Goal: Task Accomplishment & Management: Manage account settings

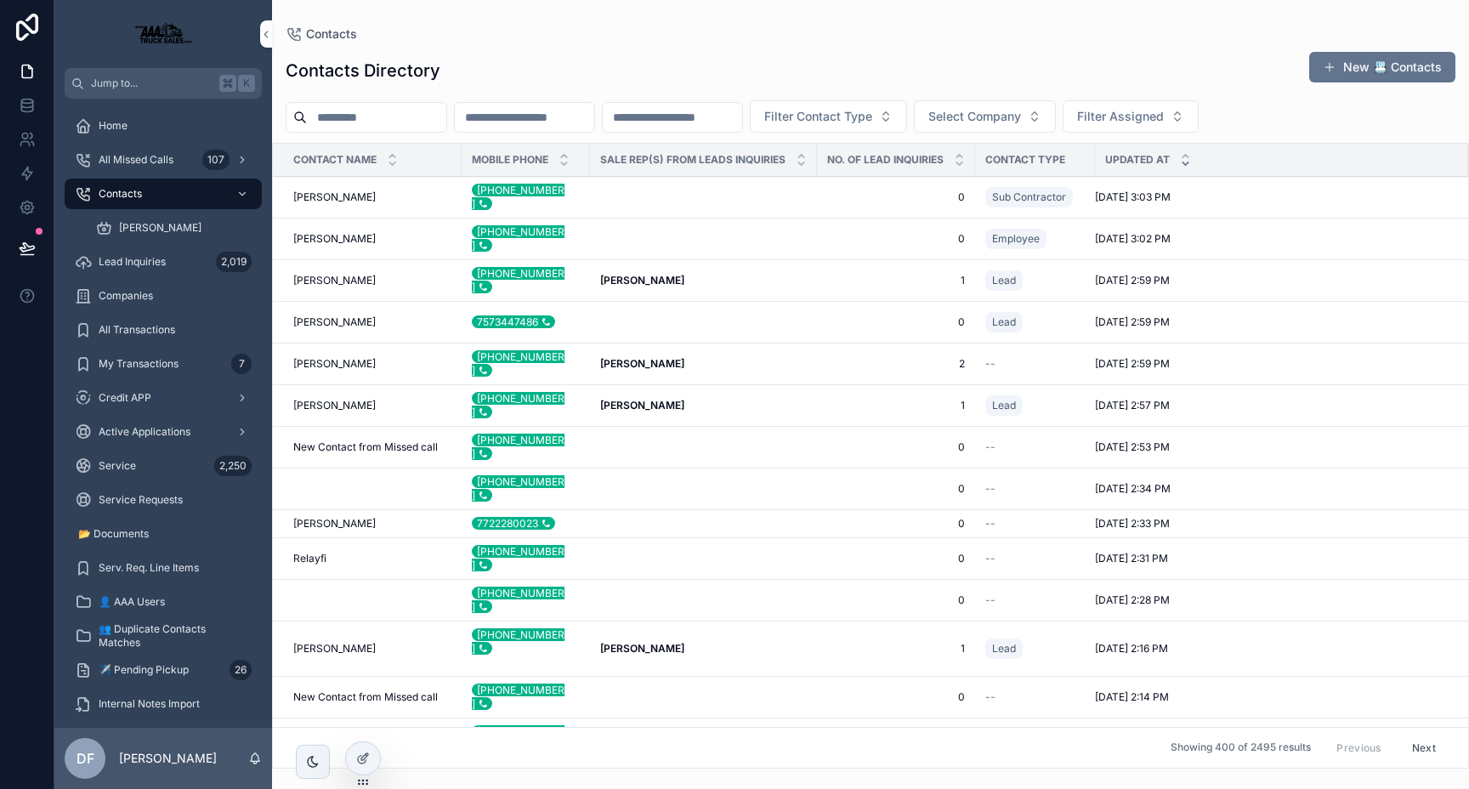
click at [122, 504] on span "Service Requests" at bounding box center [141, 500] width 84 height 14
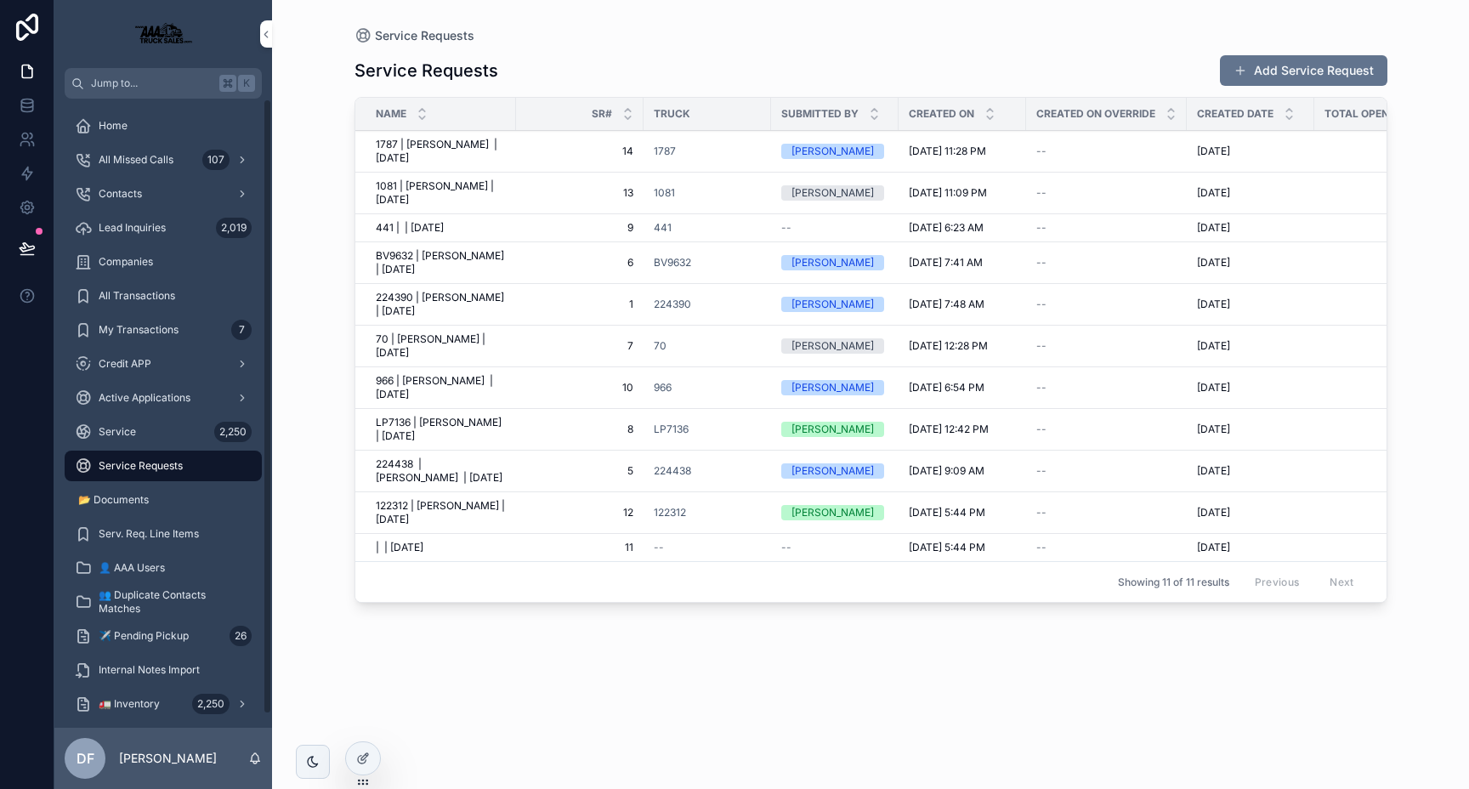
click at [133, 434] on span "Service" at bounding box center [117, 432] width 37 height 14
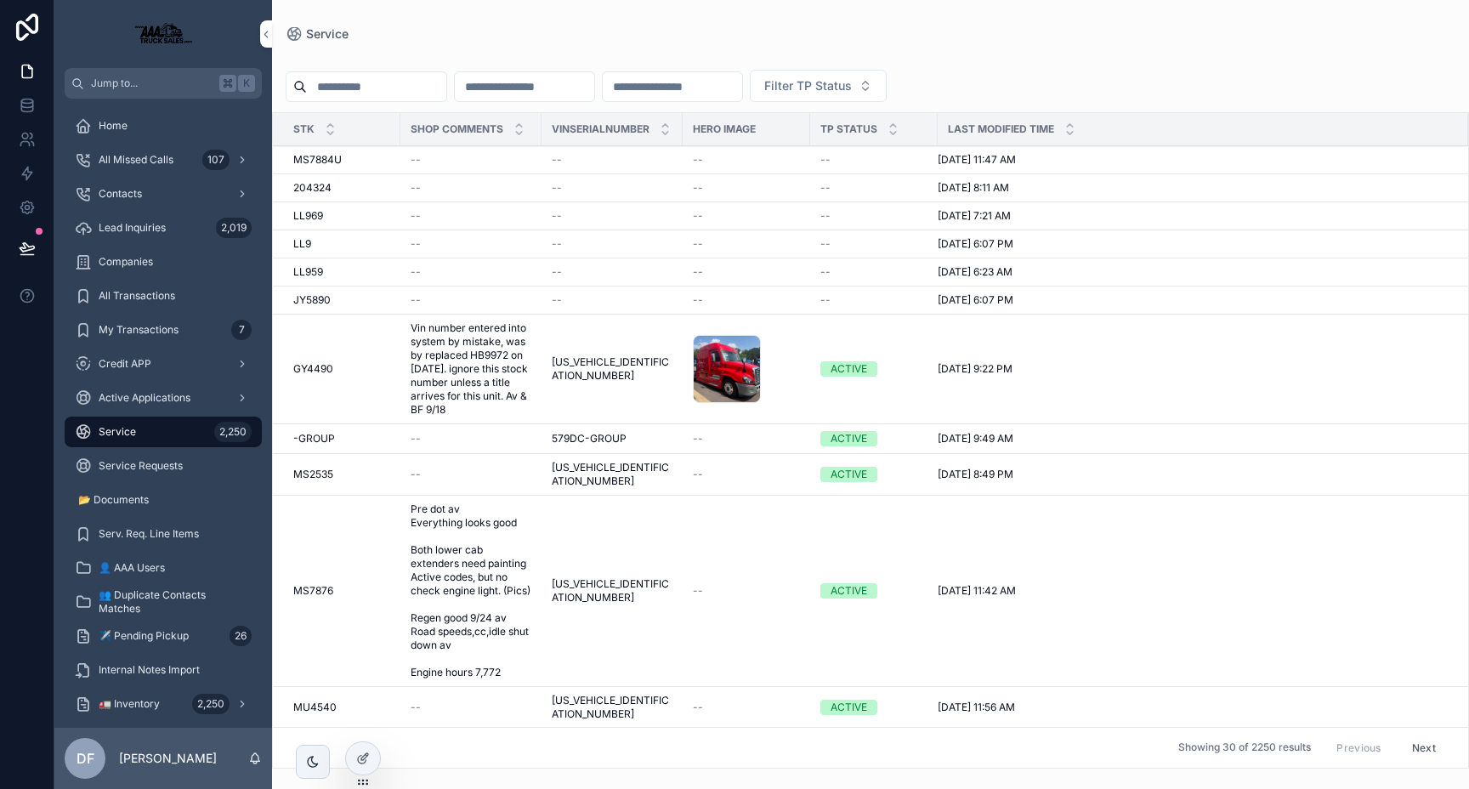
click at [388, 90] on input "scrollable content" at bounding box center [376, 87] width 139 height 24
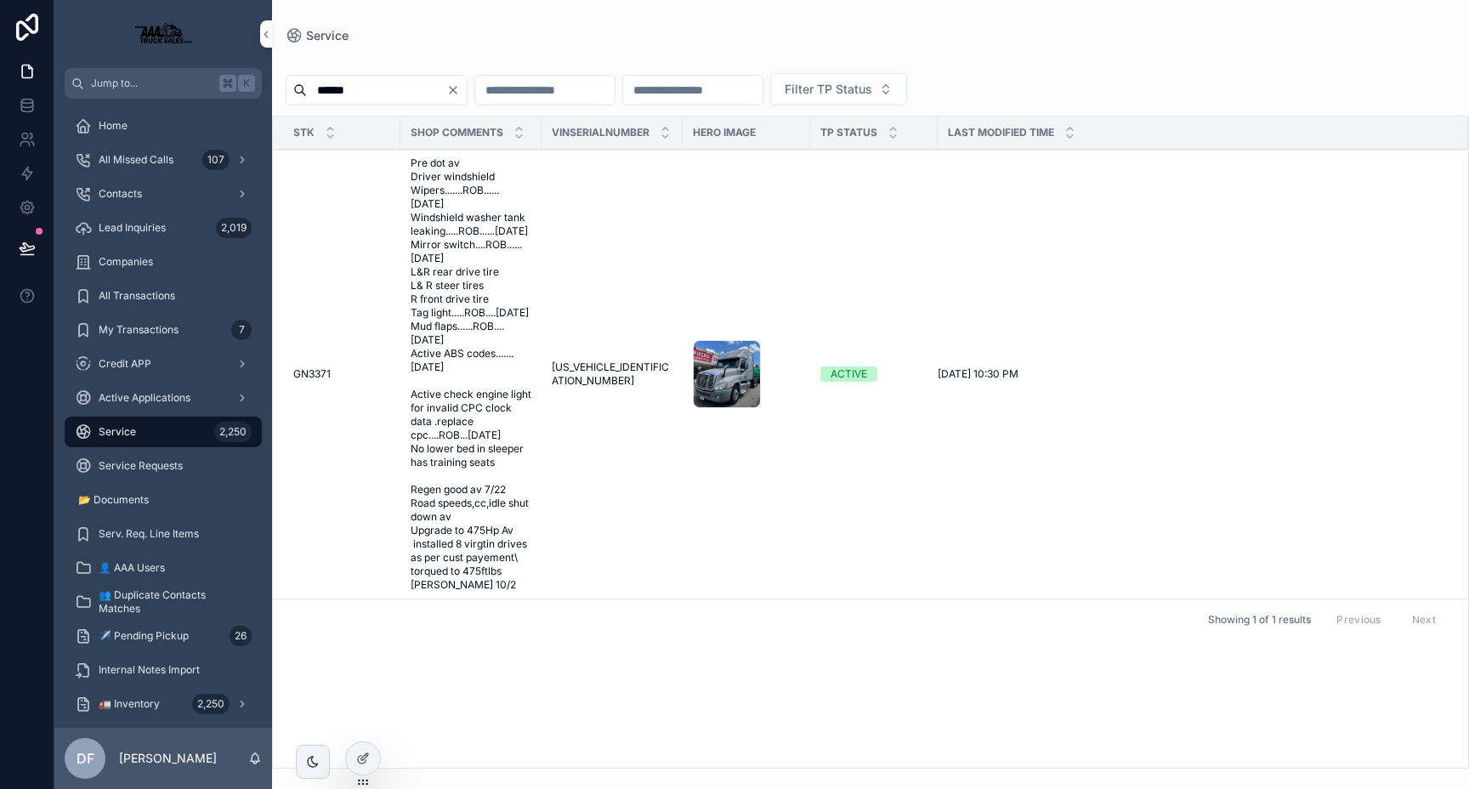
type input "******"
click at [487, 337] on span "Pre dot av Driver windshield Wipers.......ROB......9/30/25 Windshield washer ta…" at bounding box center [471, 373] width 121 height 435
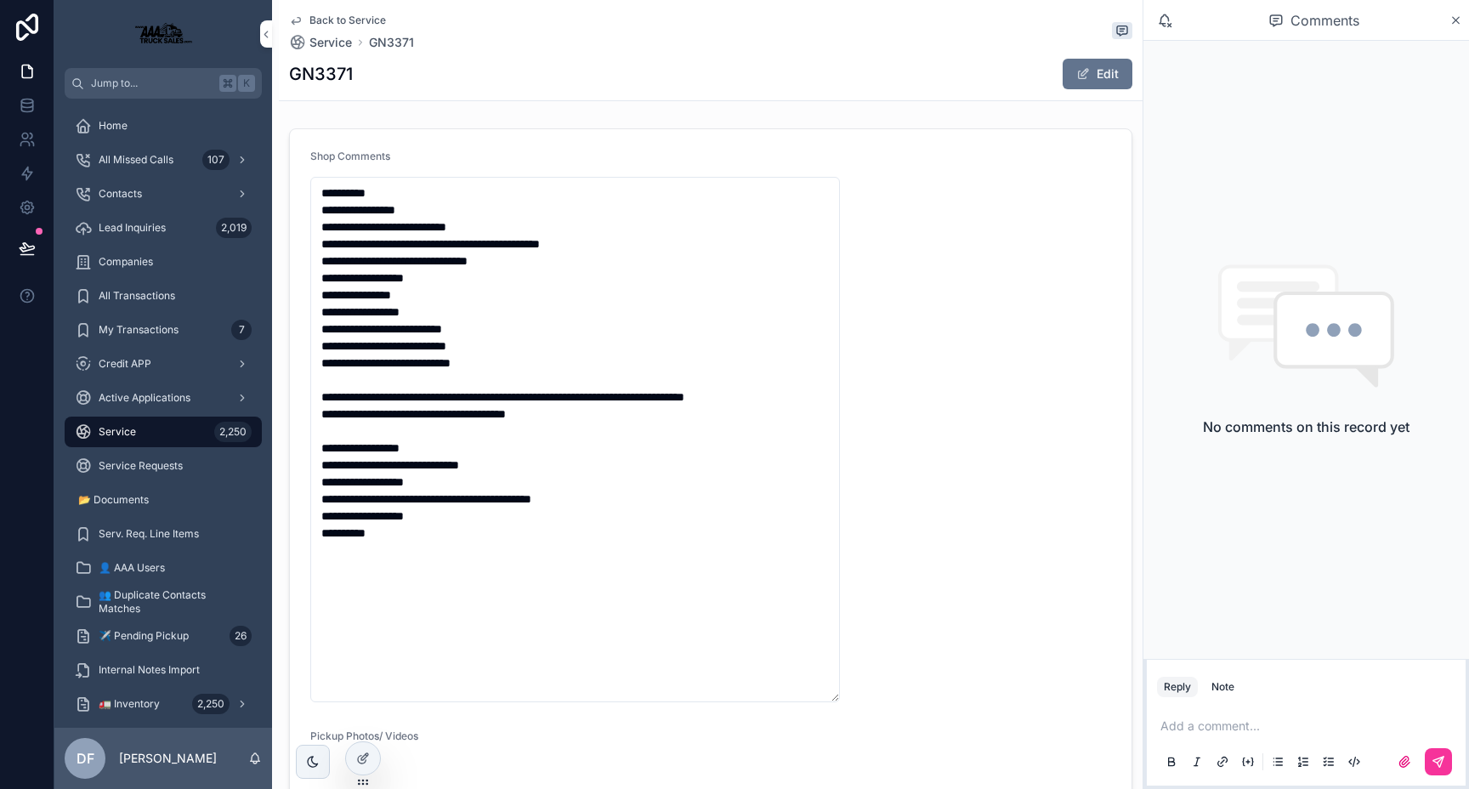
click at [333, 75] on h1 "GN3371" at bounding box center [321, 74] width 64 height 24
copy h1 "GN3371"
click at [294, 16] on icon "scrollable content" at bounding box center [296, 21] width 14 height 14
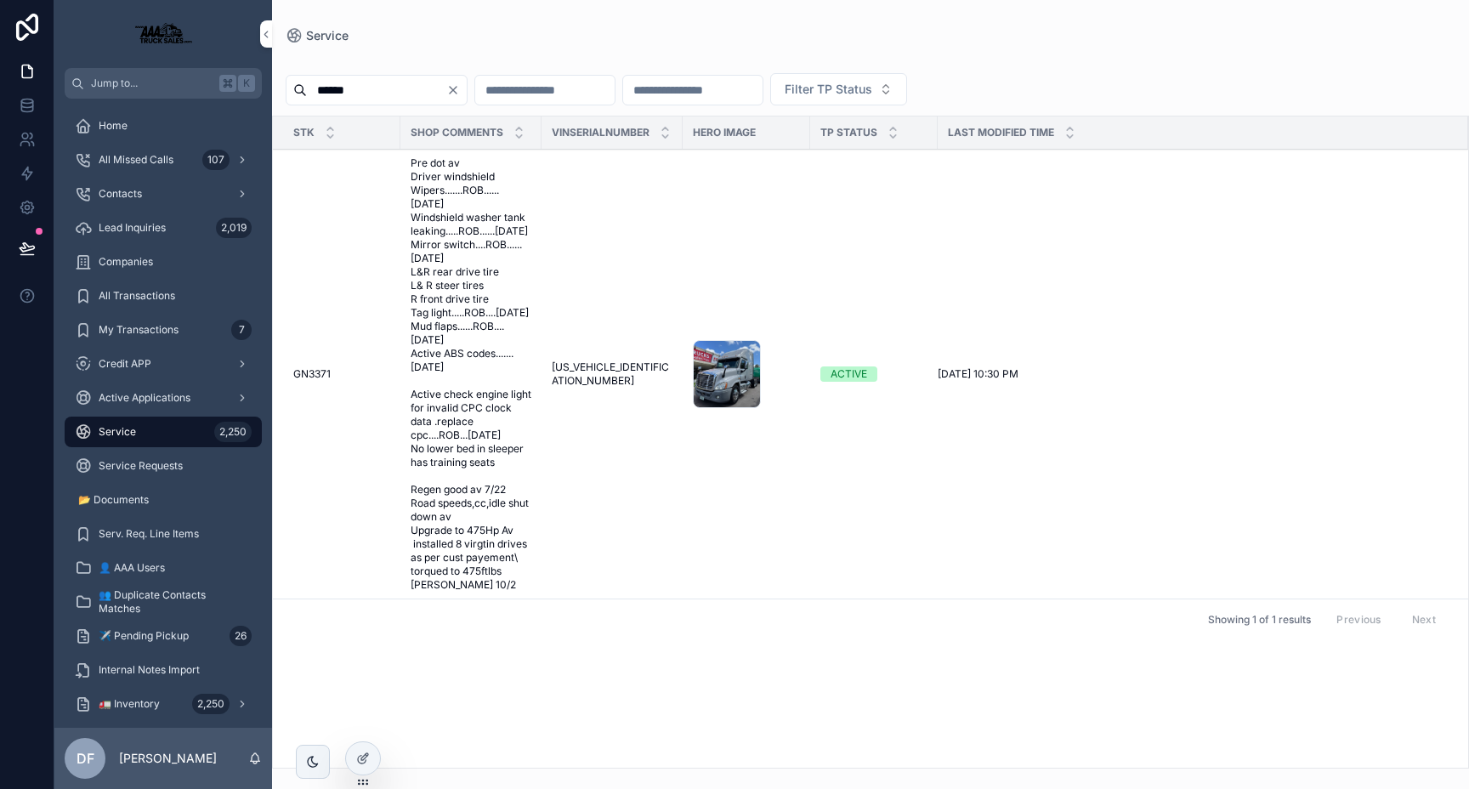
click at [484, 282] on span "Pre dot av Driver windshield Wipers.......ROB......9/30/25 Windshield washer ta…" at bounding box center [471, 373] width 121 height 435
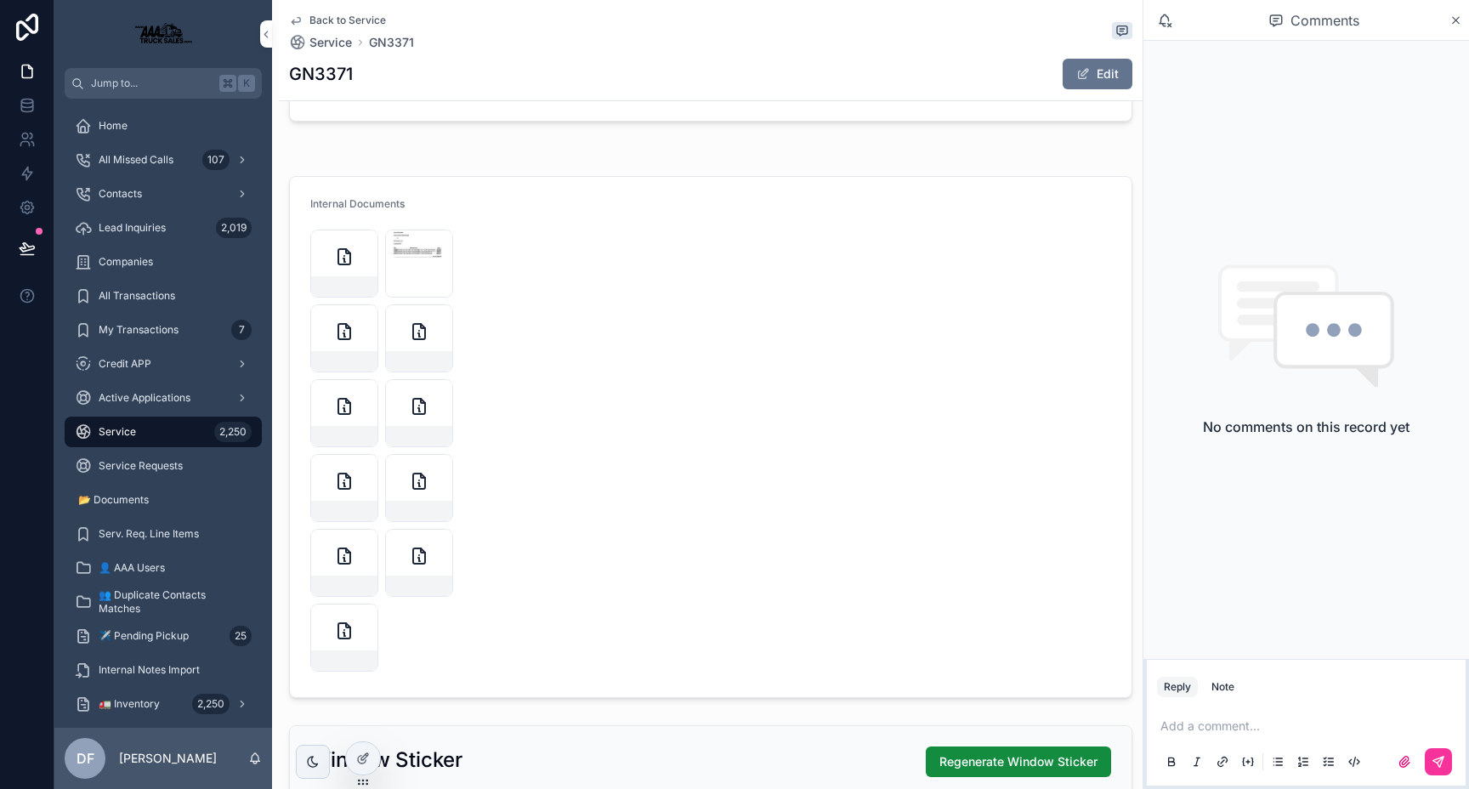
scroll to position [3201, 0]
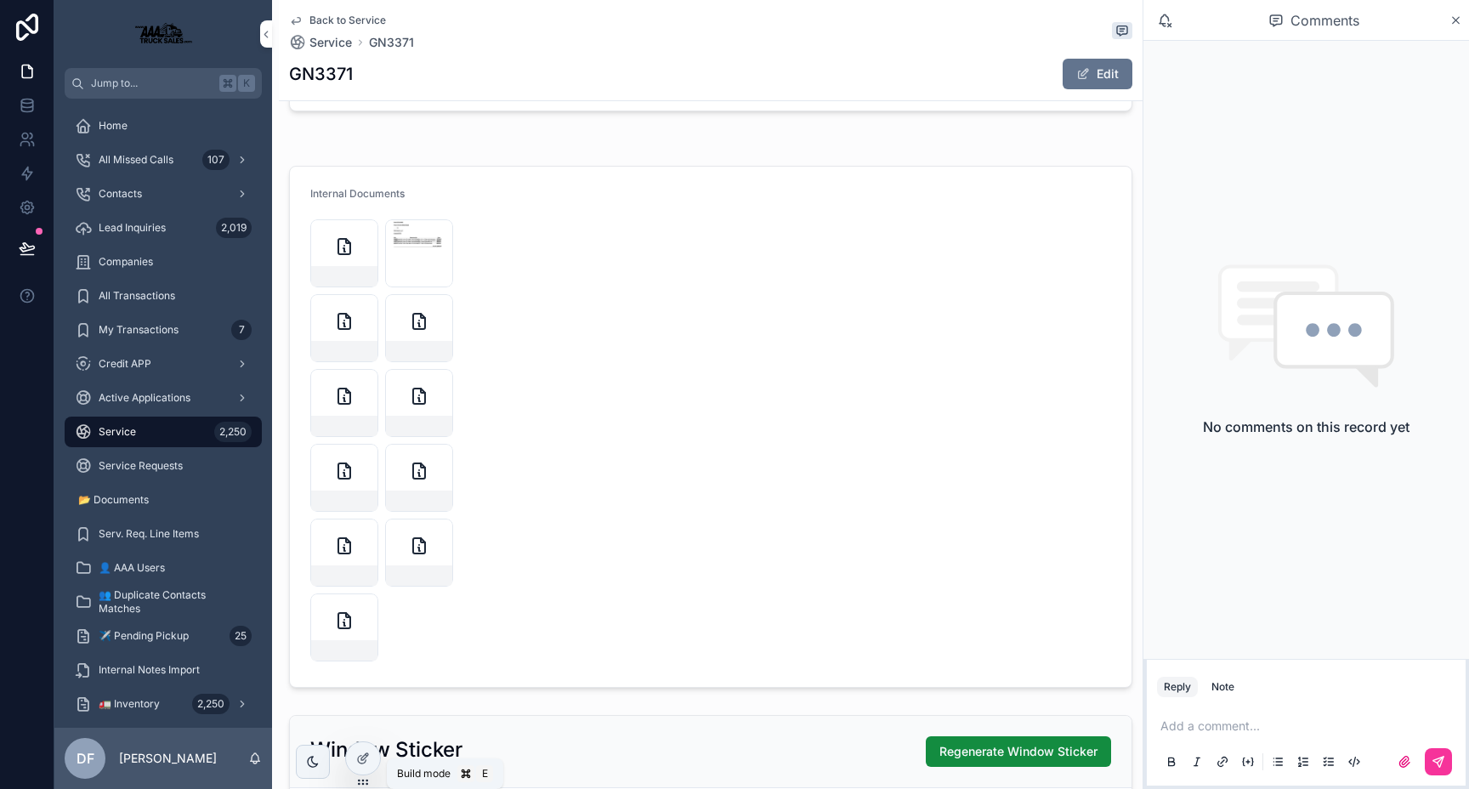
click at [367, 758] on icon at bounding box center [363, 758] width 14 height 14
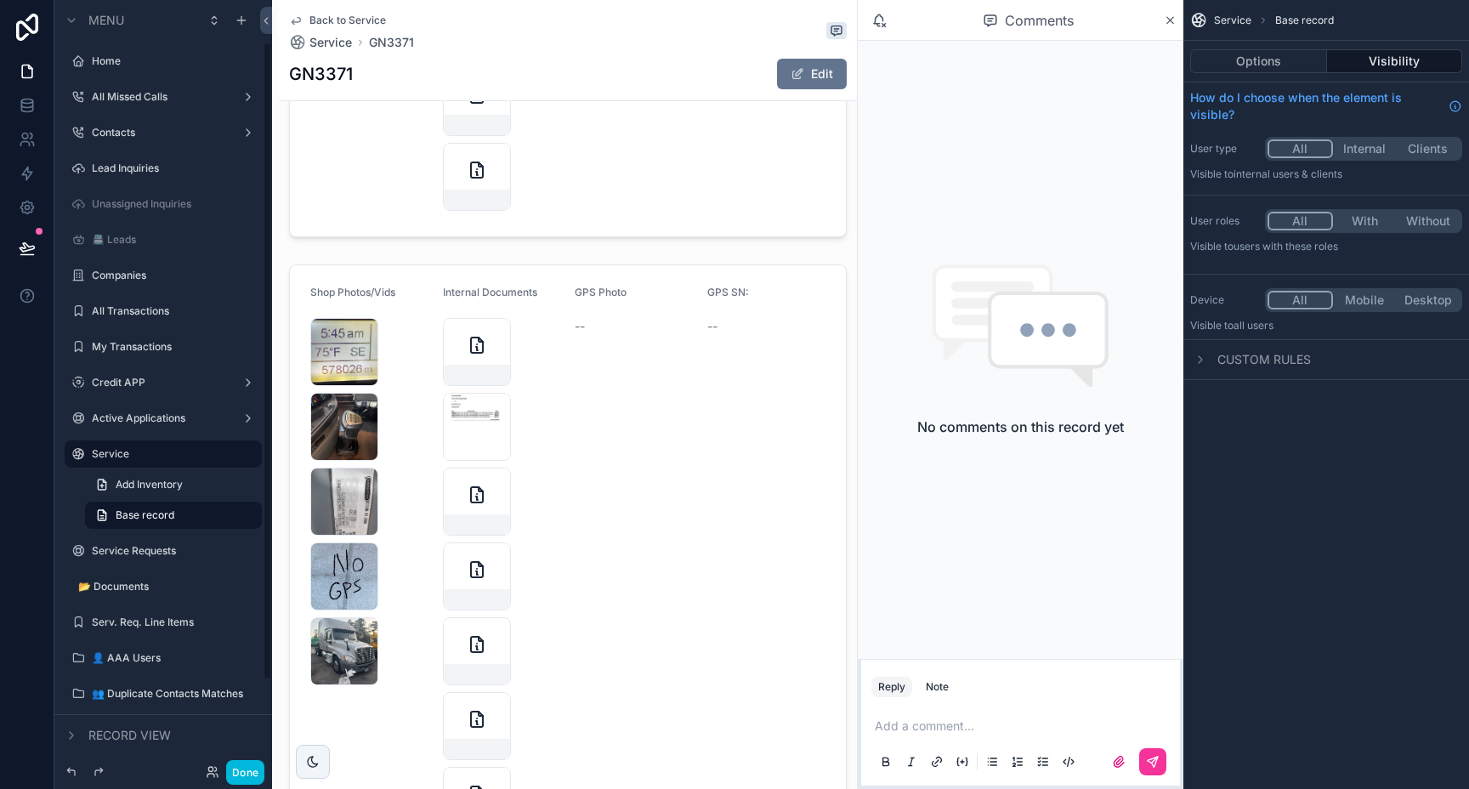
scroll to position [51, 0]
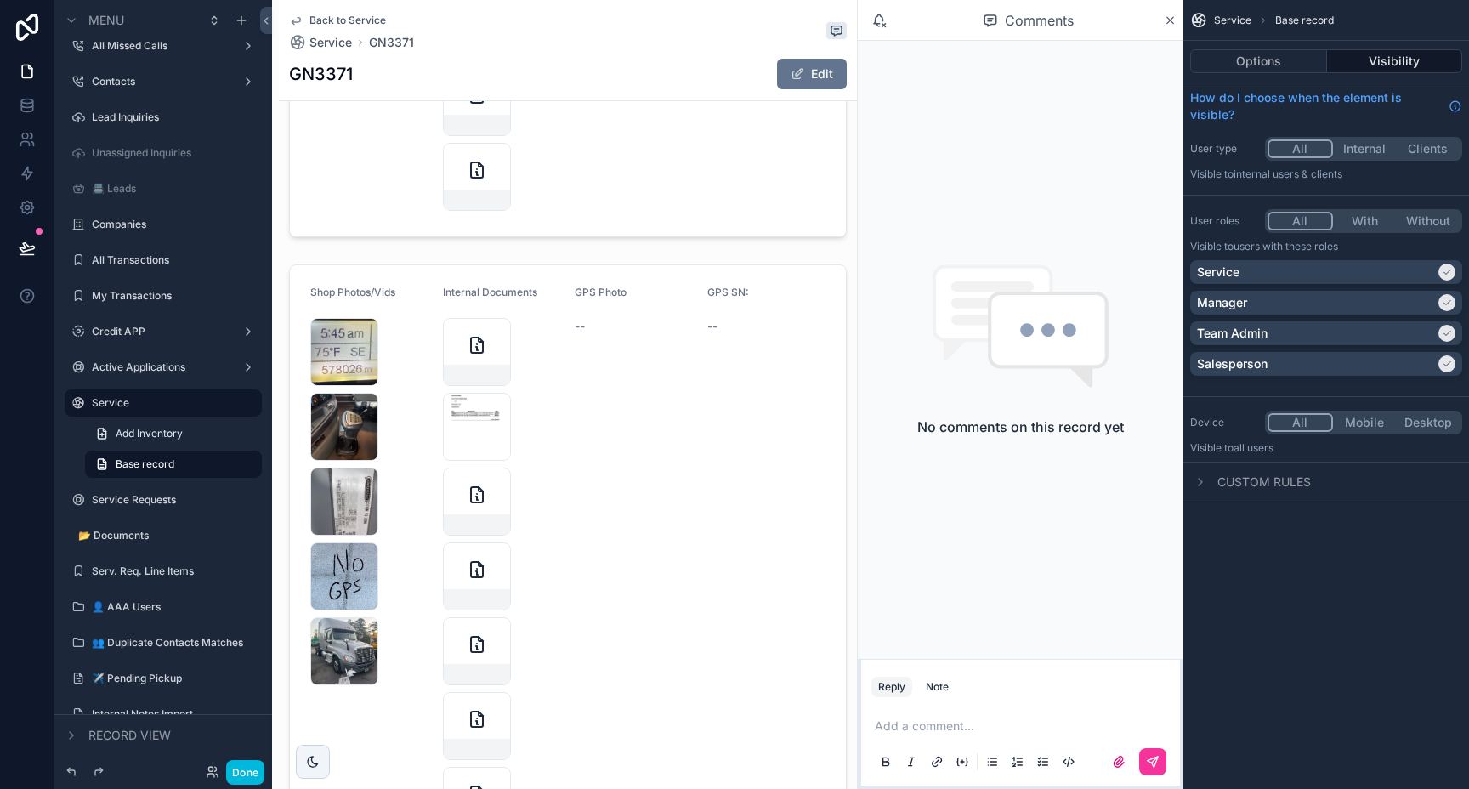
click at [479, 261] on div "scrollable content" at bounding box center [568, 753] width 578 height 991
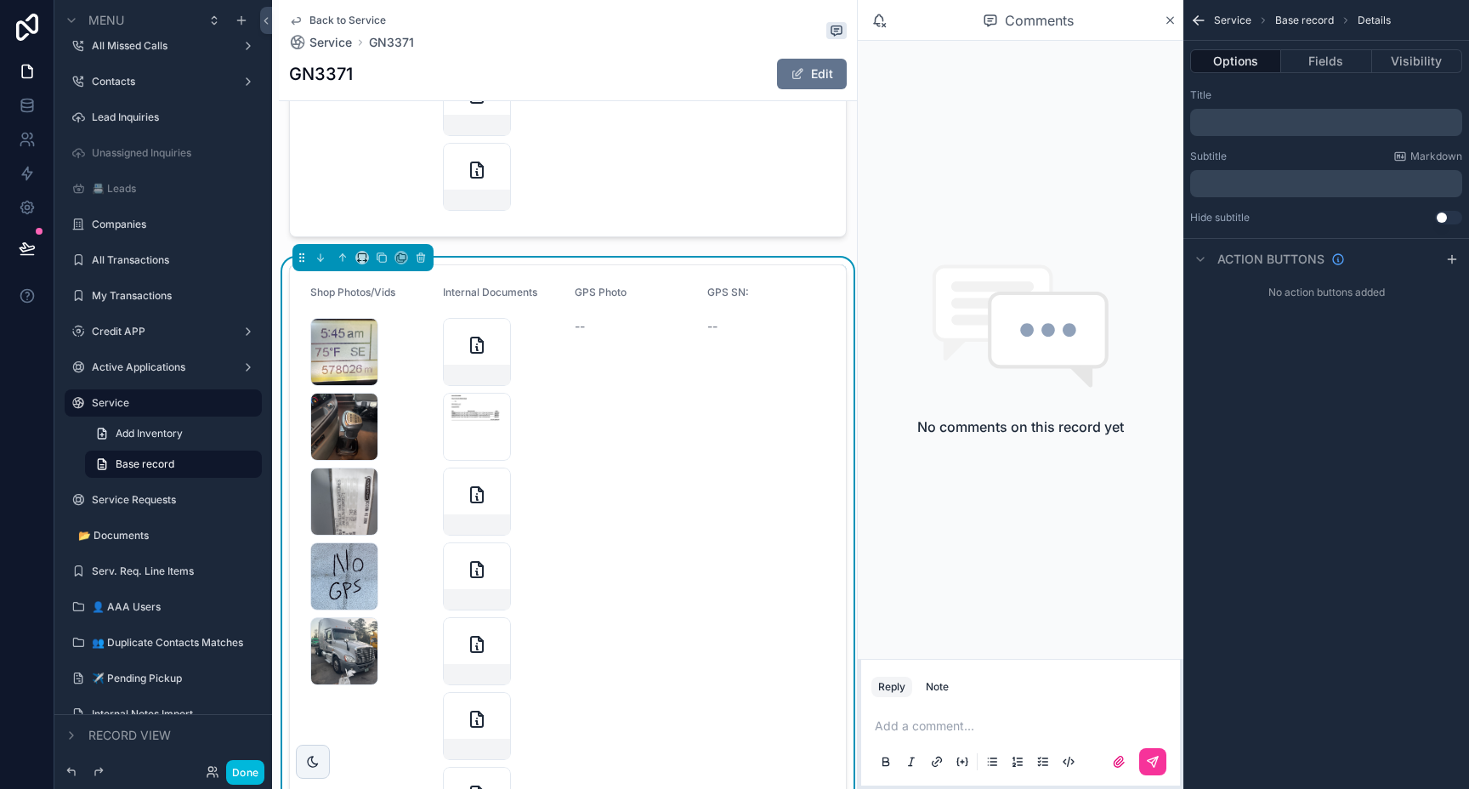
click at [1322, 66] on button "Fields" at bounding box center [1326, 61] width 90 height 24
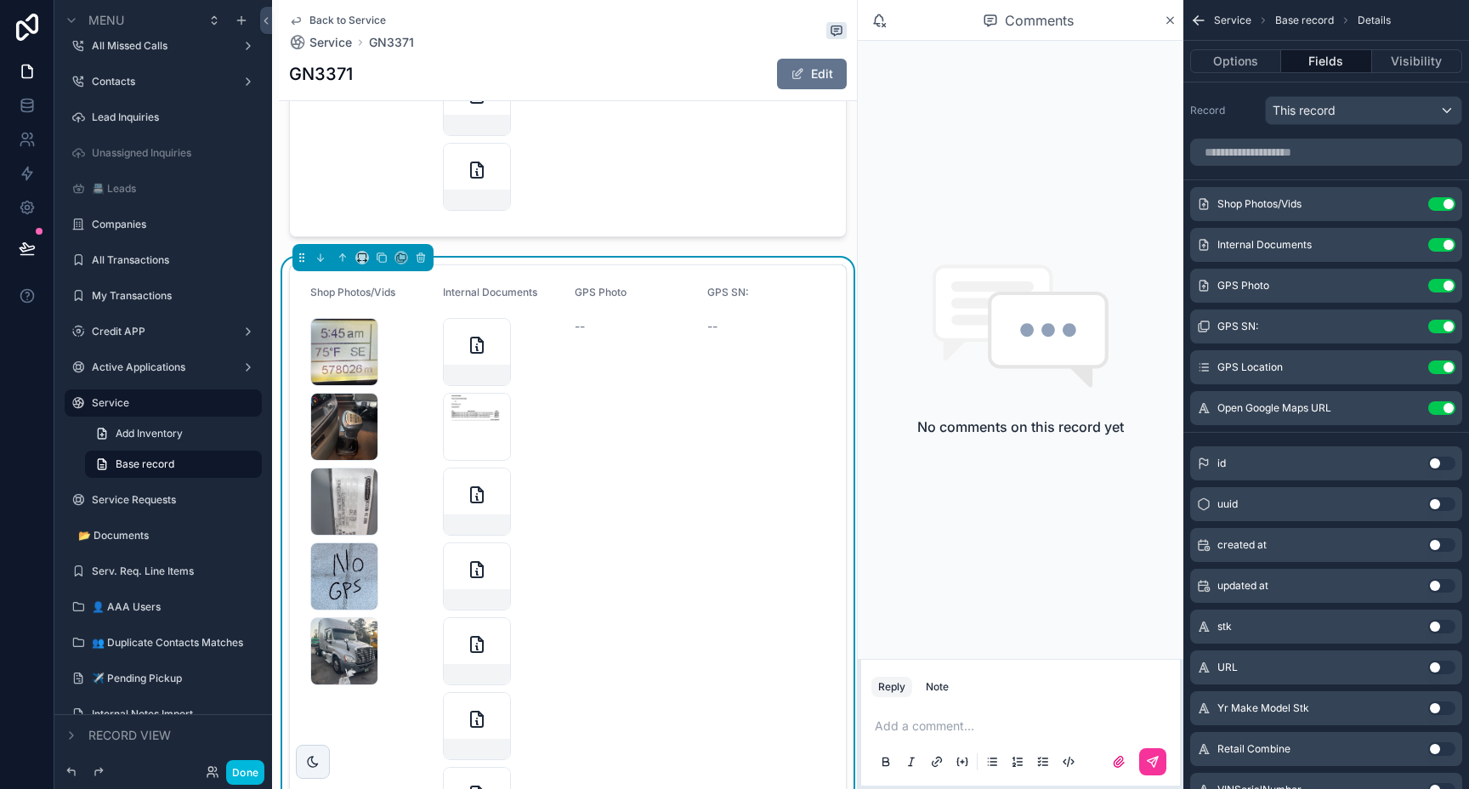
click at [0, 0] on icon "scrollable content" at bounding box center [0, 0] width 0 height 0
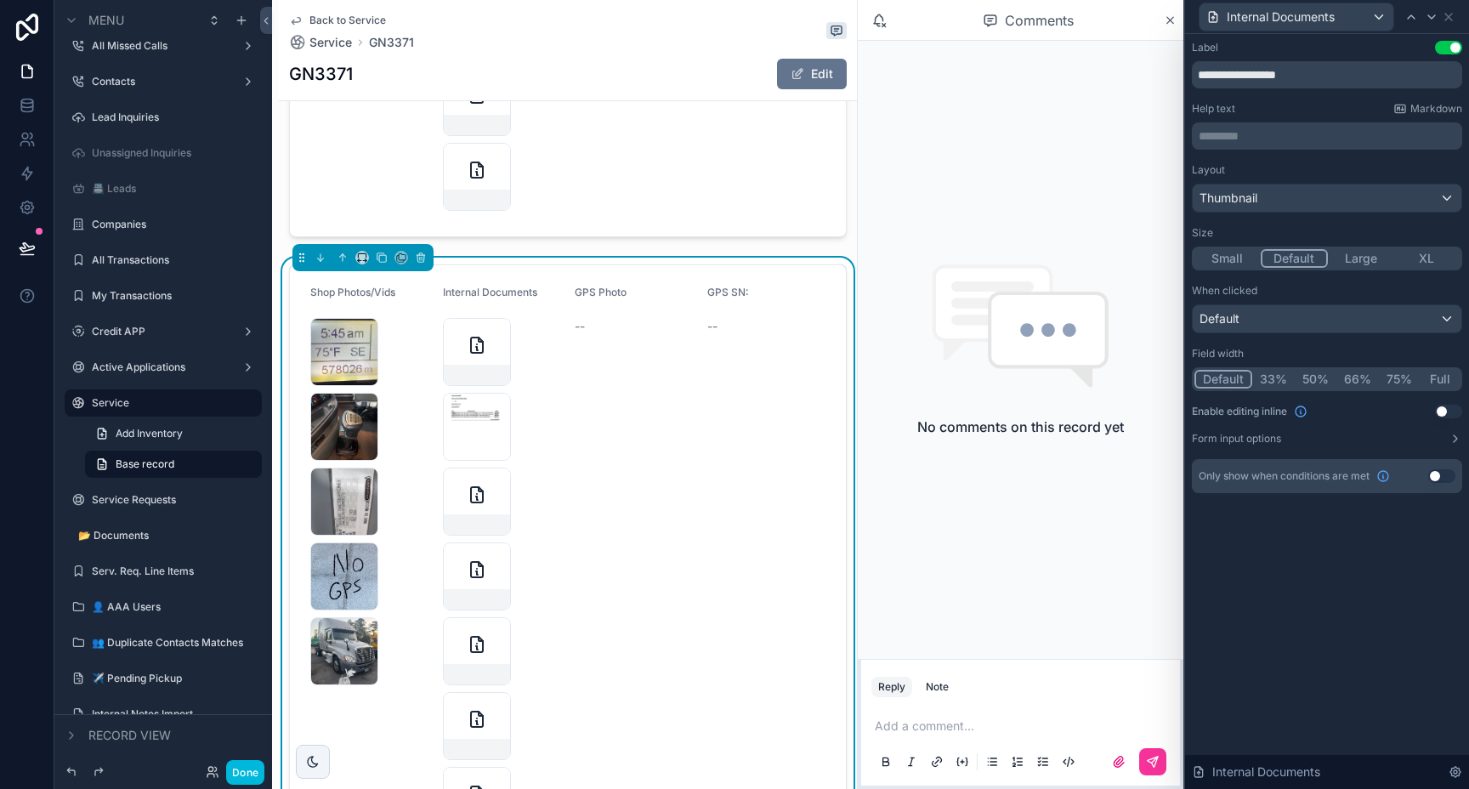
click at [1233, 260] on button "Small" at bounding box center [1227, 258] width 66 height 19
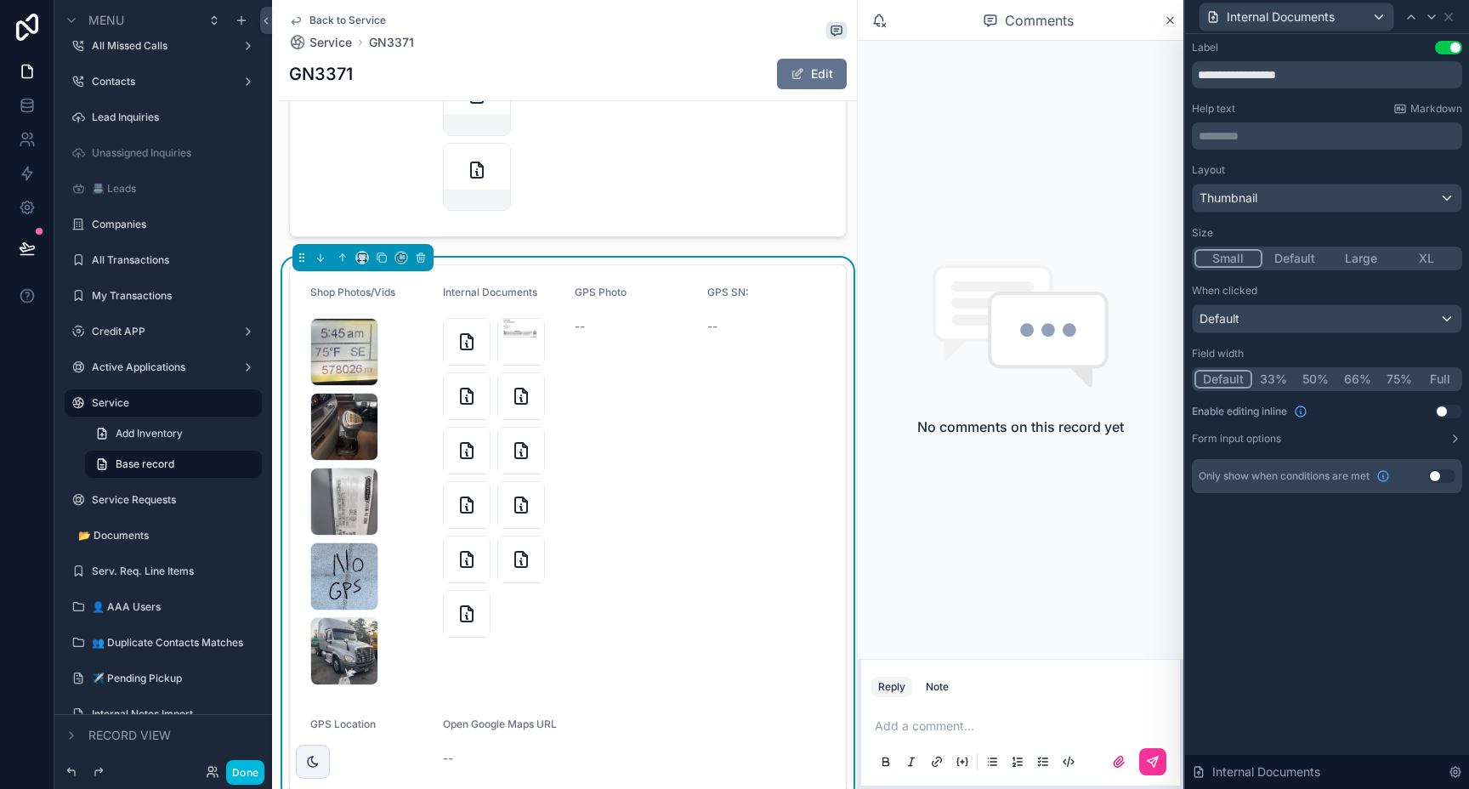
click at [1438, 381] on button "Full" at bounding box center [1440, 379] width 40 height 19
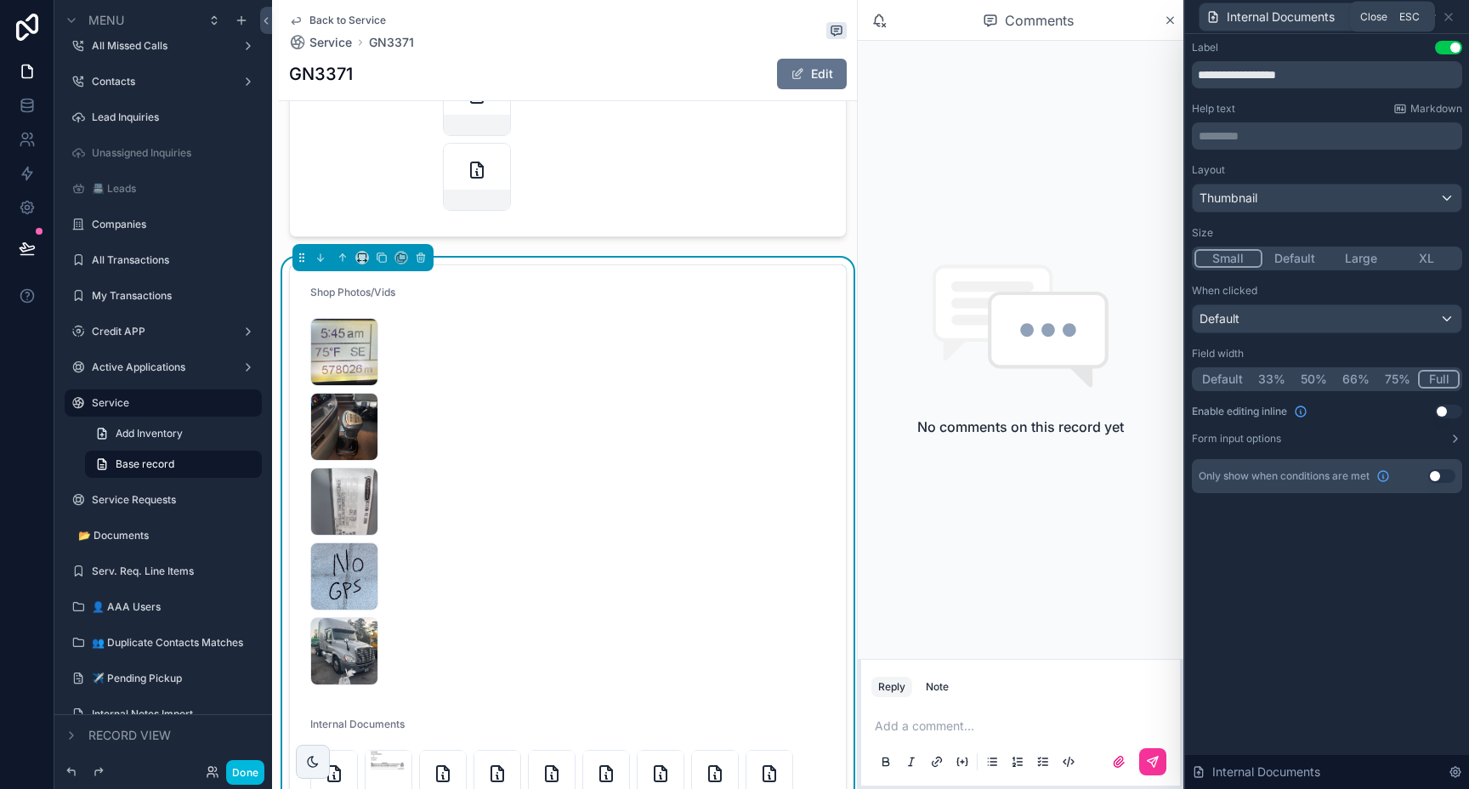
click at [1450, 14] on icon at bounding box center [1449, 17] width 14 height 14
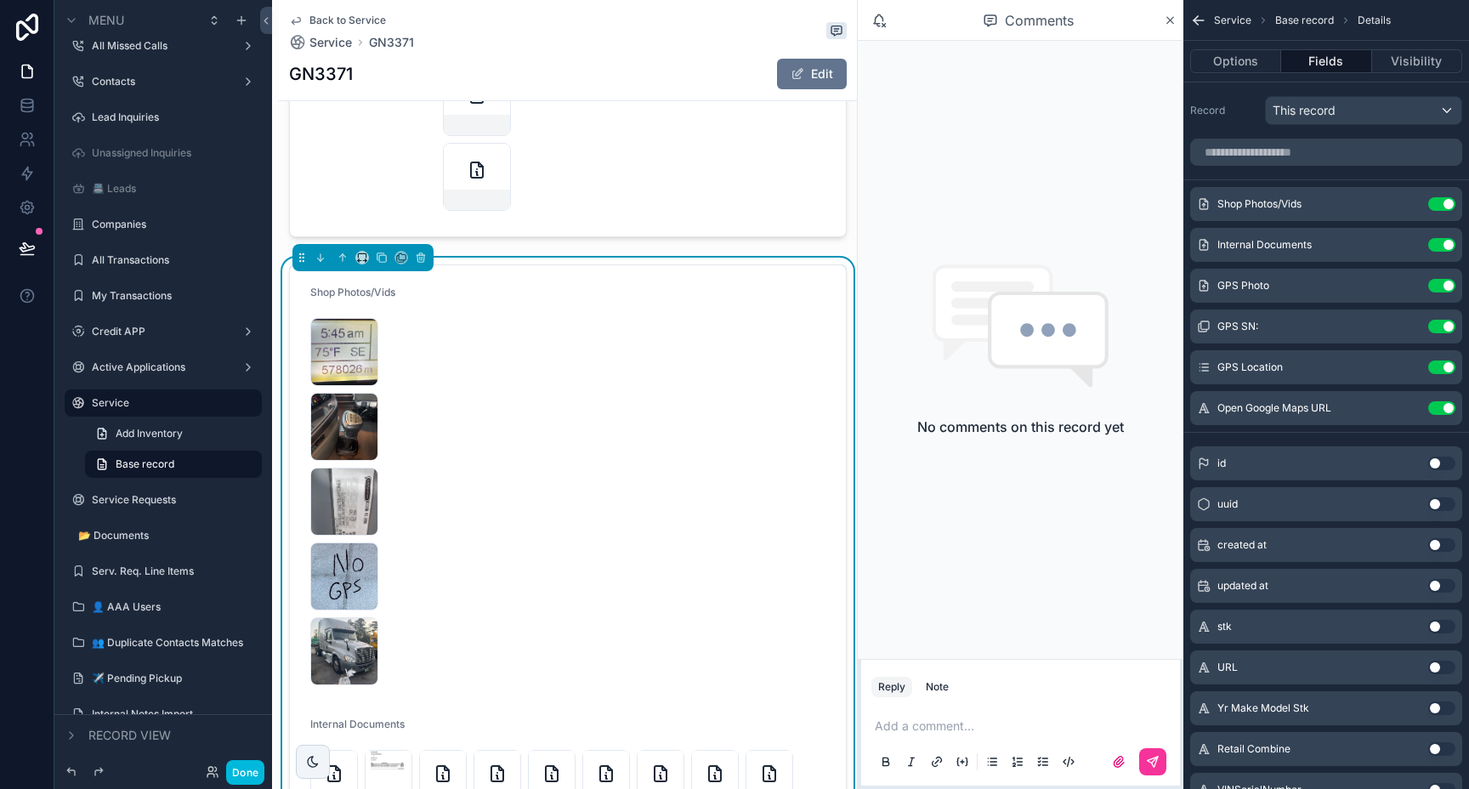
click at [0, 0] on icon "scrollable content" at bounding box center [0, 0] width 0 height 0
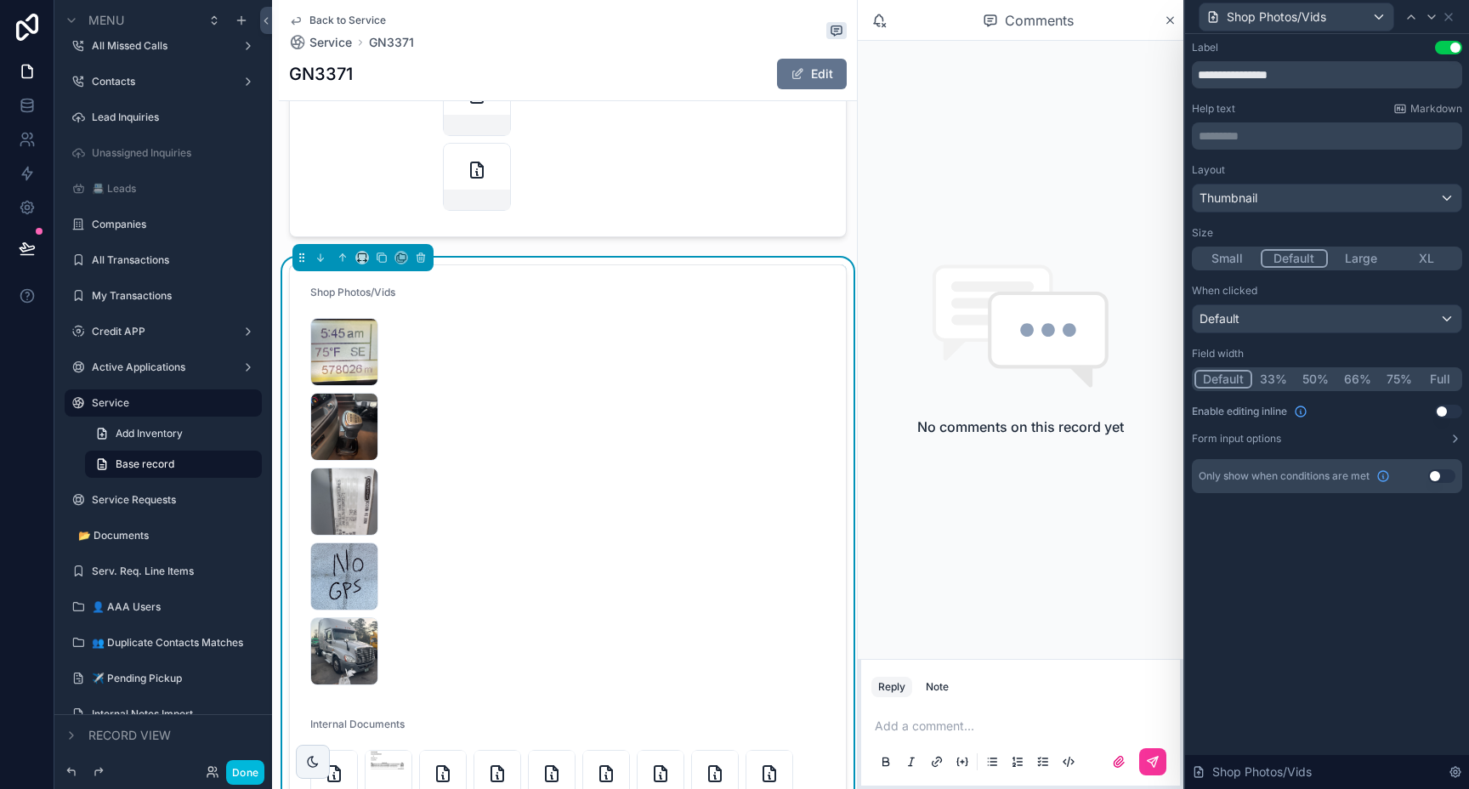
click at [1437, 382] on button "Full" at bounding box center [1440, 379] width 40 height 19
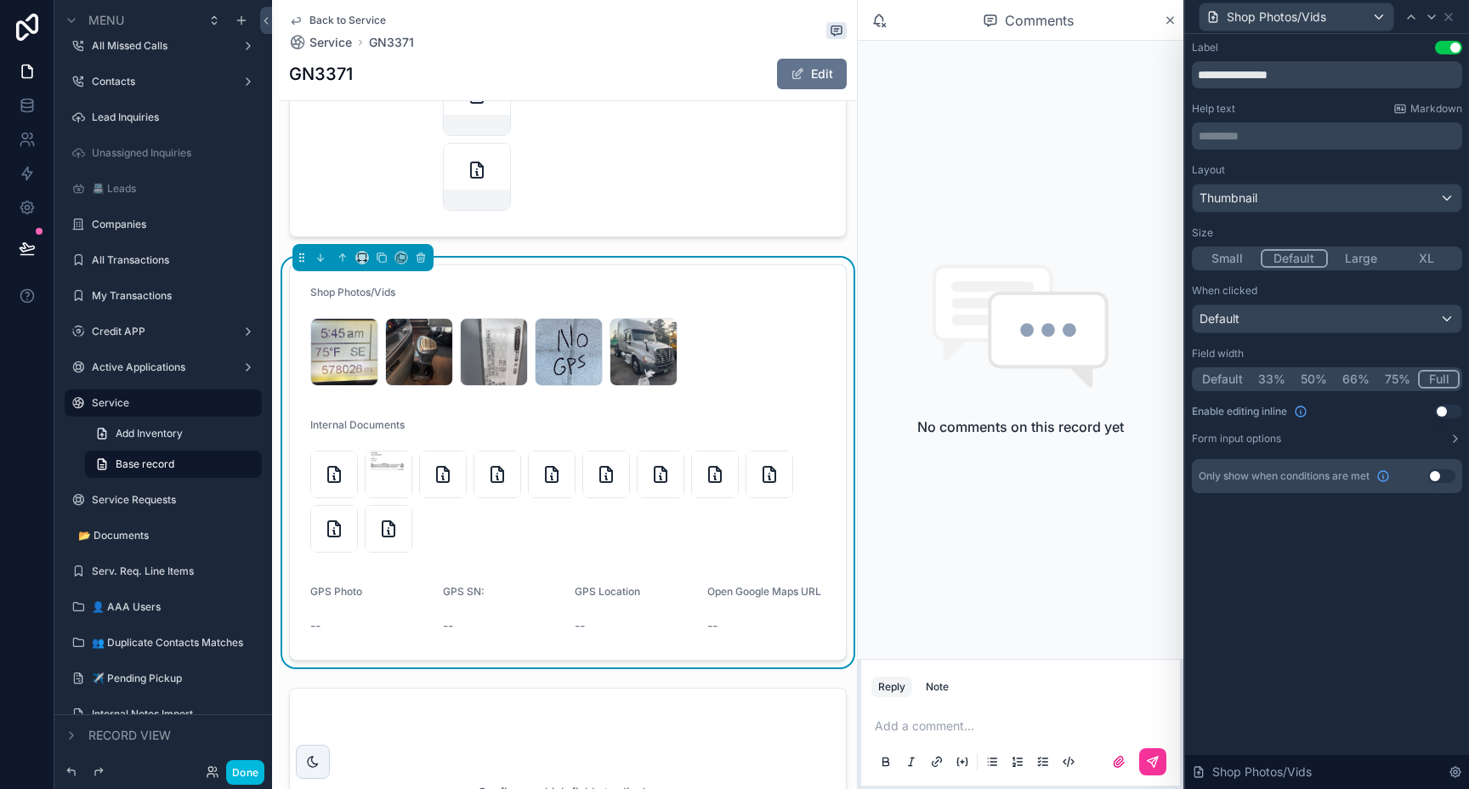
click at [1225, 258] on button "Small" at bounding box center [1227, 258] width 66 height 19
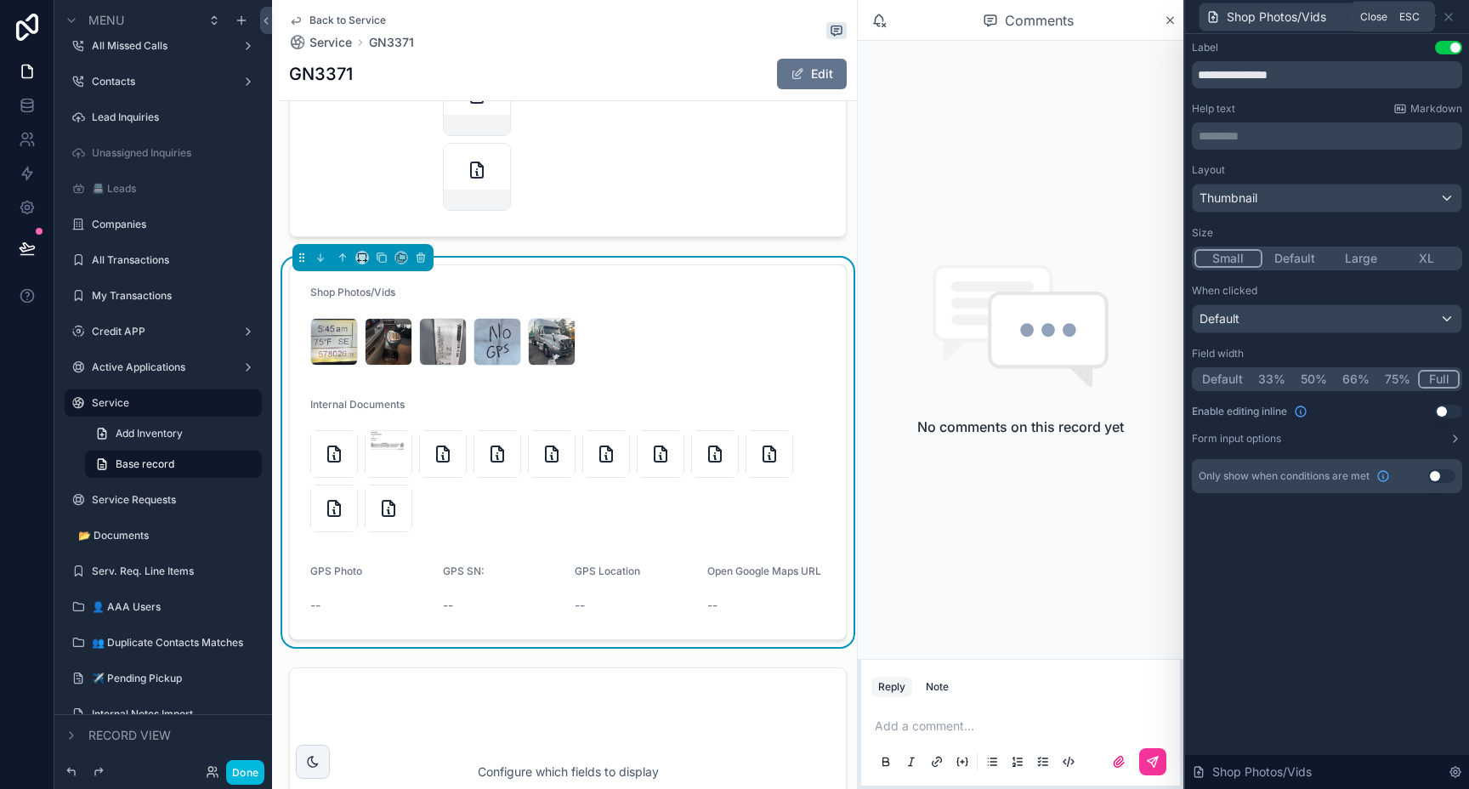
click at [1451, 19] on icon at bounding box center [1448, 17] width 7 height 7
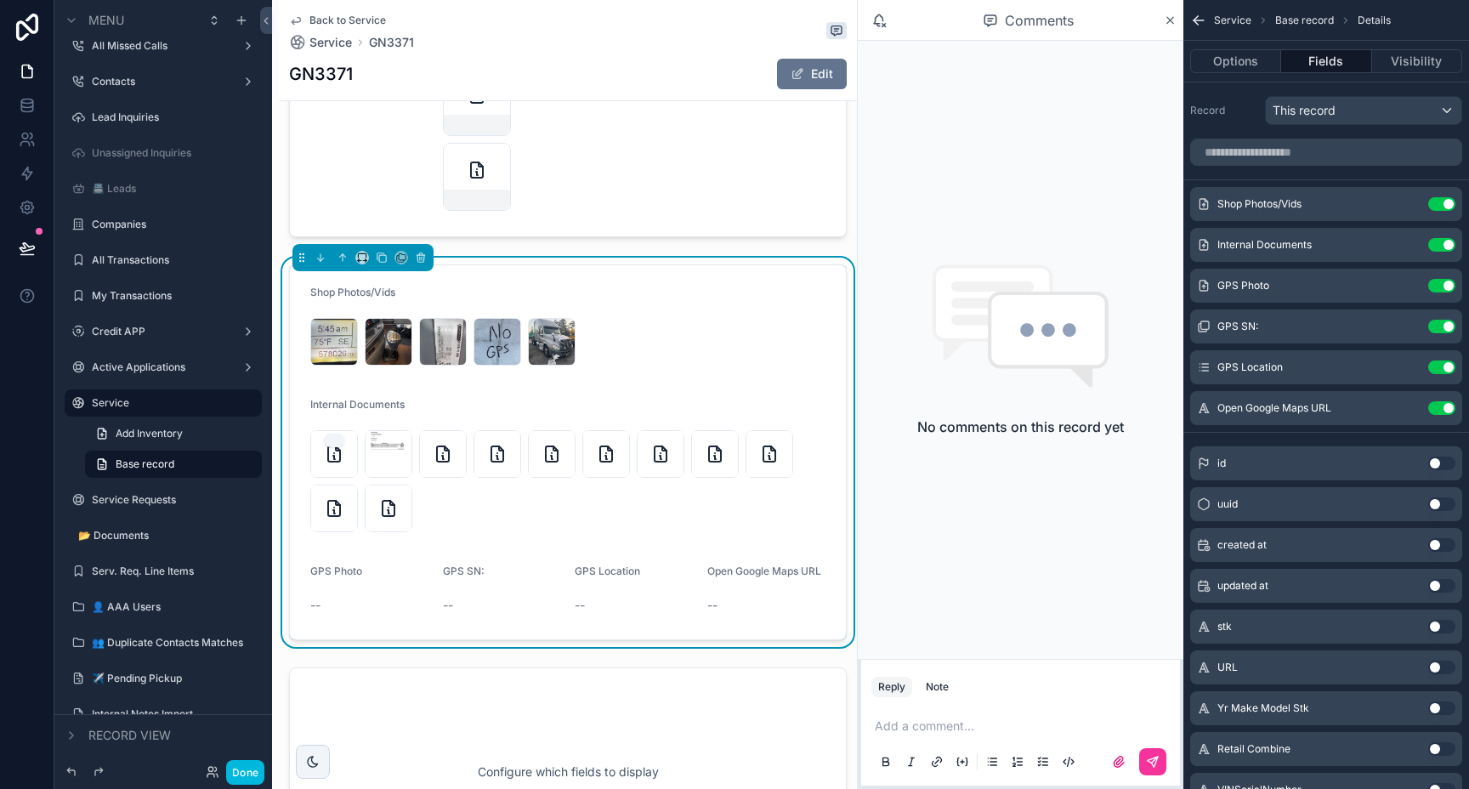
click at [330, 444] on icon "scrollable content" at bounding box center [334, 454] width 20 height 20
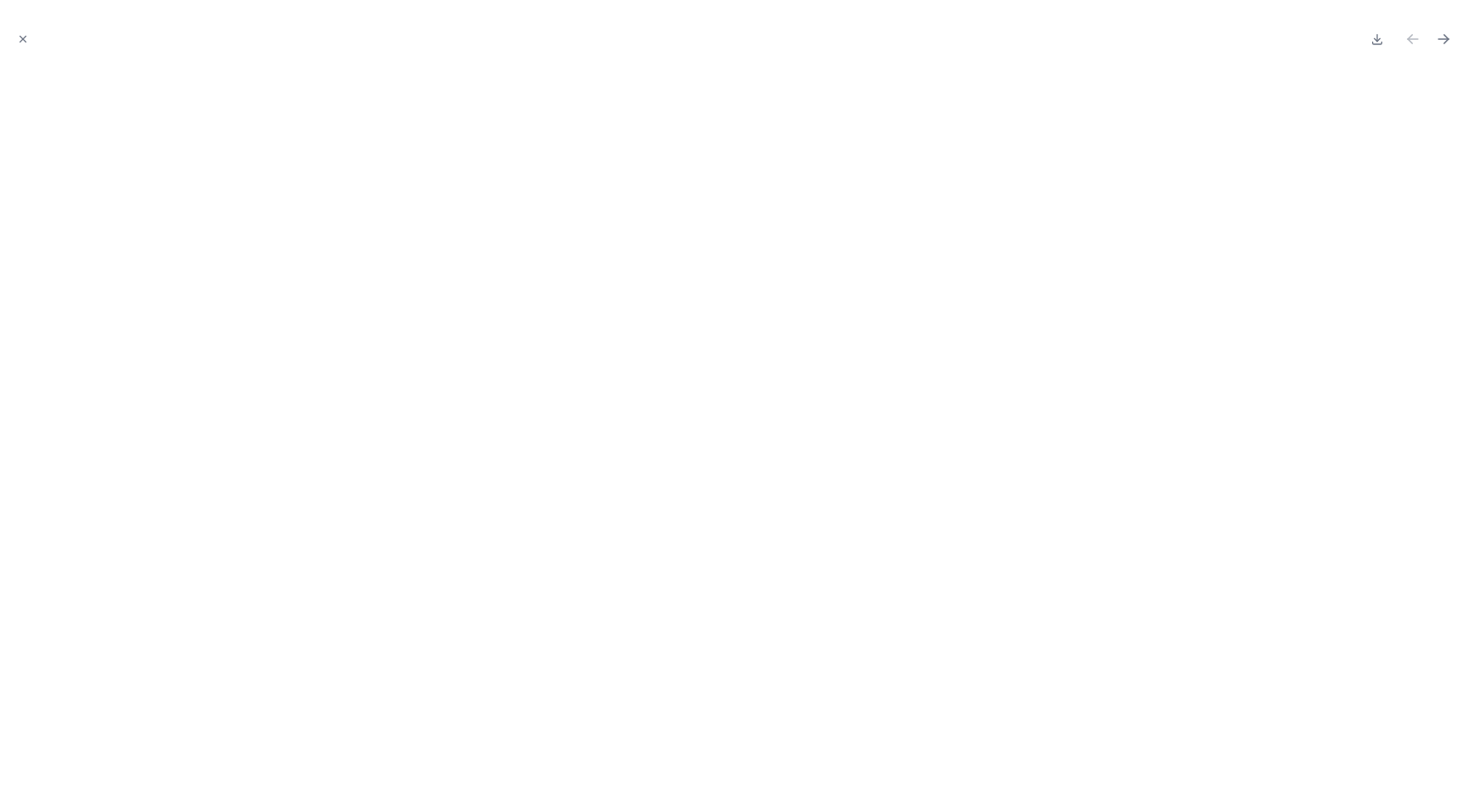
click at [1448, 37] on icon "Next file" at bounding box center [1443, 39] width 17 height 17
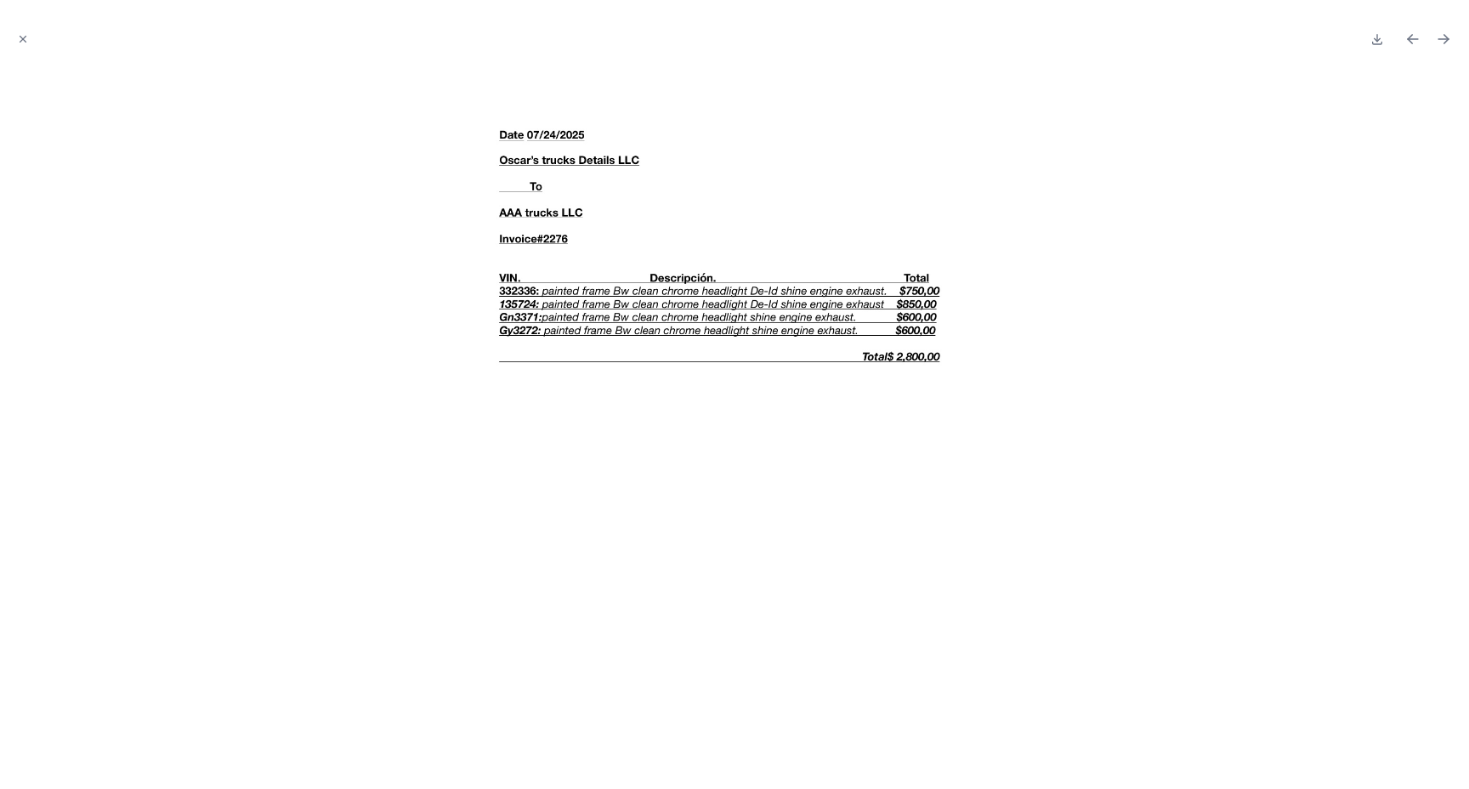
click at [1448, 37] on icon "Next file" at bounding box center [1443, 39] width 17 height 17
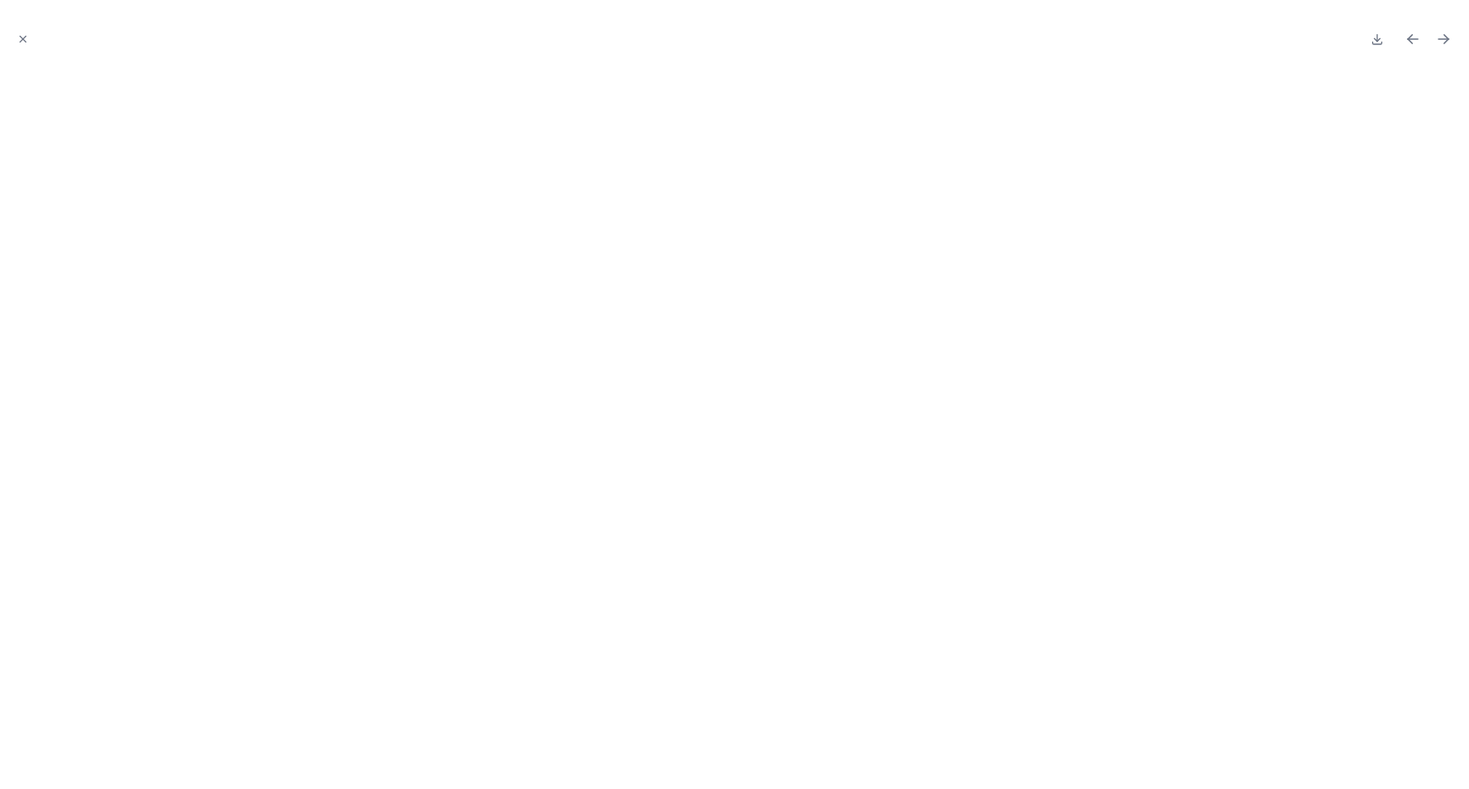
click at [1448, 37] on icon "Next file" at bounding box center [1443, 39] width 17 height 17
click at [1441, 33] on icon "Next file" at bounding box center [1443, 39] width 17 height 17
click at [1442, 42] on icon "Next file" at bounding box center [1443, 39] width 17 height 17
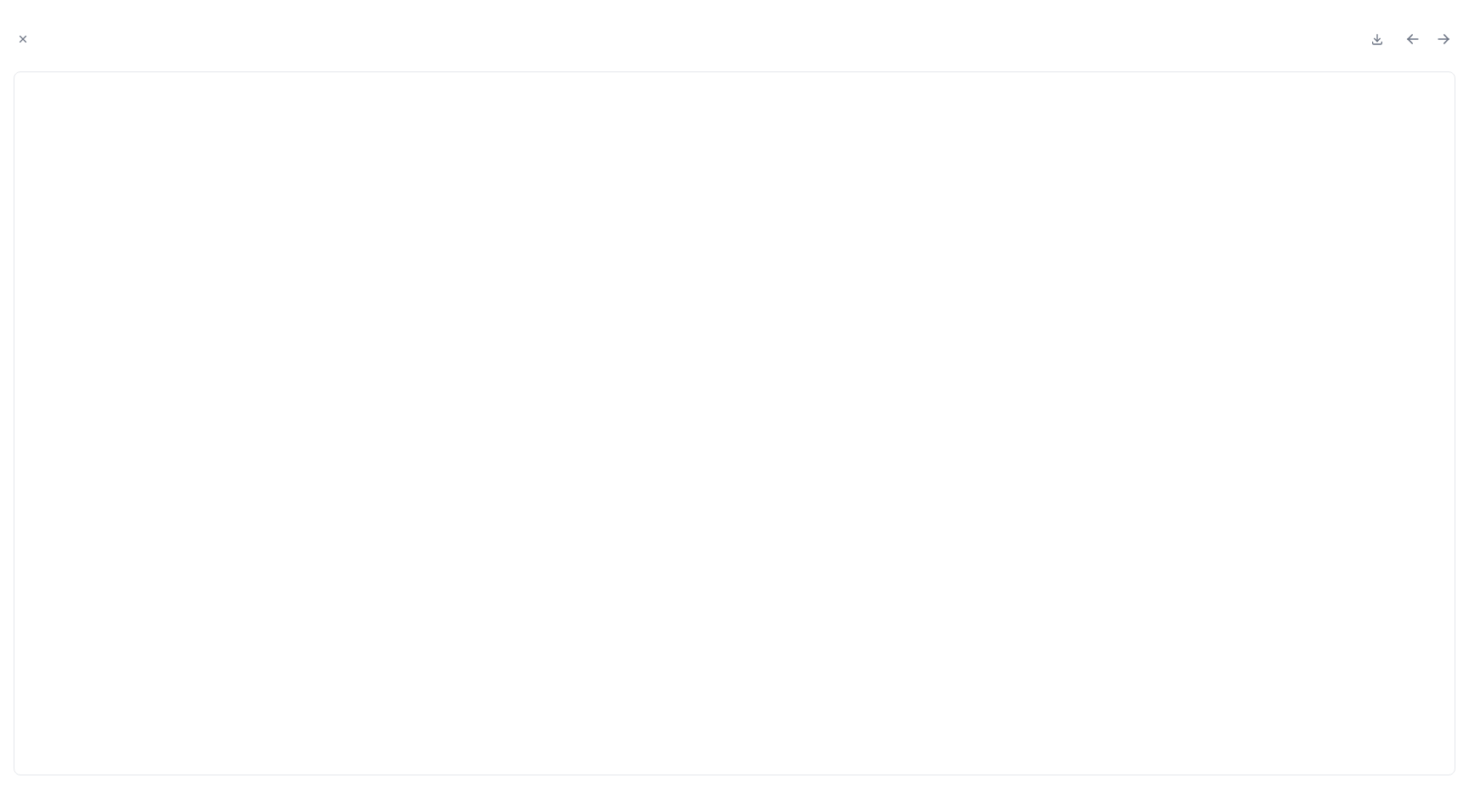
click at [1442, 42] on icon "Next file" at bounding box center [1443, 39] width 17 height 17
click at [1443, 42] on icon "Next file" at bounding box center [1443, 39] width 17 height 17
click at [21, 41] on icon "Close modal" at bounding box center [23, 40] width 6 height 6
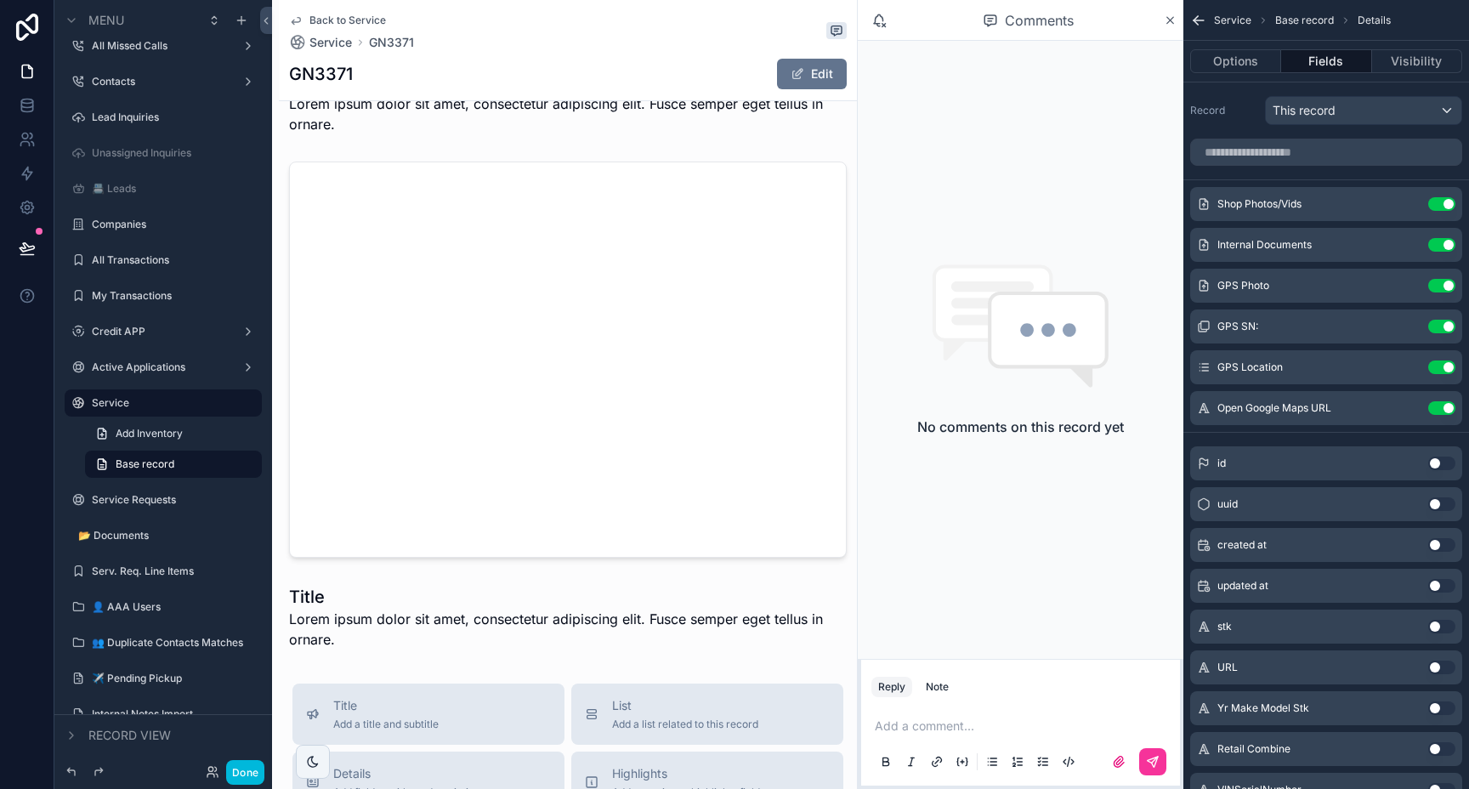
scroll to position [7791, 0]
click at [580, 161] on div "scrollable content" at bounding box center [568, 361] width 578 height 410
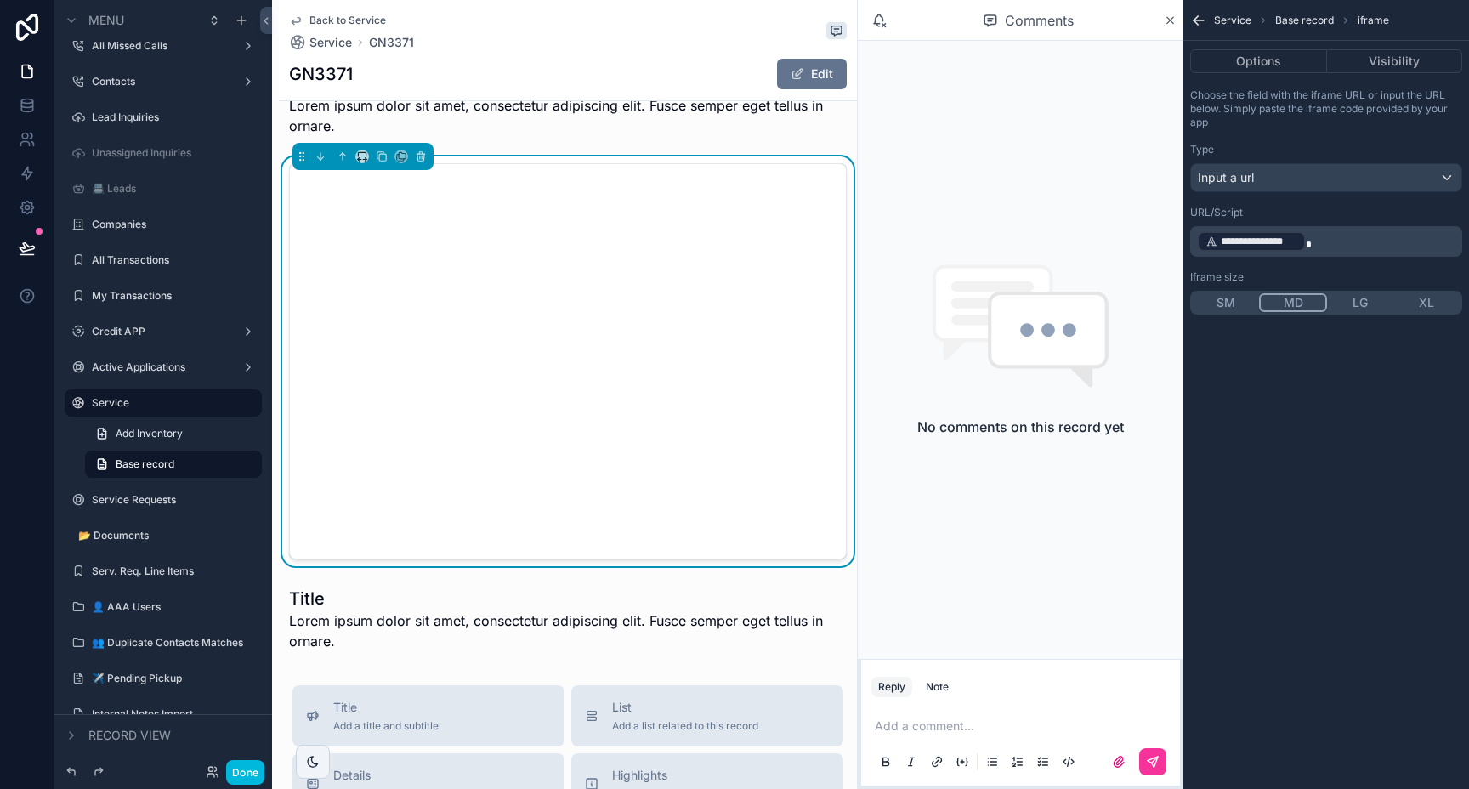
click at [1423, 307] on button "XL" at bounding box center [1426, 302] width 66 height 19
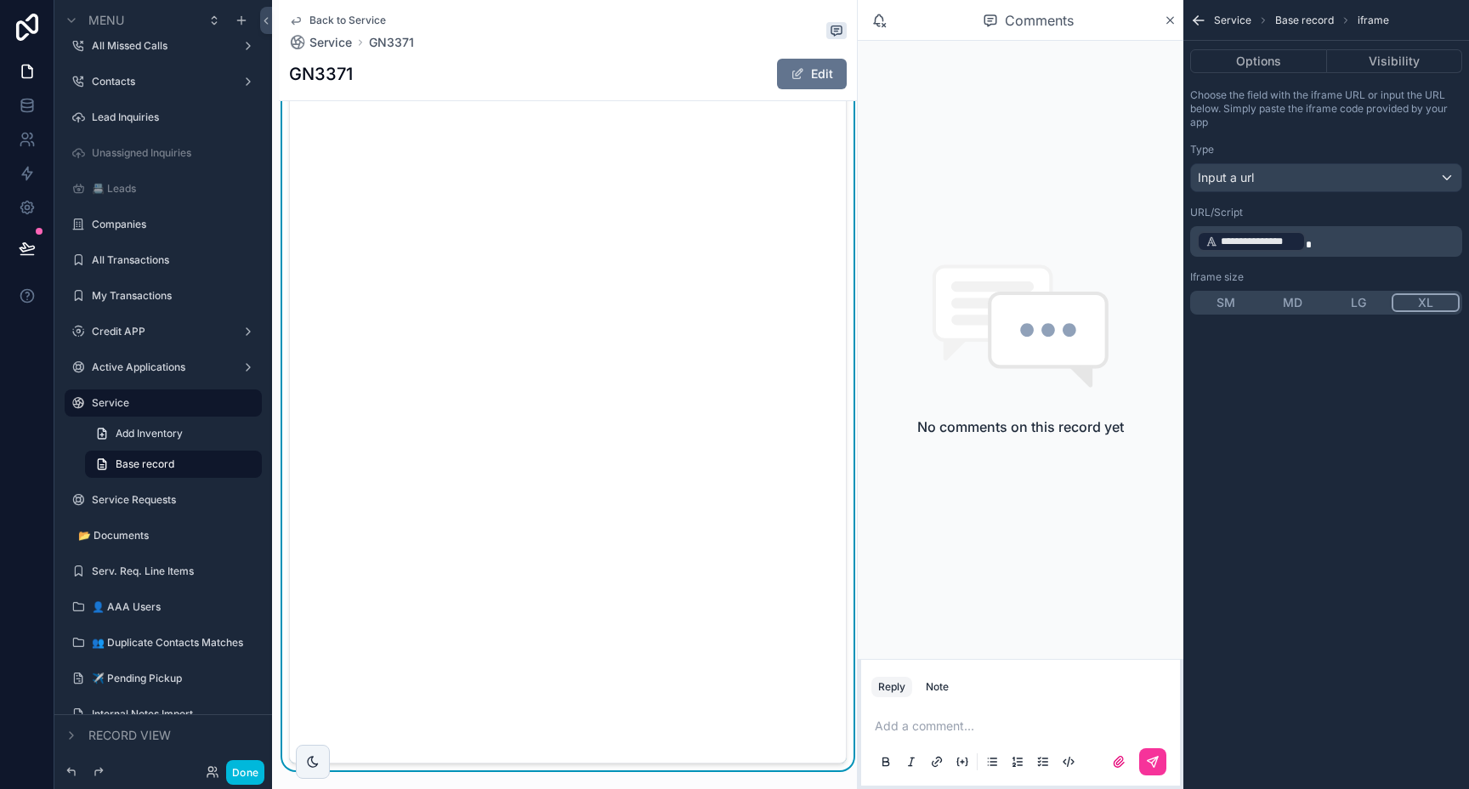
scroll to position [7979, 0]
click at [1278, 65] on button "Options" at bounding box center [1258, 61] width 137 height 24
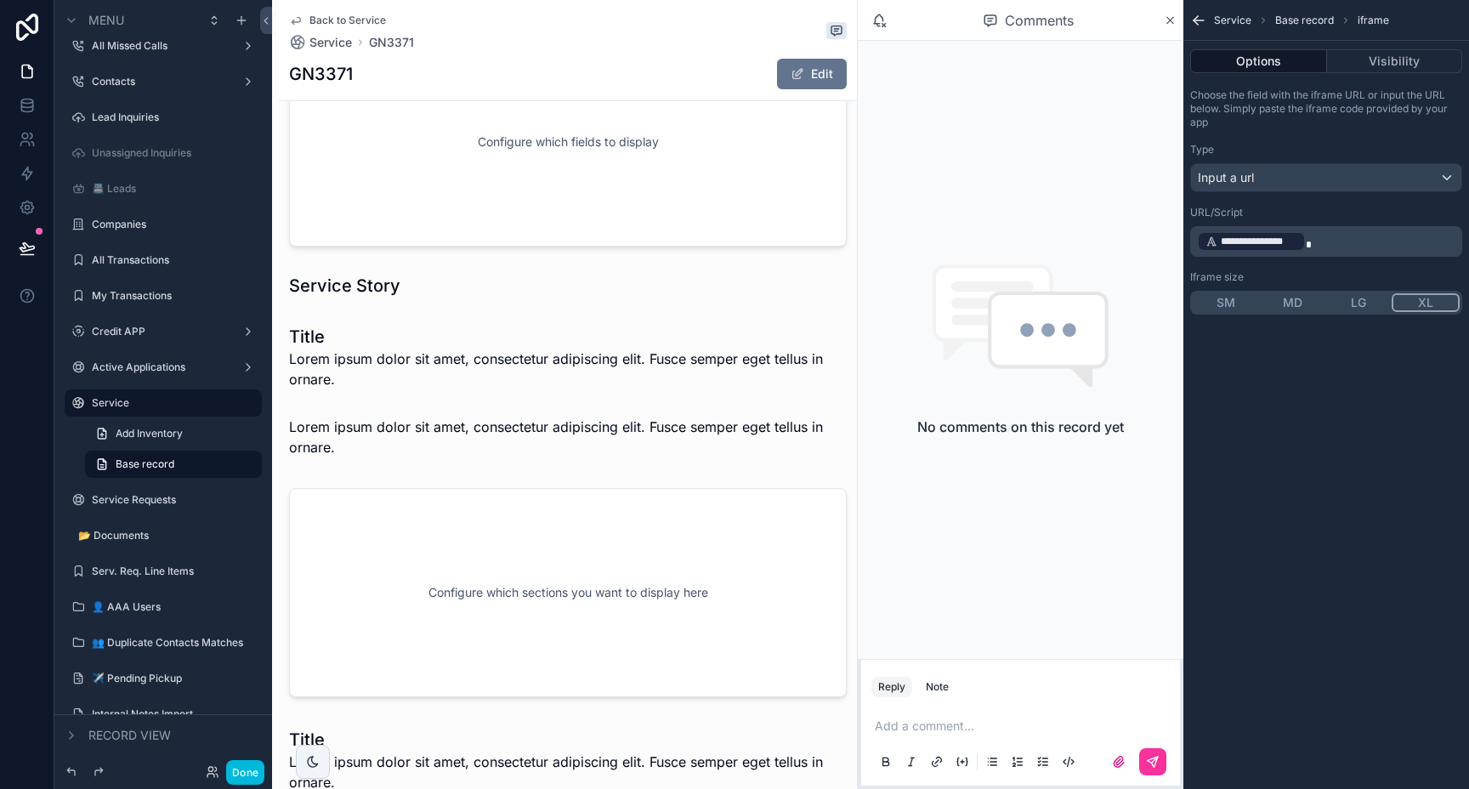
scroll to position [7135, 0]
click at [490, 266] on div "scrollable content" at bounding box center [568, 284] width 578 height 37
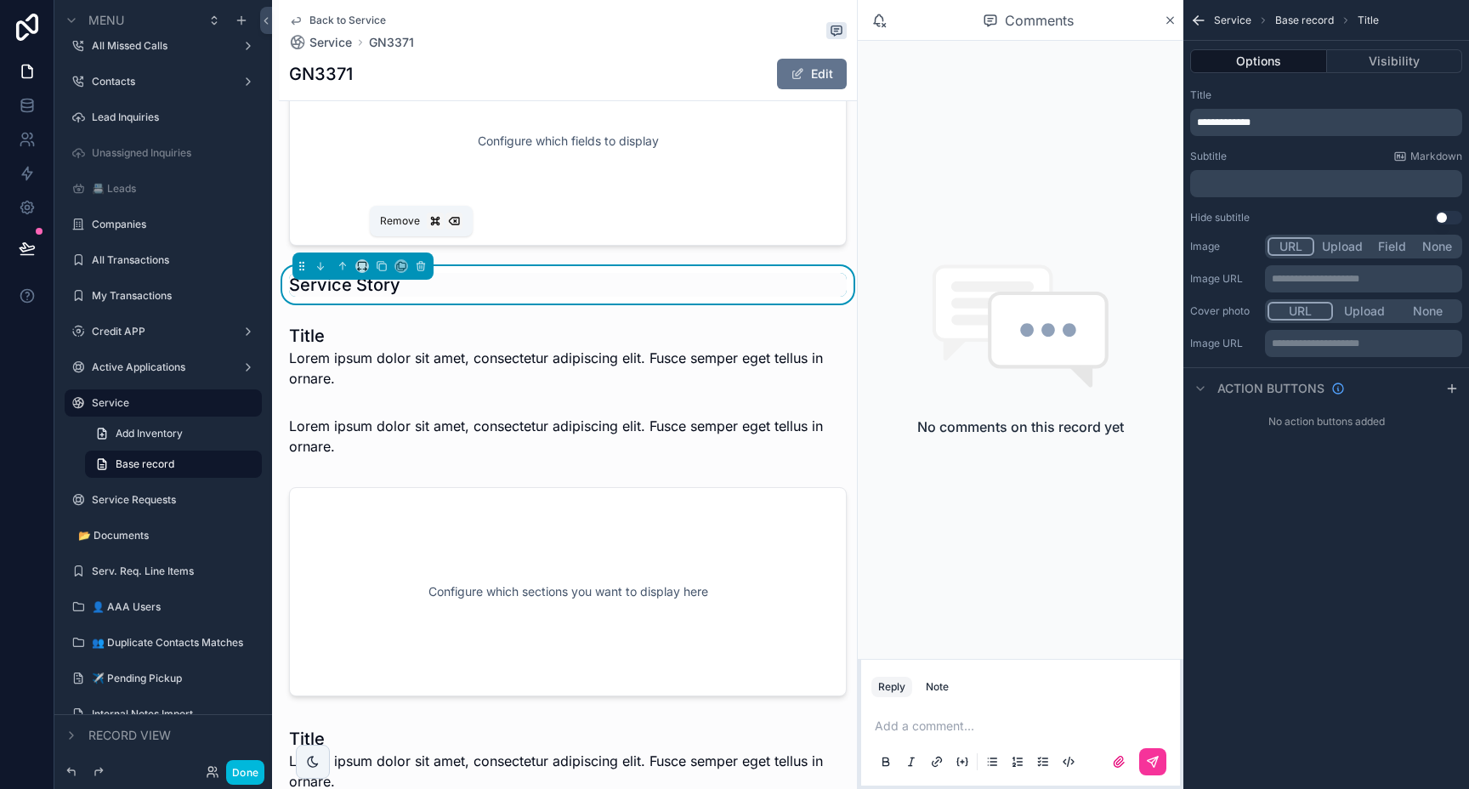
click at [412, 257] on button "scrollable content" at bounding box center [420, 266] width 19 height 19
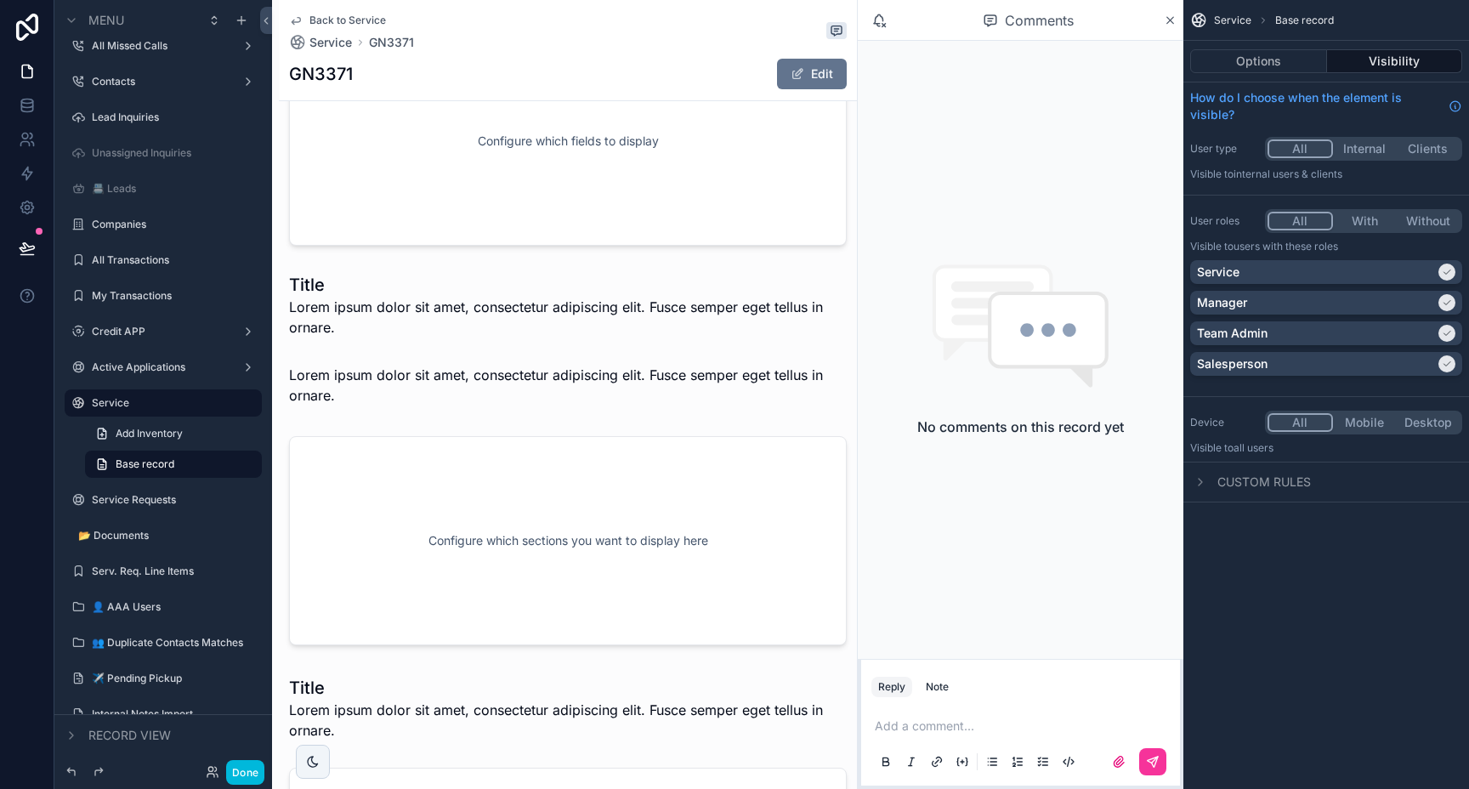
click at [396, 266] on div "scrollable content" at bounding box center [568, 305] width 578 height 78
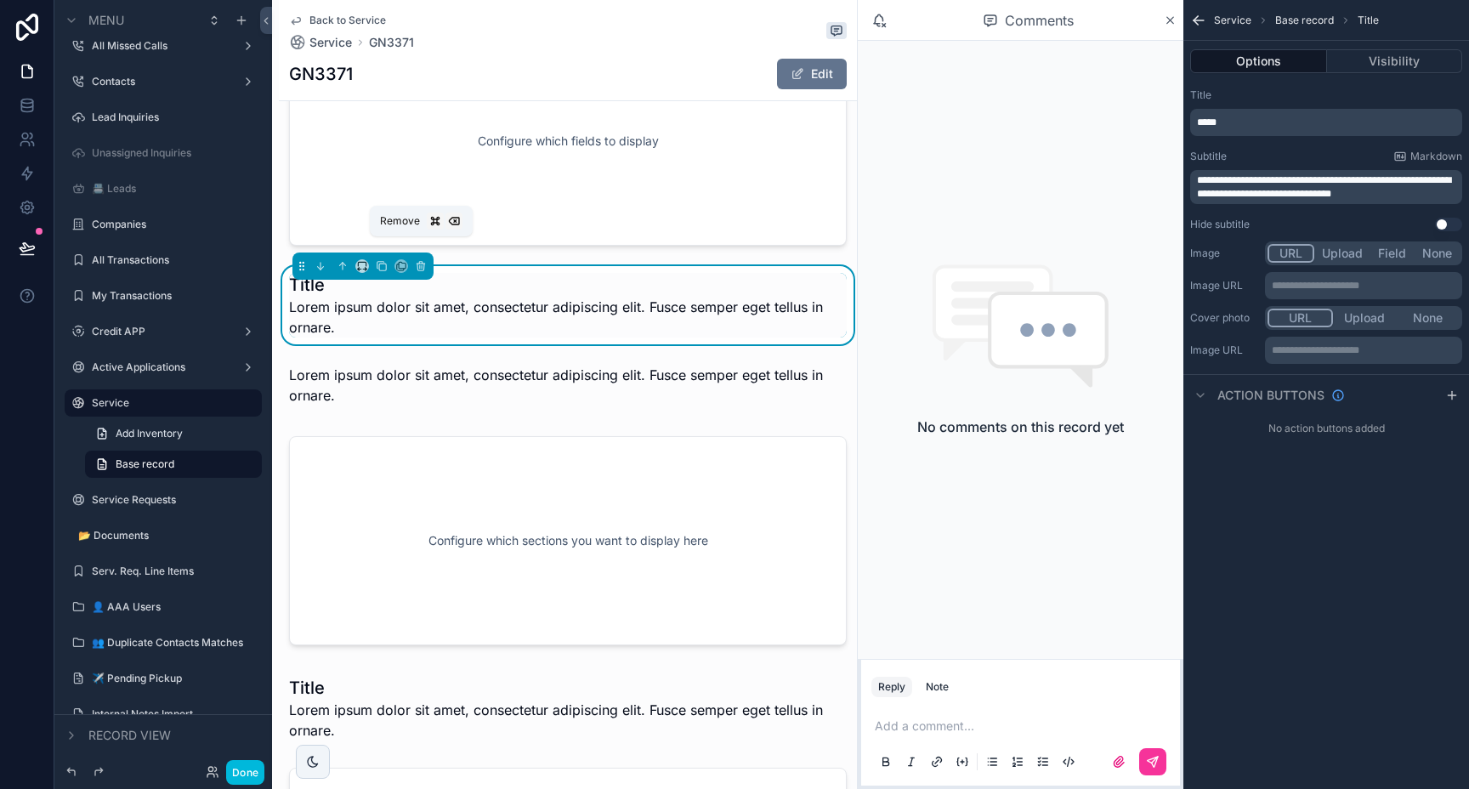
click at [424, 264] on icon "scrollable content" at bounding box center [420, 267] width 7 height 7
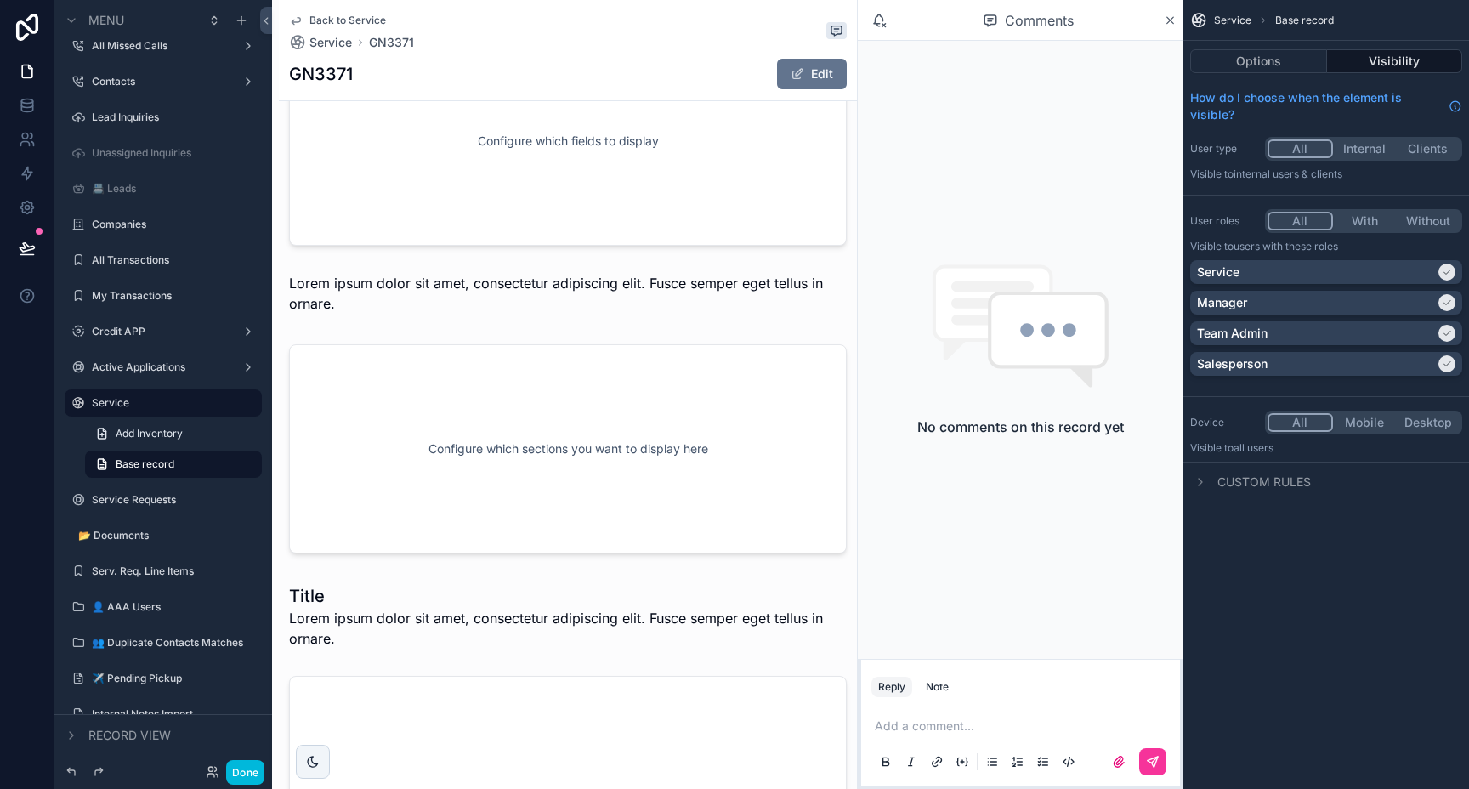
click at [479, 266] on div "scrollable content" at bounding box center [568, 293] width 578 height 54
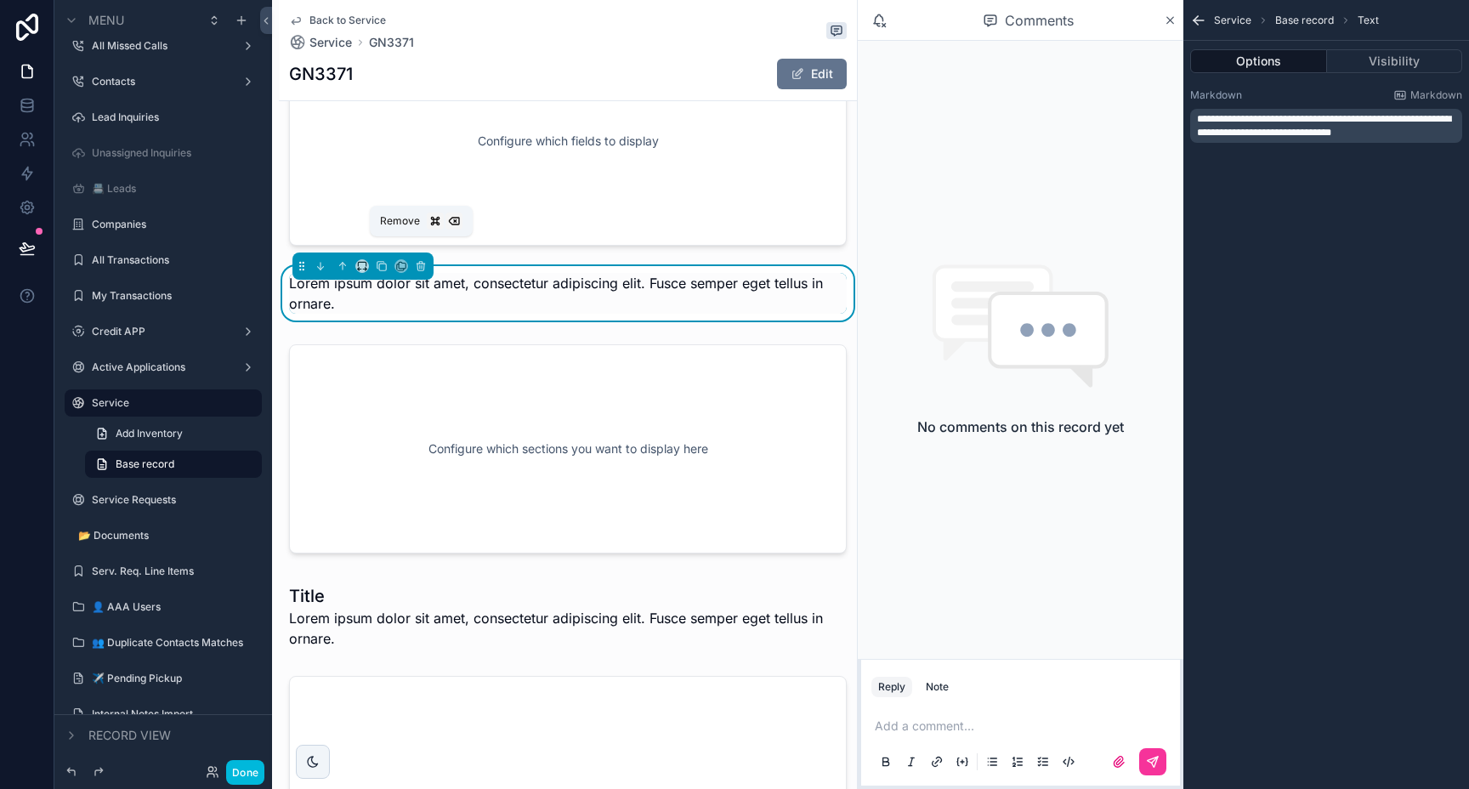
click at [424, 260] on icon "scrollable content" at bounding box center [421, 266] width 12 height 12
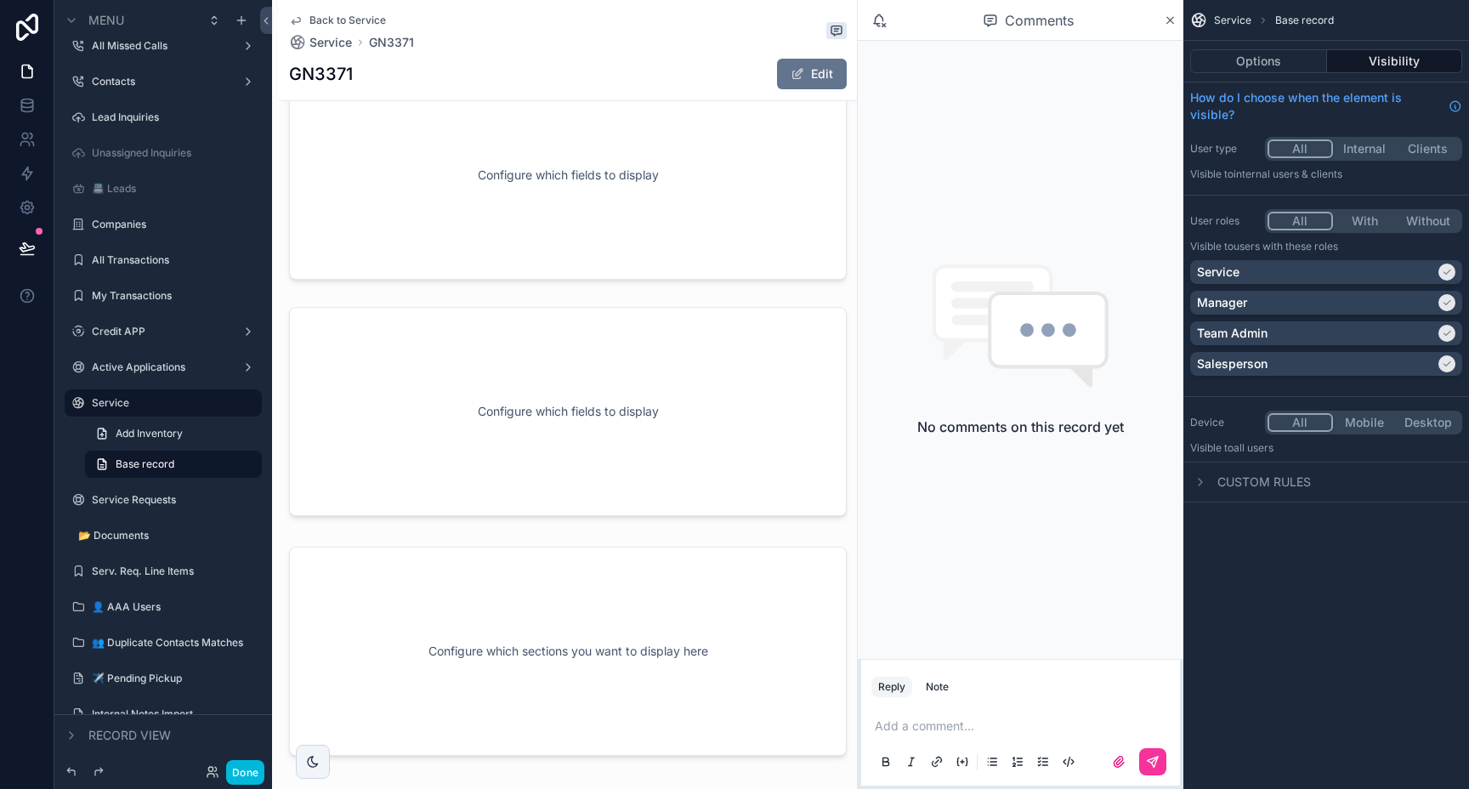
click at [508, 337] on div "scrollable content" at bounding box center [568, 411] width 578 height 223
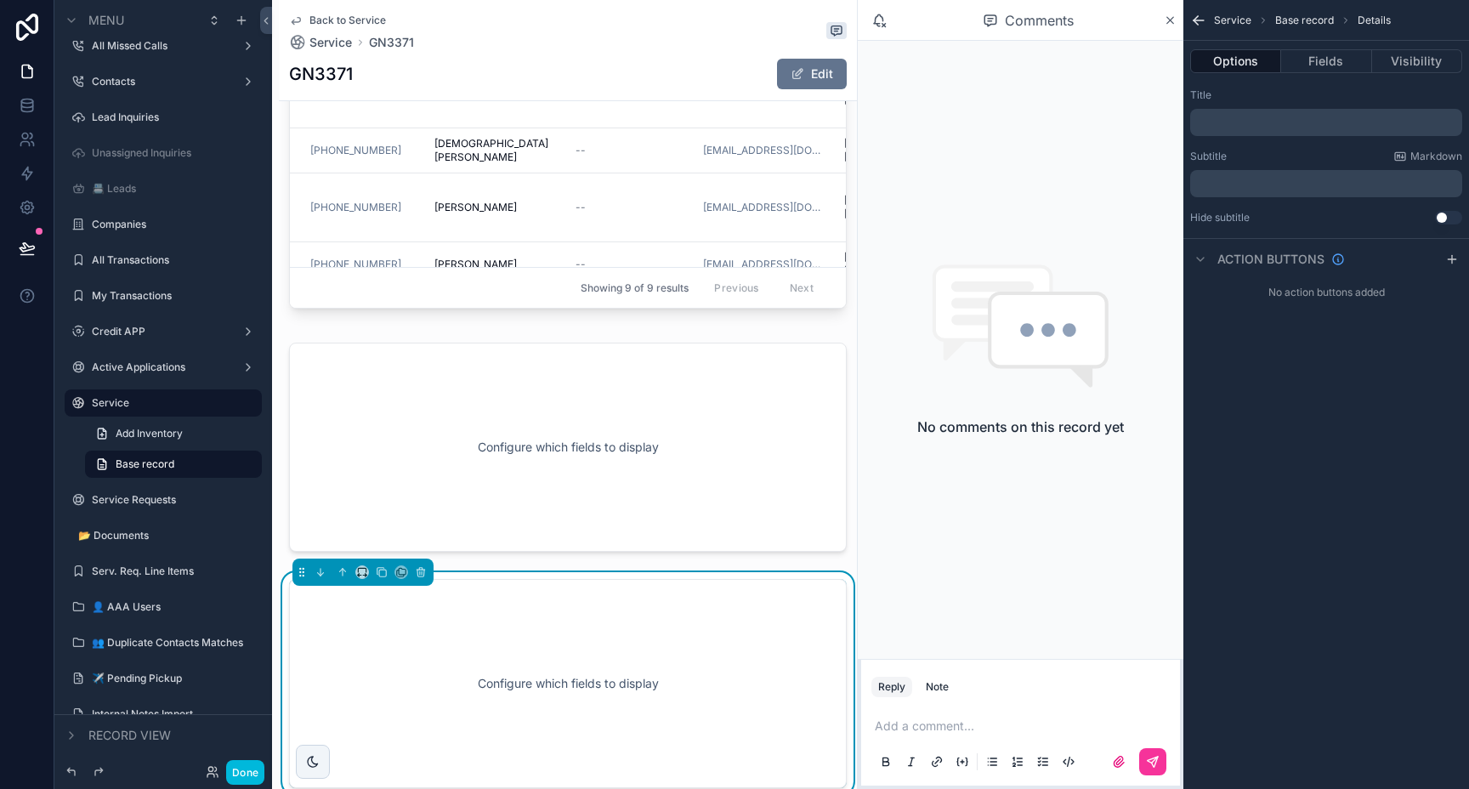
scroll to position [6539, 0]
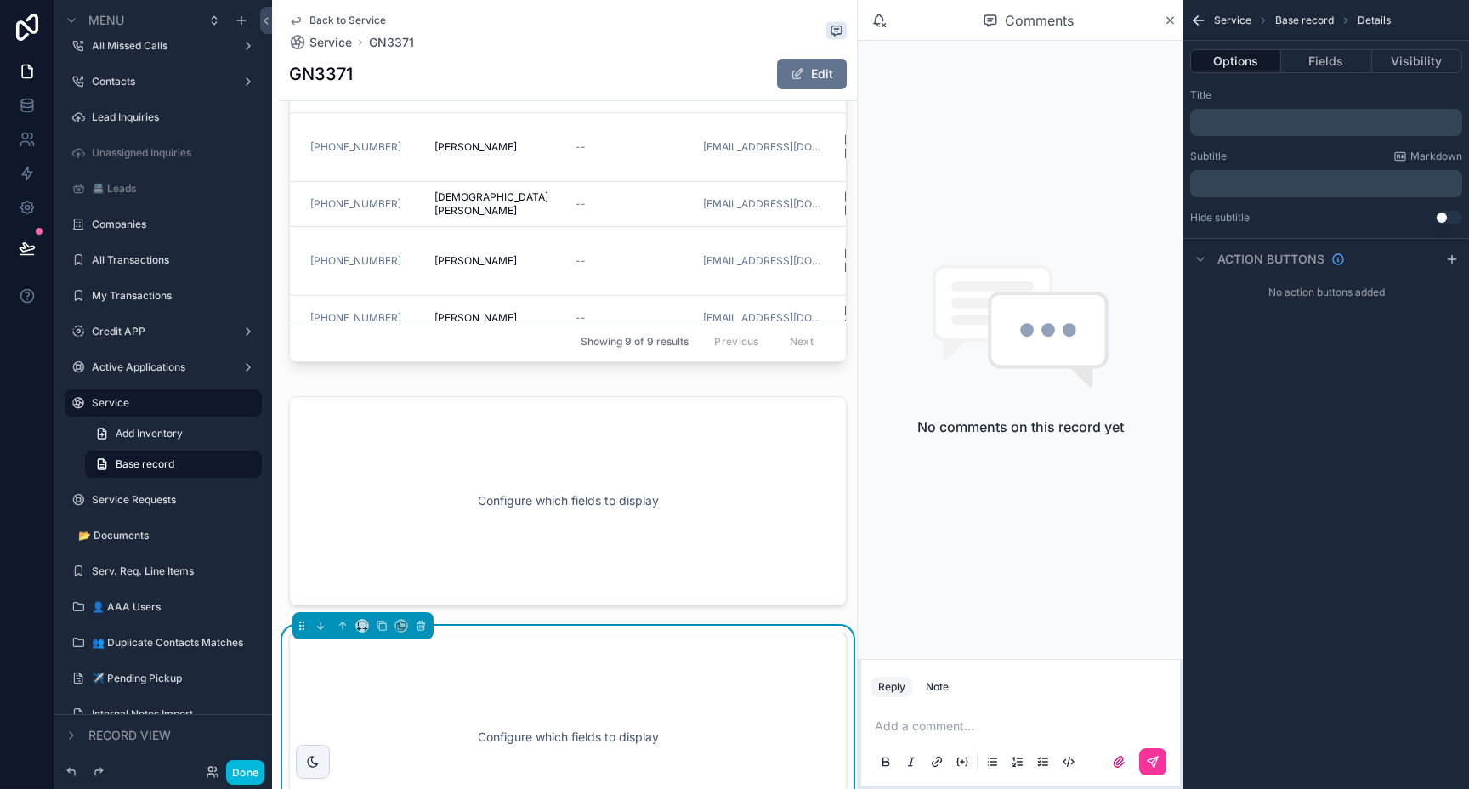
click at [502, 451] on div "scrollable content" at bounding box center [568, 500] width 578 height 223
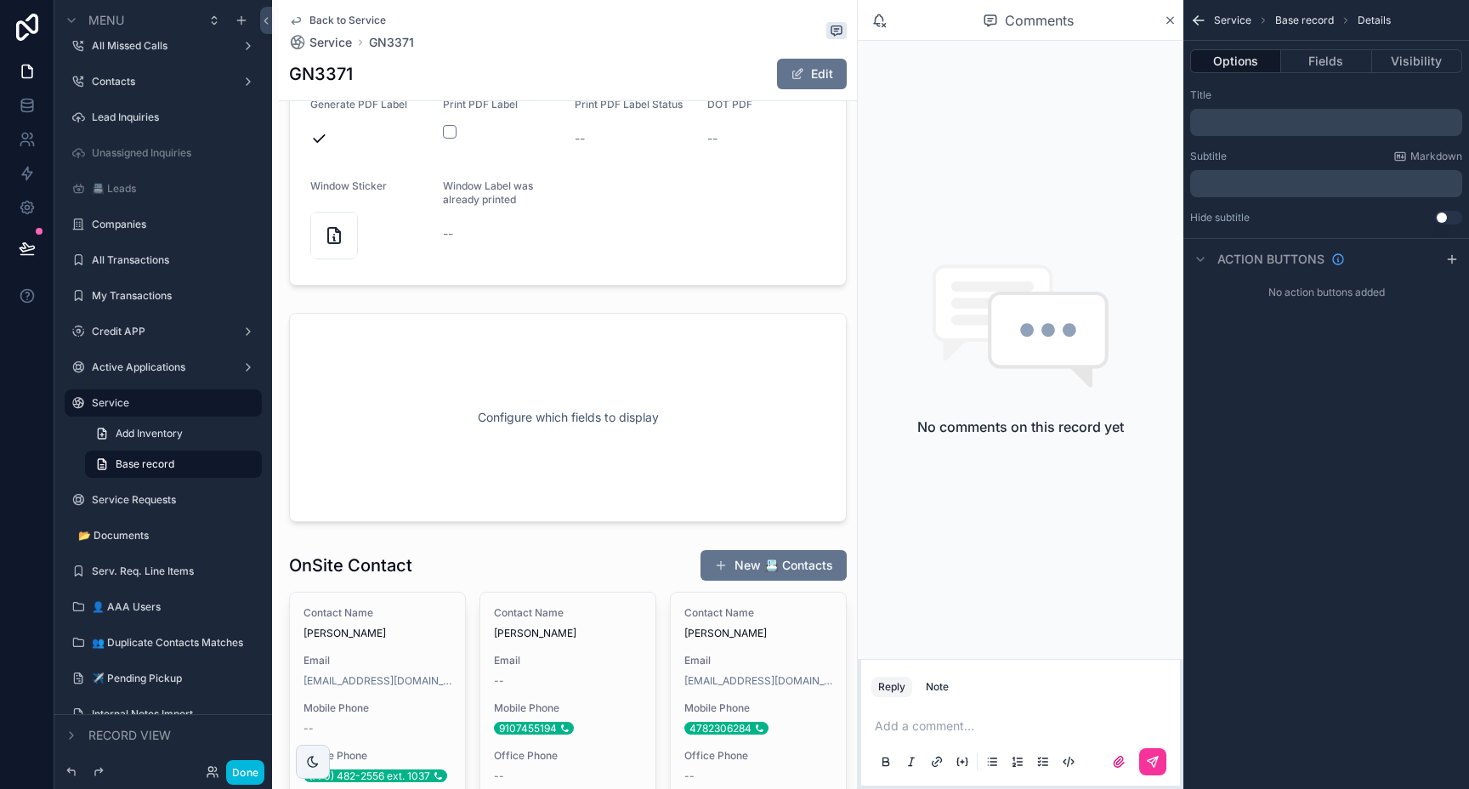
scroll to position [5054, 0]
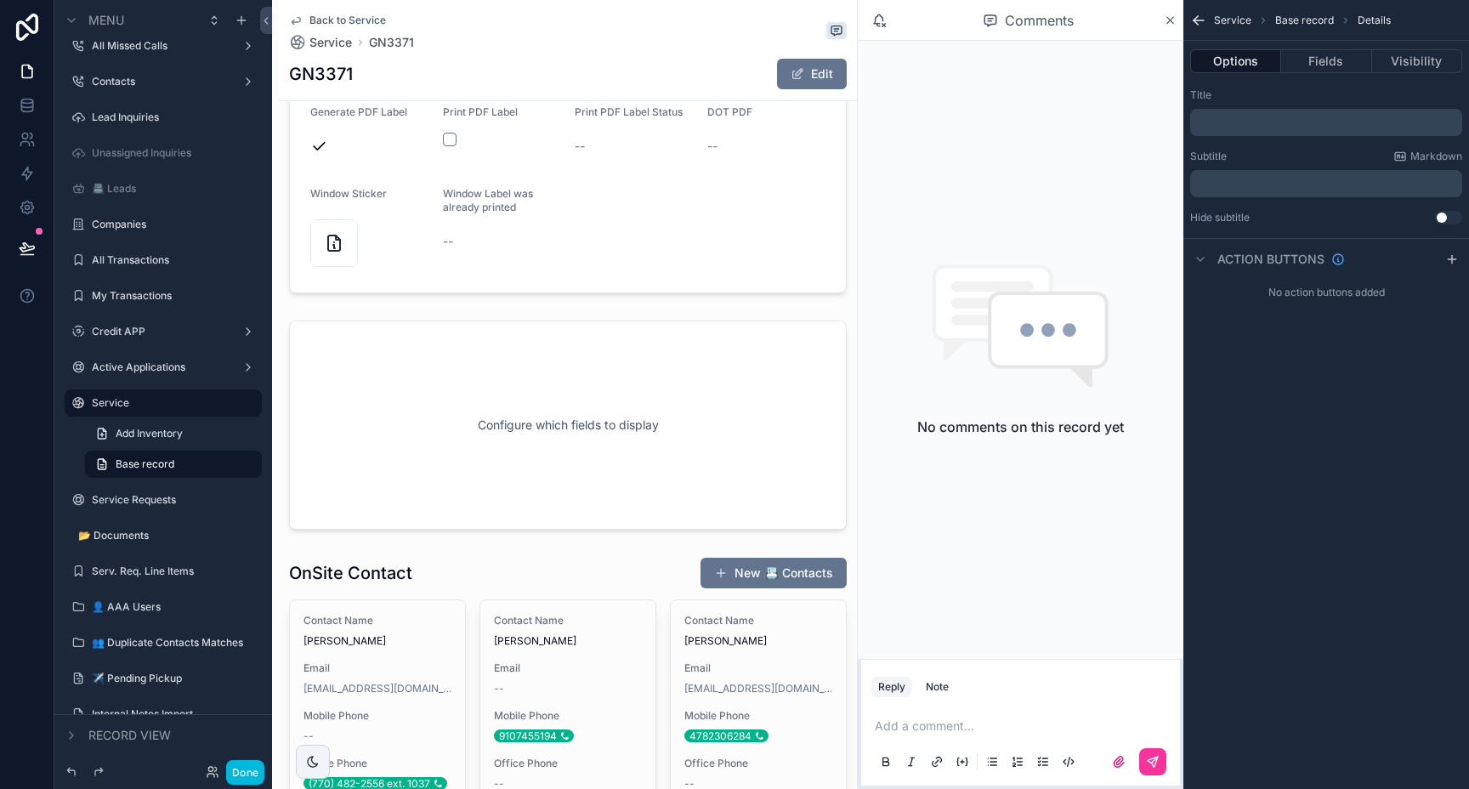
click at [505, 415] on div "scrollable content" at bounding box center [568, 425] width 578 height 223
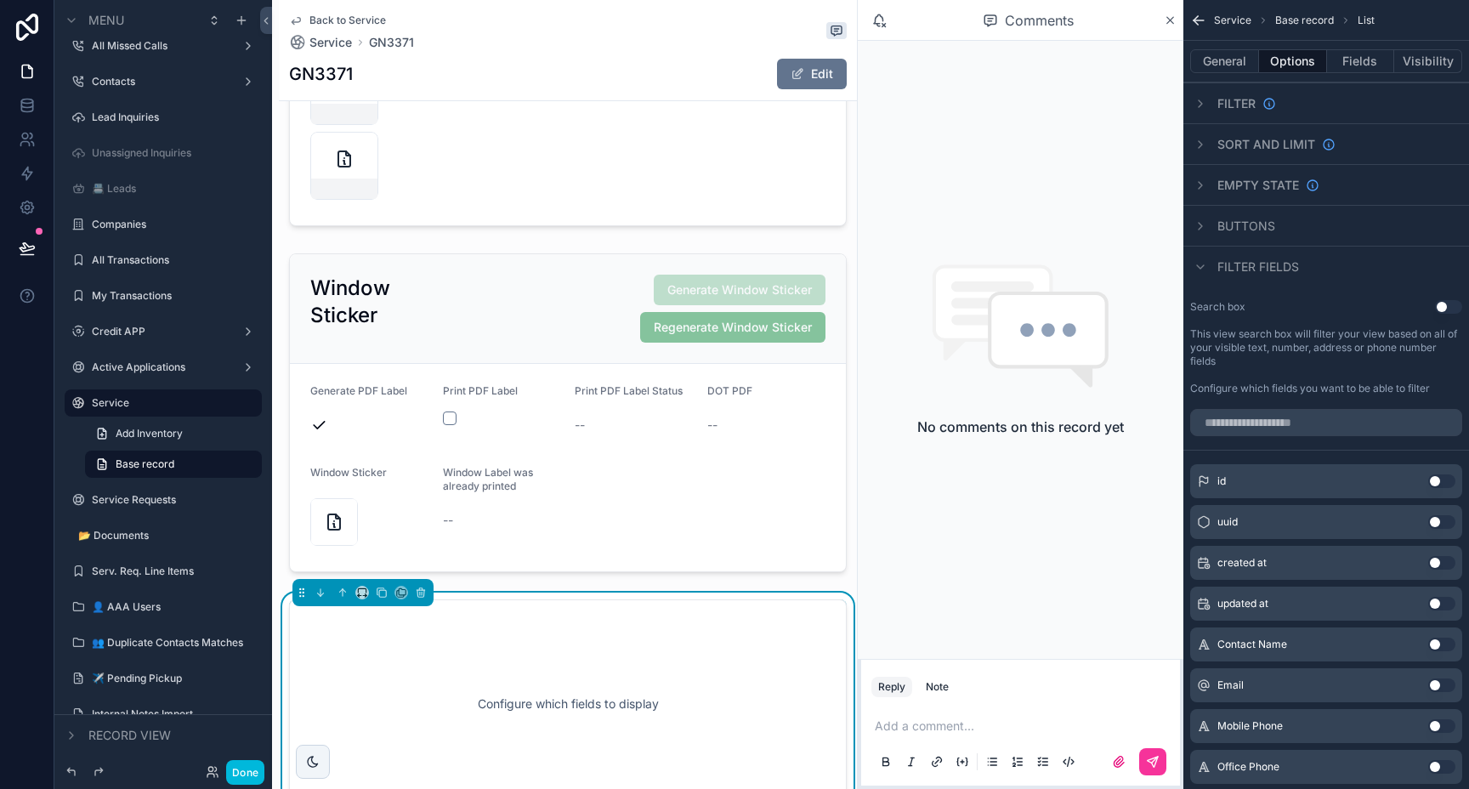
scroll to position [4745, 0]
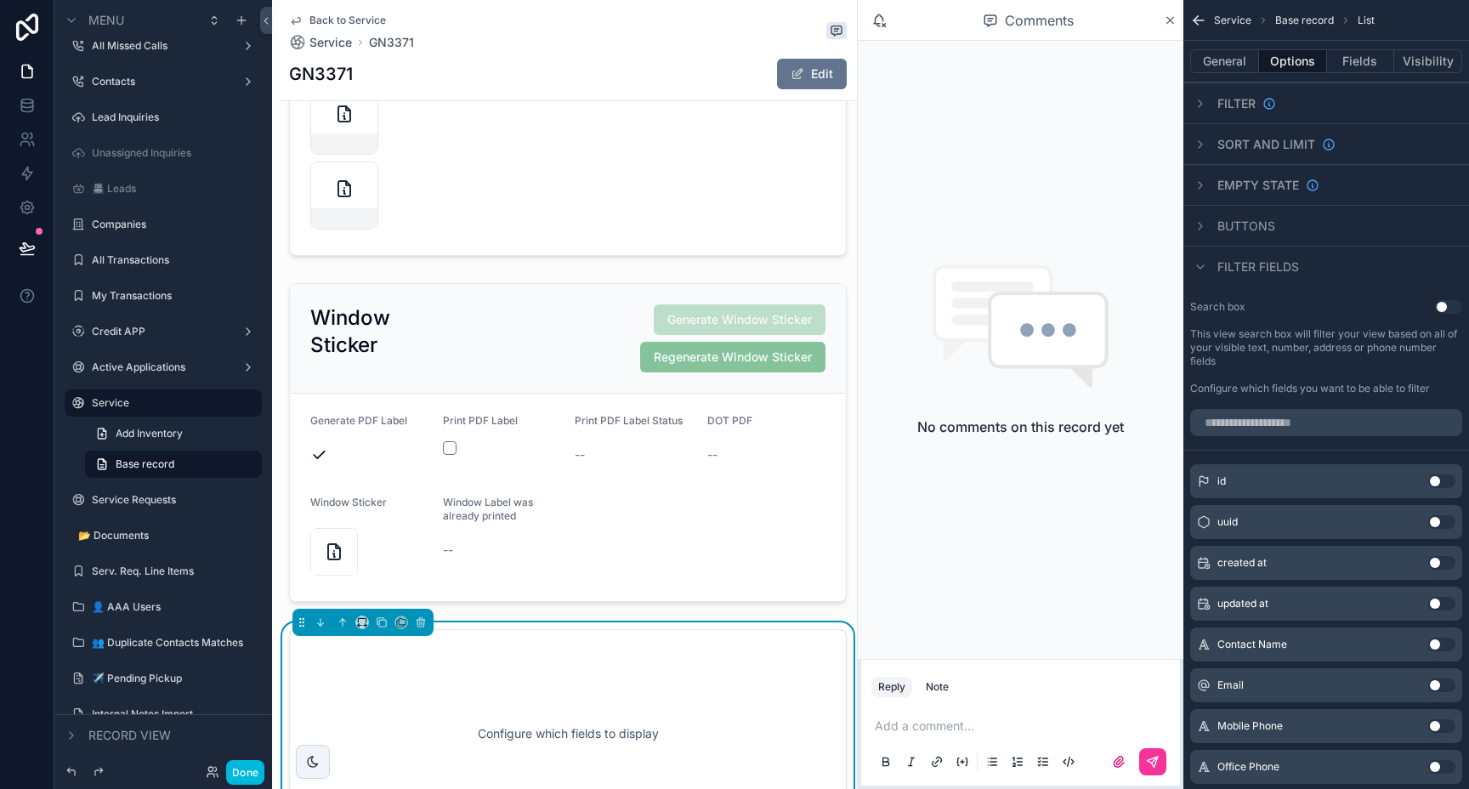
click at [651, 511] on div "scrollable content" at bounding box center [568, 442] width 578 height 332
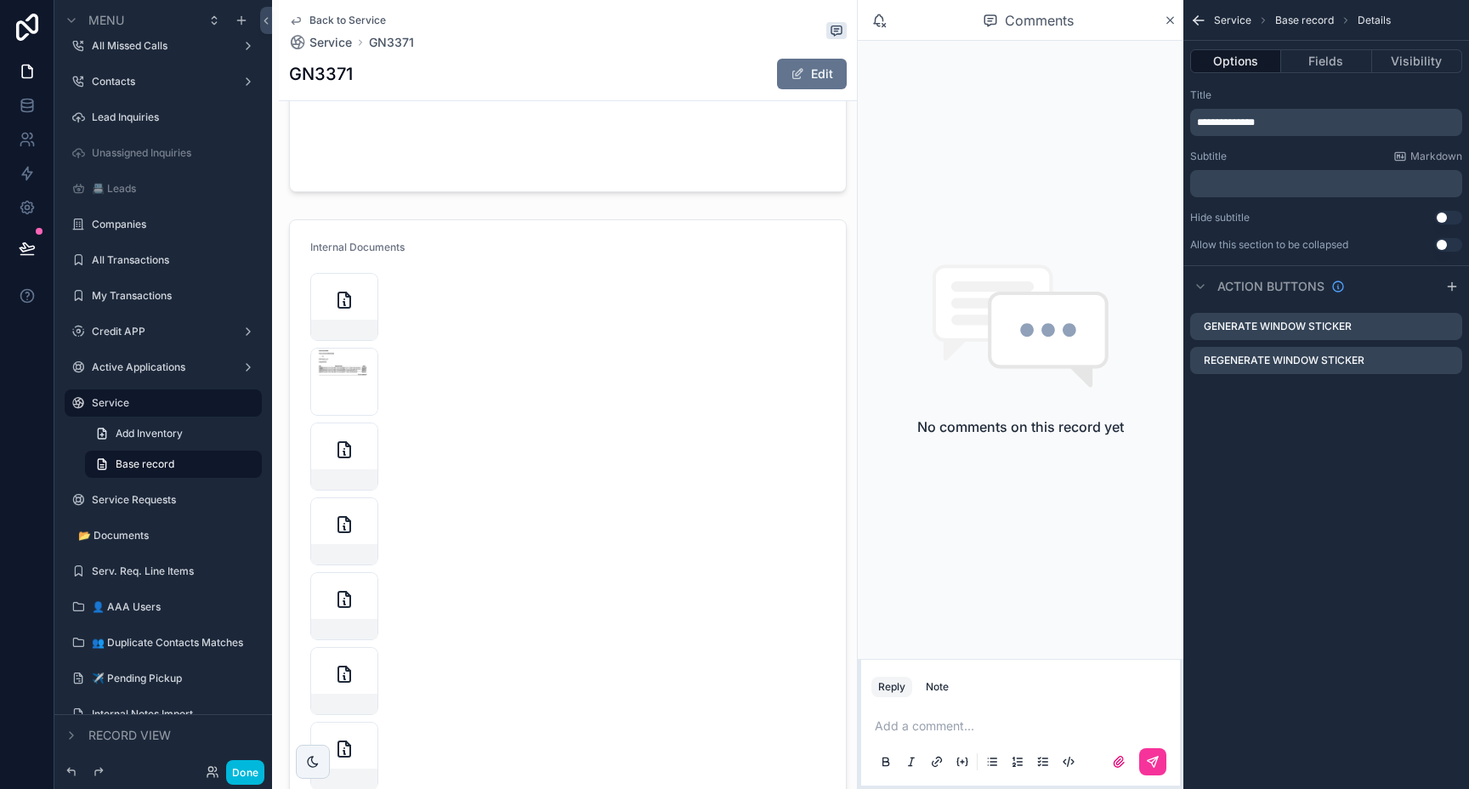
scroll to position [3926, 0]
click at [637, 489] on div "scrollable content" at bounding box center [568, 628] width 578 height 910
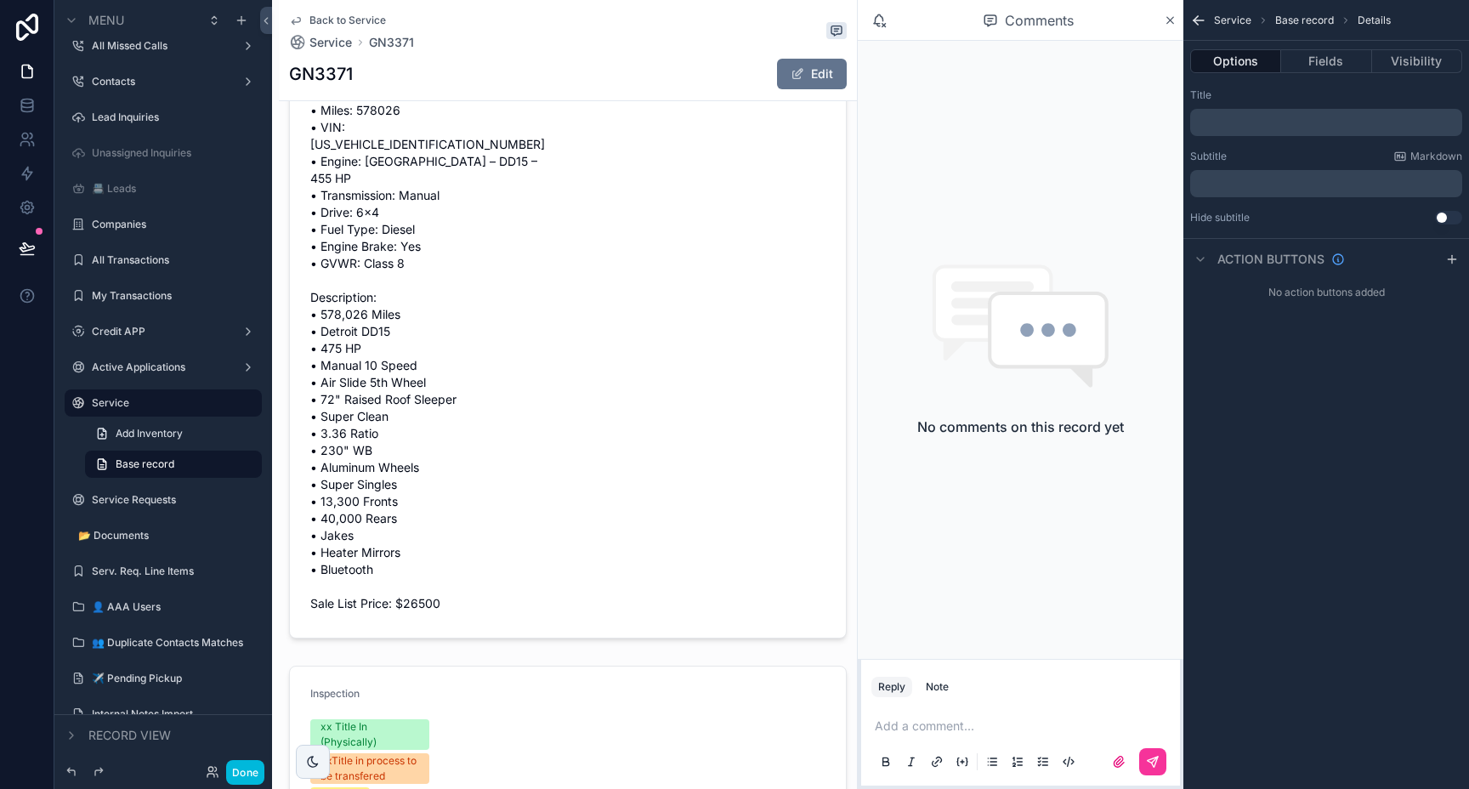
scroll to position [885, 0]
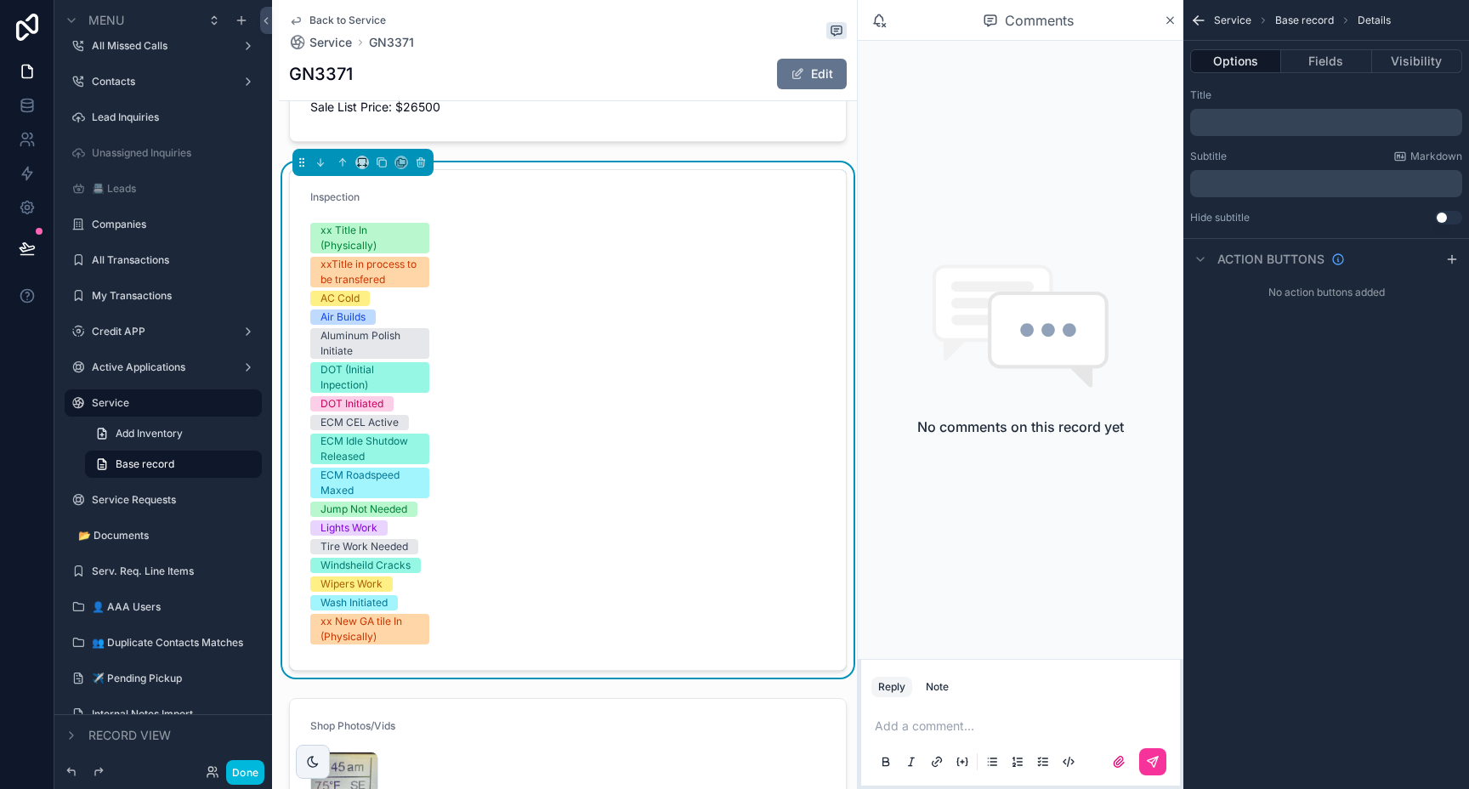
scroll to position [1376, 0]
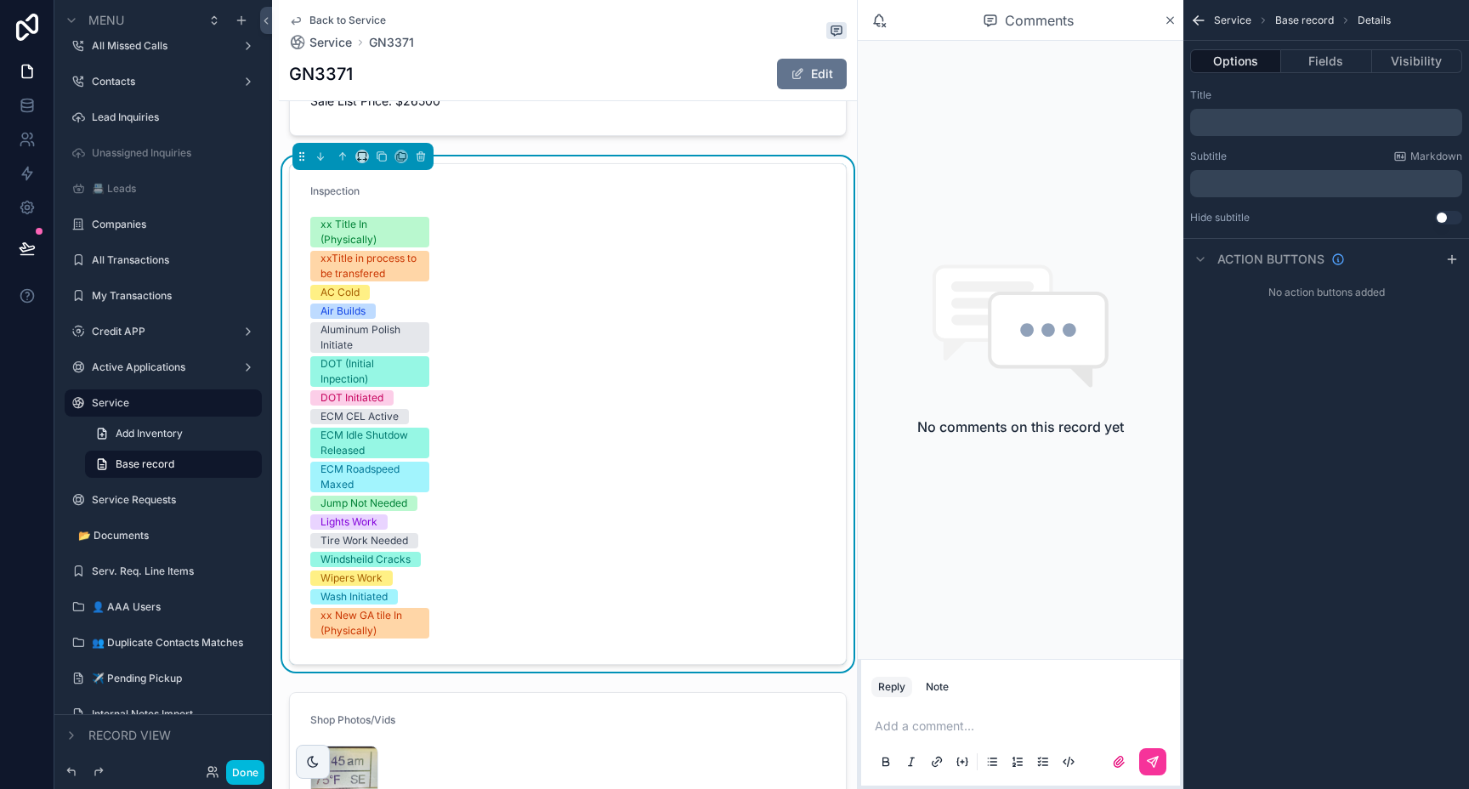
click at [1336, 61] on button "Fields" at bounding box center [1326, 61] width 90 height 24
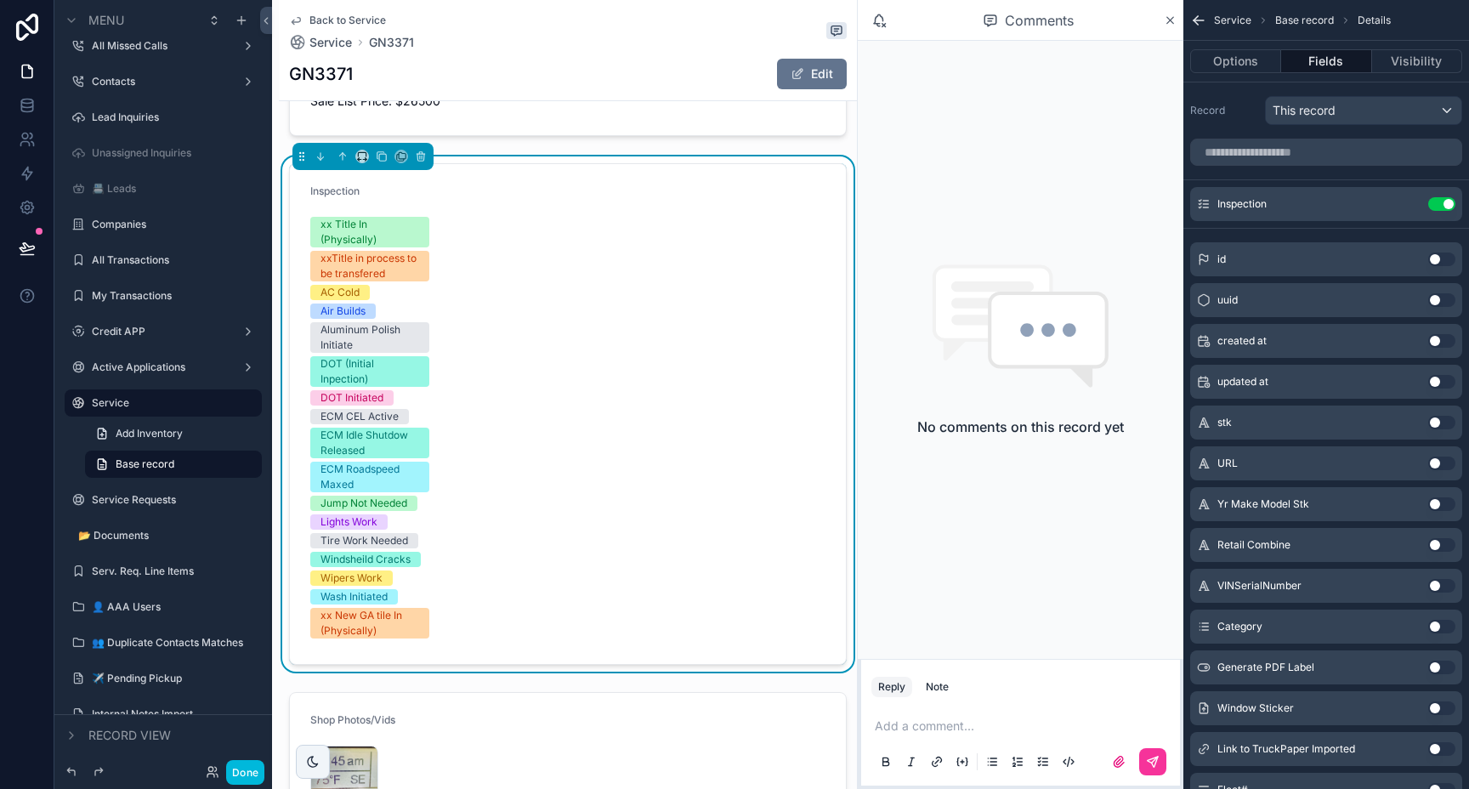
click at [0, 0] on icon "scrollable content" at bounding box center [0, 0] width 0 height 0
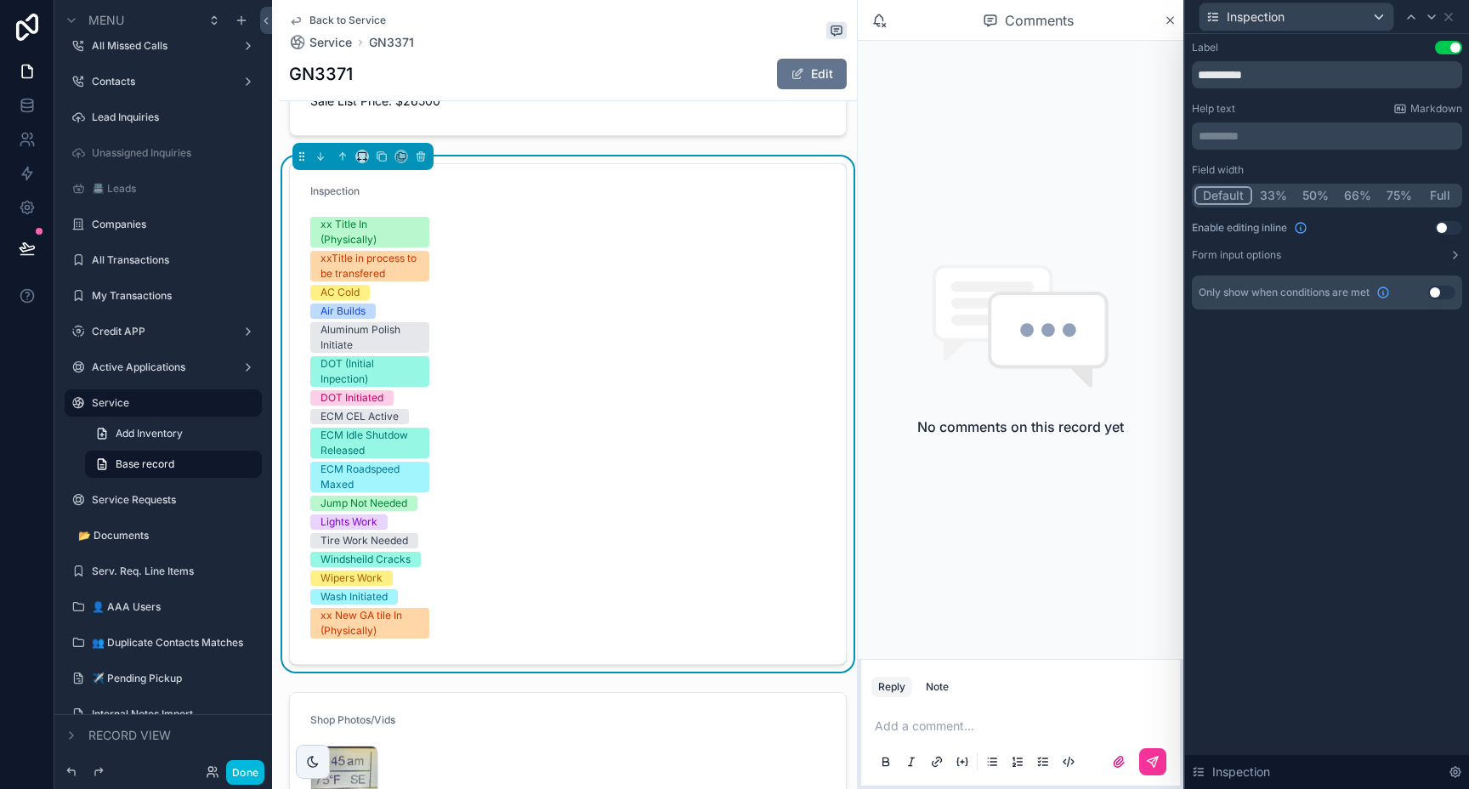
click at [1442, 198] on button "Full" at bounding box center [1440, 195] width 40 height 19
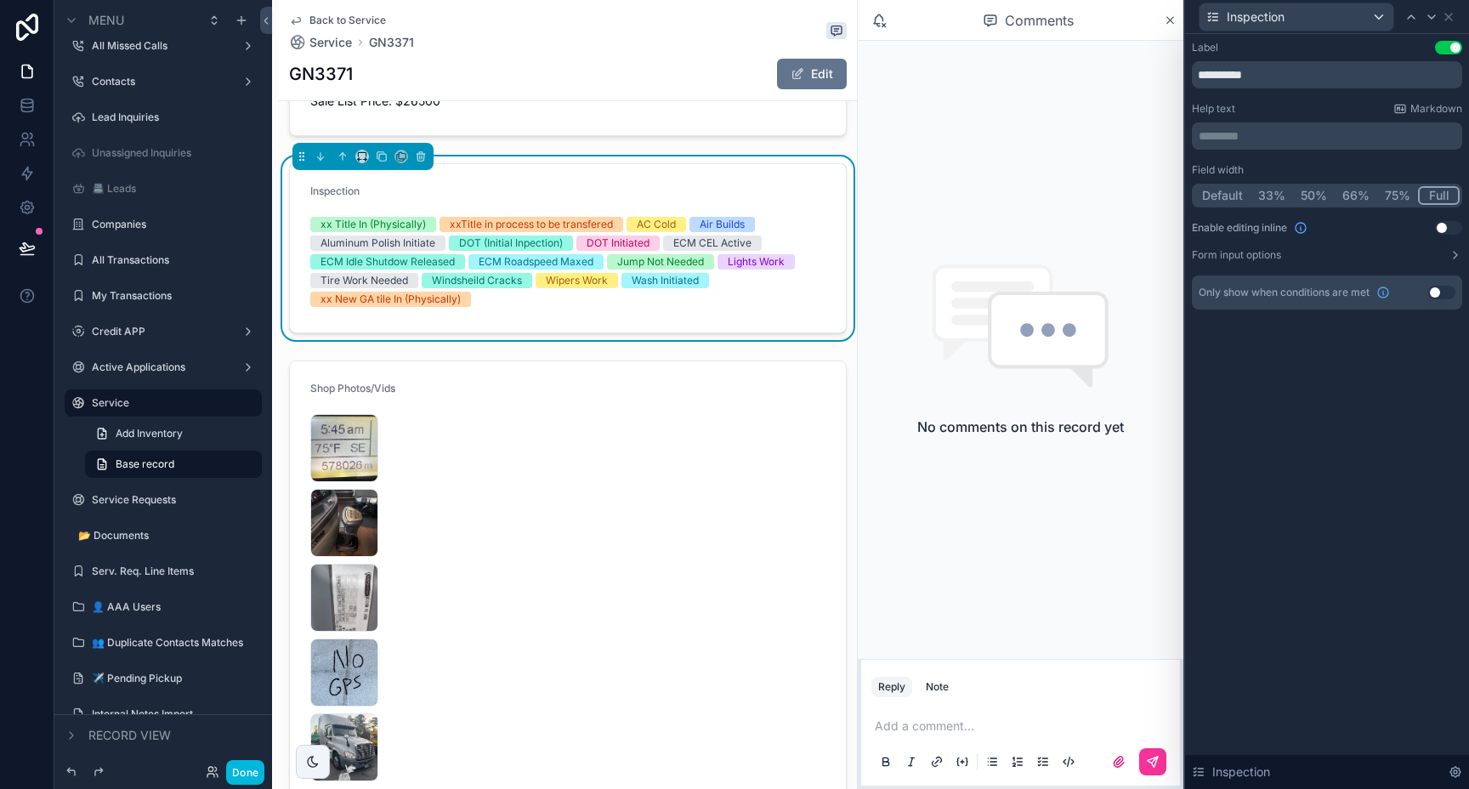
click at [609, 463] on div "scrollable content" at bounding box center [568, 584] width 578 height 461
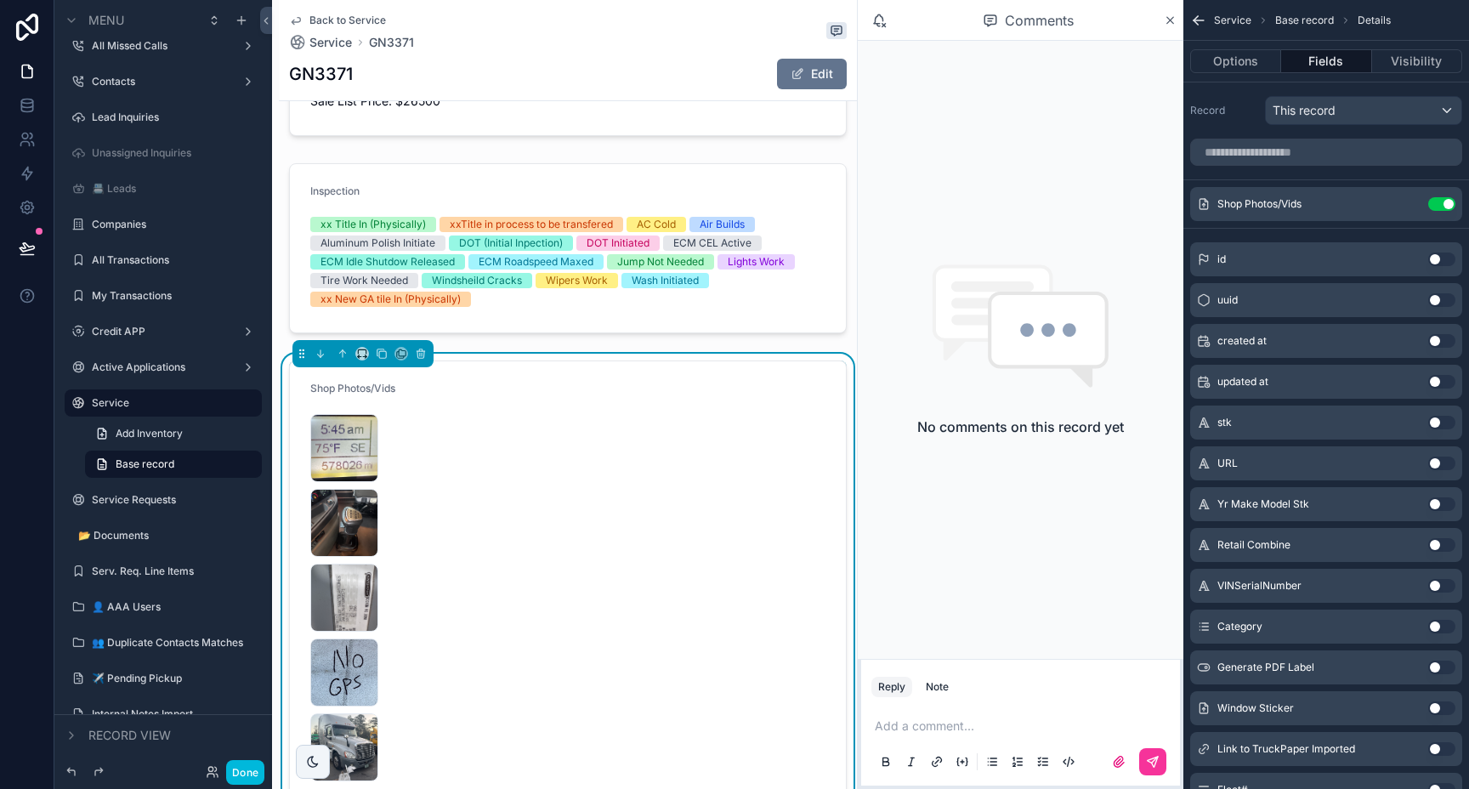
click at [0, 0] on icon "scrollable content" at bounding box center [0, 0] width 0 height 0
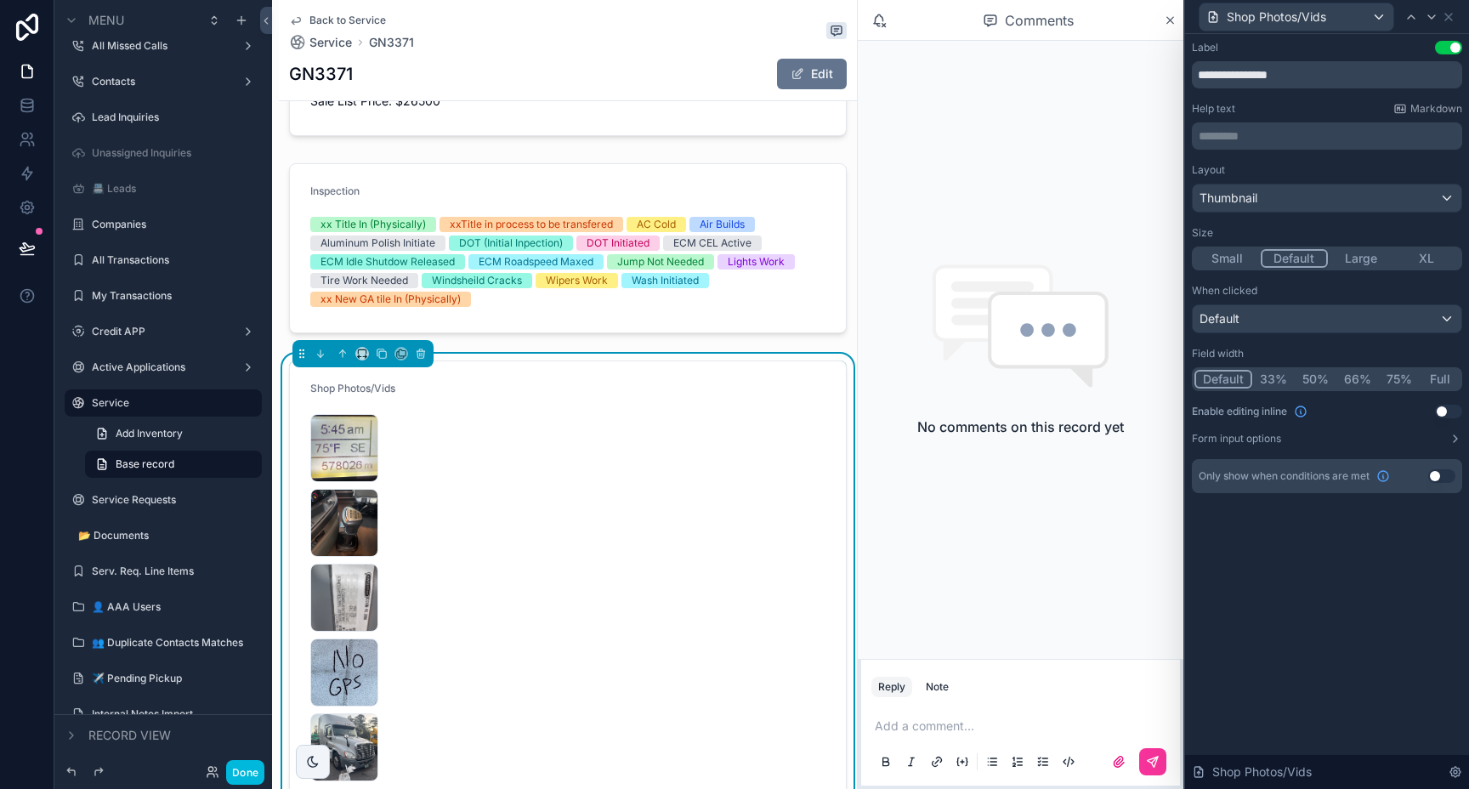
click at [1237, 265] on button "Small" at bounding box center [1227, 258] width 66 height 19
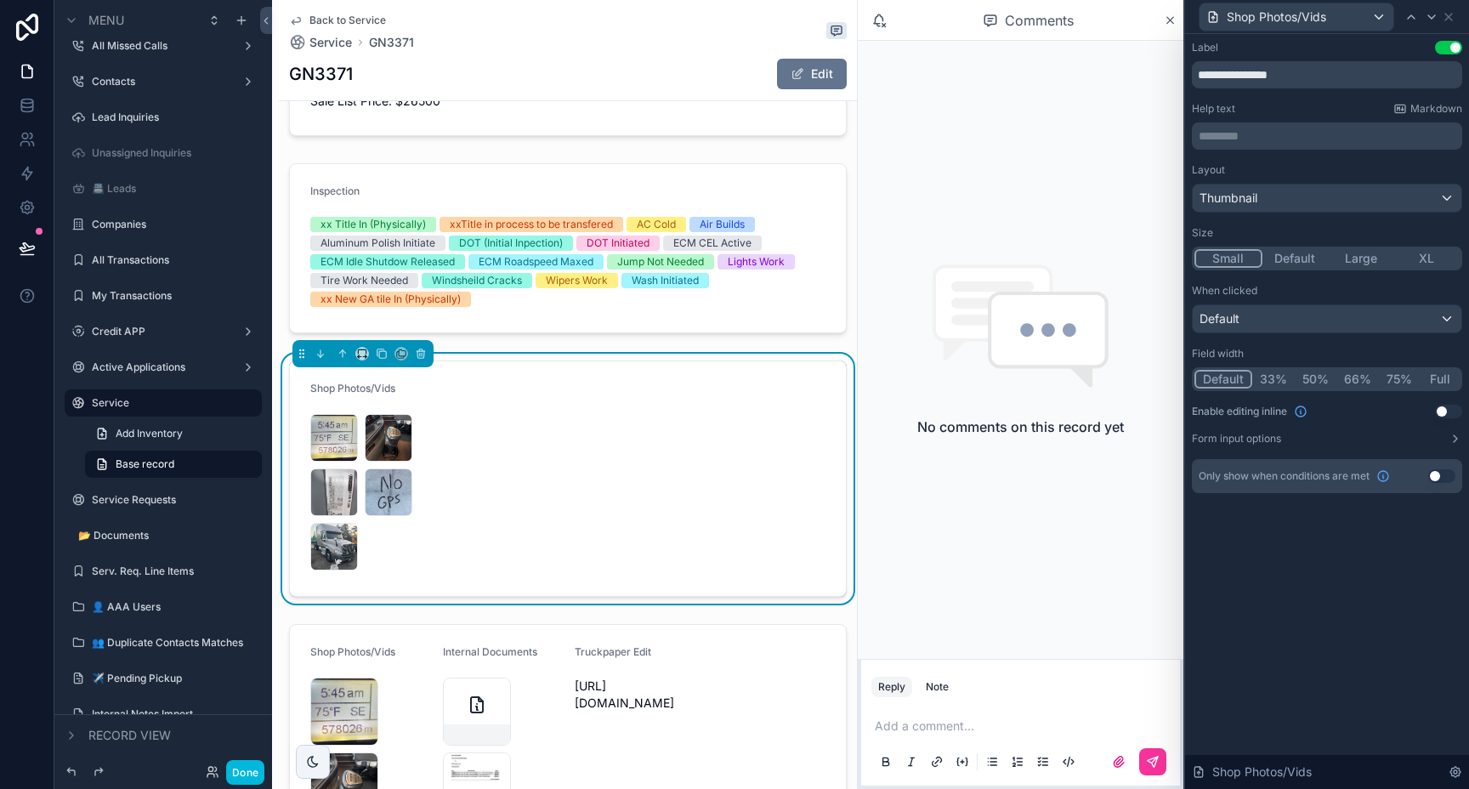
click at [1440, 383] on button "Full" at bounding box center [1440, 379] width 40 height 19
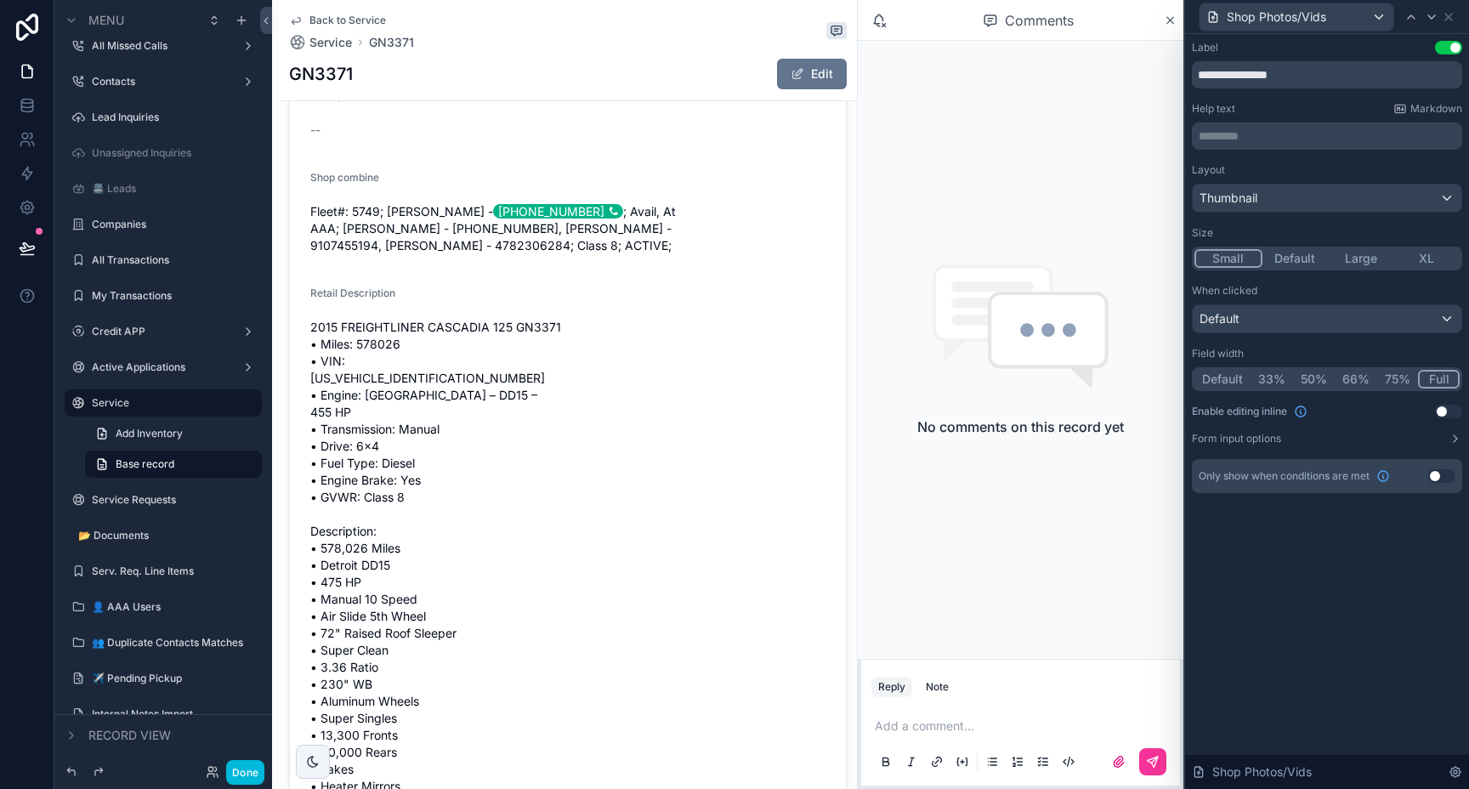
scroll to position [655, 0]
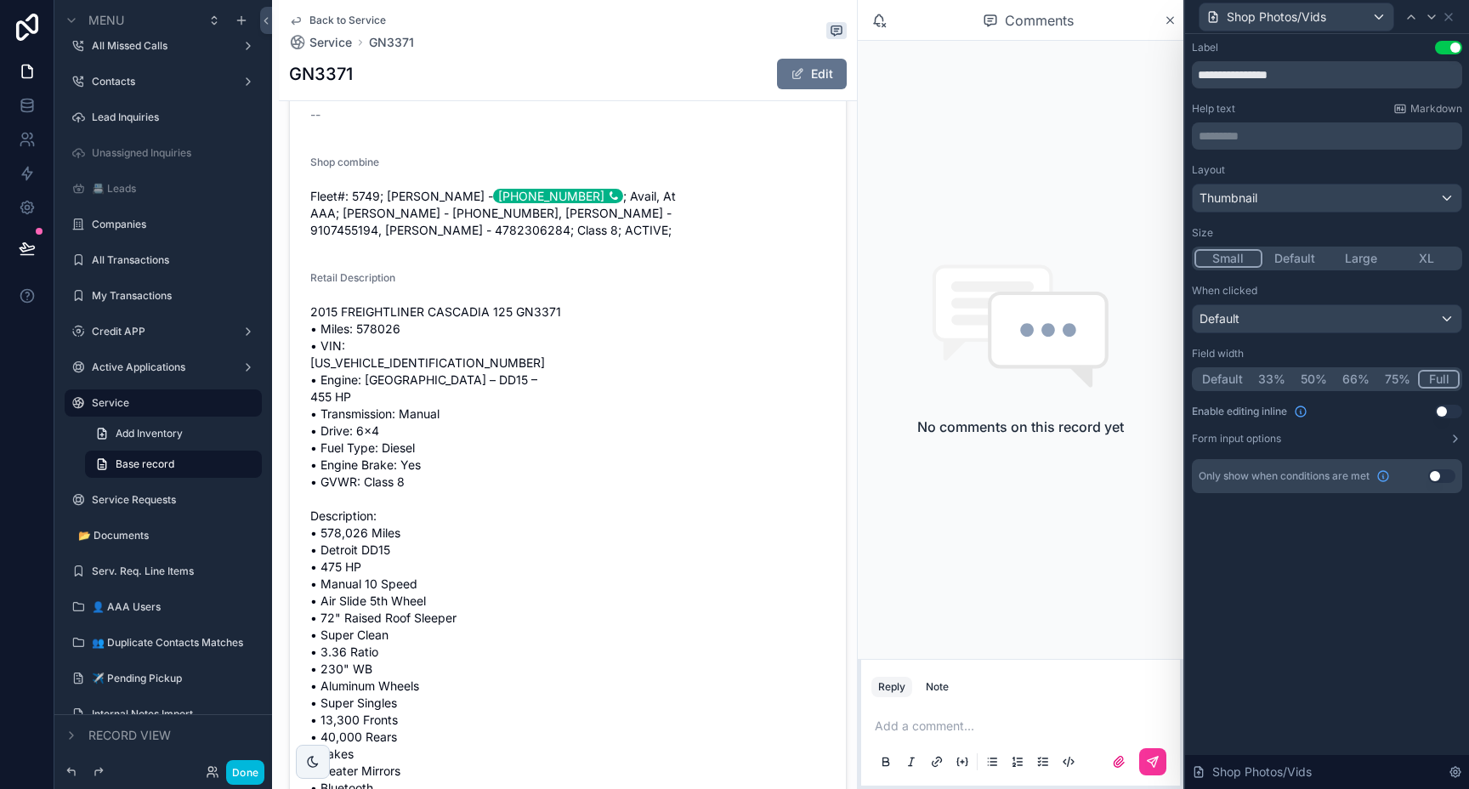
click at [726, 464] on div "scrollable content" at bounding box center [568, 164] width 578 height 1397
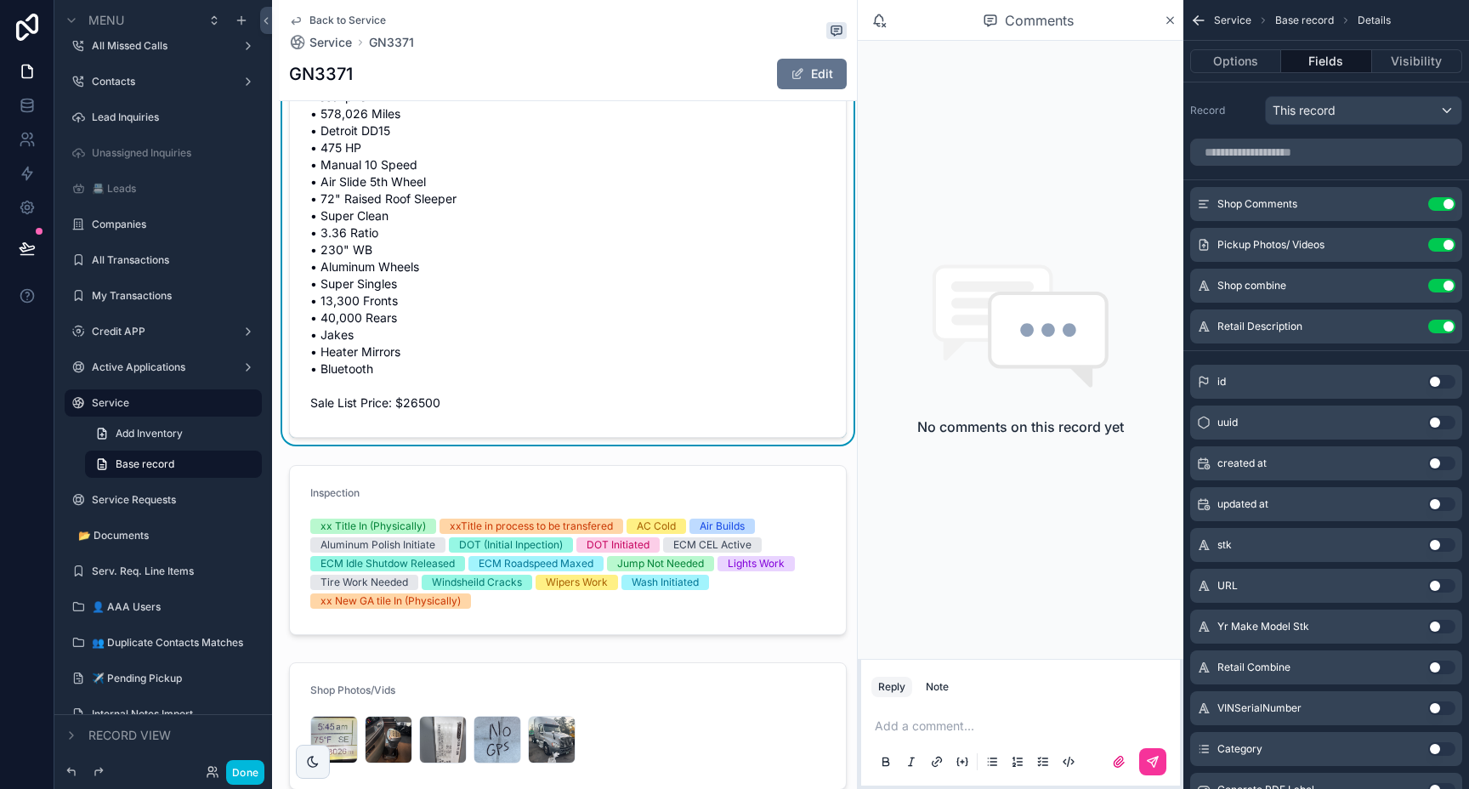
scroll to position [1078, 0]
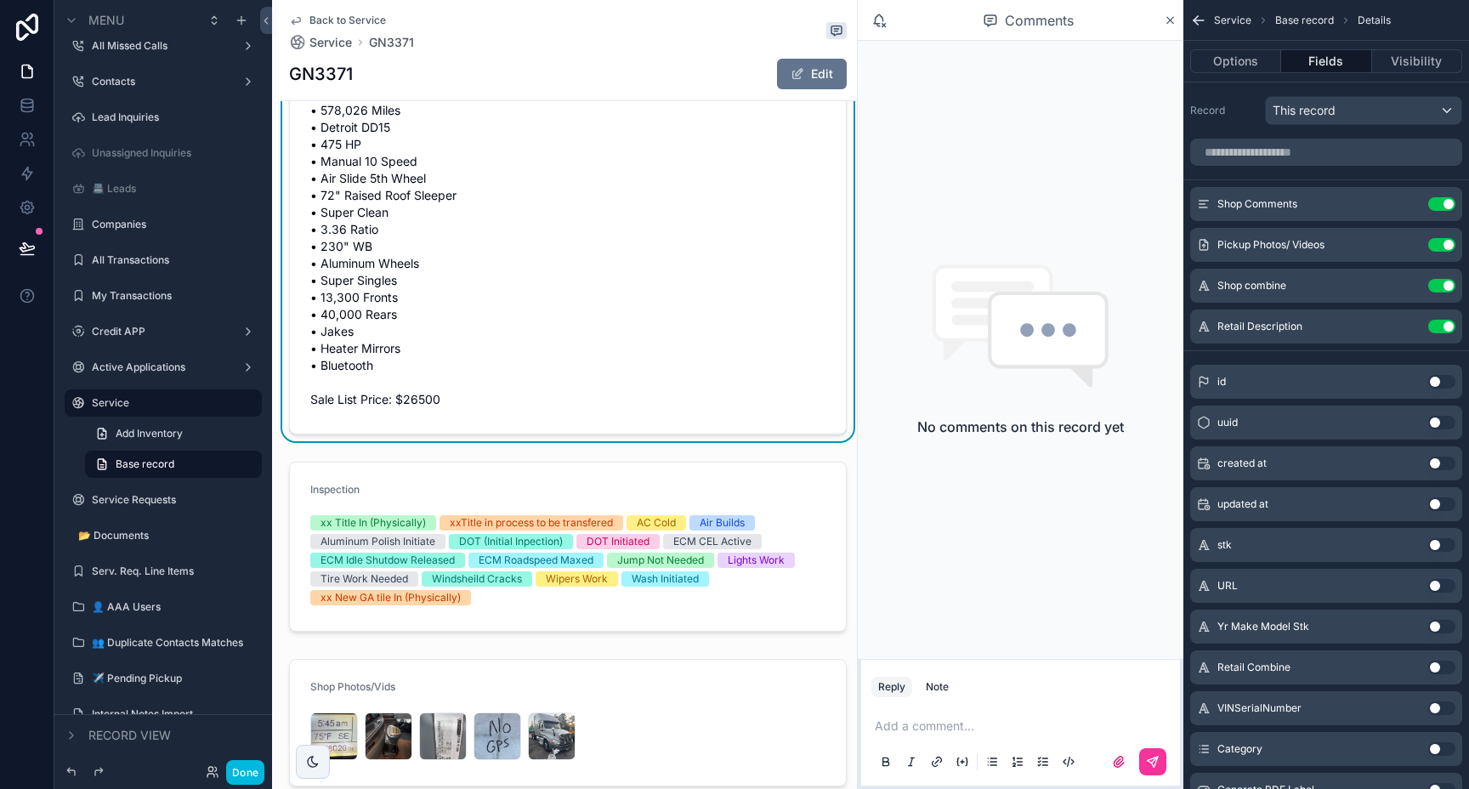
click at [794, 460] on div "scrollable content" at bounding box center [568, 547] width 578 height 184
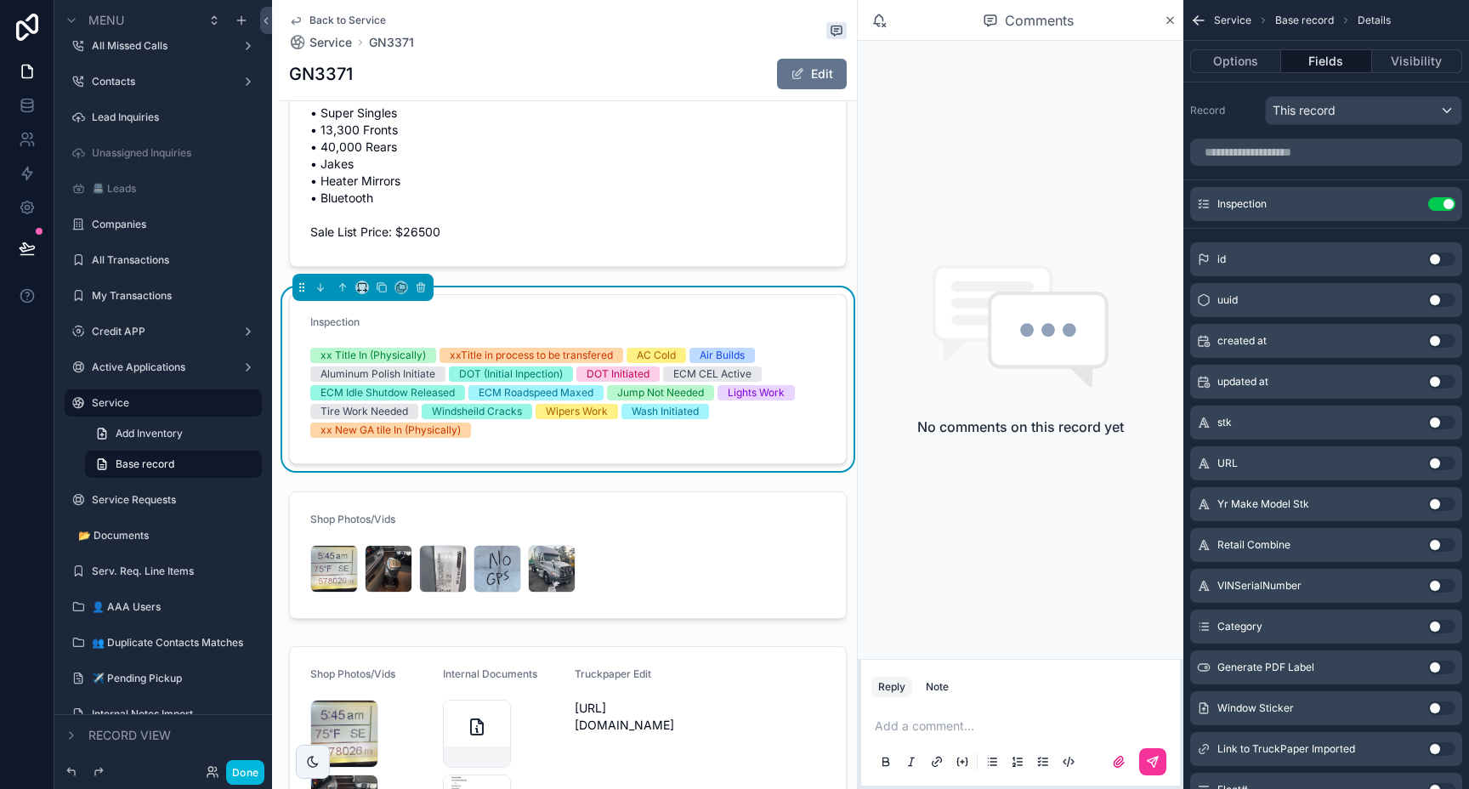
scroll to position [1246, 0]
click at [711, 517] on div "scrollable content" at bounding box center [568, 554] width 578 height 141
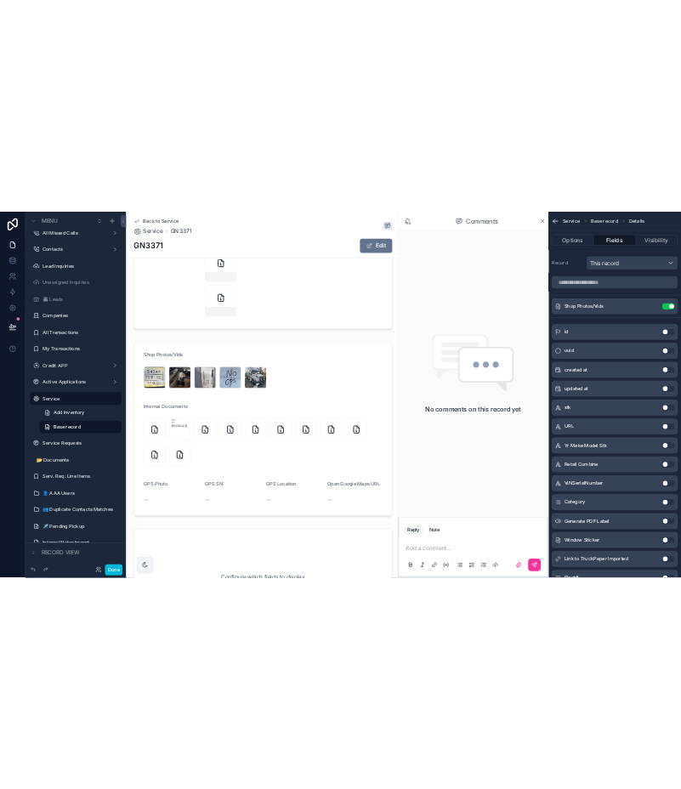
scroll to position [2534, 0]
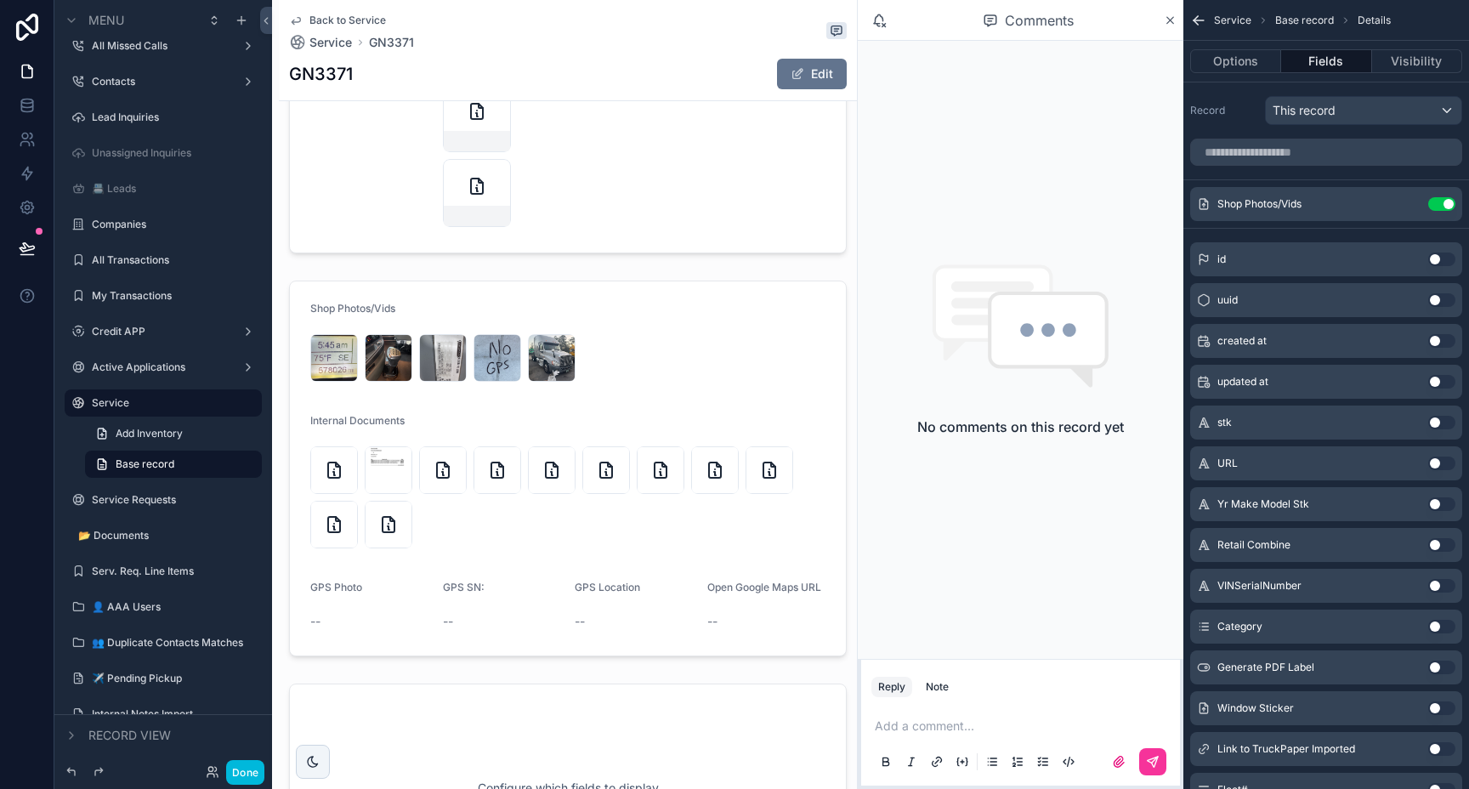
click at [721, 331] on div "scrollable content" at bounding box center [568, 468] width 578 height 389
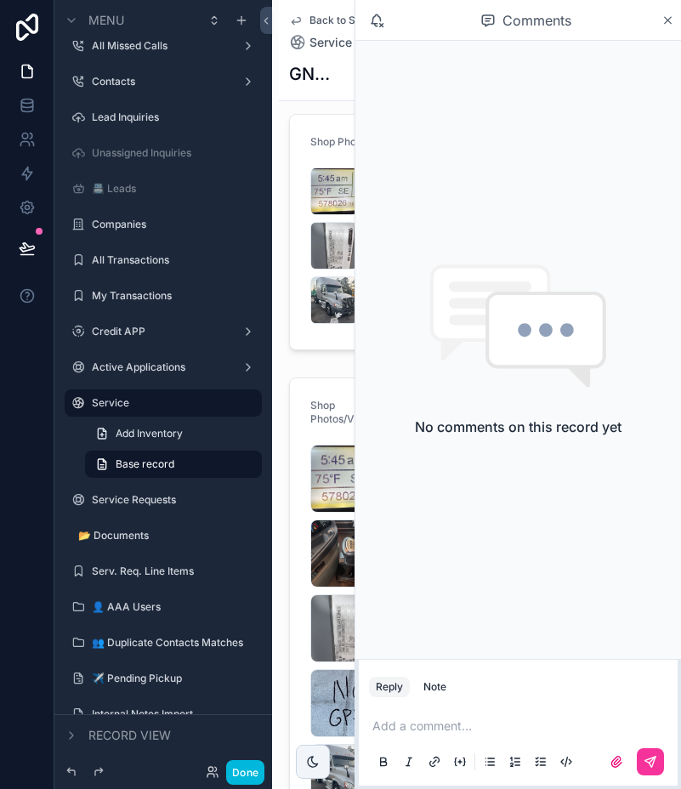
scroll to position [3537, 0]
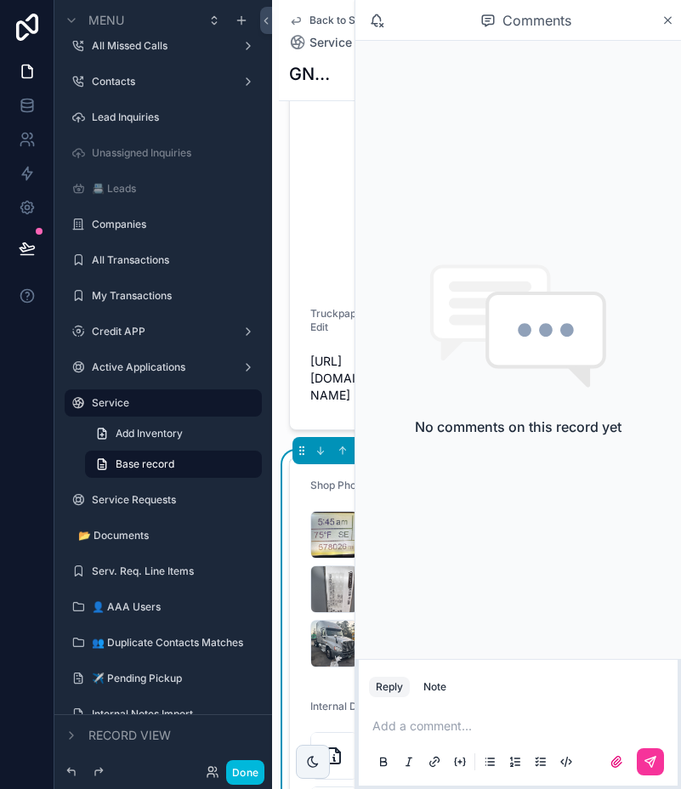
click at [665, 20] on icon "scrollable content" at bounding box center [667, 21] width 13 height 14
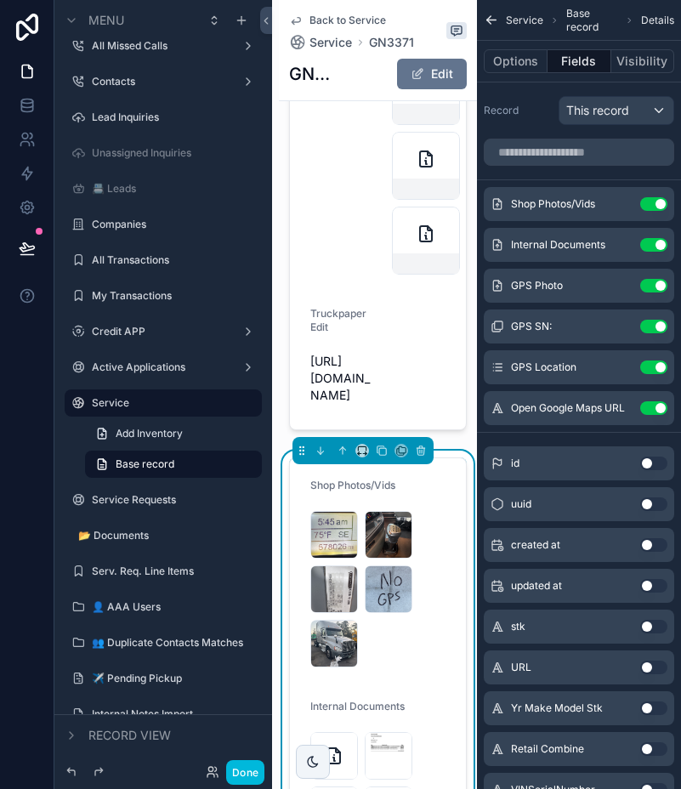
click at [512, 62] on button "Options" at bounding box center [516, 61] width 65 height 24
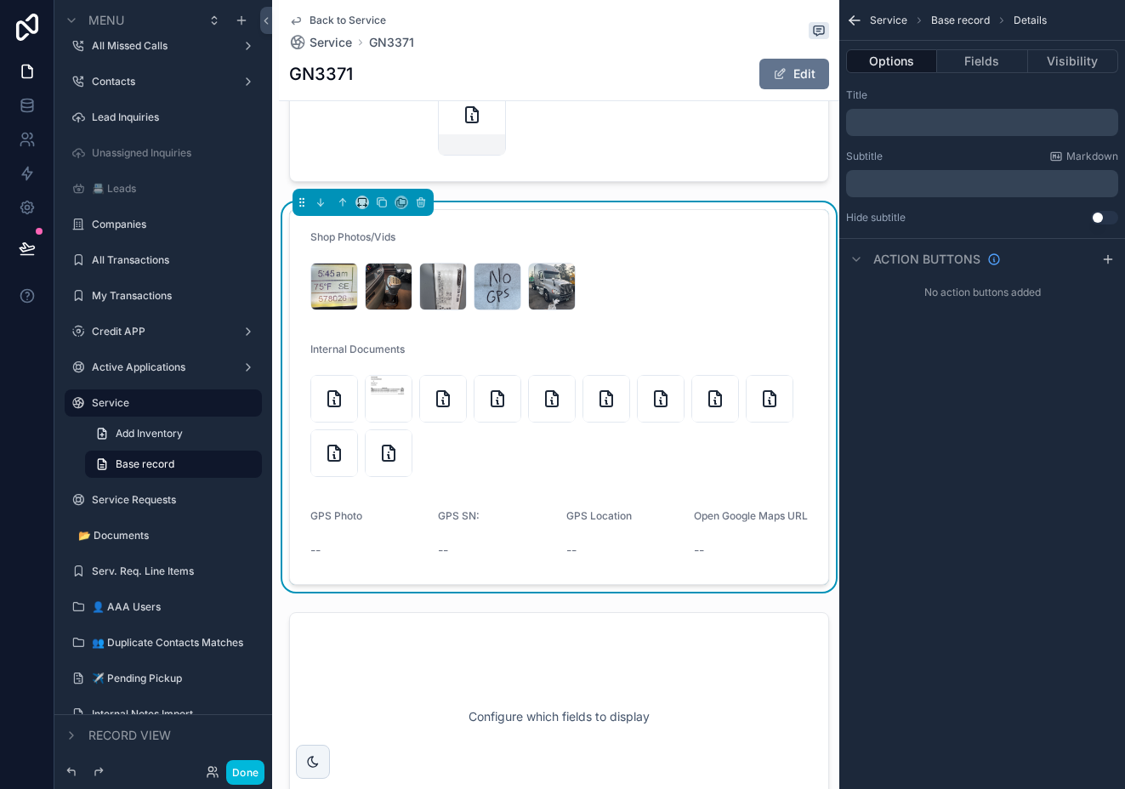
scroll to position [2551, 0]
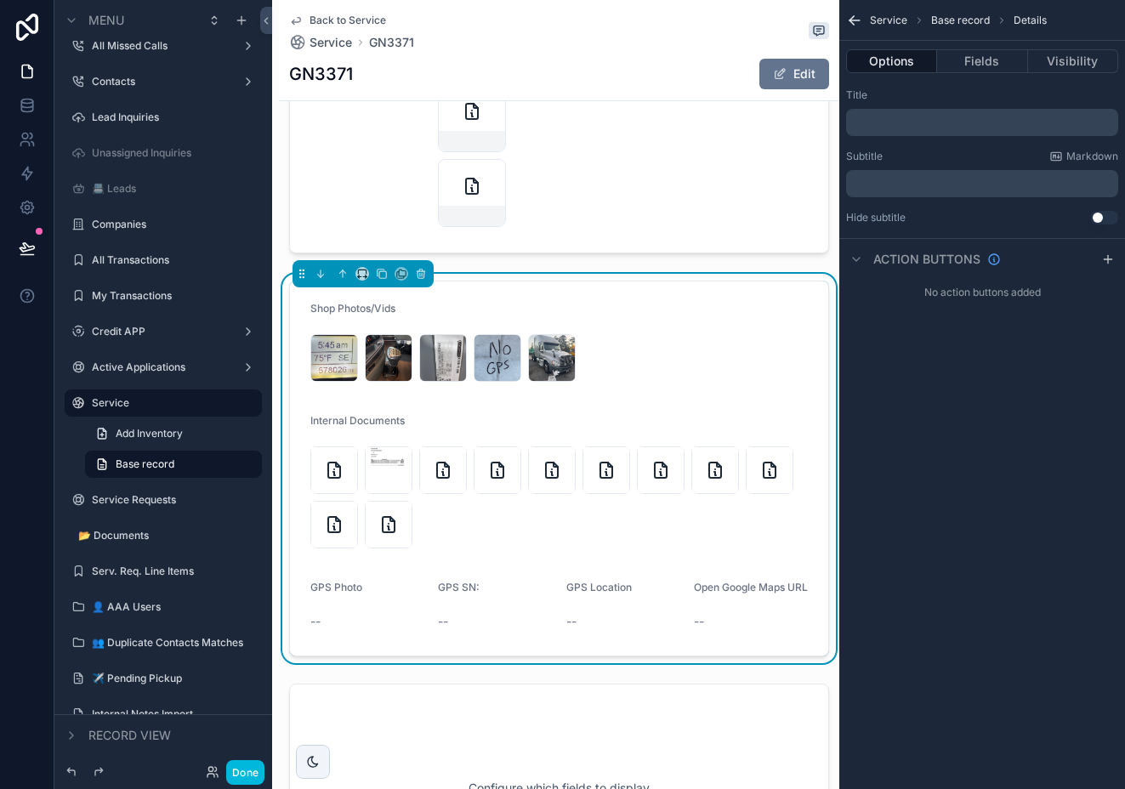
click at [986, 60] on button "Fields" at bounding box center [982, 61] width 90 height 24
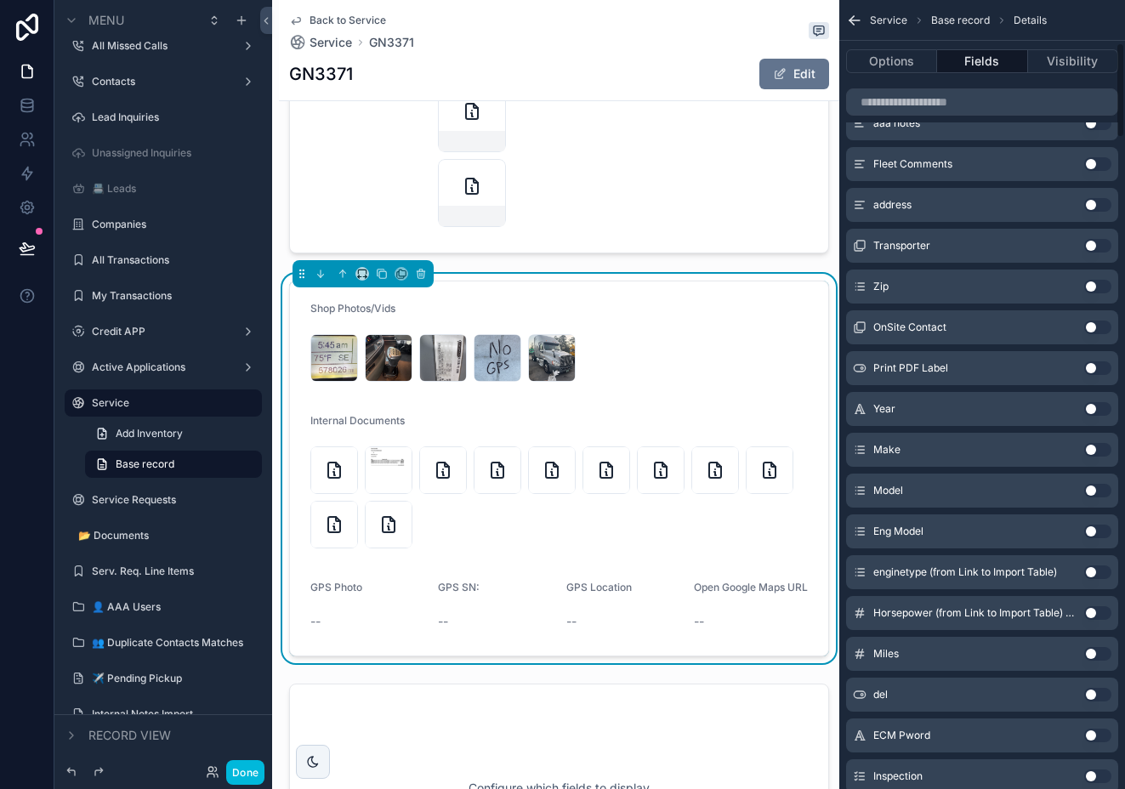
scroll to position [0, 0]
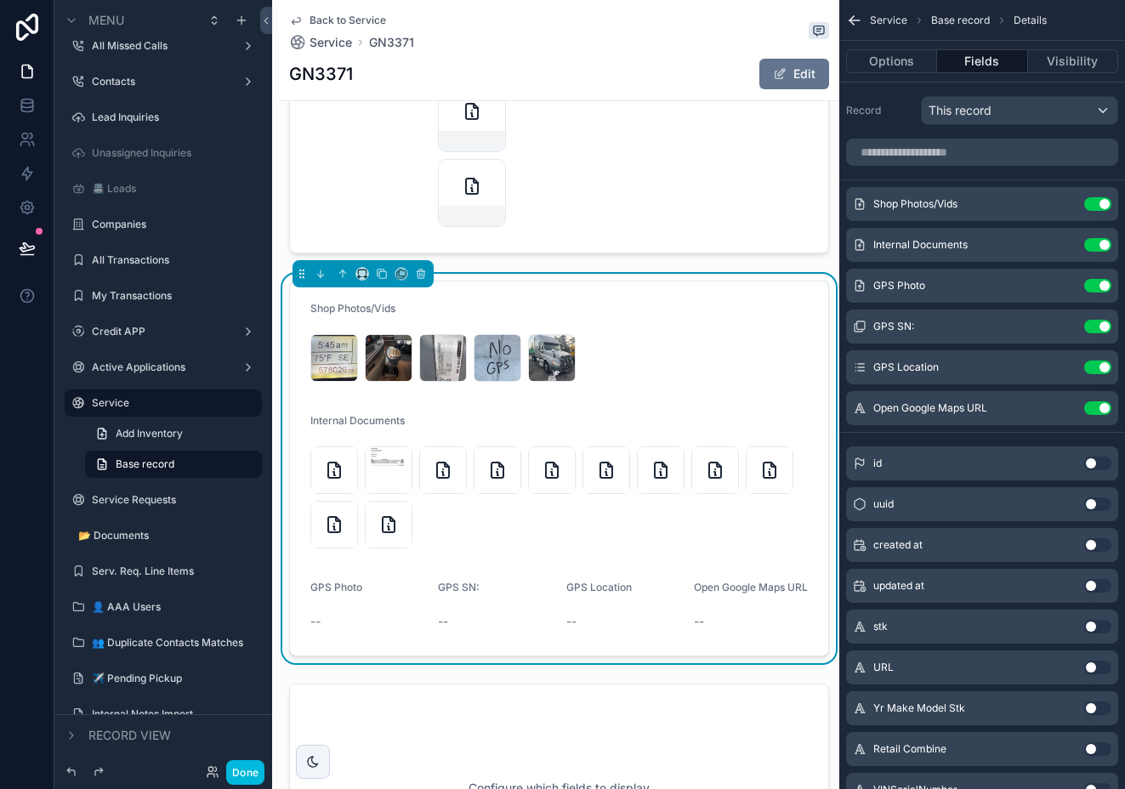
click at [882, 57] on button "Options" at bounding box center [891, 61] width 91 height 24
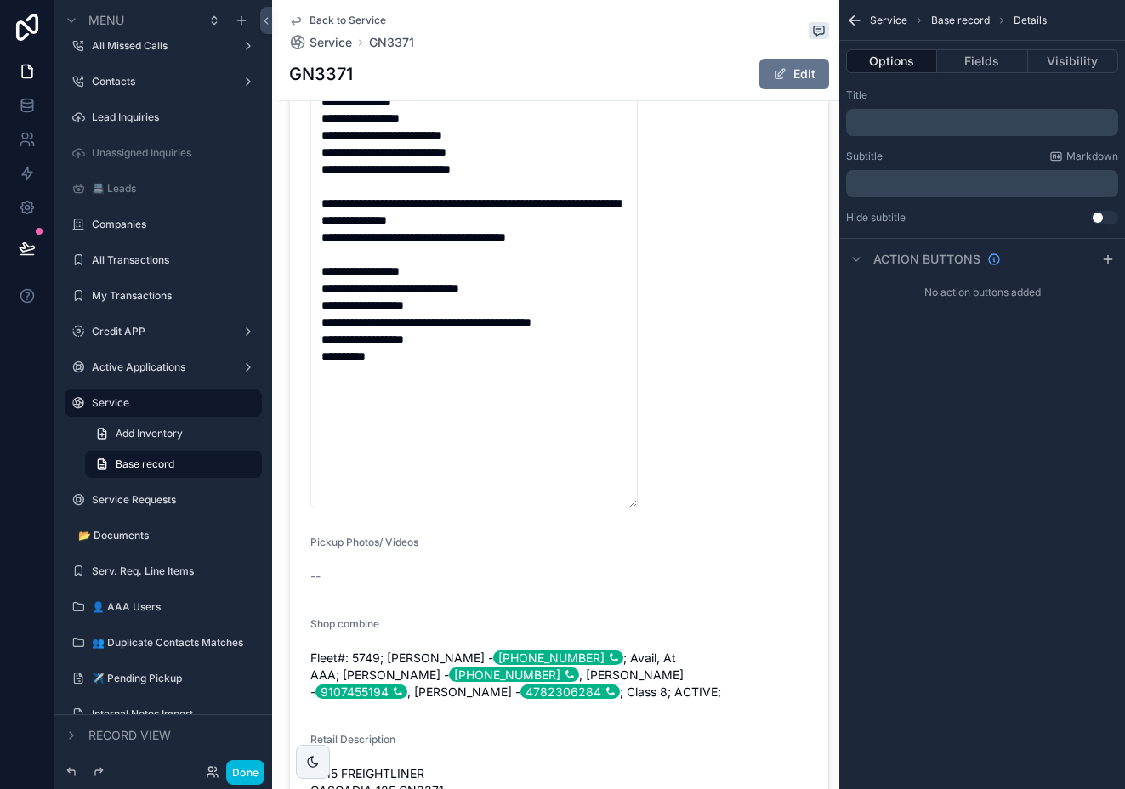
scroll to position [196, 0]
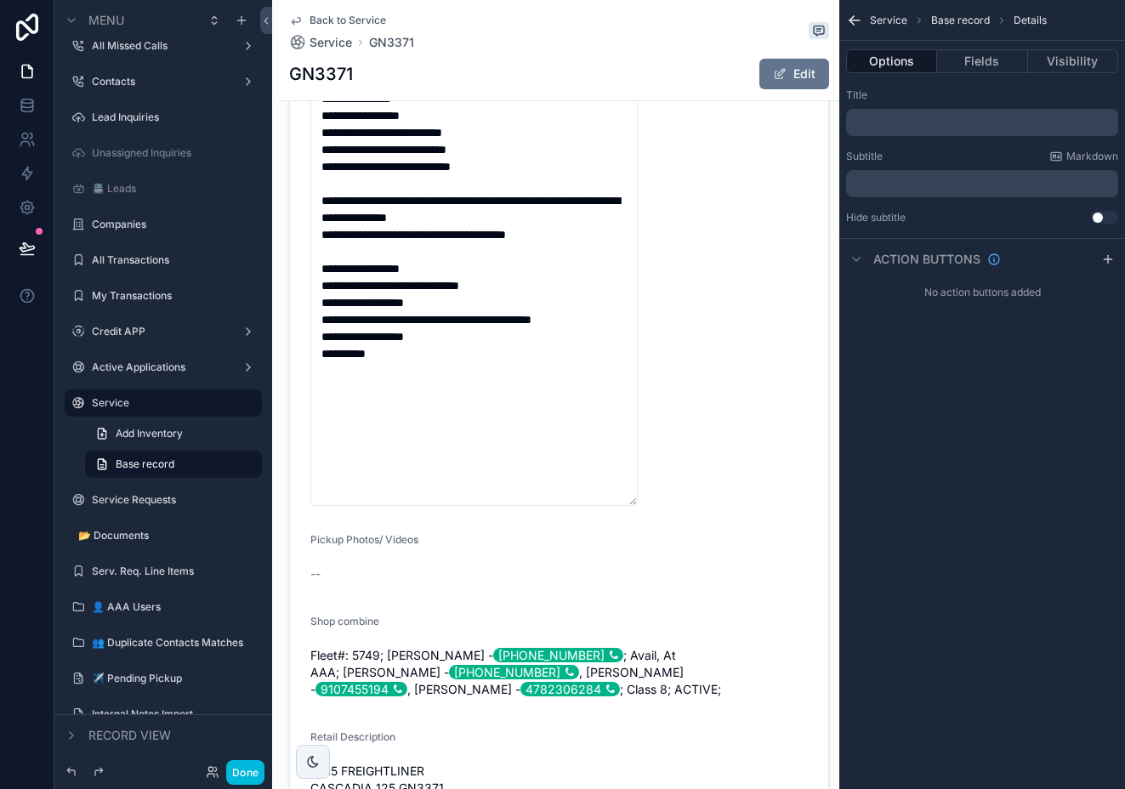
click at [536, 444] on div "scrollable content" at bounding box center [559, 632] width 560 height 1414
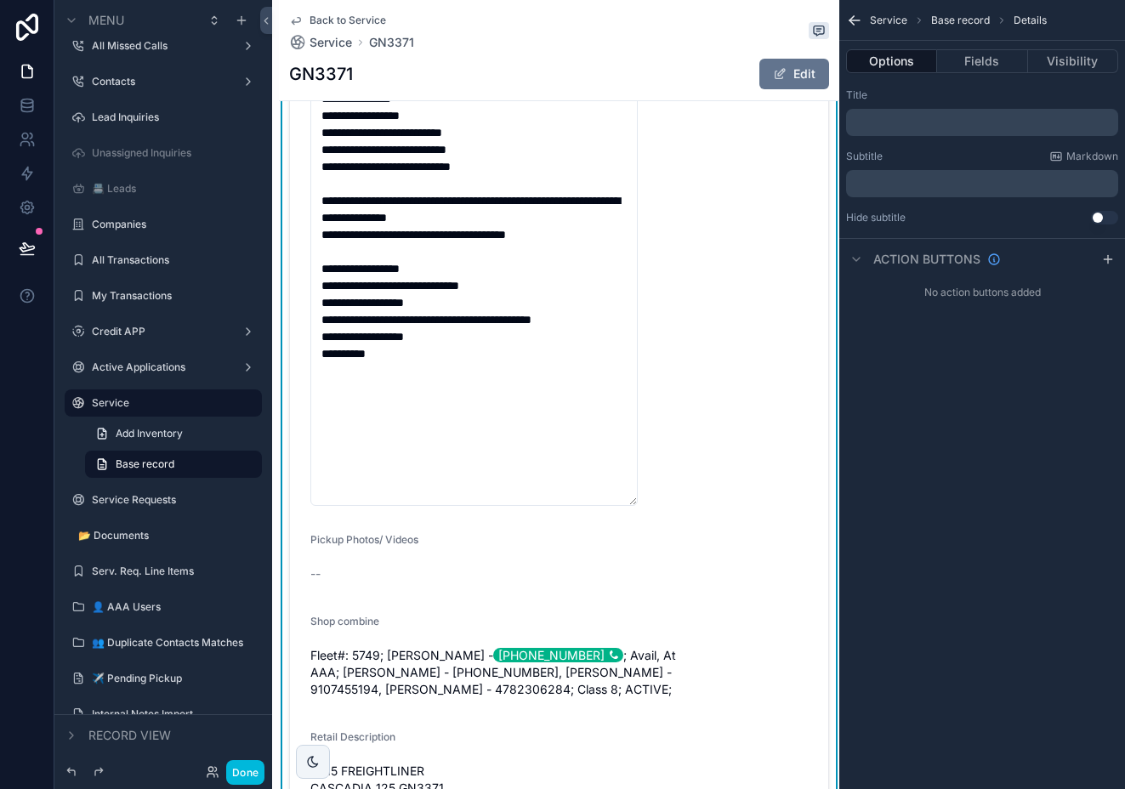
click at [745, 343] on form "**********" at bounding box center [559, 632] width 538 height 1399
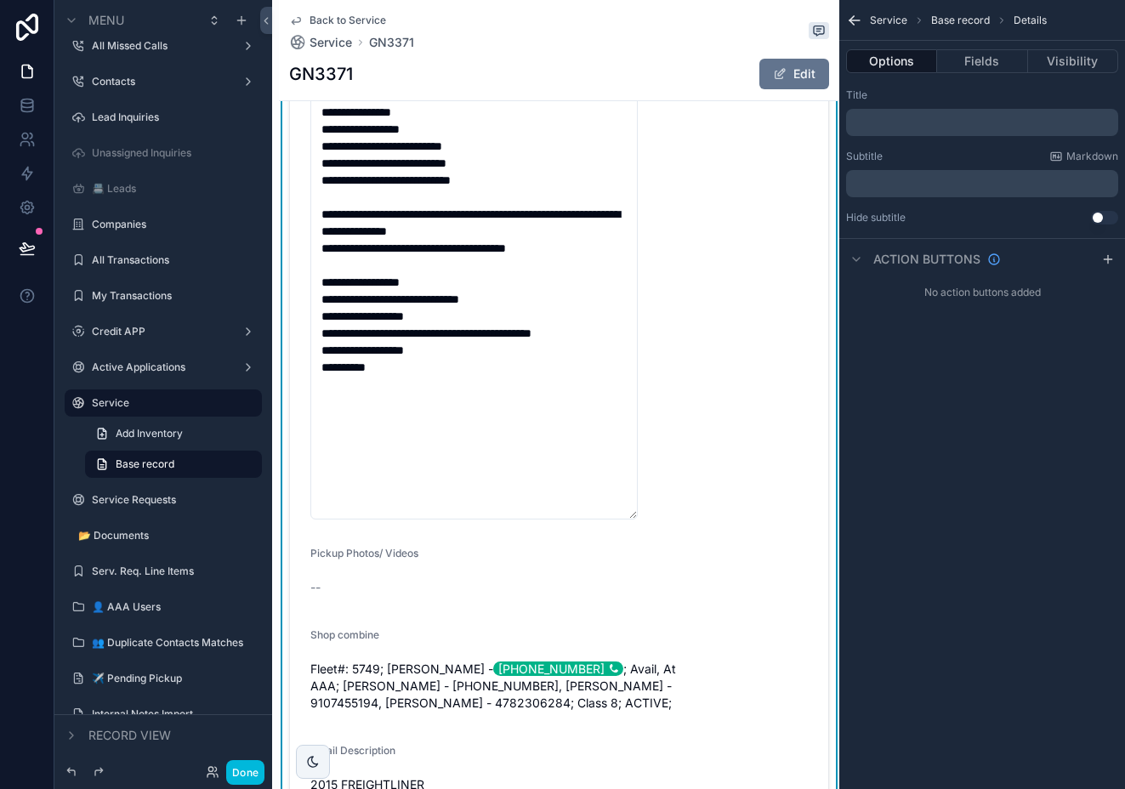
scroll to position [0, 0]
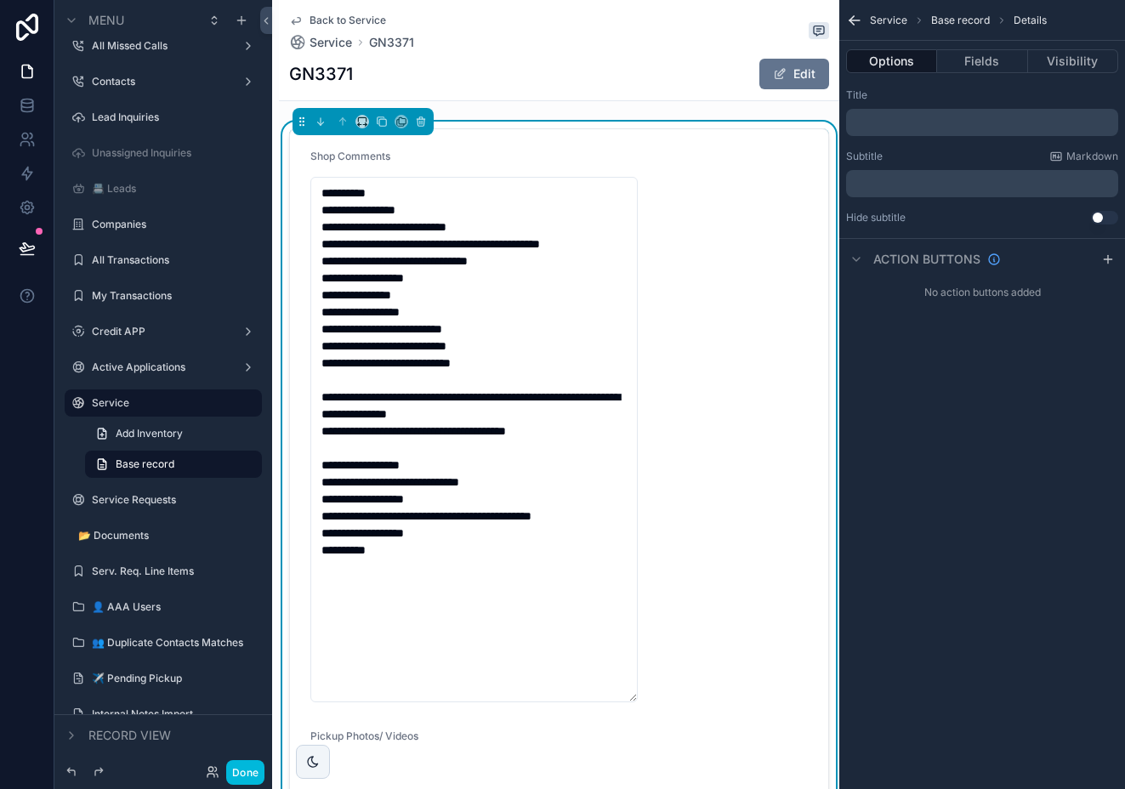
click at [886, 69] on button "Options" at bounding box center [891, 61] width 91 height 24
click at [1066, 65] on button "Visibility" at bounding box center [1073, 61] width 90 height 24
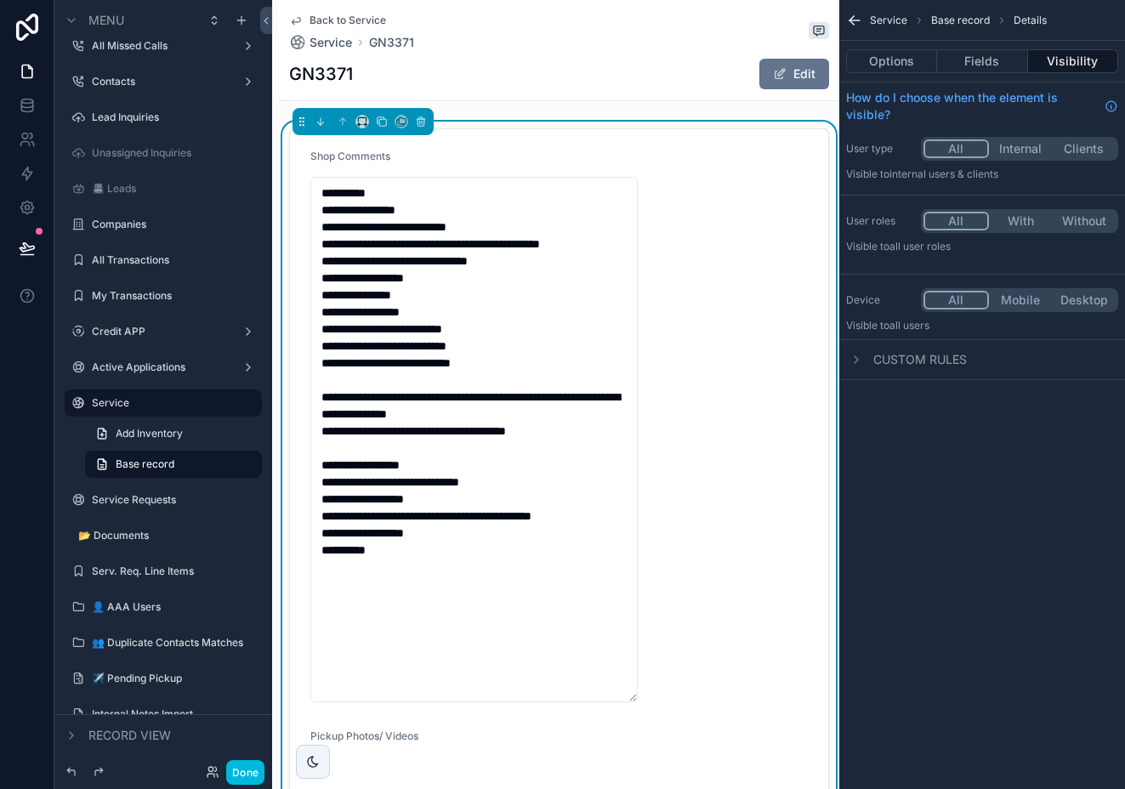
click at [859, 359] on icon "scrollable content" at bounding box center [856, 360] width 14 height 14
click at [864, 366] on div "scrollable content" at bounding box center [856, 359] width 20 height 20
click at [970, 549] on div "Service Base record Details Options Fields Visibility How do I choose when the …" at bounding box center [982, 394] width 286 height 789
click at [849, 22] on icon "scrollable content" at bounding box center [854, 20] width 17 height 17
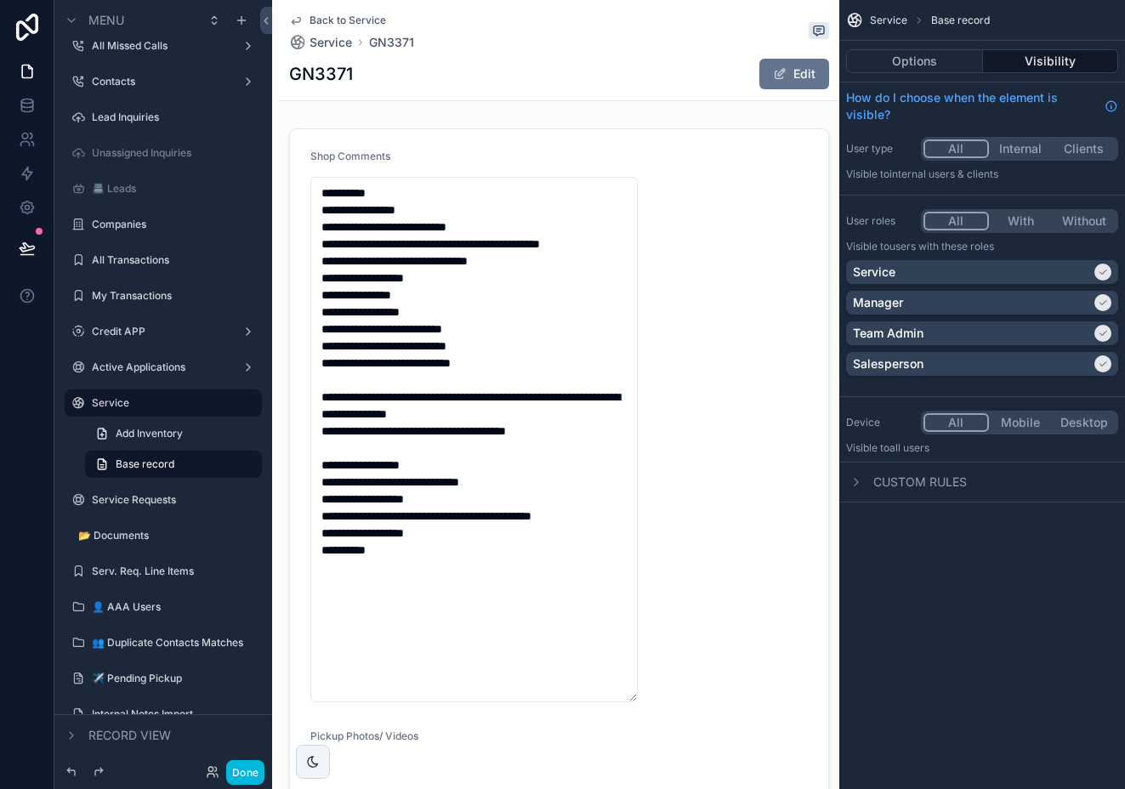
click at [884, 18] on span "Service" at bounding box center [888, 21] width 37 height 14
click at [884, 22] on span "Service" at bounding box center [888, 21] width 37 height 14
click at [247, 776] on button "Done" at bounding box center [245, 772] width 38 height 25
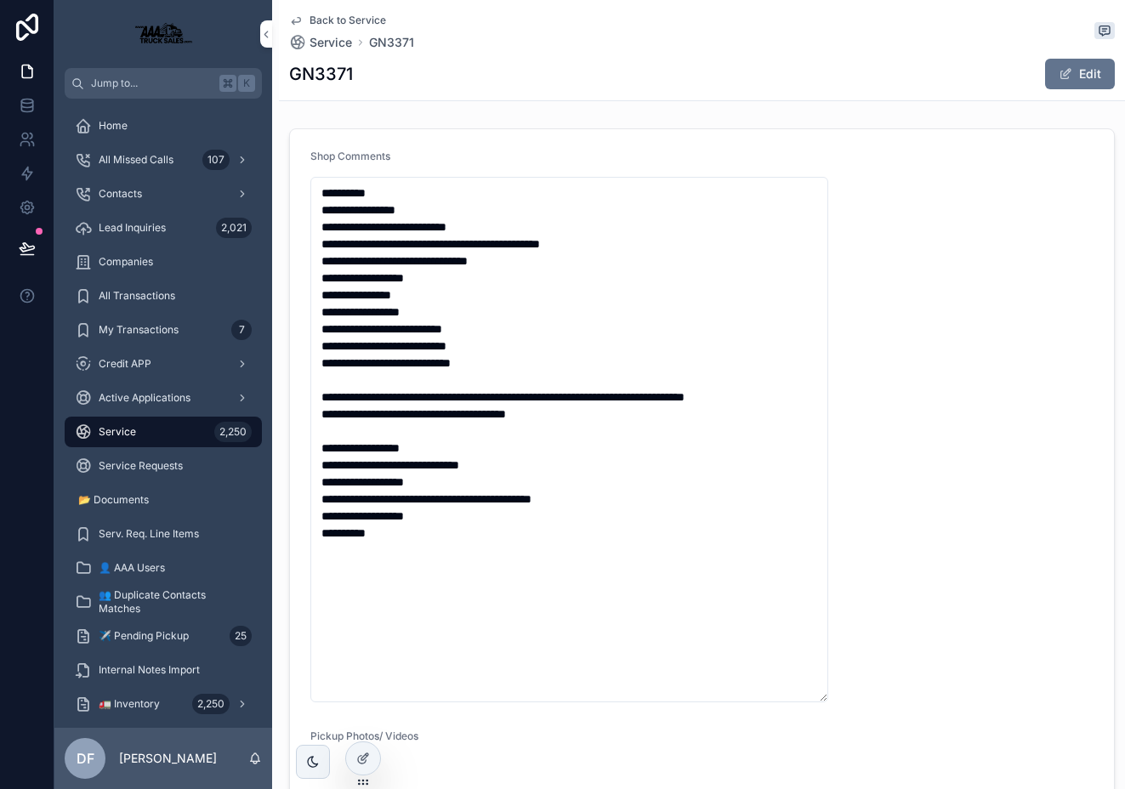
click at [354, 753] on div at bounding box center [363, 758] width 34 height 32
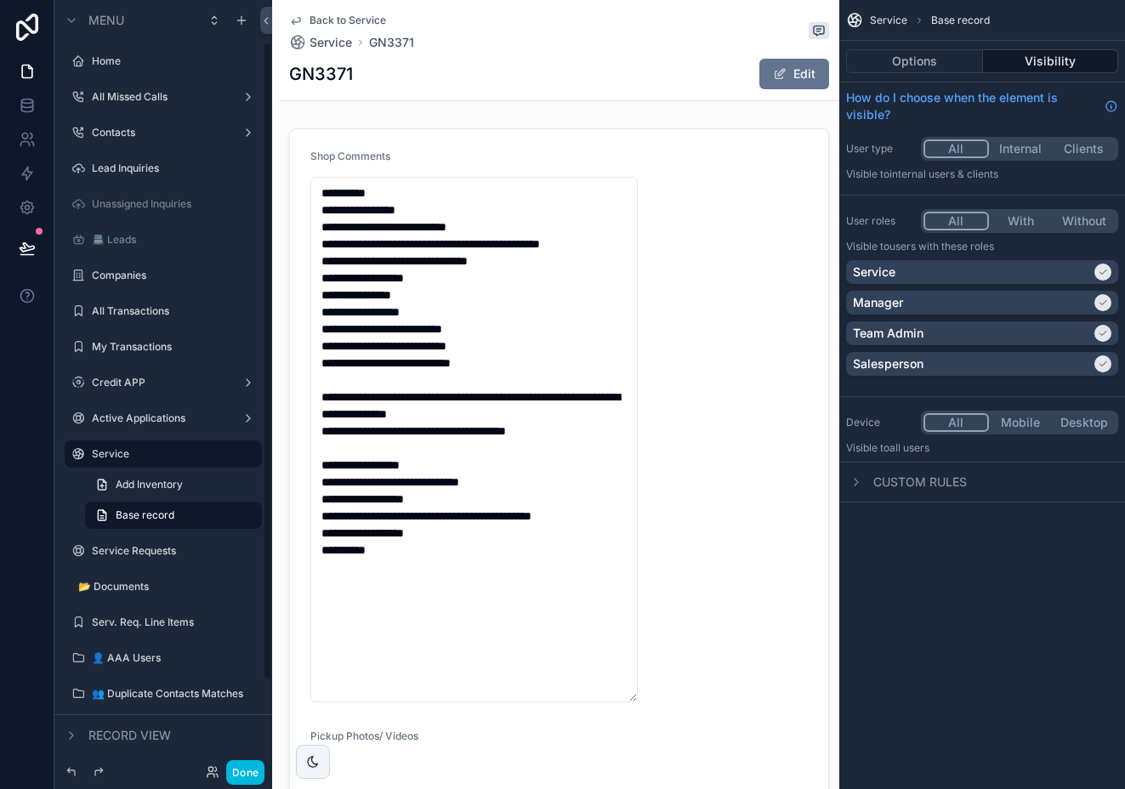
scroll to position [51, 0]
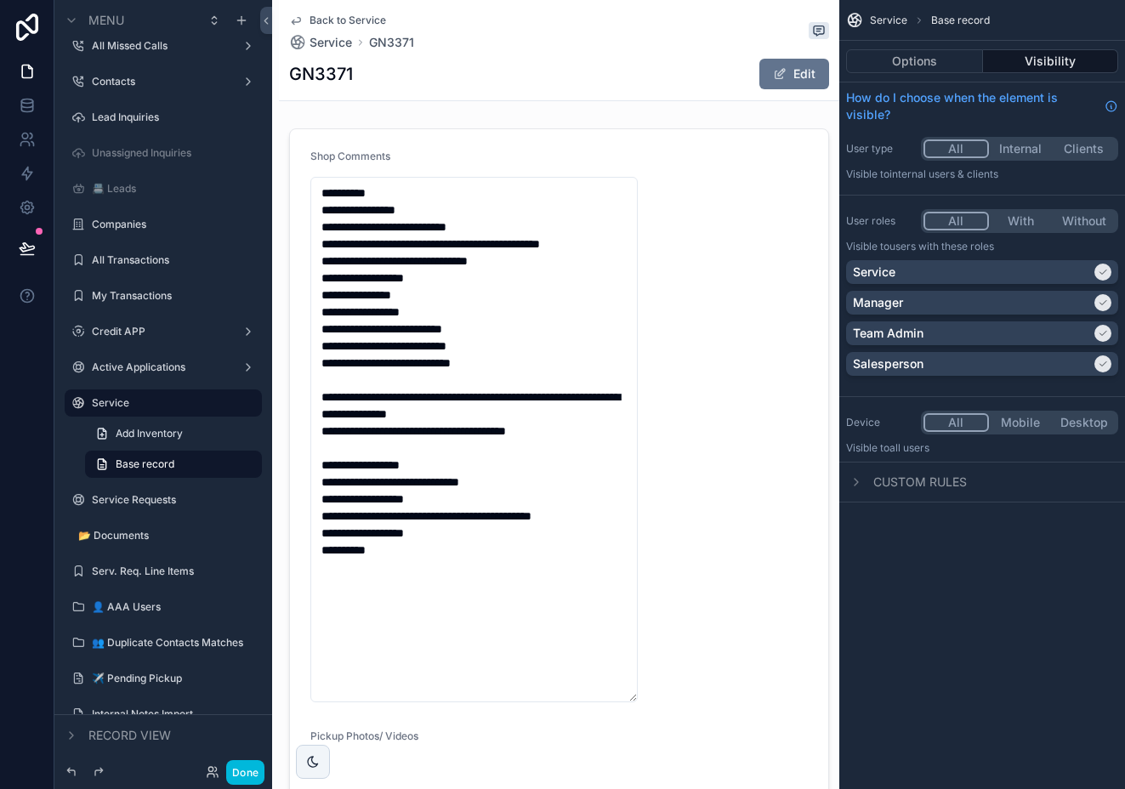
click at [1040, 64] on button "Visibility" at bounding box center [1051, 61] width 136 height 24
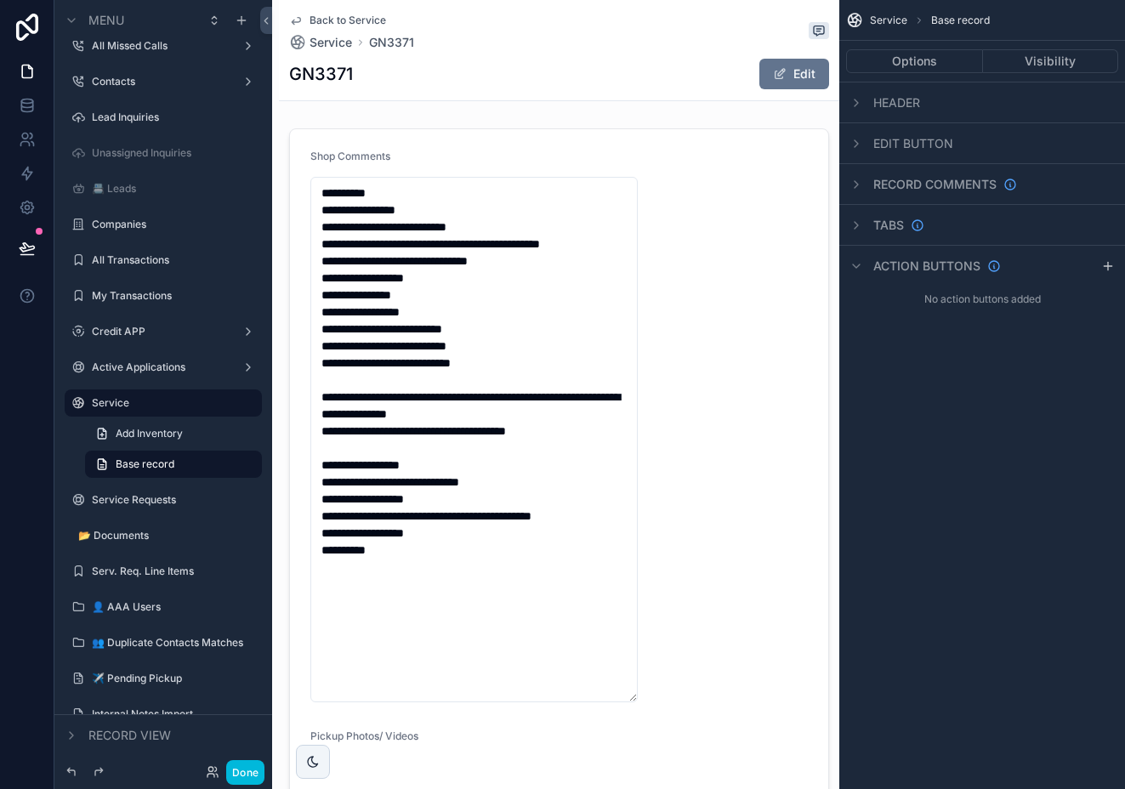
click at [884, 108] on span "Header" at bounding box center [896, 102] width 47 height 17
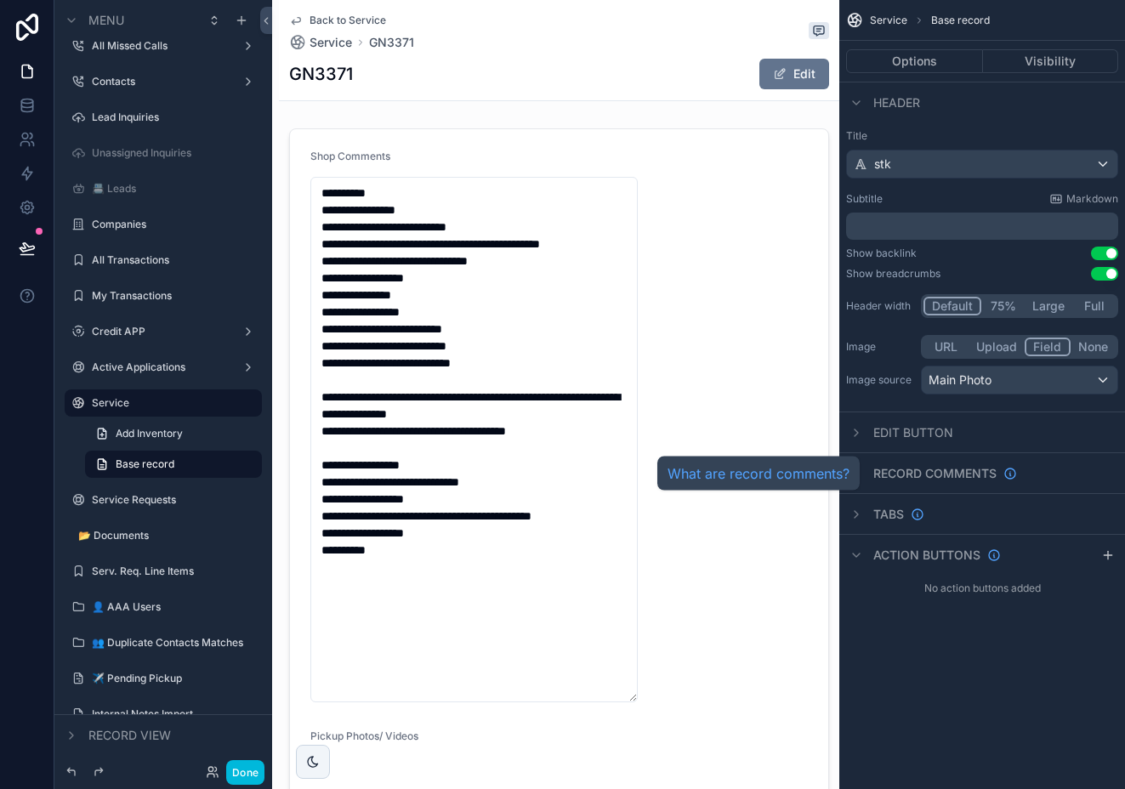
click at [952, 478] on span "Record comments" at bounding box center [934, 473] width 123 height 17
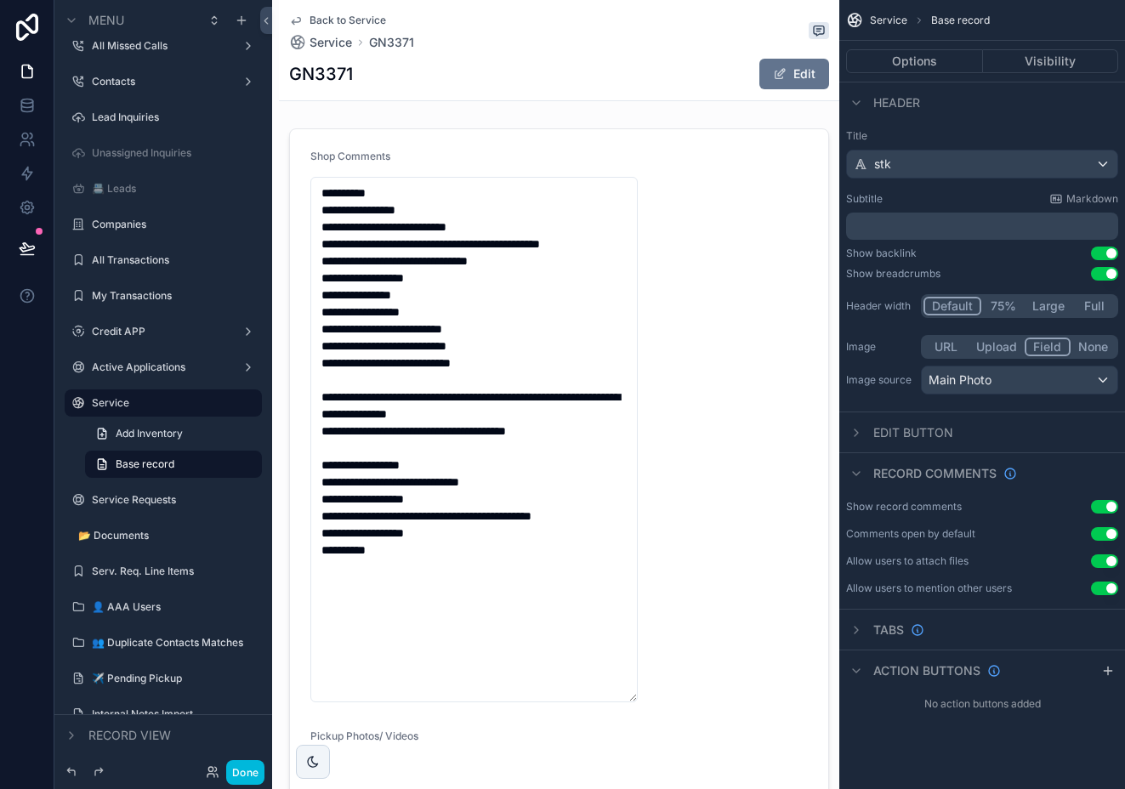
click at [1103, 507] on button "Use setting" at bounding box center [1104, 507] width 27 height 14
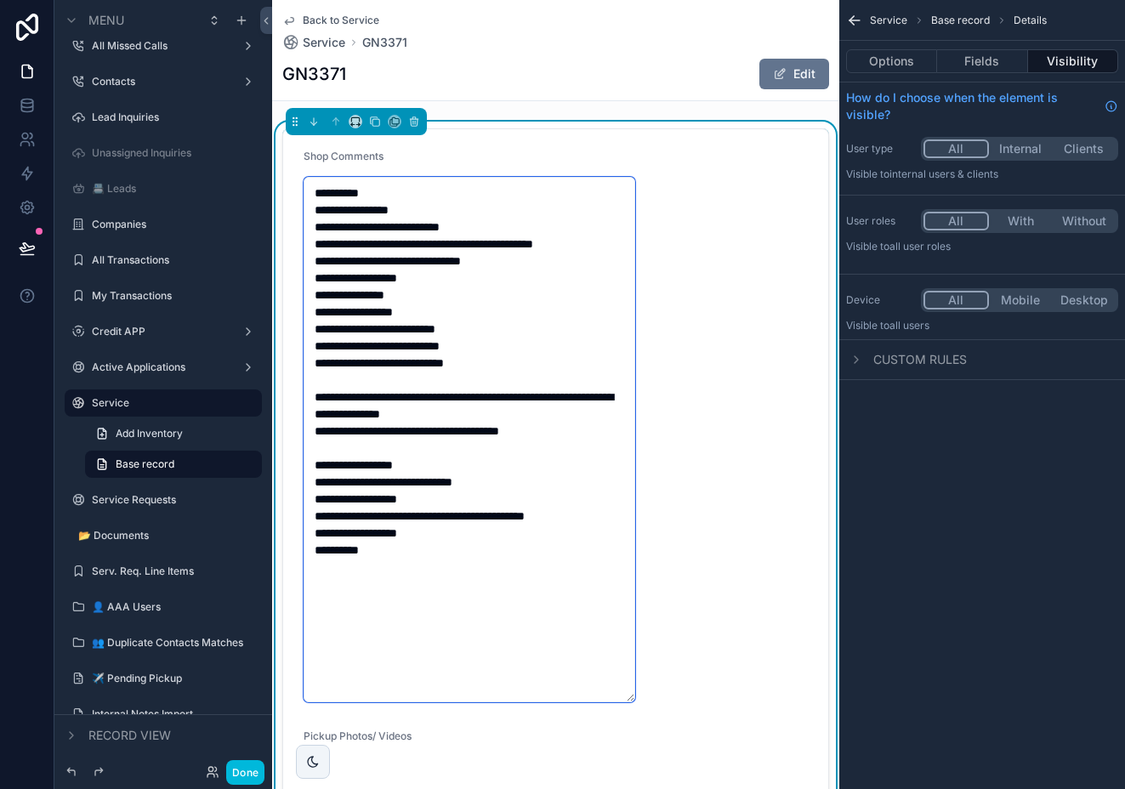
click at [494, 584] on textarea "**********" at bounding box center [469, 439] width 332 height 525
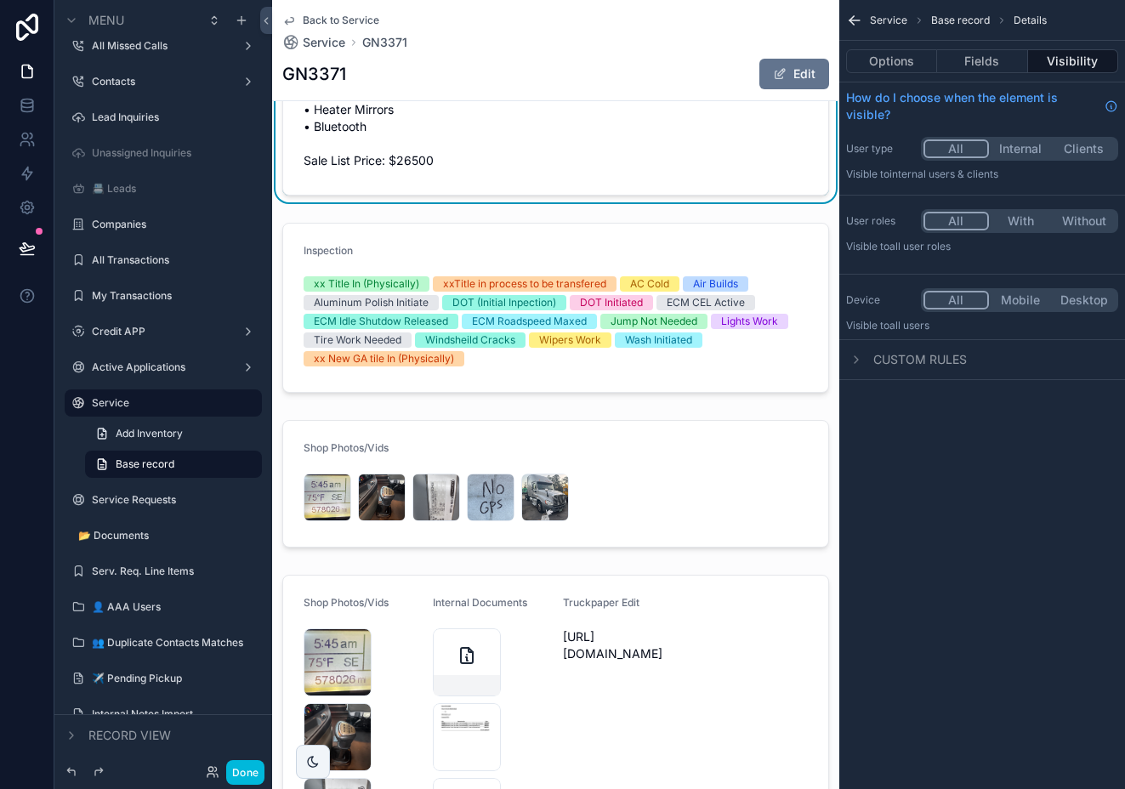
scroll to position [1335, 0]
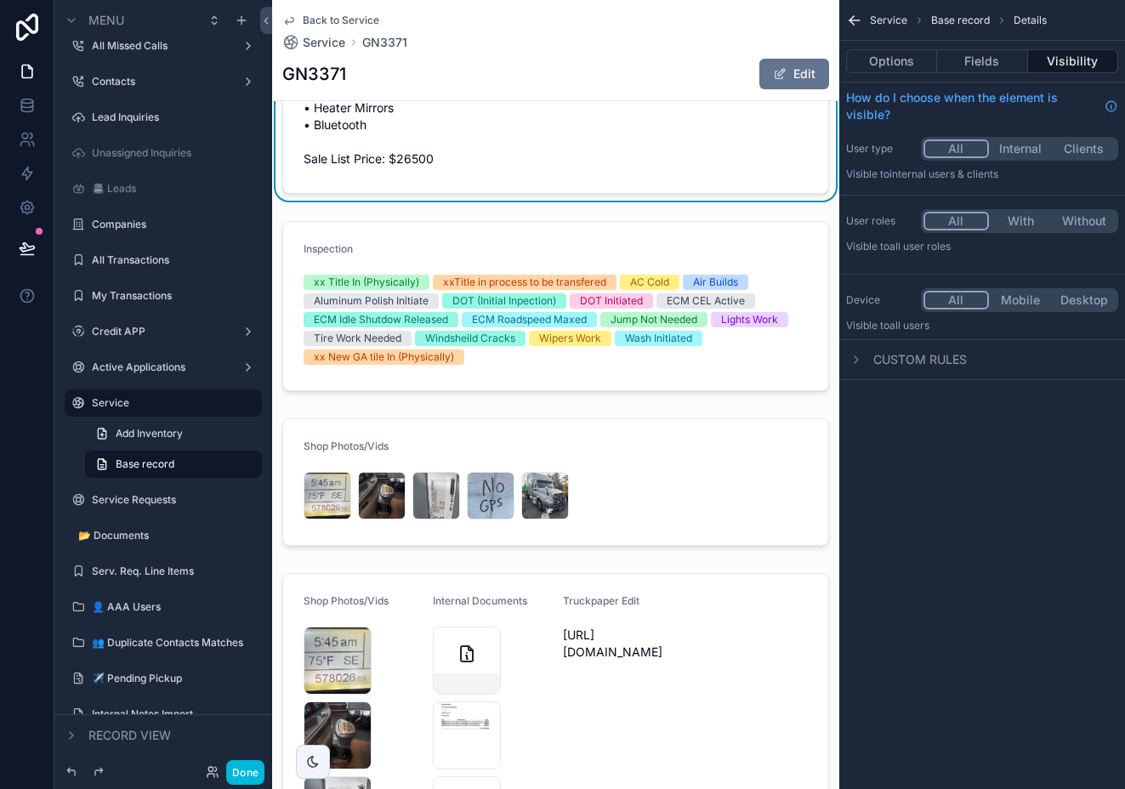
click at [617, 419] on div "scrollable content" at bounding box center [555, 481] width 567 height 141
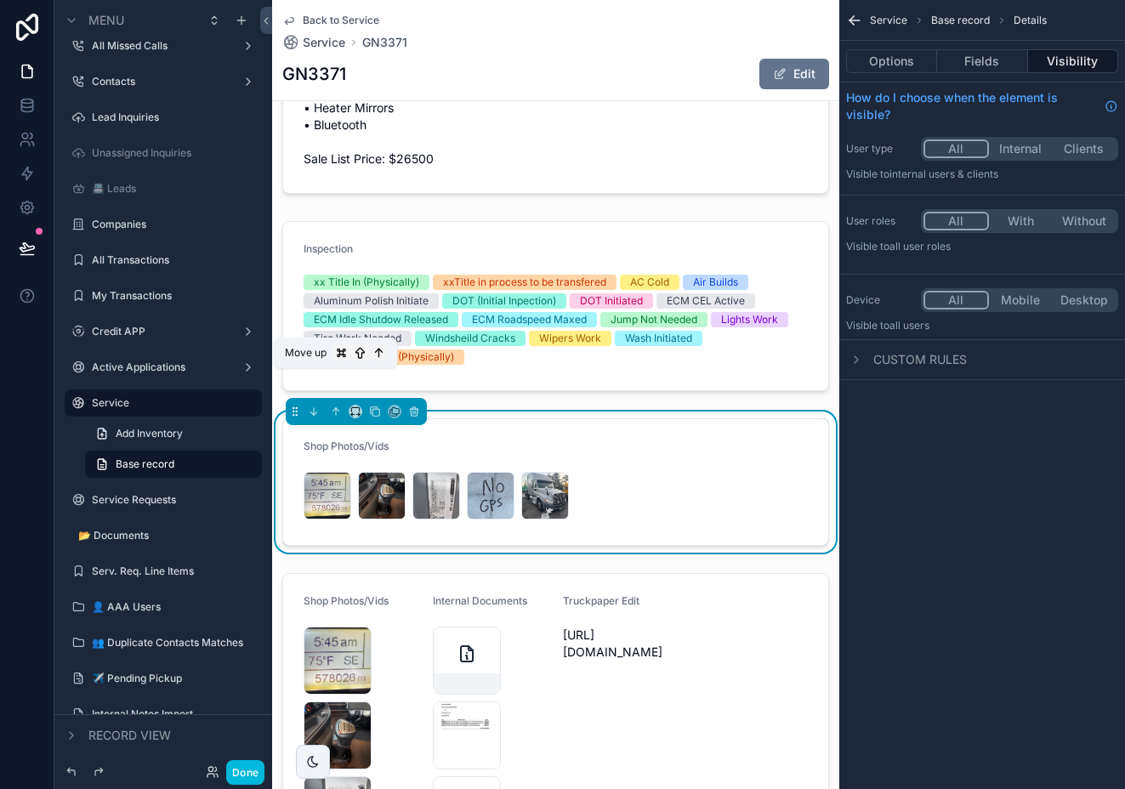
click at [337, 405] on icon "scrollable content" at bounding box center [336, 411] width 12 height 12
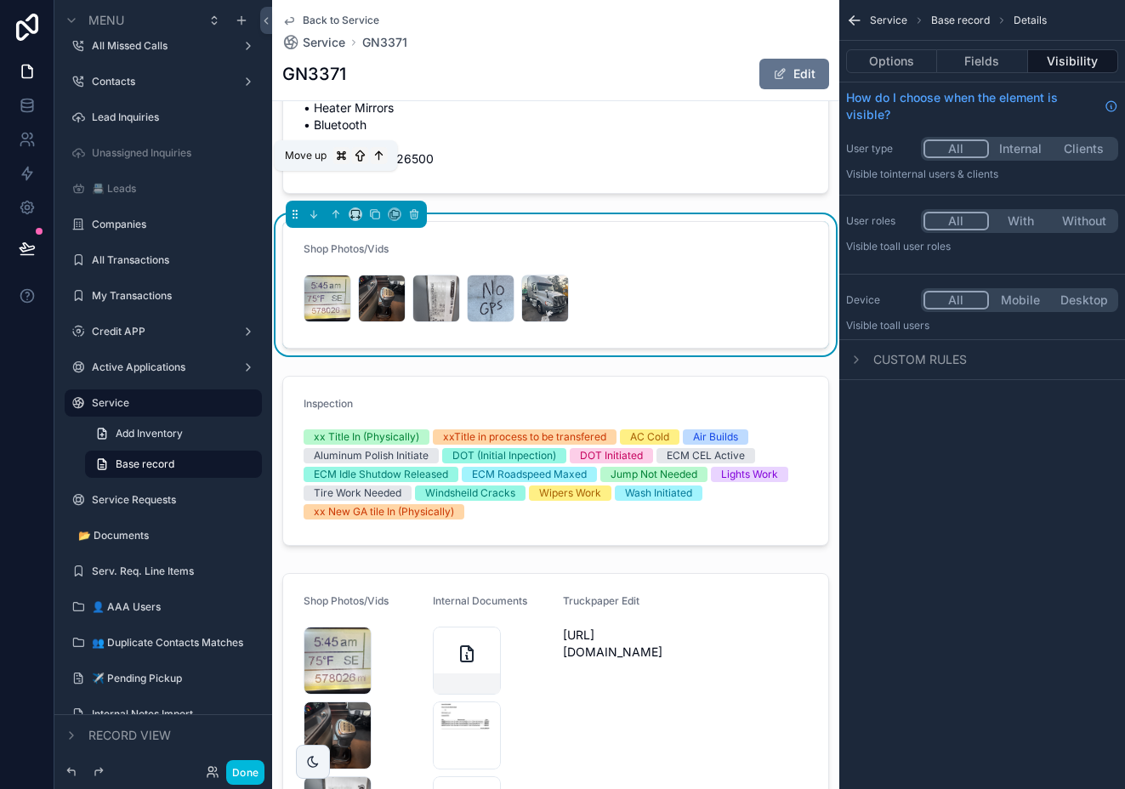
click at [333, 208] on icon "scrollable content" at bounding box center [336, 214] width 12 height 12
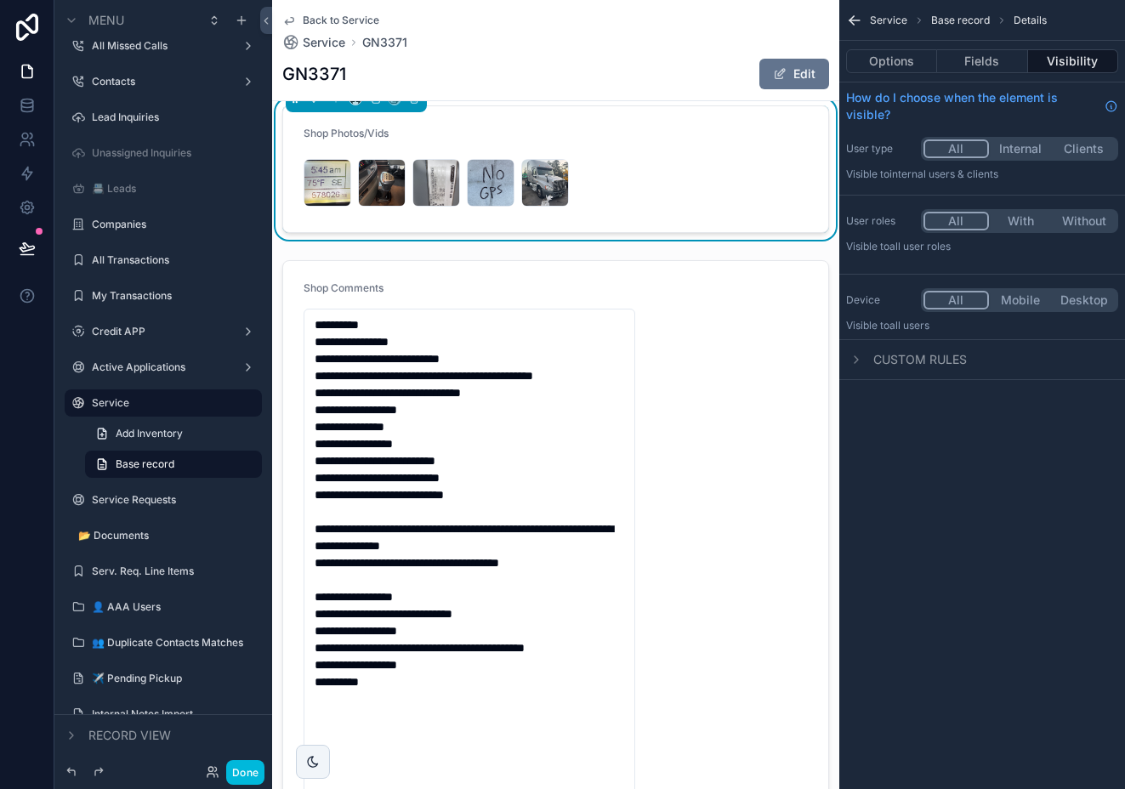
scroll to position [0, 0]
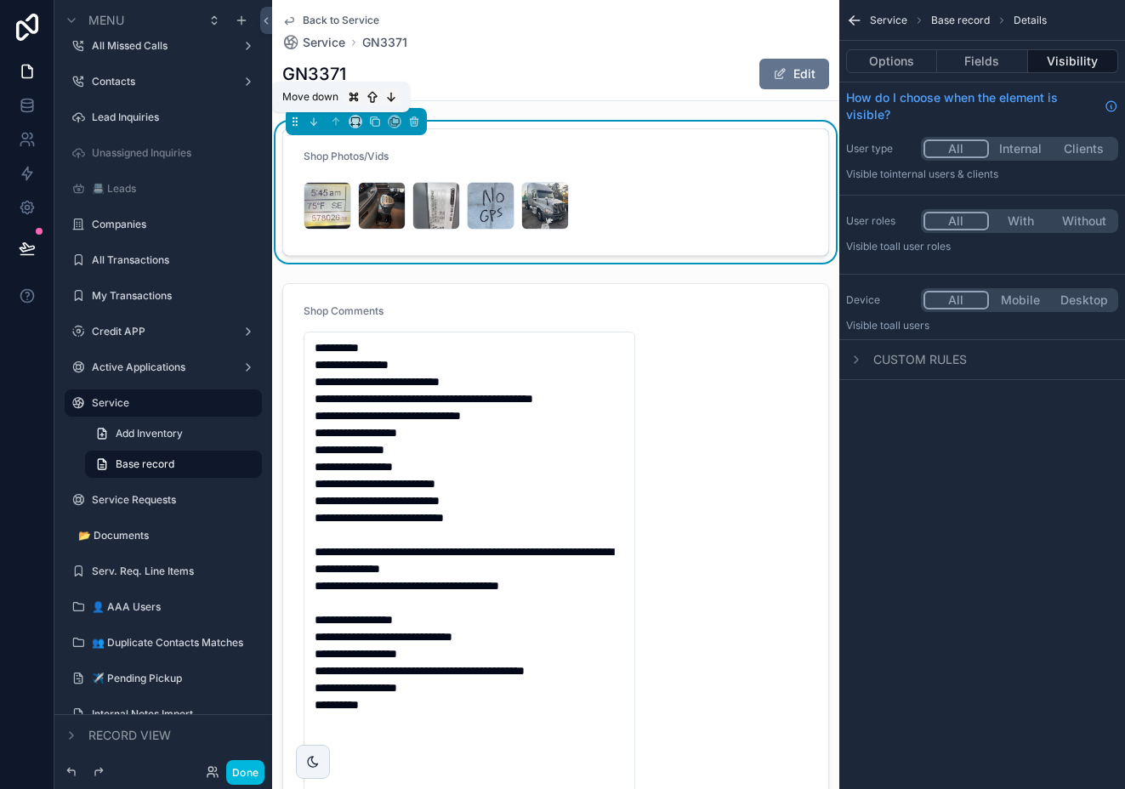
click at [314, 127] on icon "scrollable content" at bounding box center [314, 122] width 12 height 12
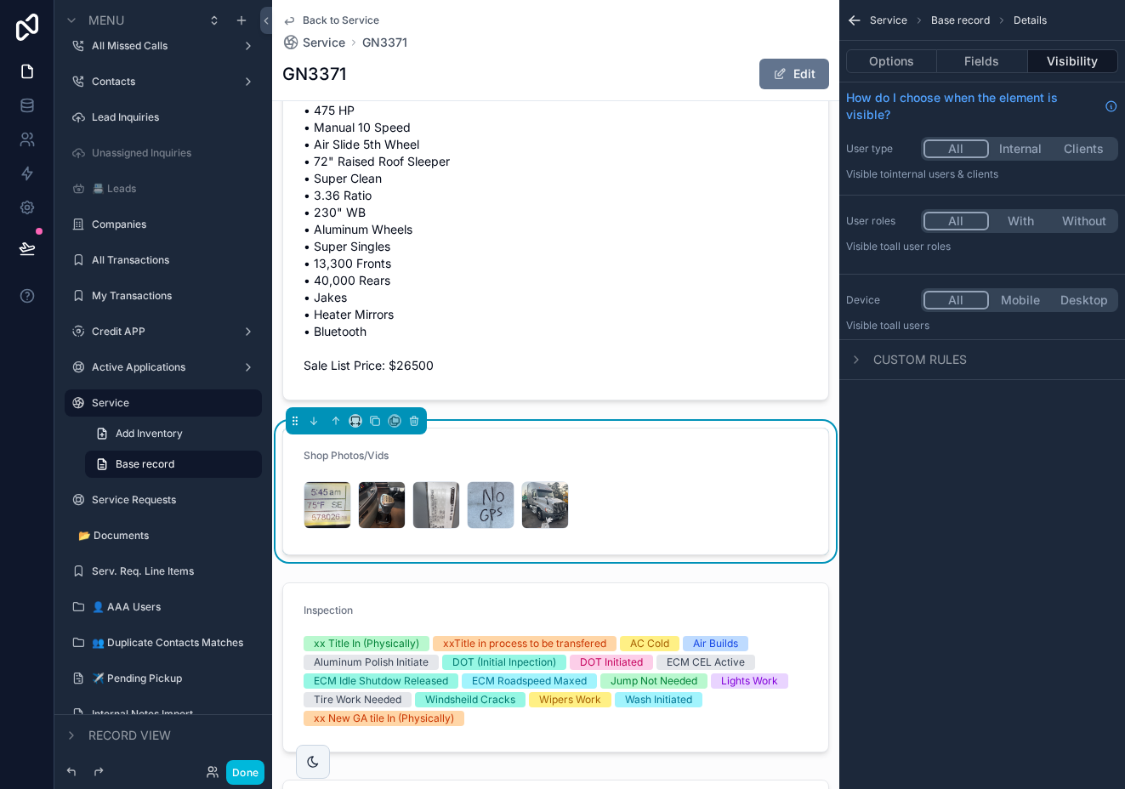
scroll to position [1131, 0]
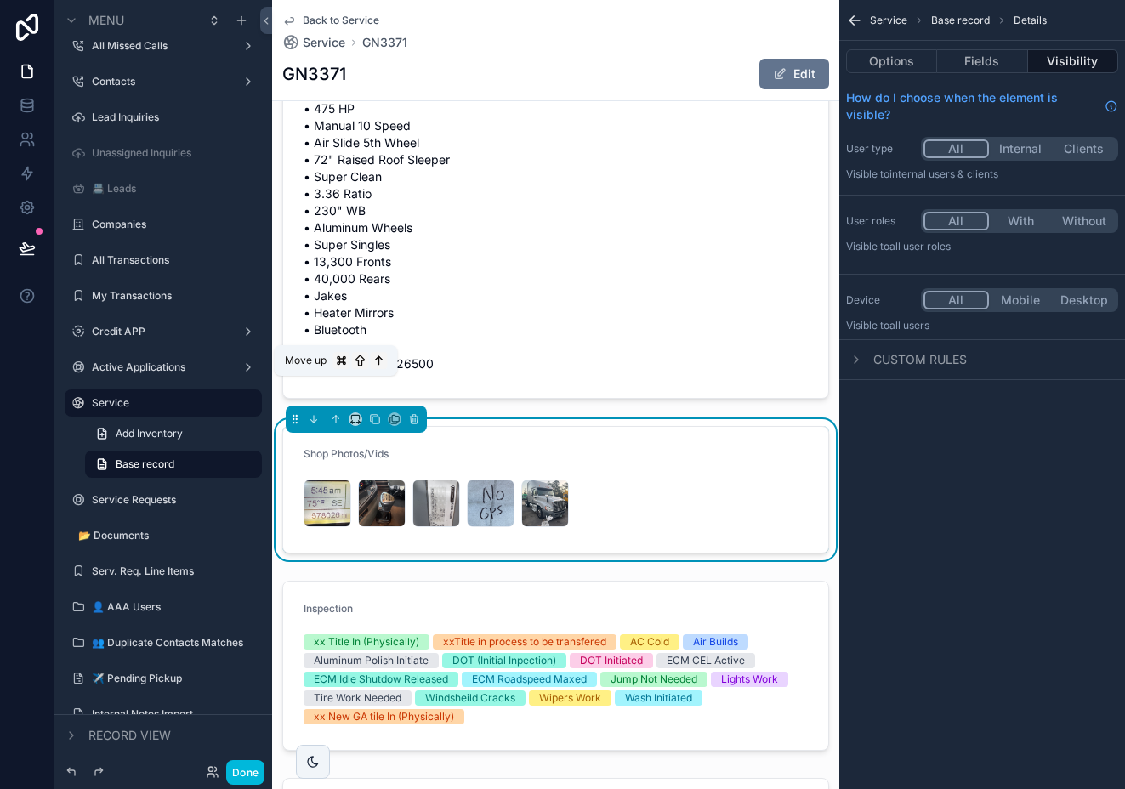
click at [336, 413] on icon "scrollable content" at bounding box center [336, 419] width 12 height 12
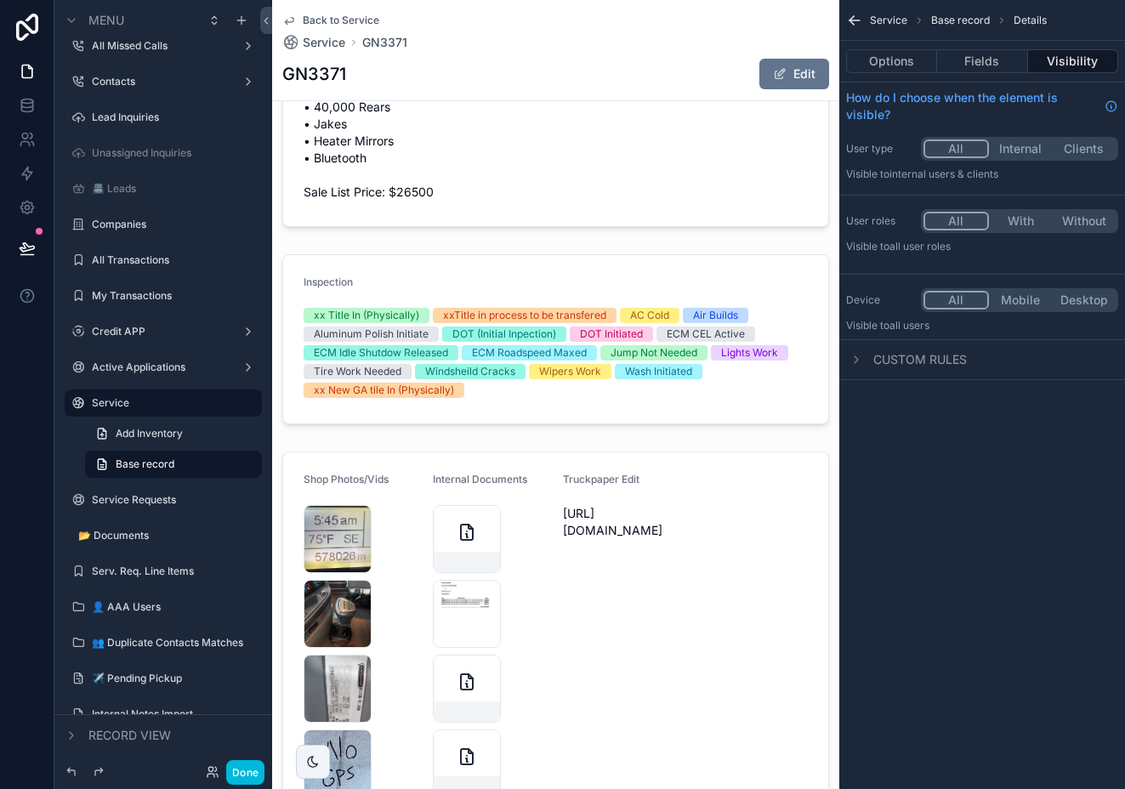
scroll to position [1426, 0]
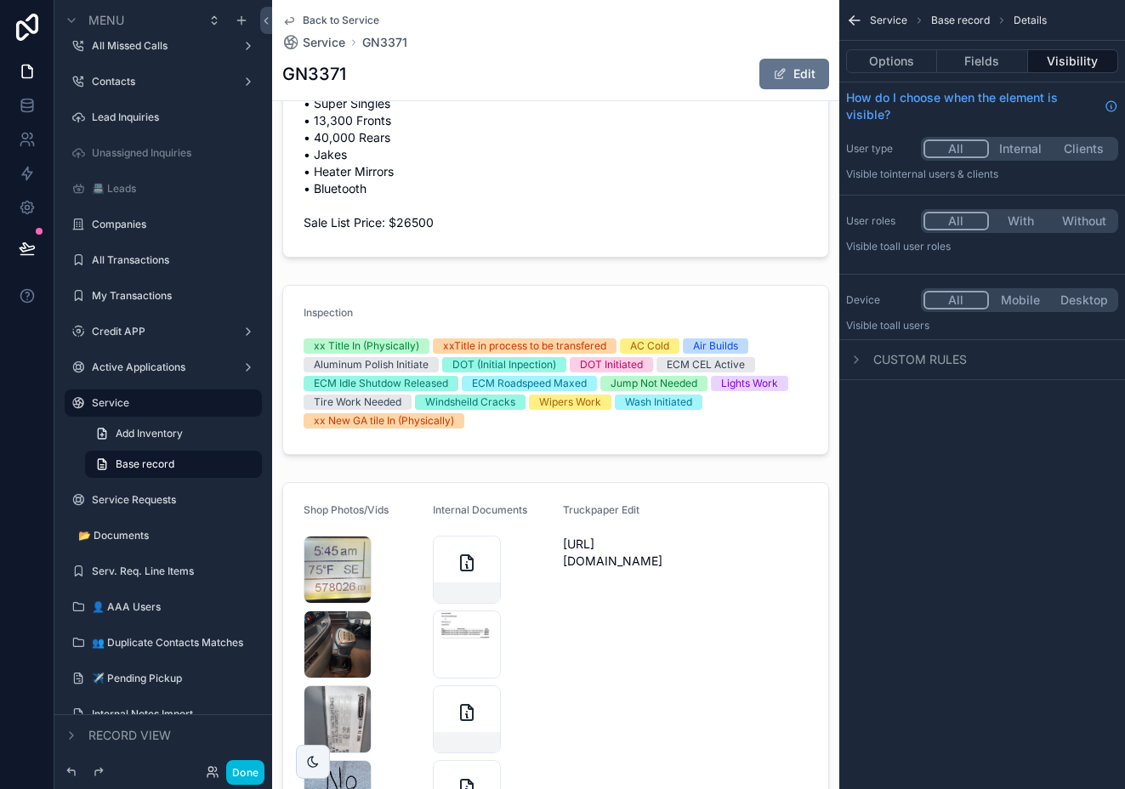
click at [476, 278] on div "scrollable content" at bounding box center [555, 370] width 567 height 184
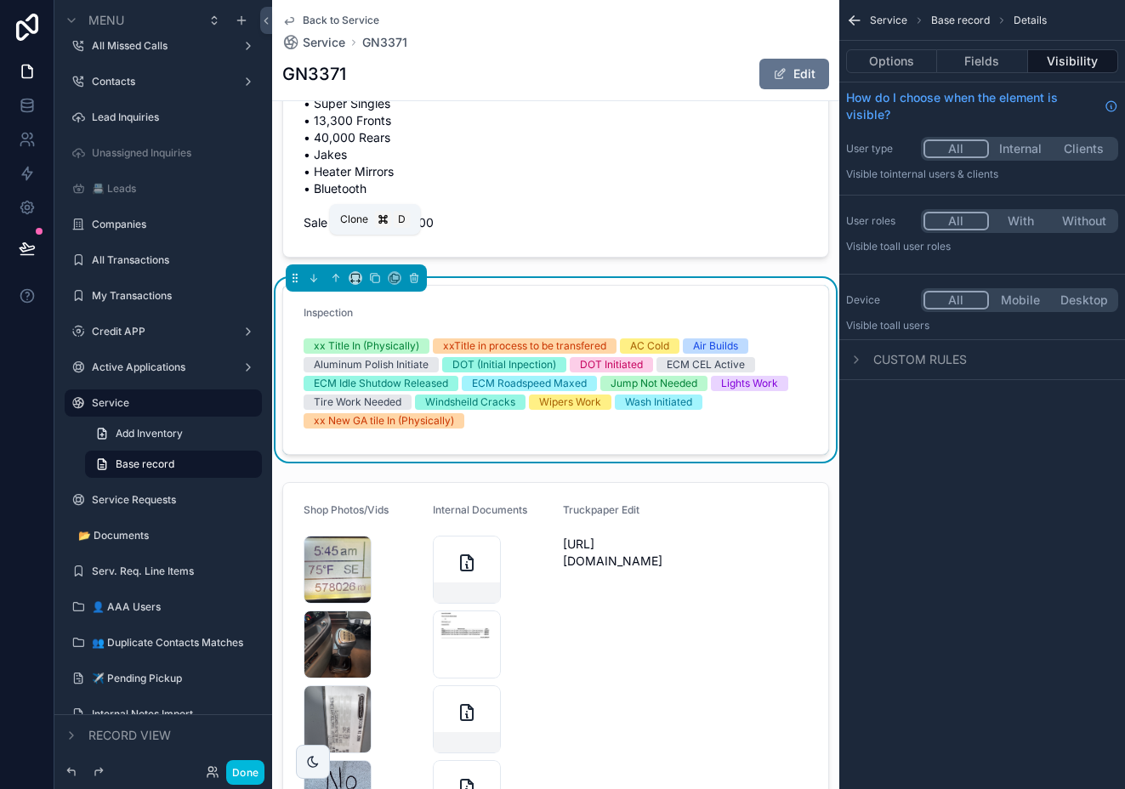
click at [373, 272] on icon "scrollable content" at bounding box center [375, 278] width 12 height 12
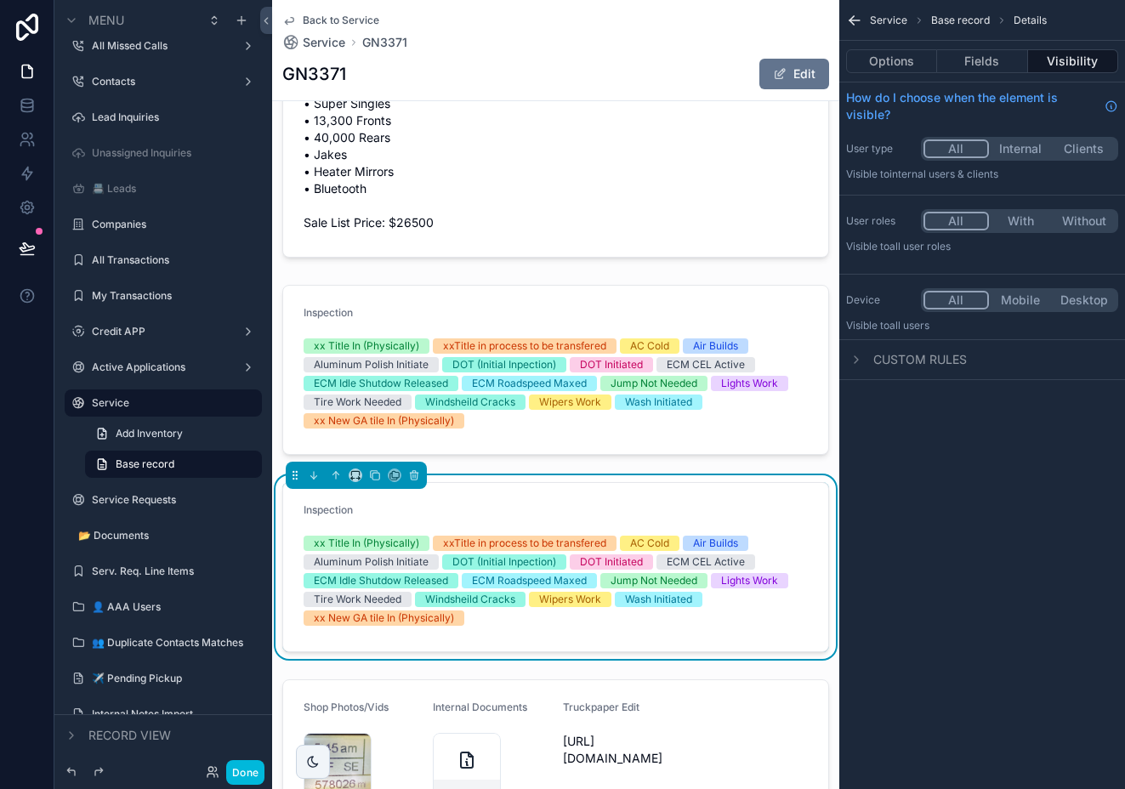
click at [530, 483] on form "Inspection xx Title In (Physically) xxTitle in process to be transfered AC Cold…" at bounding box center [555, 567] width 545 height 168
click at [987, 62] on button "Fields" at bounding box center [982, 61] width 90 height 24
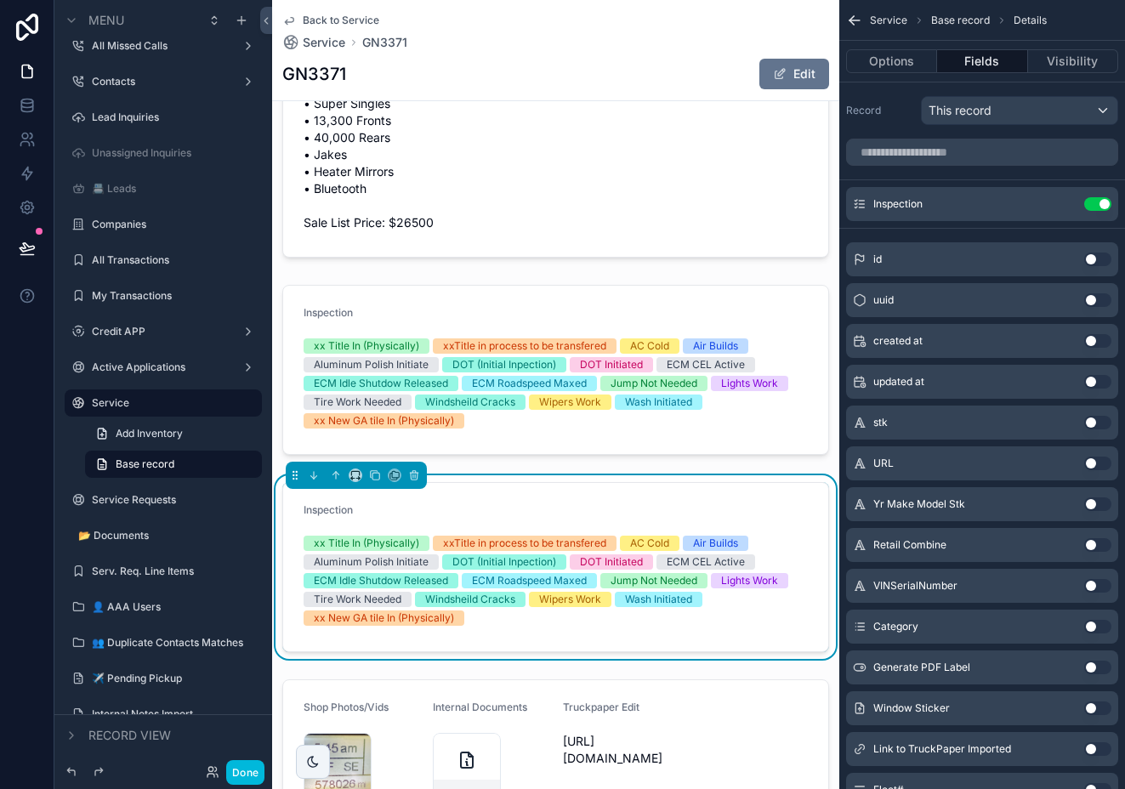
click at [1105, 212] on div "Inspection Use setting" at bounding box center [982, 204] width 272 height 34
click at [1102, 207] on button "Use setting" at bounding box center [1097, 204] width 27 height 14
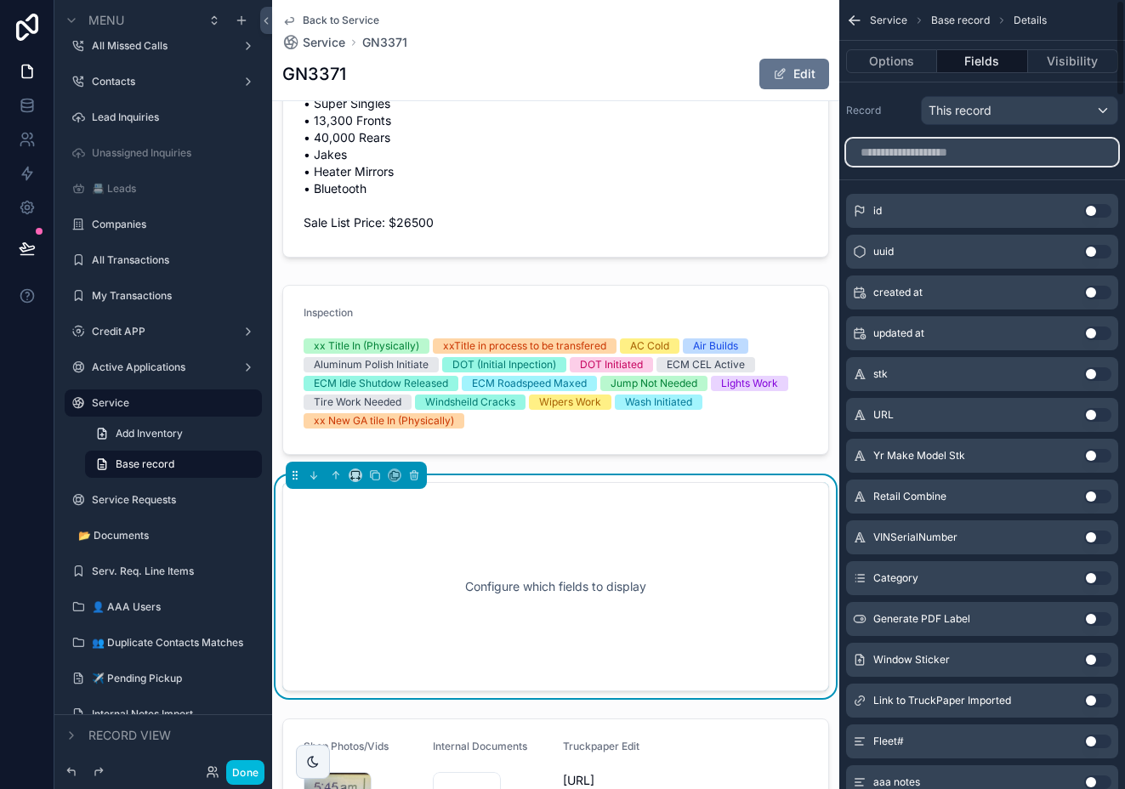
click at [1024, 157] on input "scrollable content" at bounding box center [982, 152] width 272 height 27
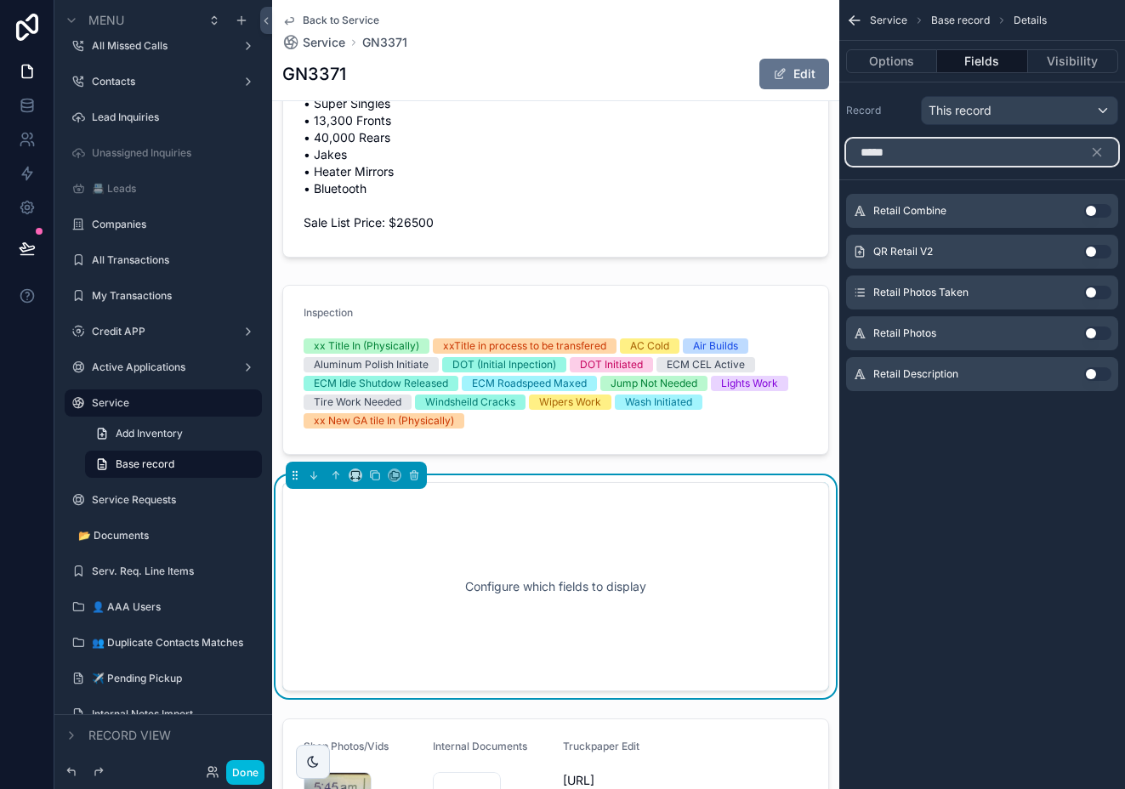
type input "*****"
click at [1091, 377] on button "Use setting" at bounding box center [1097, 374] width 27 height 14
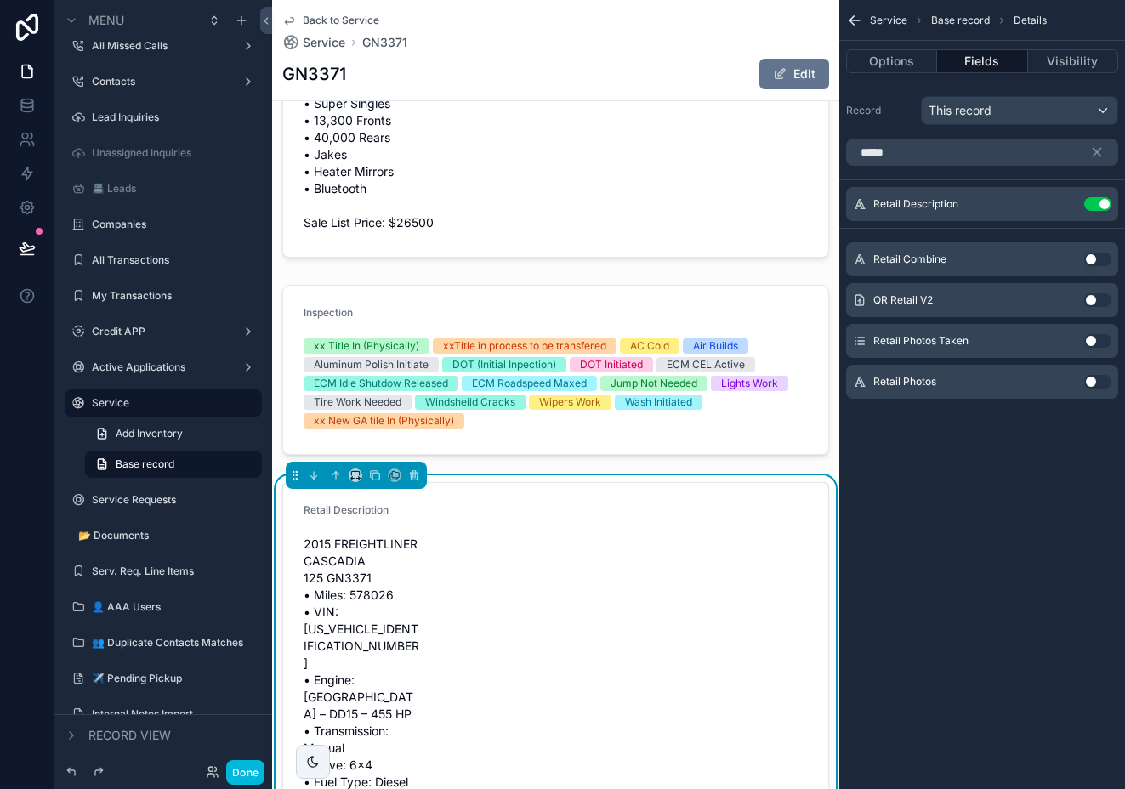
click at [0, 0] on icon "scrollable content" at bounding box center [0, 0] width 0 height 0
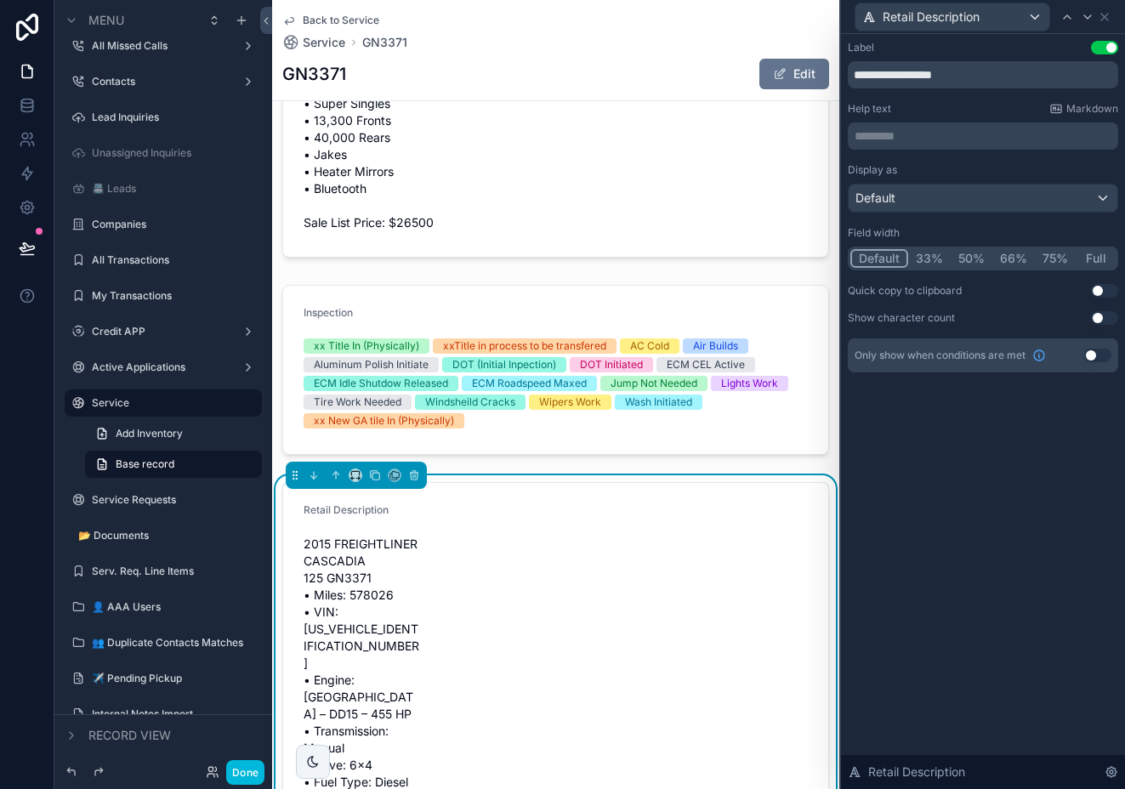
click at [1093, 260] on button "Full" at bounding box center [1095, 258] width 40 height 19
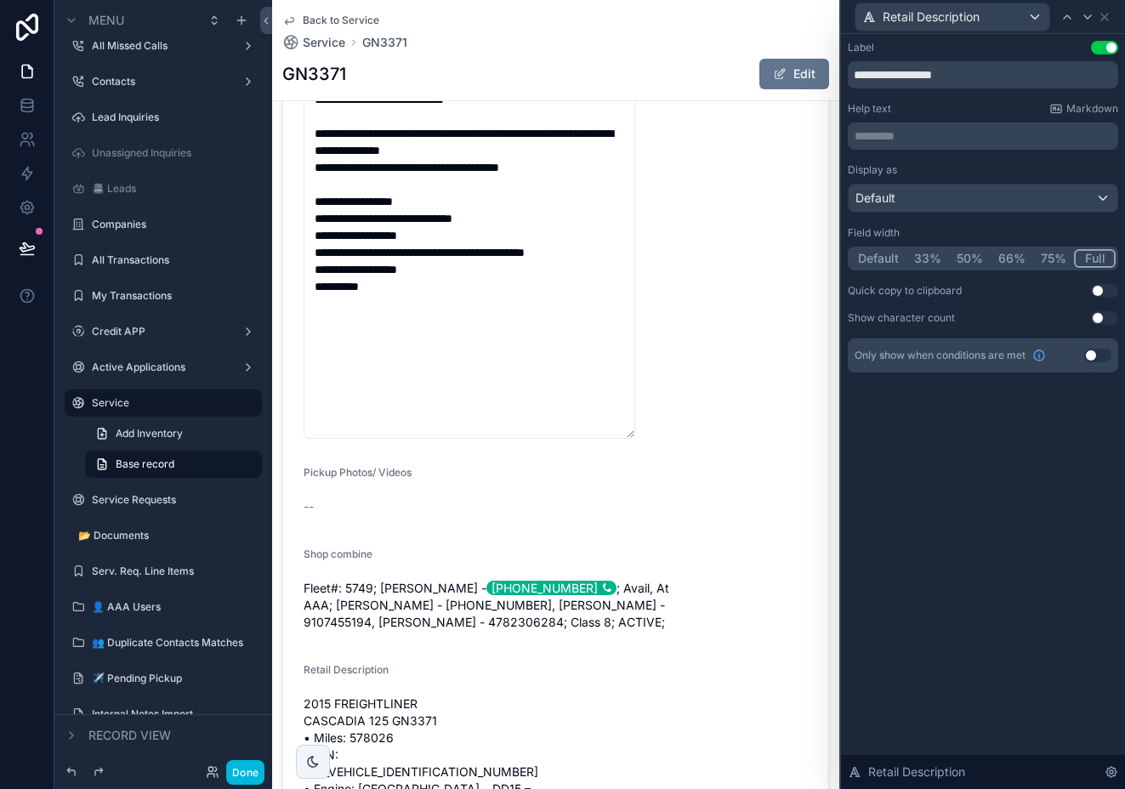
scroll to position [428, 0]
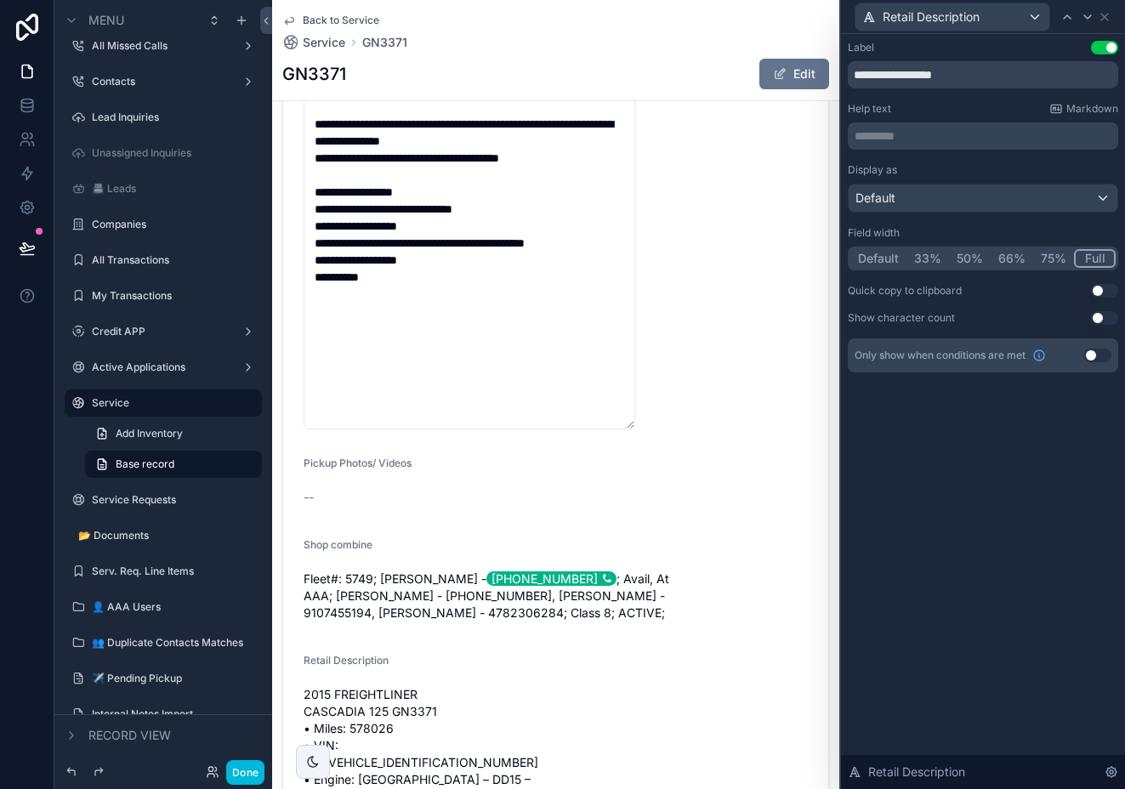
click at [673, 349] on div "scrollable content" at bounding box center [555, 556] width 567 height 1414
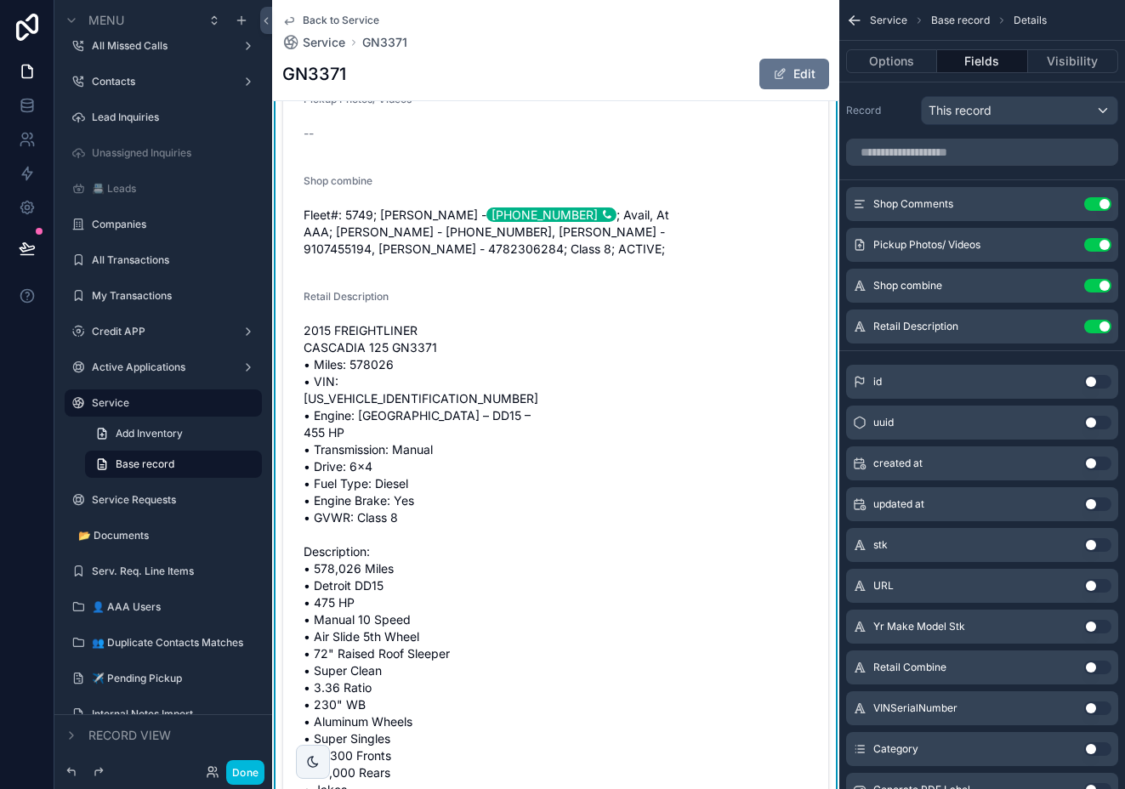
scroll to position [791, 0]
click at [1098, 328] on button "Use setting" at bounding box center [1097, 327] width 27 height 14
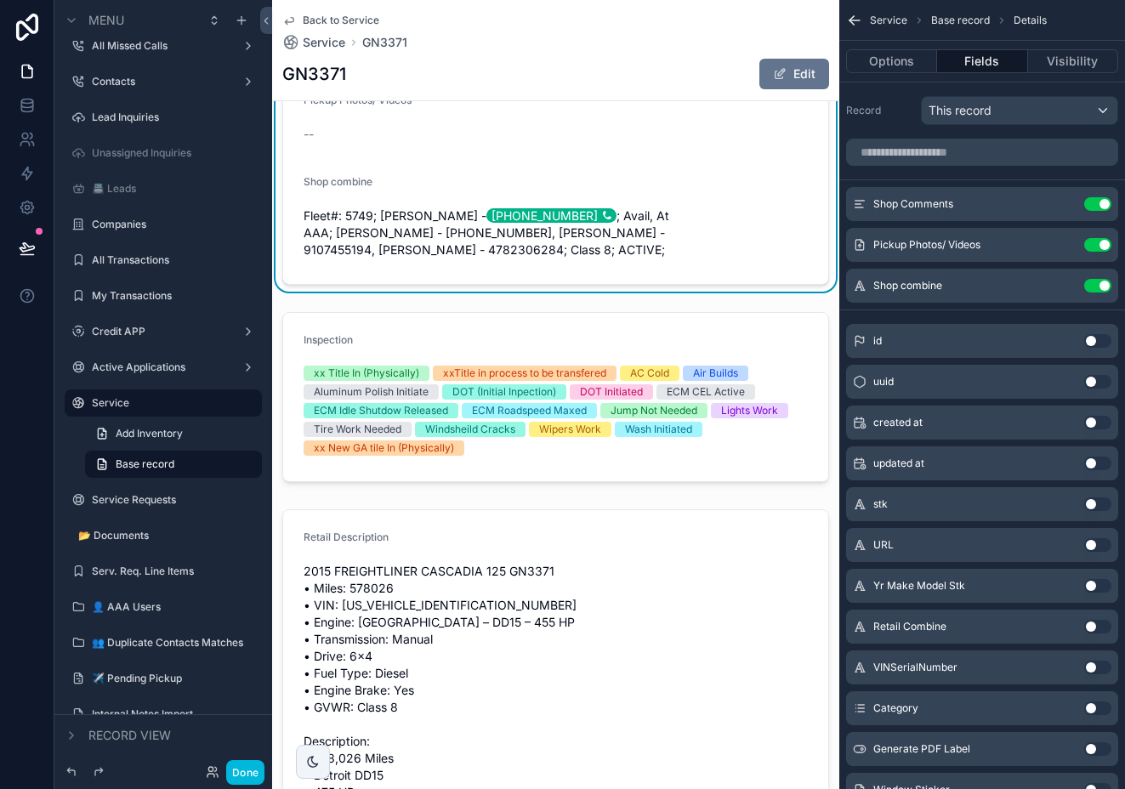
click at [530, 337] on div "scrollable content" at bounding box center [555, 397] width 567 height 184
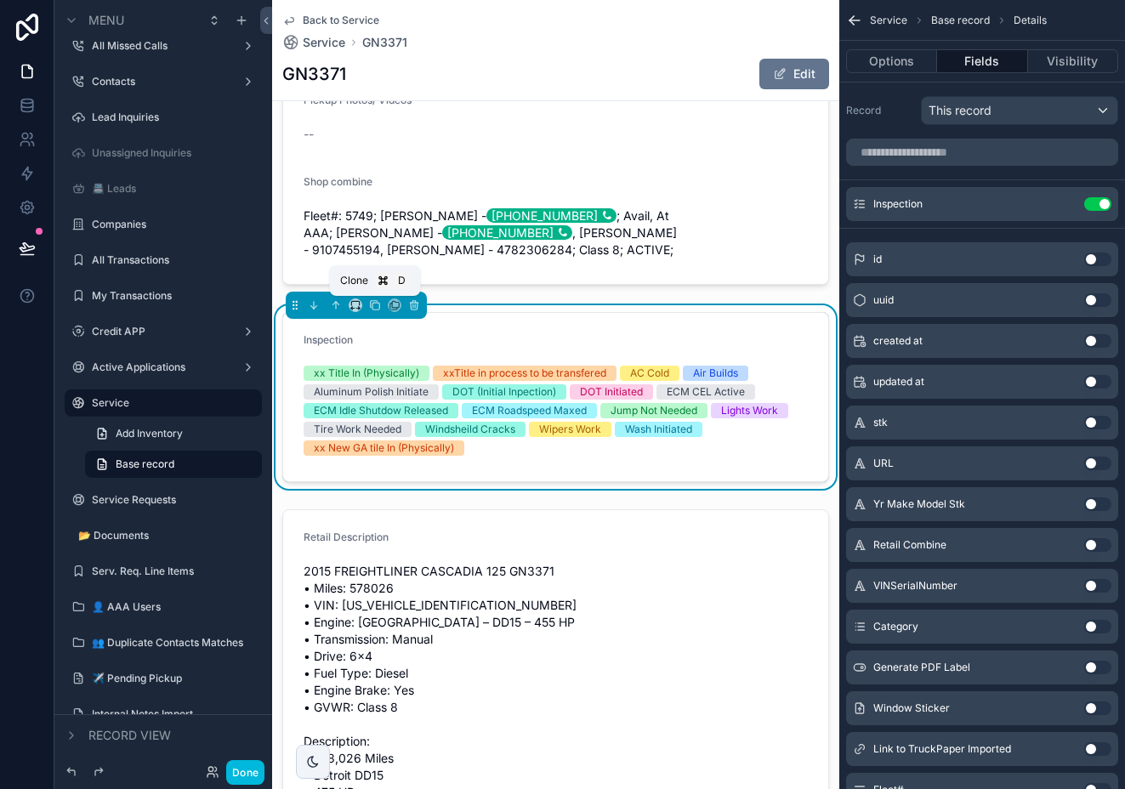
click at [376, 309] on icon "scrollable content" at bounding box center [375, 305] width 12 height 12
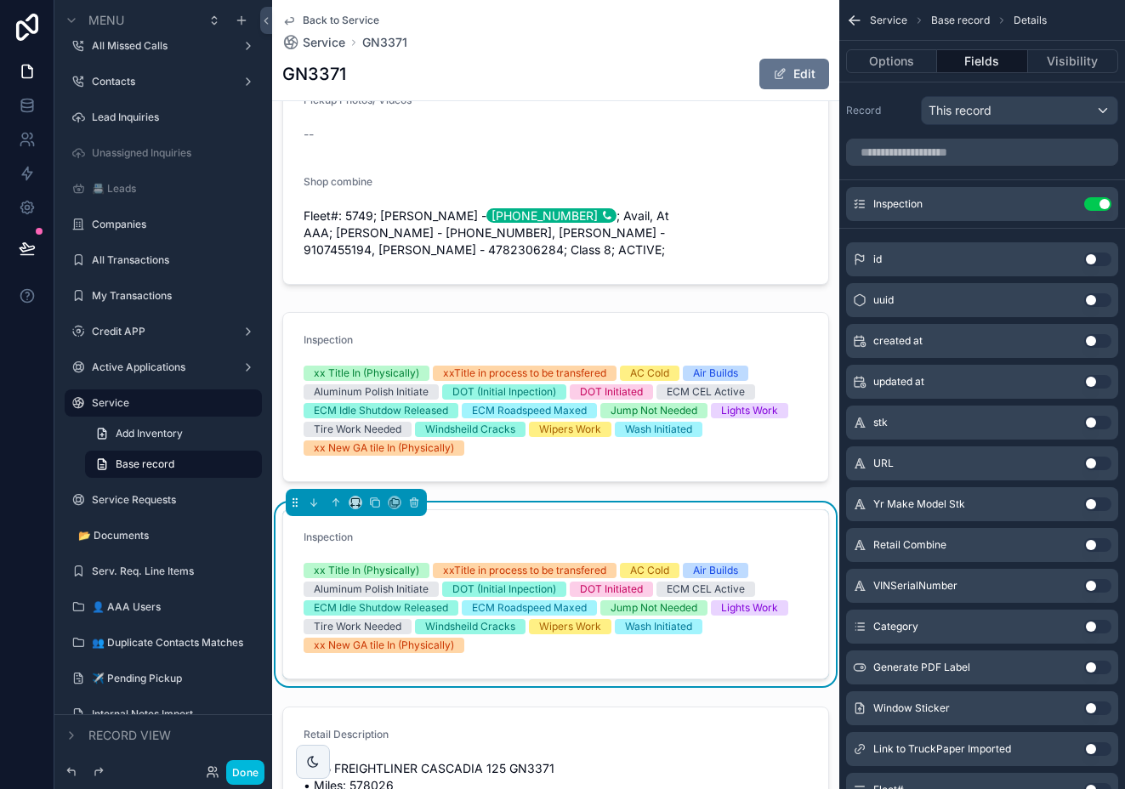
click at [1097, 203] on button "Use setting" at bounding box center [1097, 204] width 27 height 14
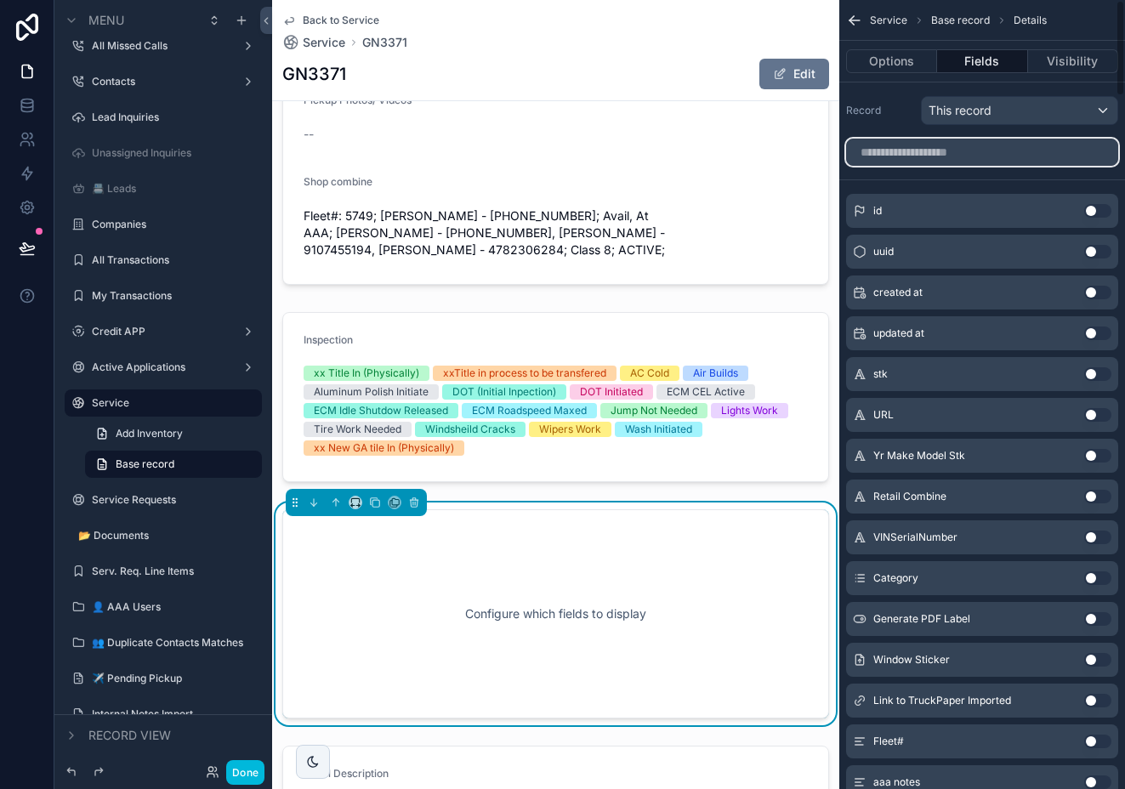
click at [1019, 148] on input "scrollable content" at bounding box center [982, 152] width 272 height 27
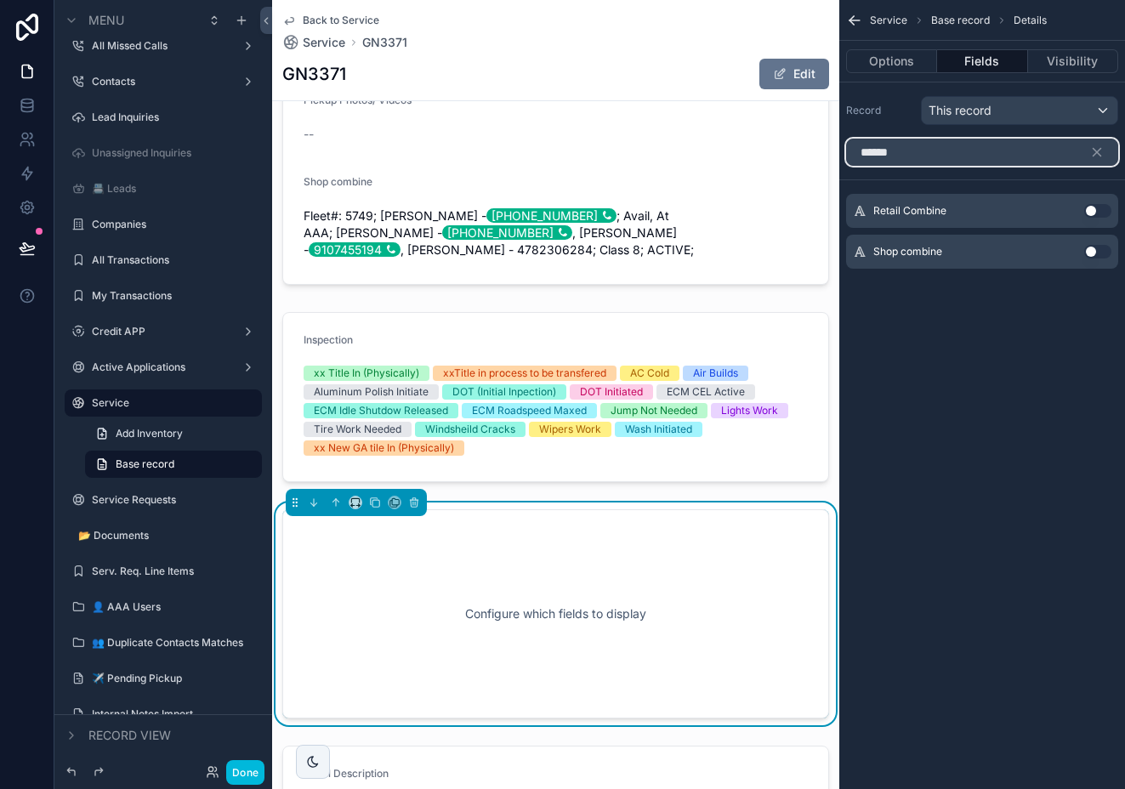
type input "******"
click at [1101, 251] on button "Use setting" at bounding box center [1097, 252] width 27 height 14
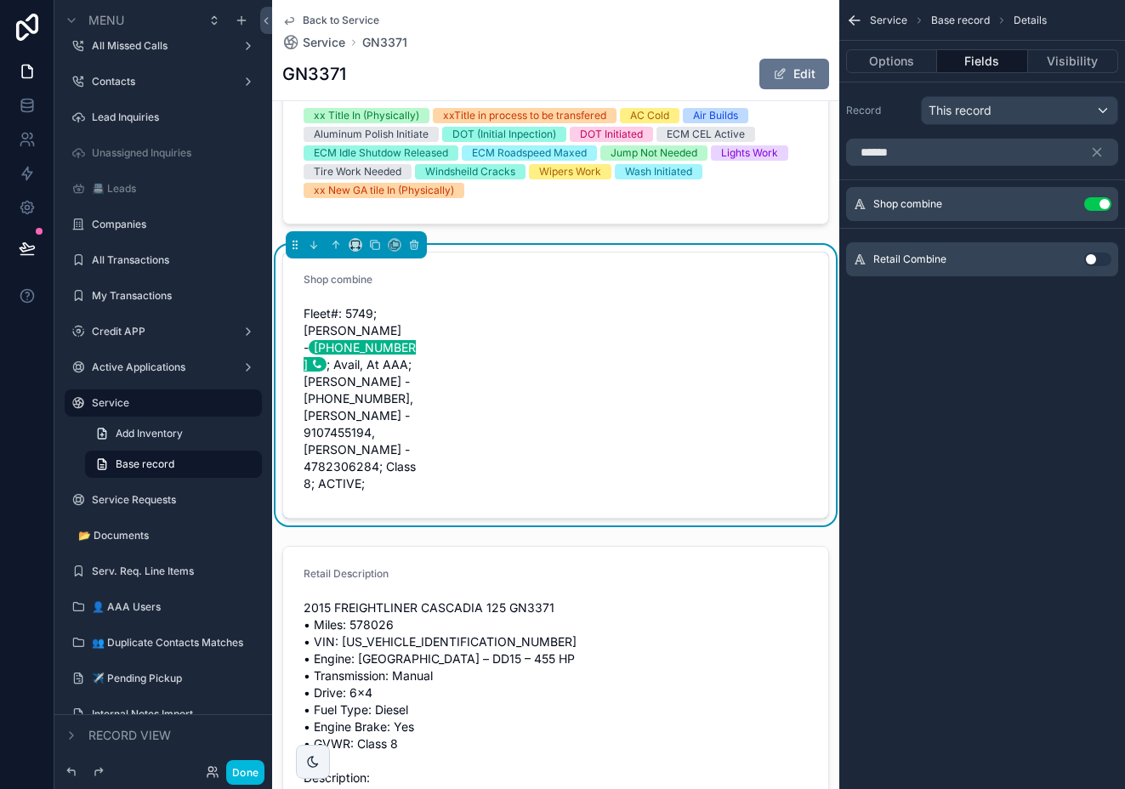
scroll to position [1054, 0]
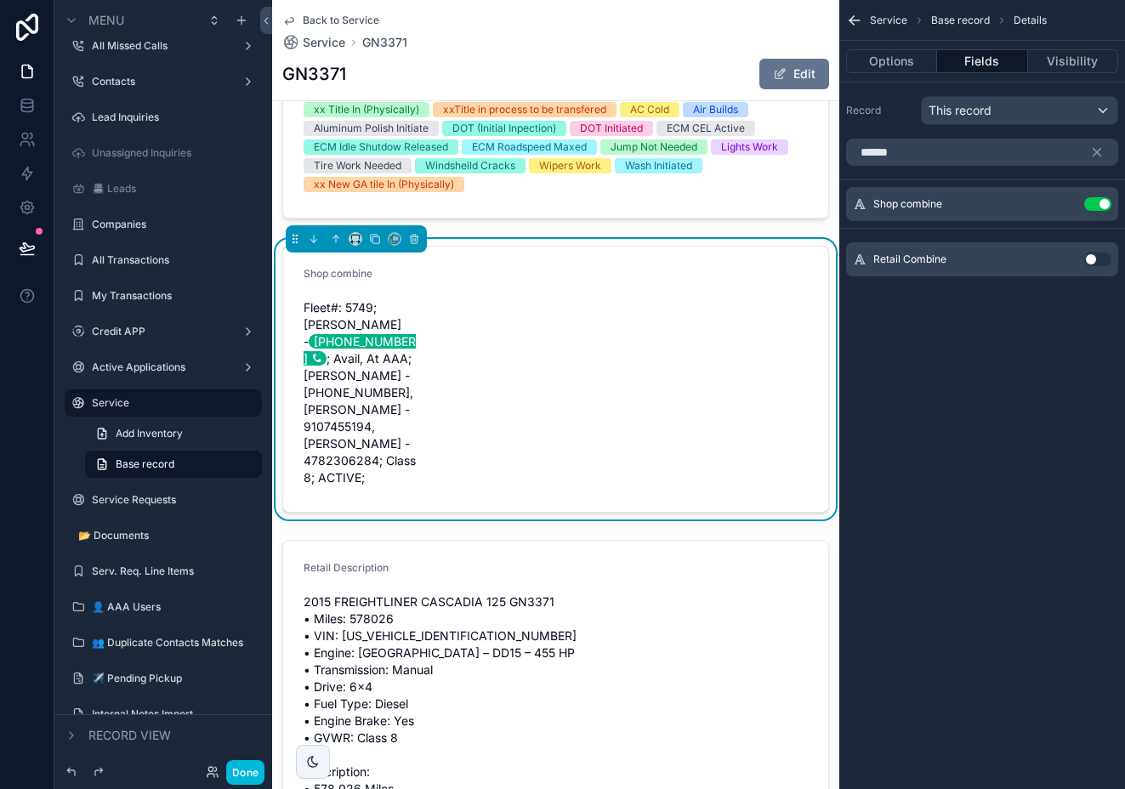
click at [0, 0] on icon "scrollable content" at bounding box center [0, 0] width 0 height 0
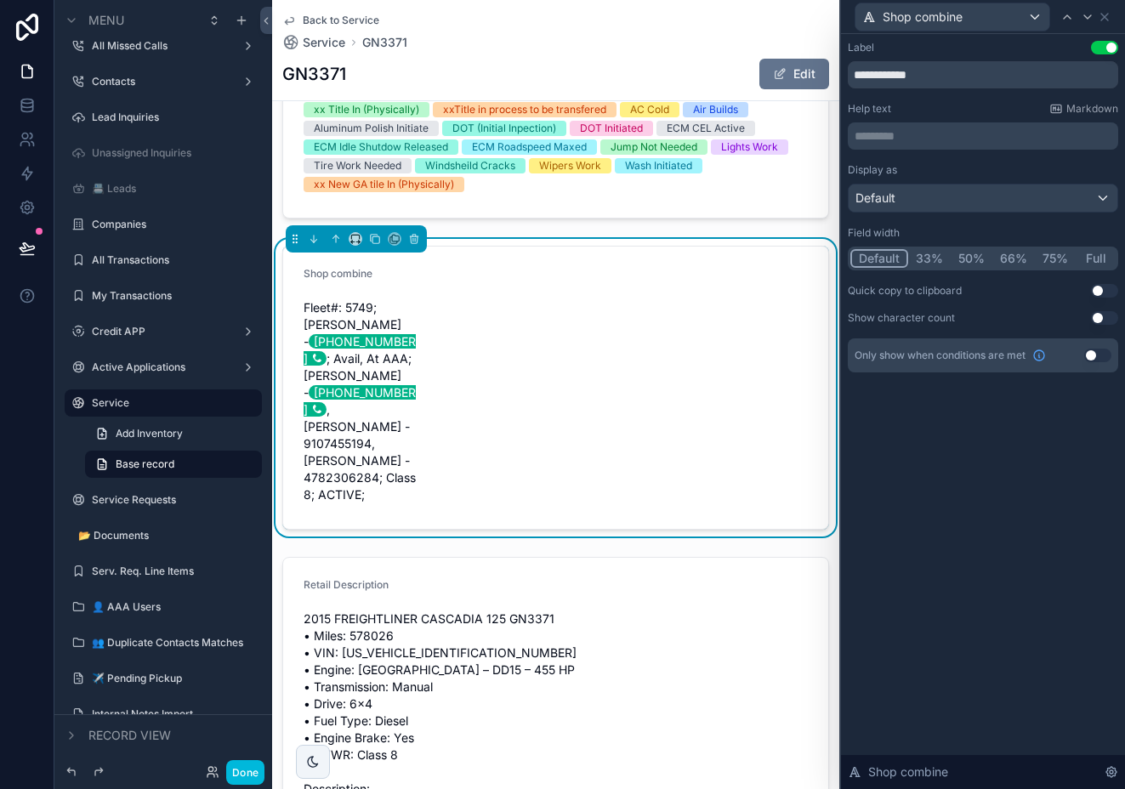
click at [1087, 252] on button "Full" at bounding box center [1095, 258] width 40 height 19
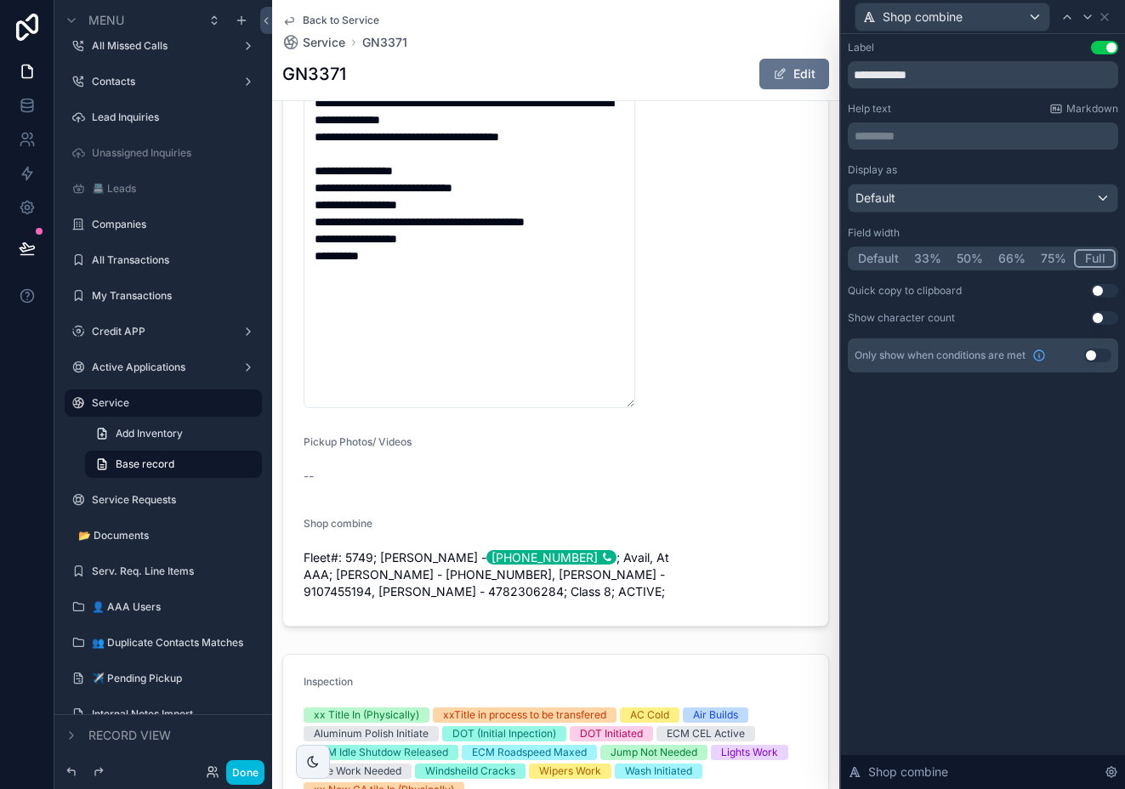
scroll to position [456, 0]
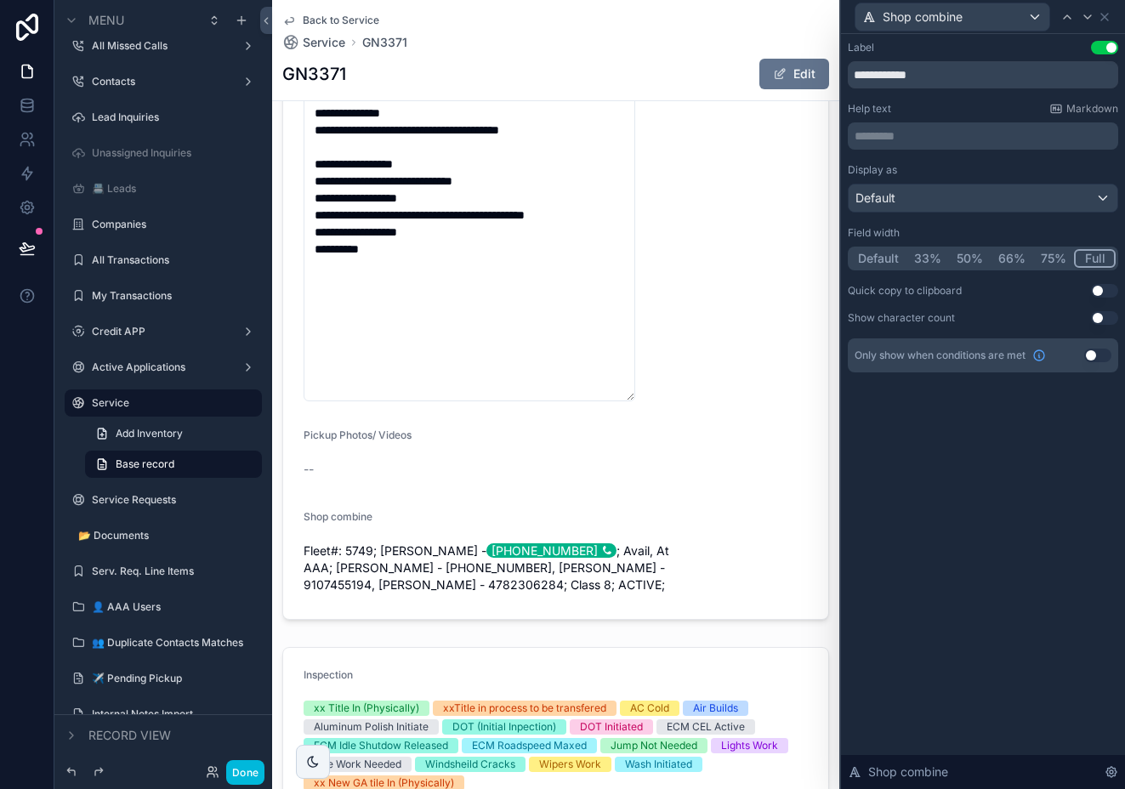
click at [523, 436] on div "scrollable content" at bounding box center [555, 224] width 567 height 806
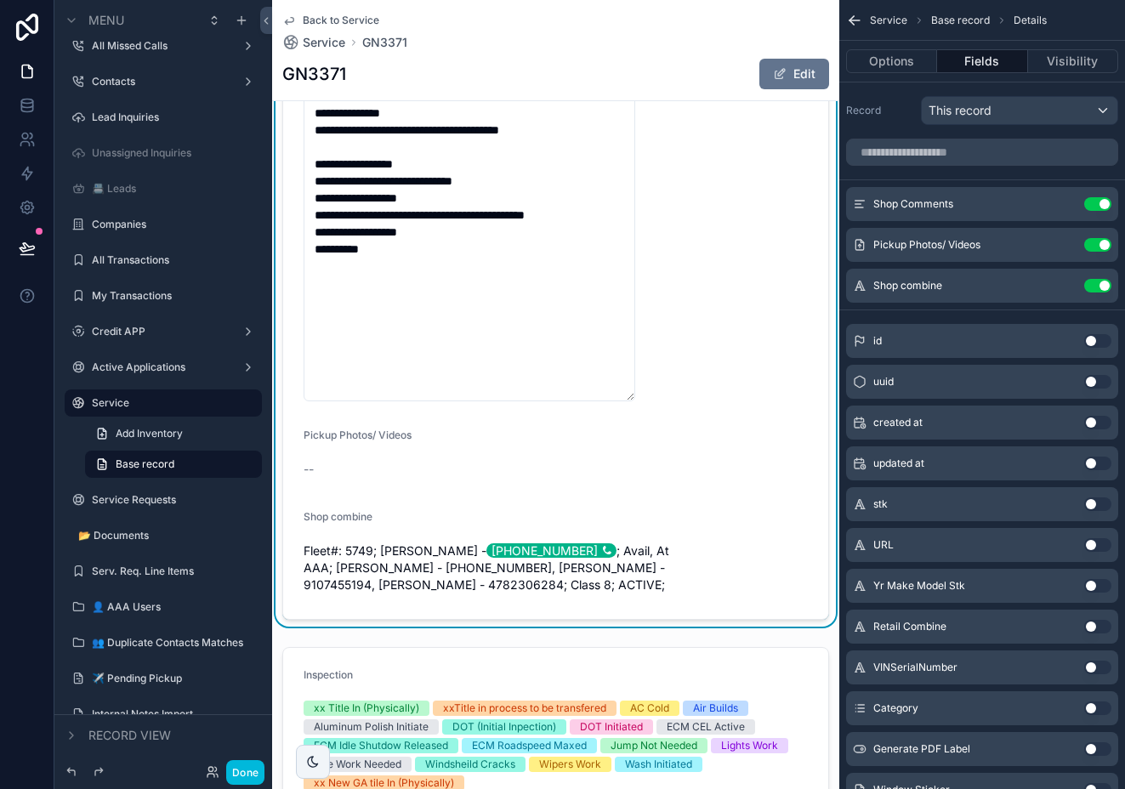
click at [1097, 287] on button "Use setting" at bounding box center [1097, 286] width 27 height 14
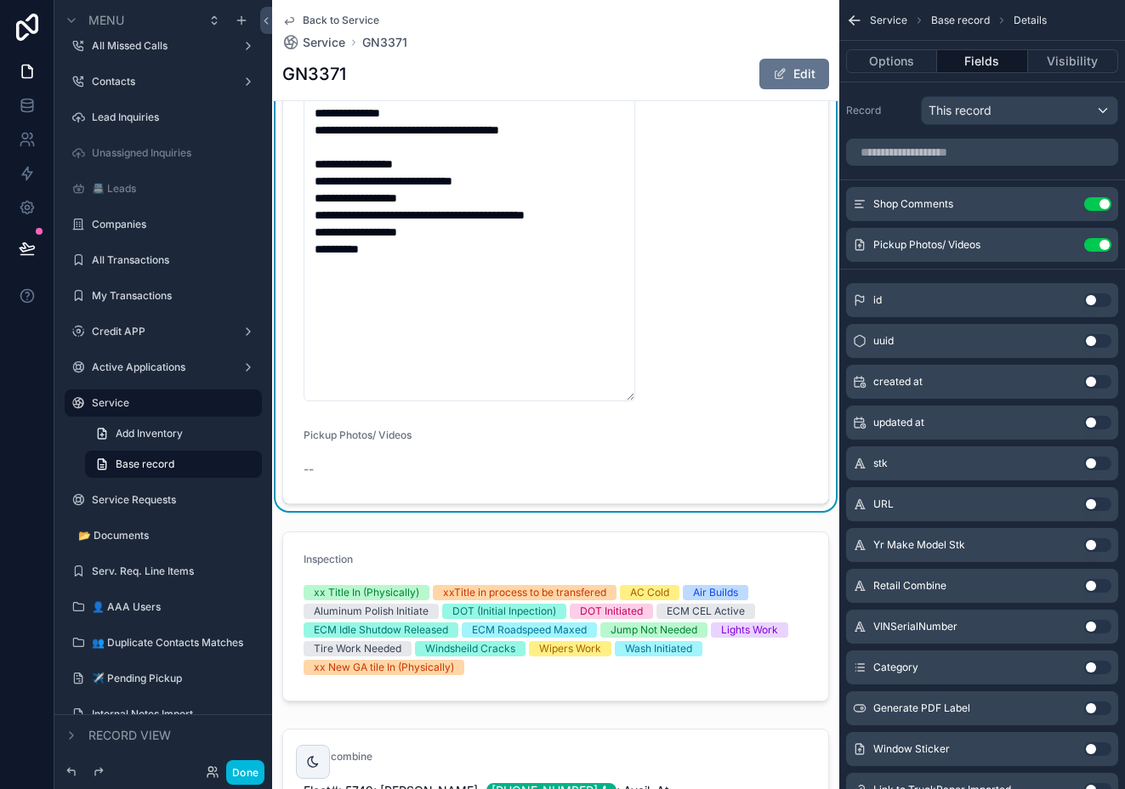
click at [1094, 251] on button "Use setting" at bounding box center [1097, 245] width 27 height 14
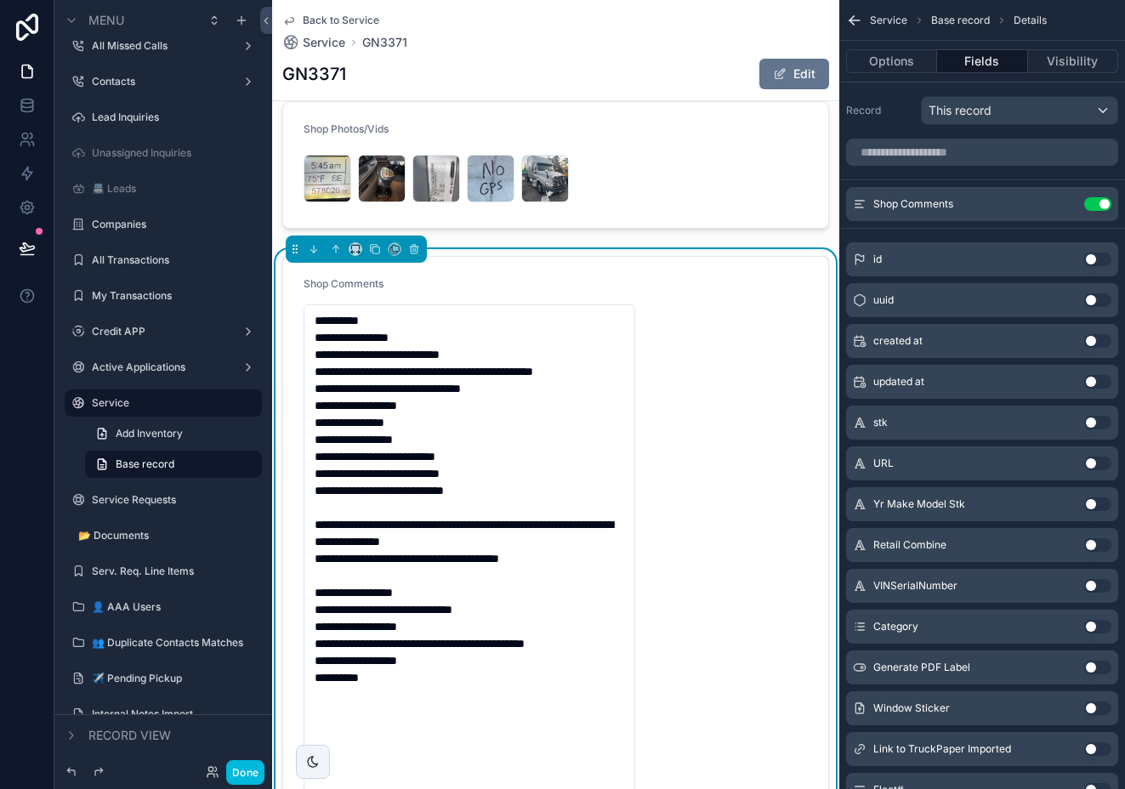
scroll to position [0, 0]
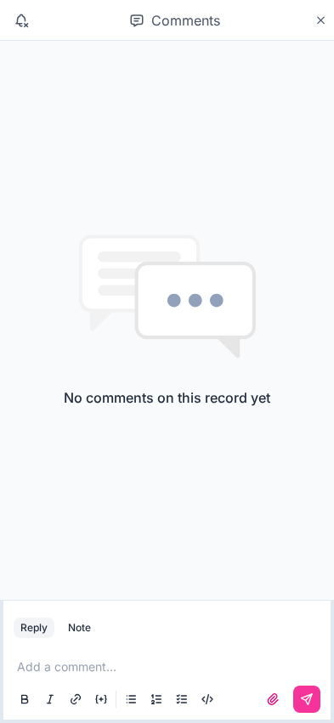
click at [320, 20] on icon "scrollable content" at bounding box center [320, 20] width 7 height 7
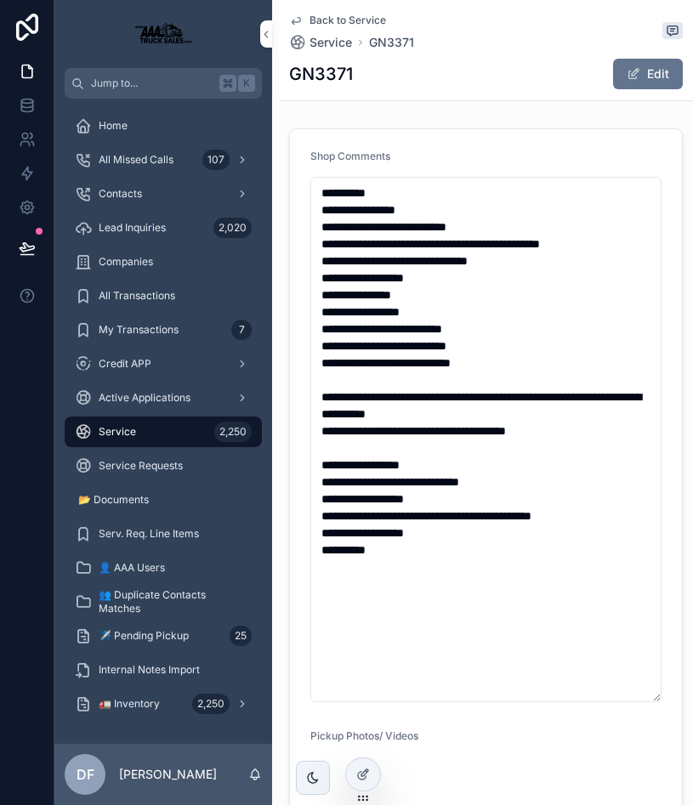
click at [123, 425] on span "Service" at bounding box center [117, 432] width 37 height 14
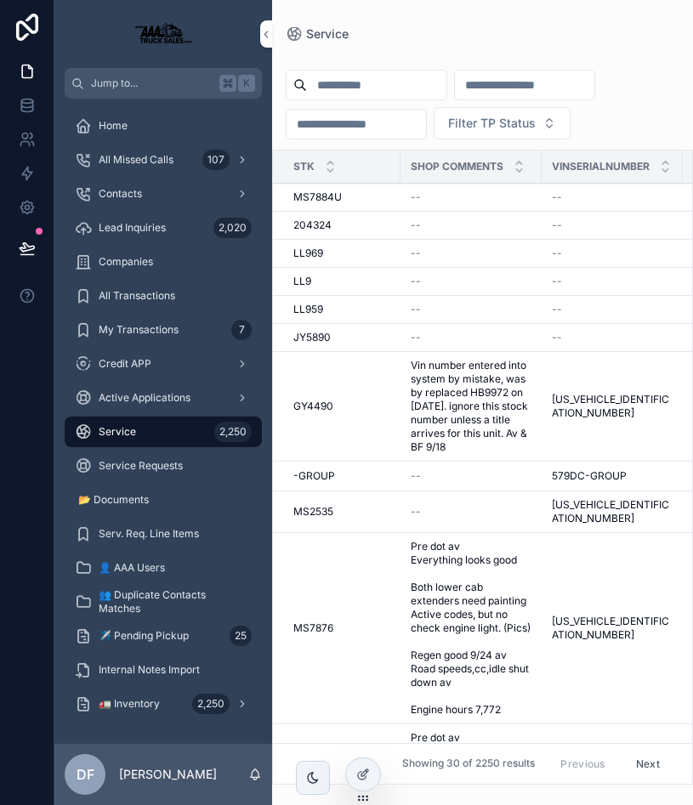
click at [333, 80] on input "scrollable content" at bounding box center [376, 85] width 139 height 24
paste input "******"
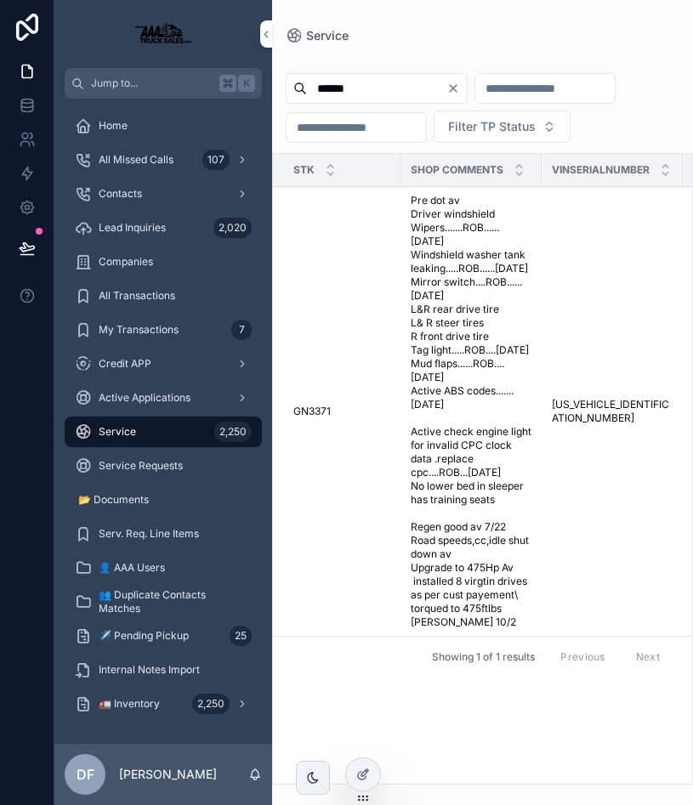
type input "******"
click at [333, 315] on td "3AKJGLD60FSGN3371 3AKJGLD60FSGN3371" at bounding box center [611, 412] width 141 height 450
click at [333, 382] on td "Pre dot av Driver windshield Wipers.......ROB......9/30/25 Windshield washer ta…" at bounding box center [470, 412] width 141 height 450
click at [333, 425] on span "3AKJGLD60FSGN3371" at bounding box center [612, 411] width 121 height 27
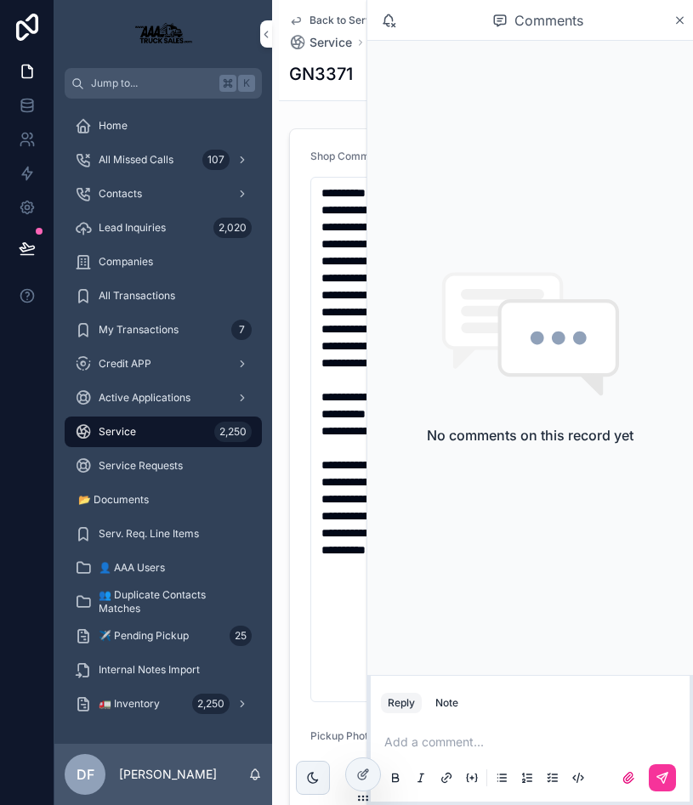
click at [333, 20] on icon "scrollable content" at bounding box center [679, 21] width 13 height 14
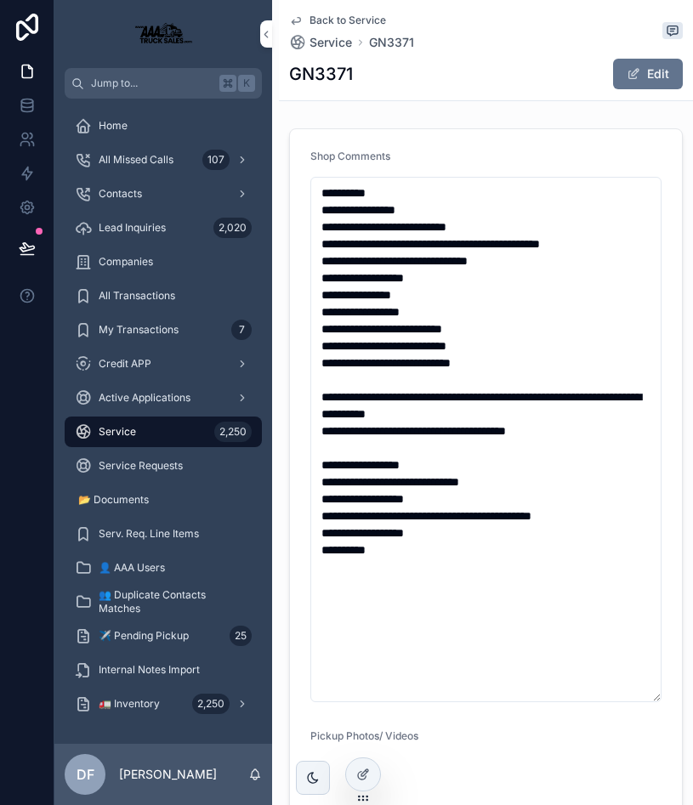
click at [131, 393] on span "Active Applications" at bounding box center [145, 398] width 92 height 14
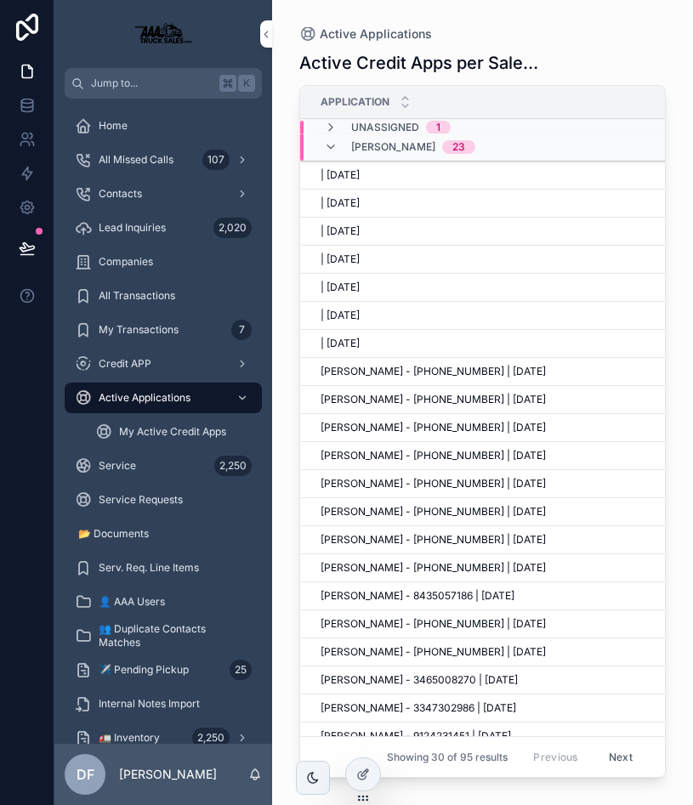
click at [120, 455] on div "Service 2,250" at bounding box center [163, 465] width 177 height 27
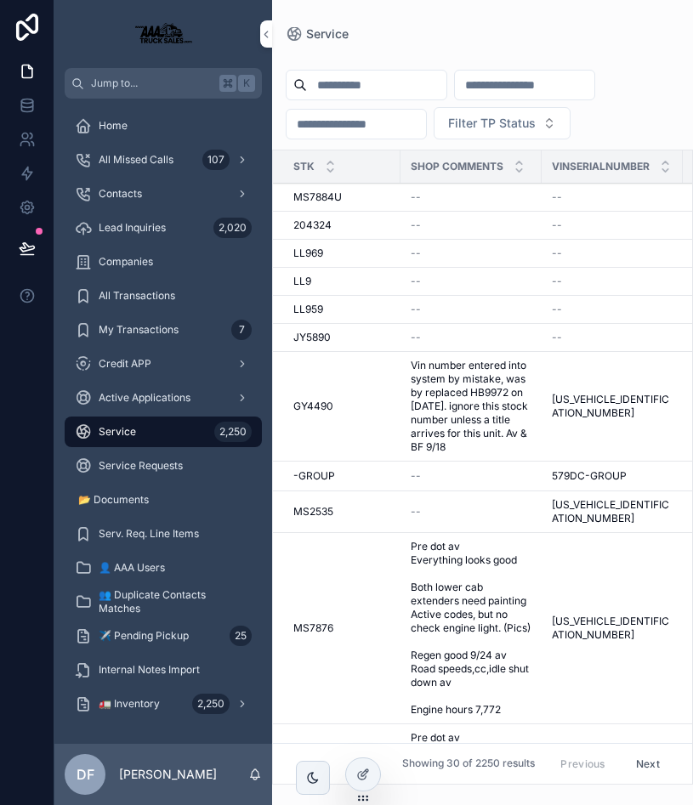
click at [333, 90] on input "scrollable content" at bounding box center [376, 85] width 139 height 24
paste input "******"
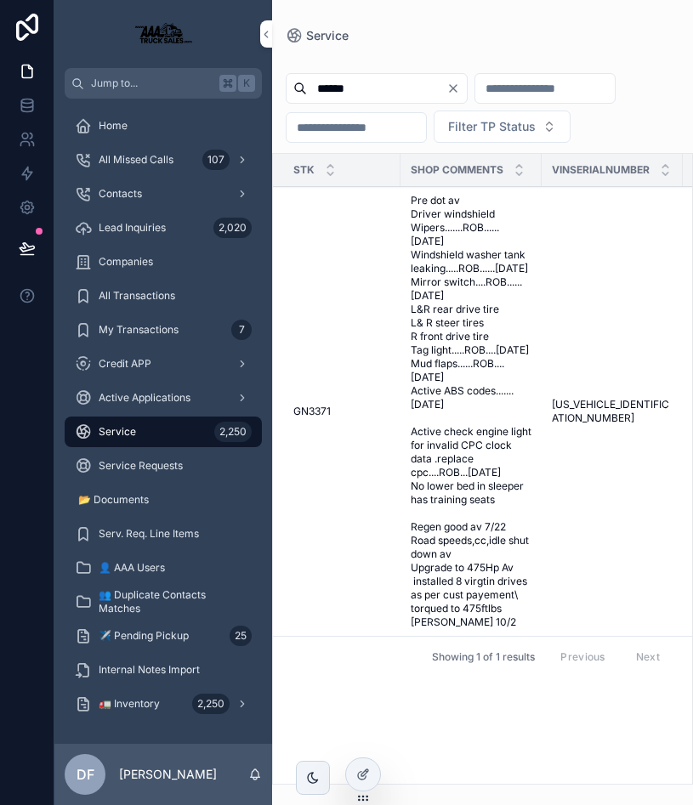
type input "******"
click at [333, 436] on td "3AKJGLD60FSGN3371 3AKJGLD60FSGN3371" at bounding box center [611, 412] width 141 height 450
click at [333, 412] on td "3AKJGLD60FSGN3371 3AKJGLD60FSGN3371" at bounding box center [611, 412] width 141 height 450
click at [333, 422] on span "3AKJGLD60FSGN3371" at bounding box center [612, 411] width 121 height 27
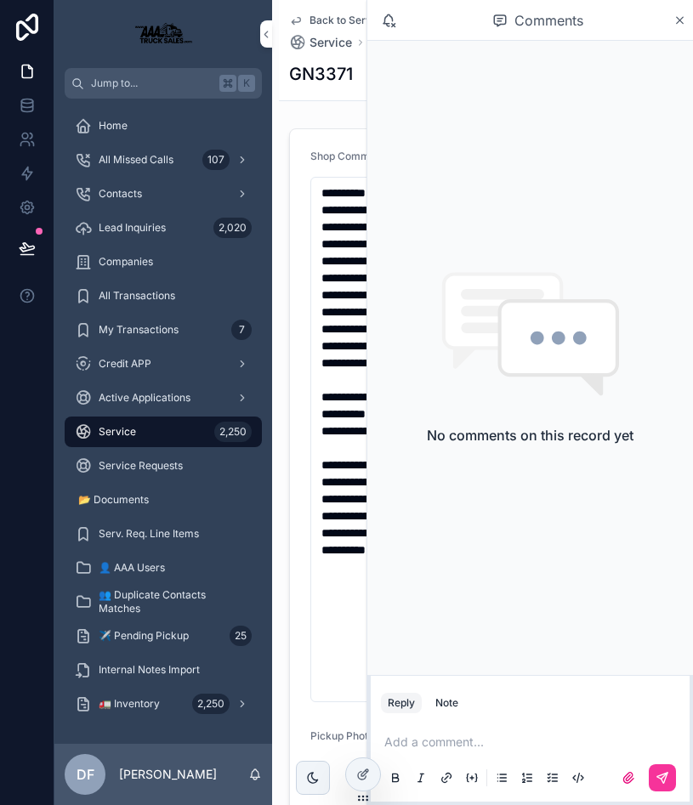
click at [333, 19] on icon "scrollable content" at bounding box center [680, 20] width 7 height 7
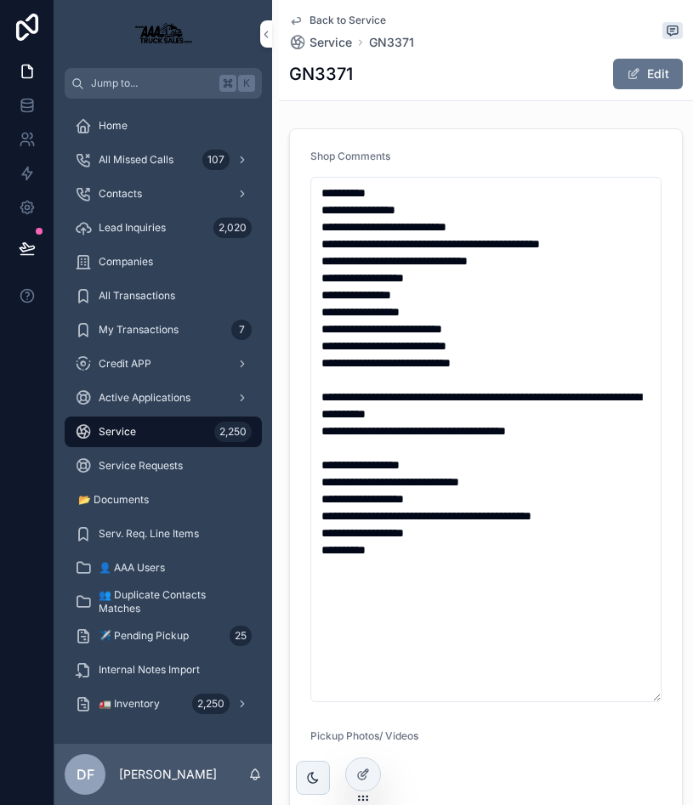
click at [123, 391] on span "Active Applications" at bounding box center [145, 398] width 92 height 14
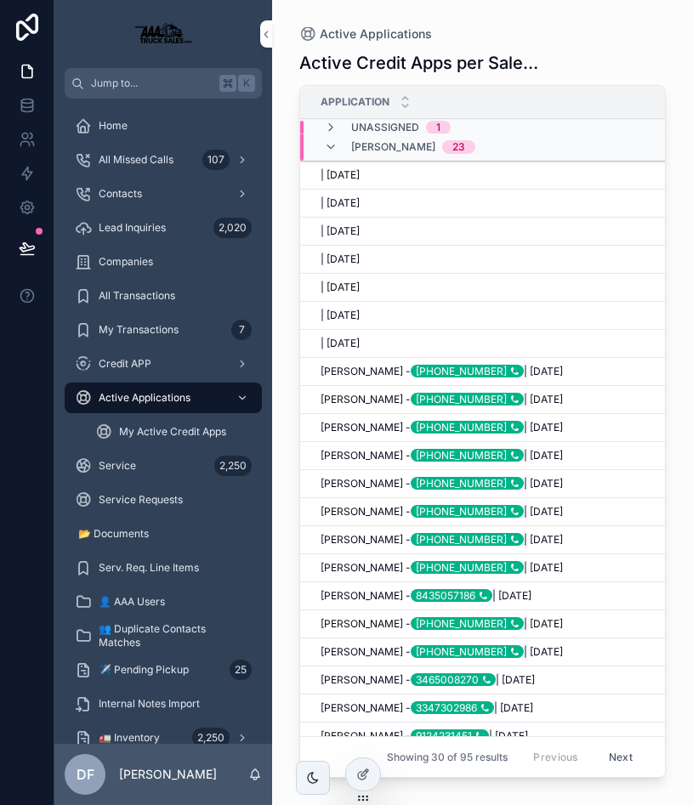
click at [117, 352] on div "Credit APP" at bounding box center [163, 363] width 177 height 27
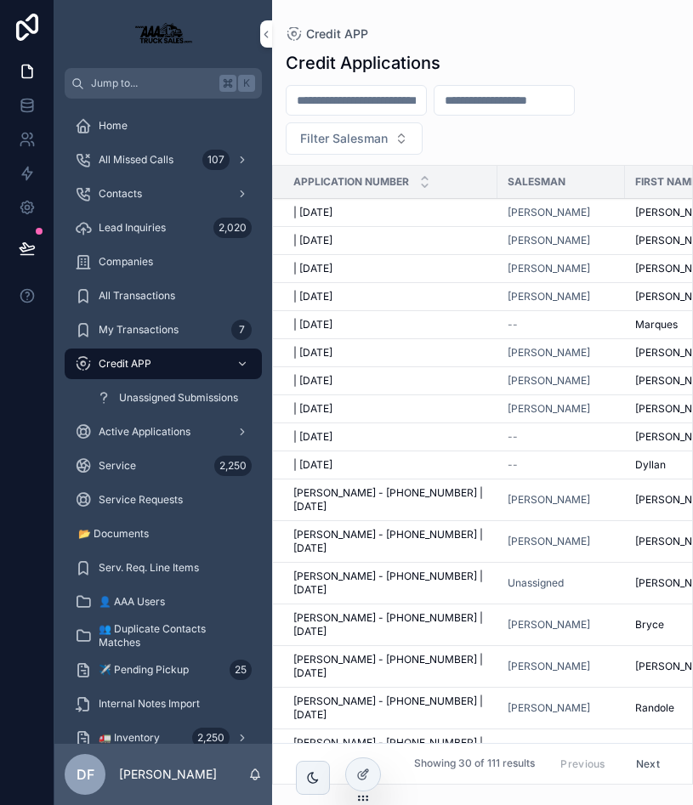
click at [127, 459] on span "Service" at bounding box center [117, 466] width 37 height 14
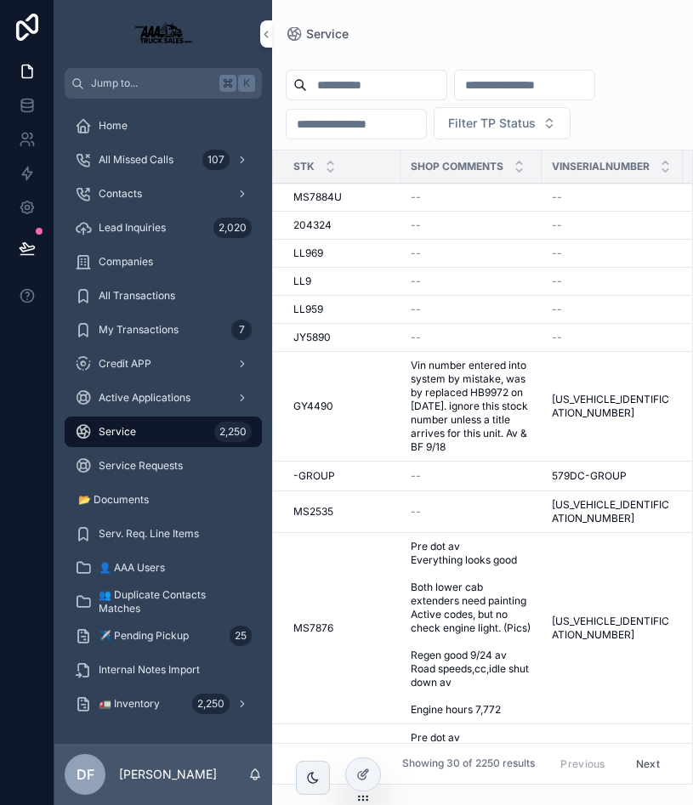
click at [333, 75] on input "scrollable content" at bounding box center [376, 85] width 139 height 24
paste input "******"
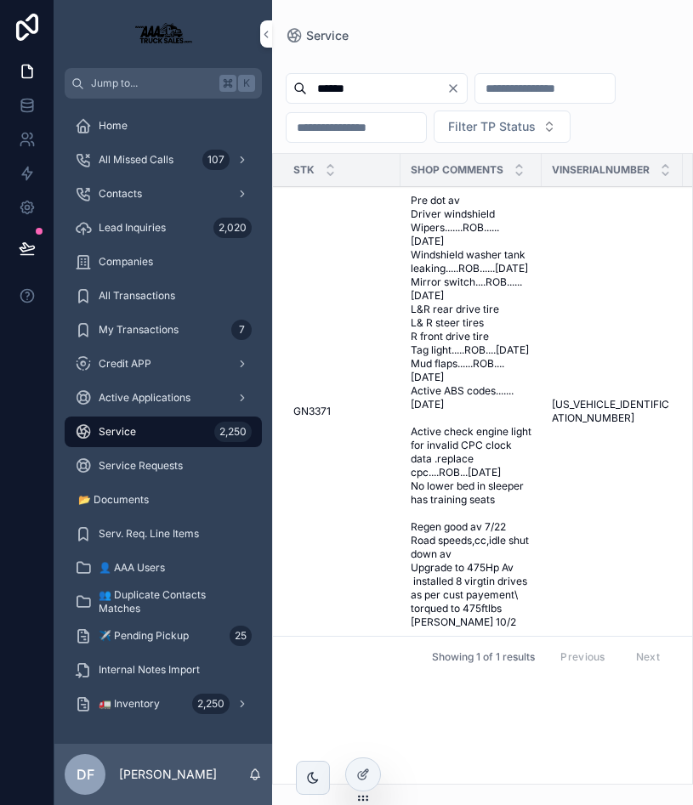
type input "******"
click at [333, 434] on td "3AKJGLD60FSGN3371 3AKJGLD60FSGN3371" at bounding box center [611, 412] width 141 height 450
click at [333, 424] on span "3AKJGLD60FSGN3371" at bounding box center [612, 411] width 121 height 27
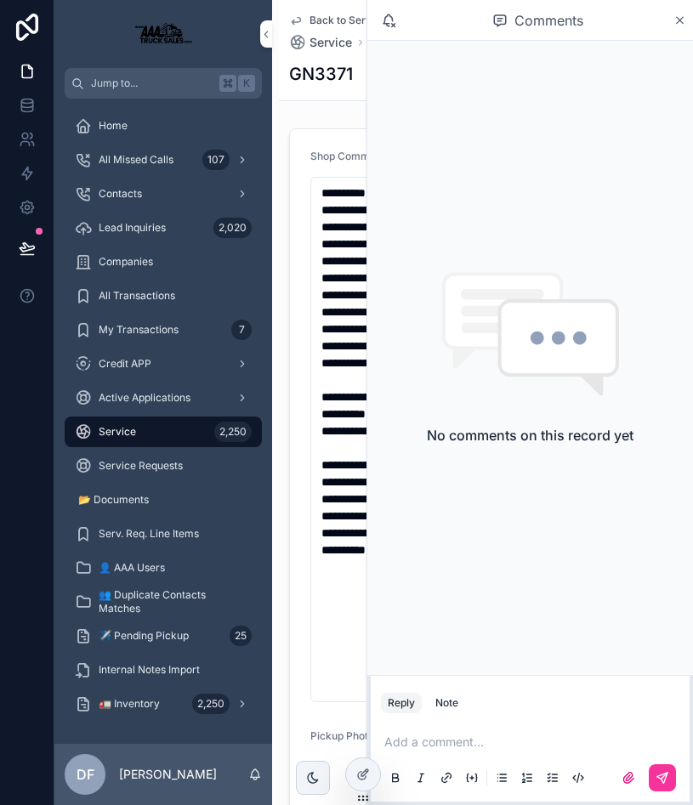
click at [333, 20] on icon "scrollable content" at bounding box center [679, 21] width 13 height 14
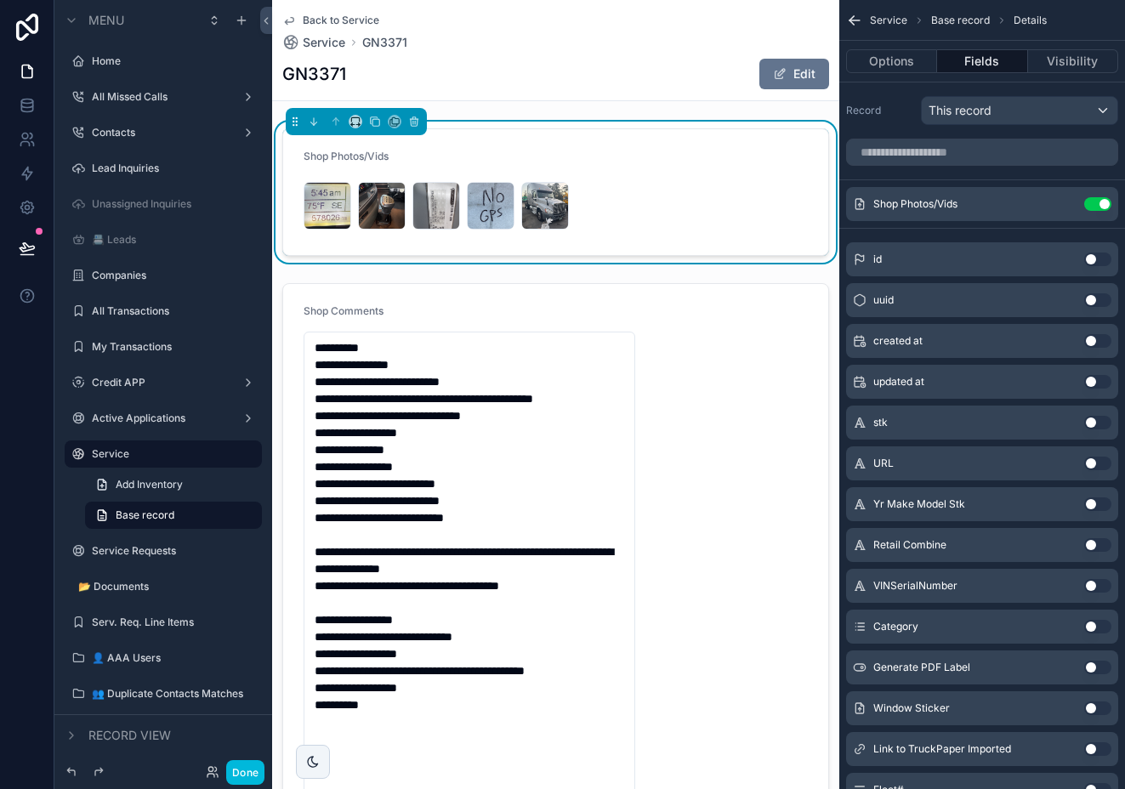
scroll to position [51, 0]
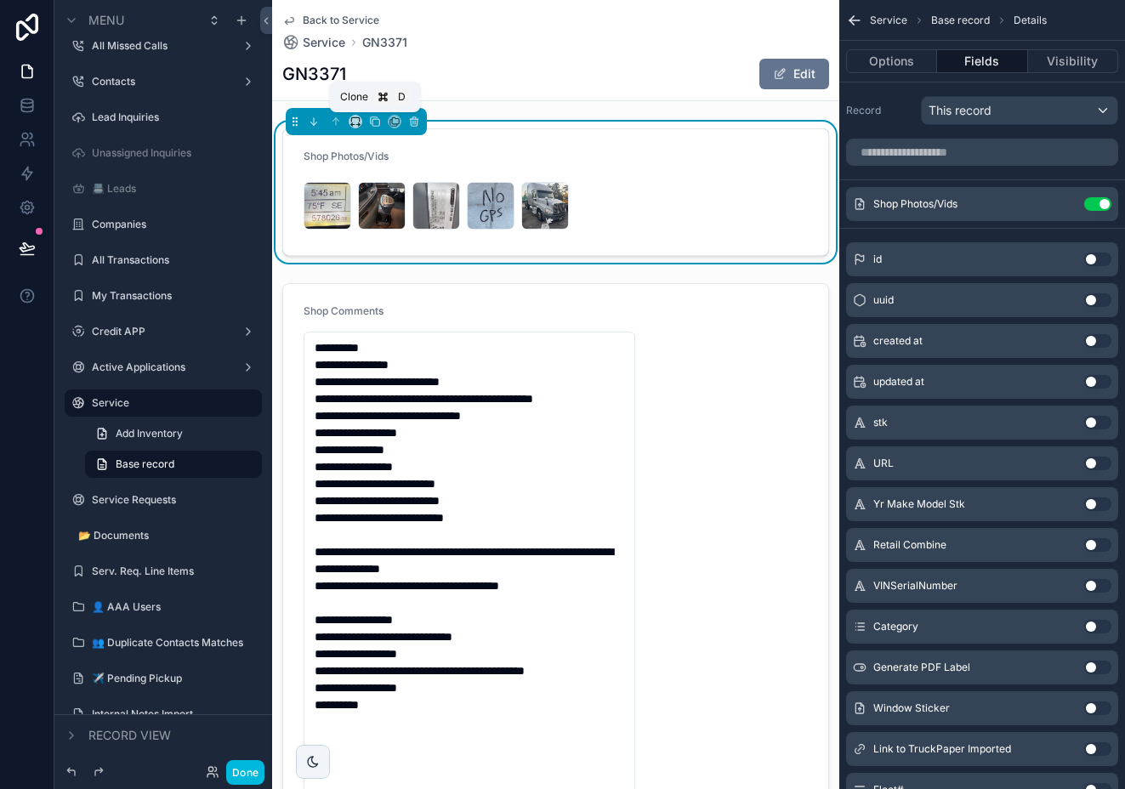
click at [370, 126] on icon "scrollable content" at bounding box center [375, 122] width 12 height 12
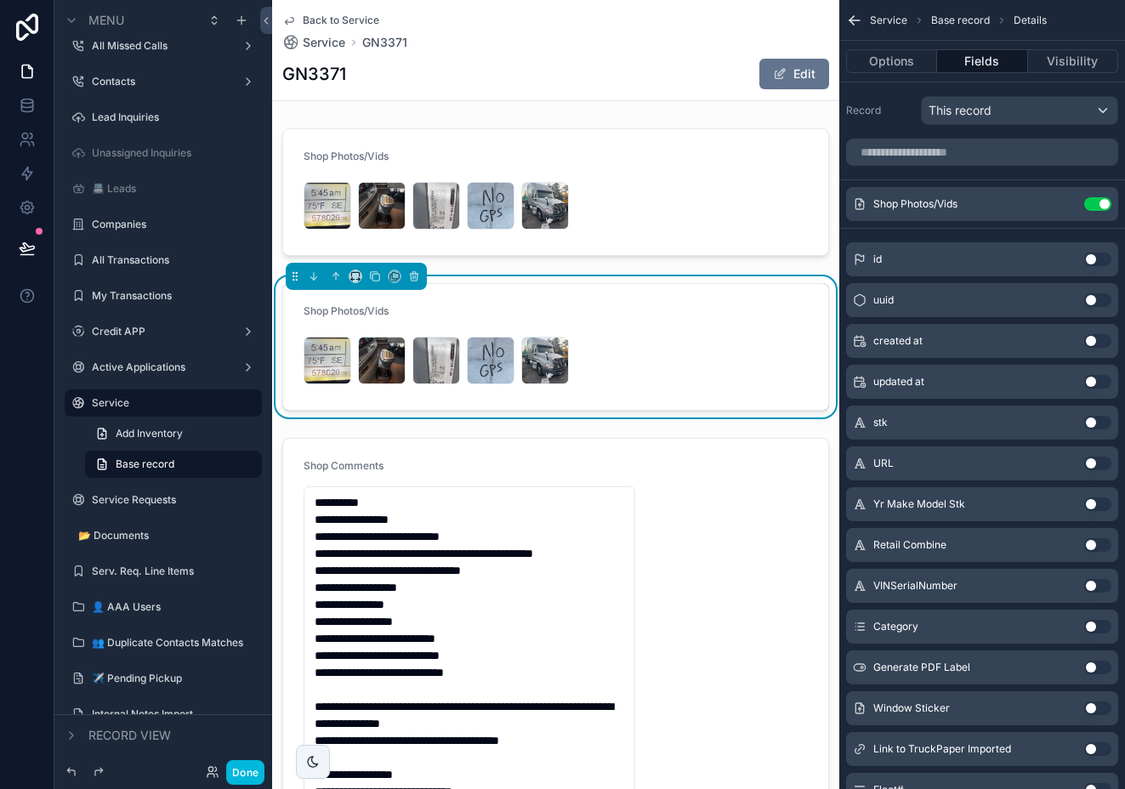
click at [1101, 207] on button "Use setting" at bounding box center [1097, 204] width 27 height 14
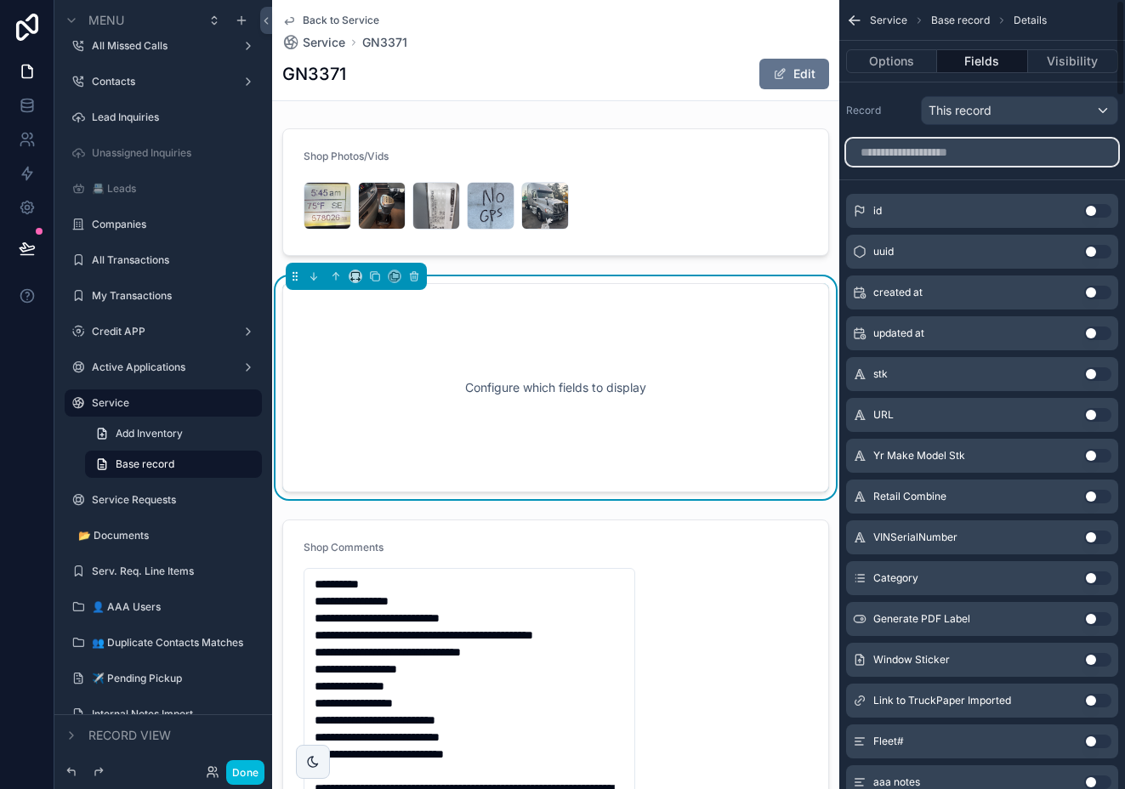
click at [1028, 157] on input "scrollable content" at bounding box center [982, 152] width 272 height 27
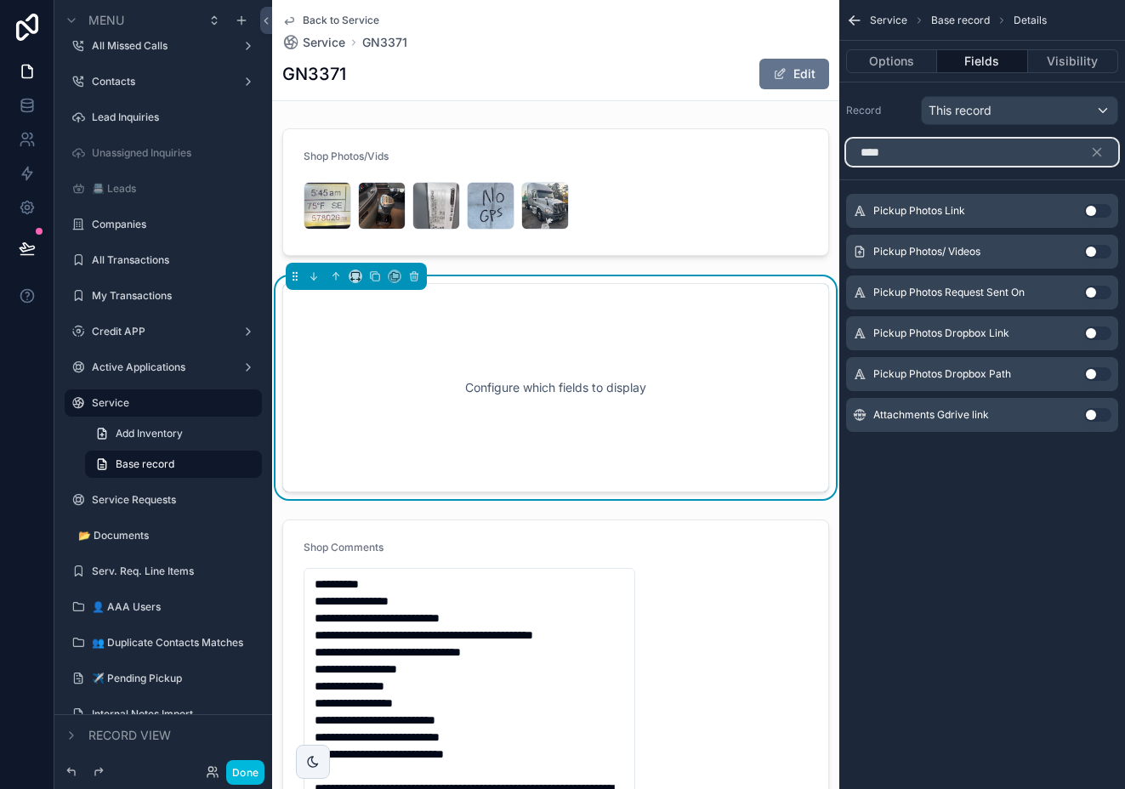
type input "****"
click at [1095, 250] on button "Use setting" at bounding box center [1097, 252] width 27 height 14
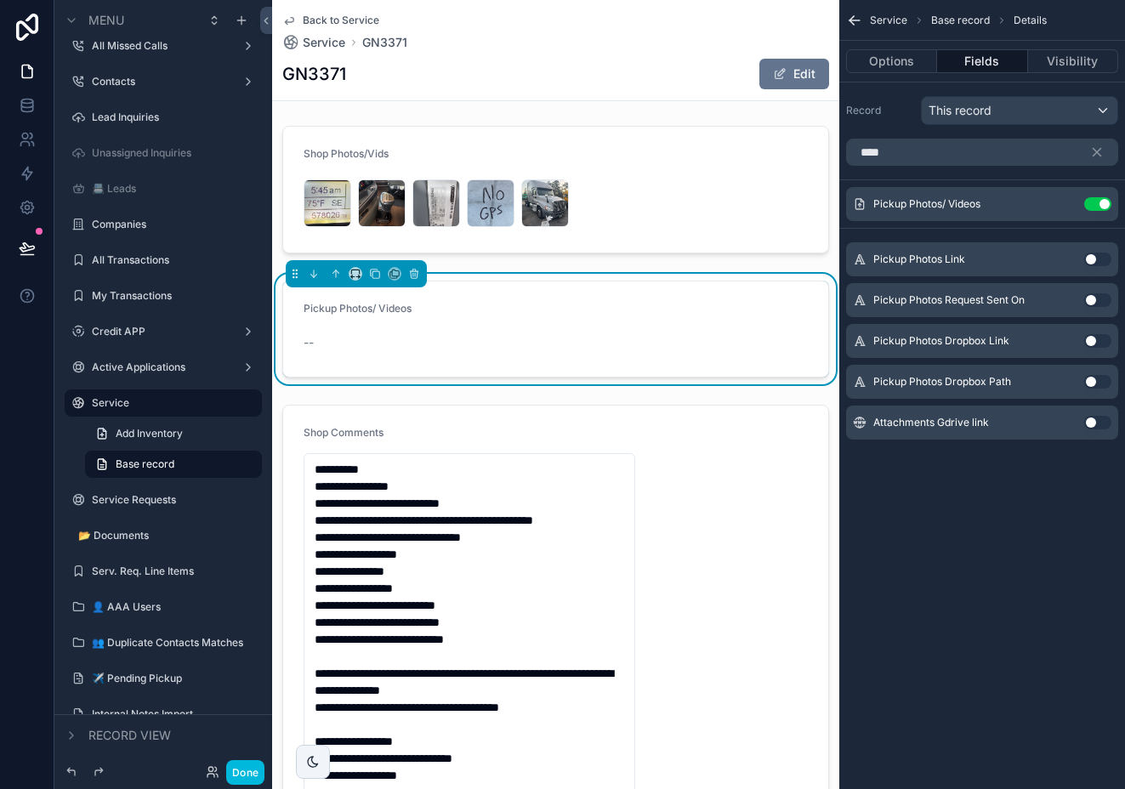
scroll to position [0, 0]
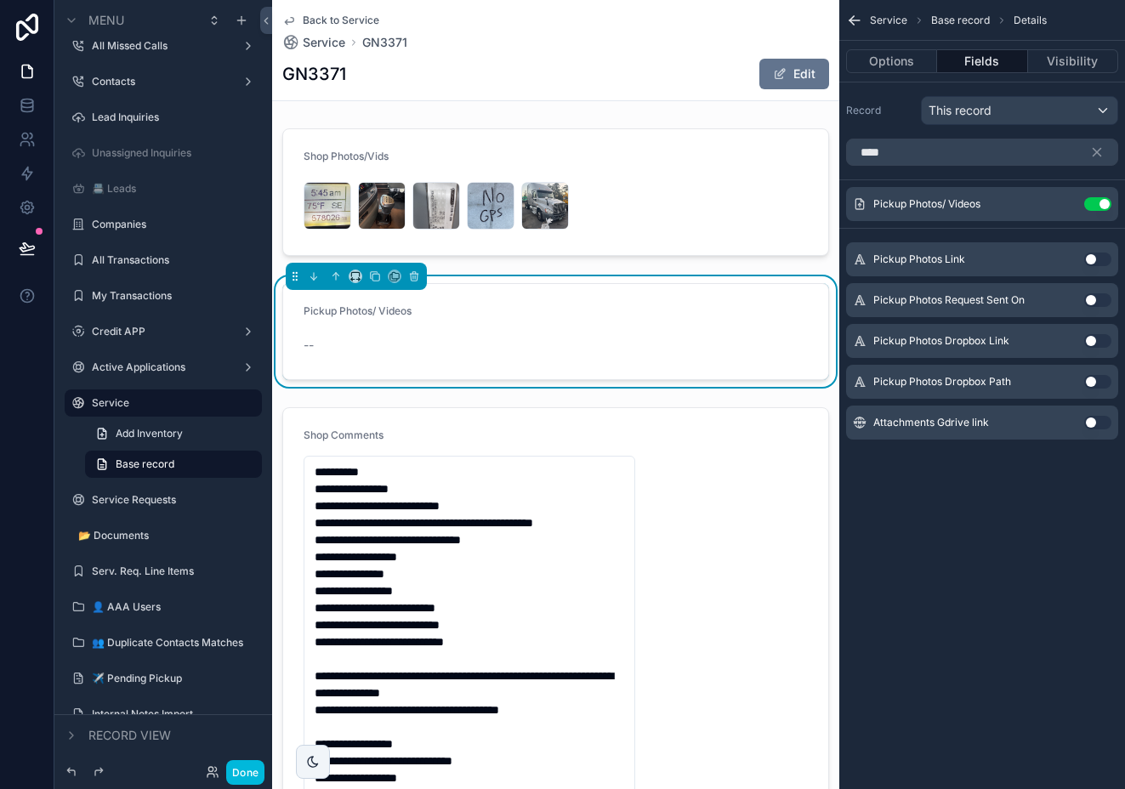
click at [435, 157] on div "scrollable content" at bounding box center [555, 192] width 567 height 141
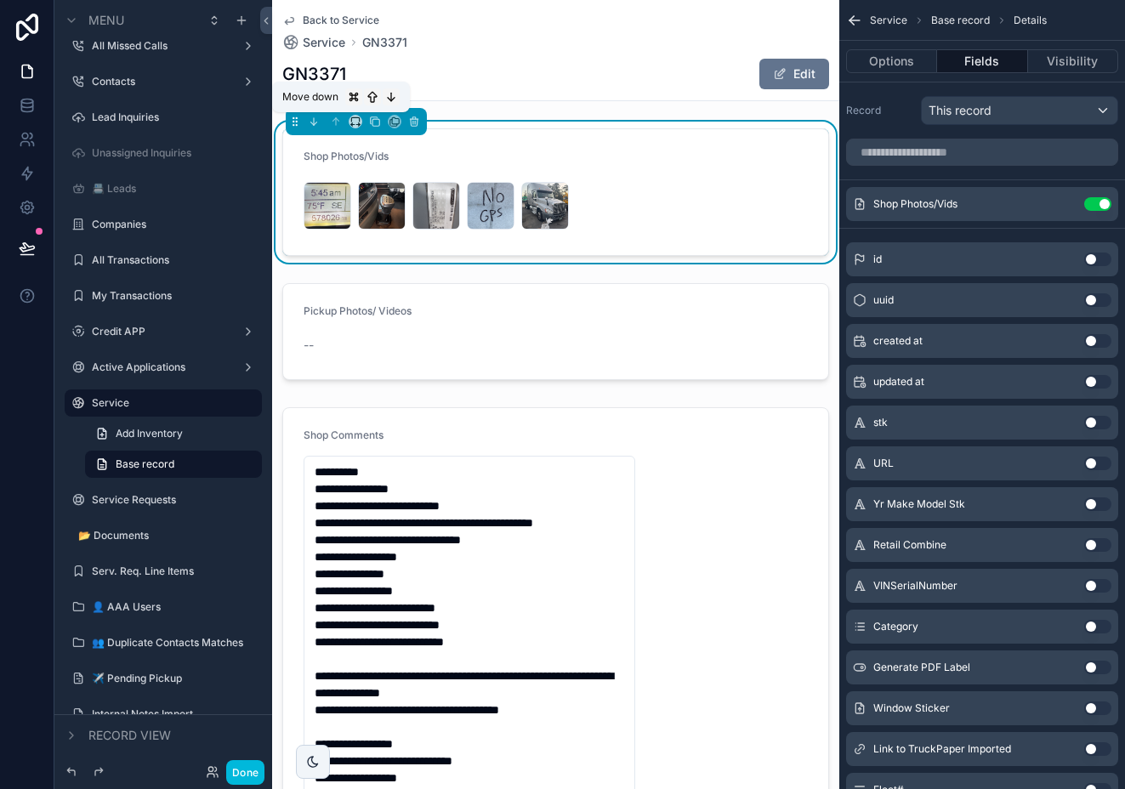
click at [315, 121] on icon "scrollable content" at bounding box center [314, 122] width 12 height 12
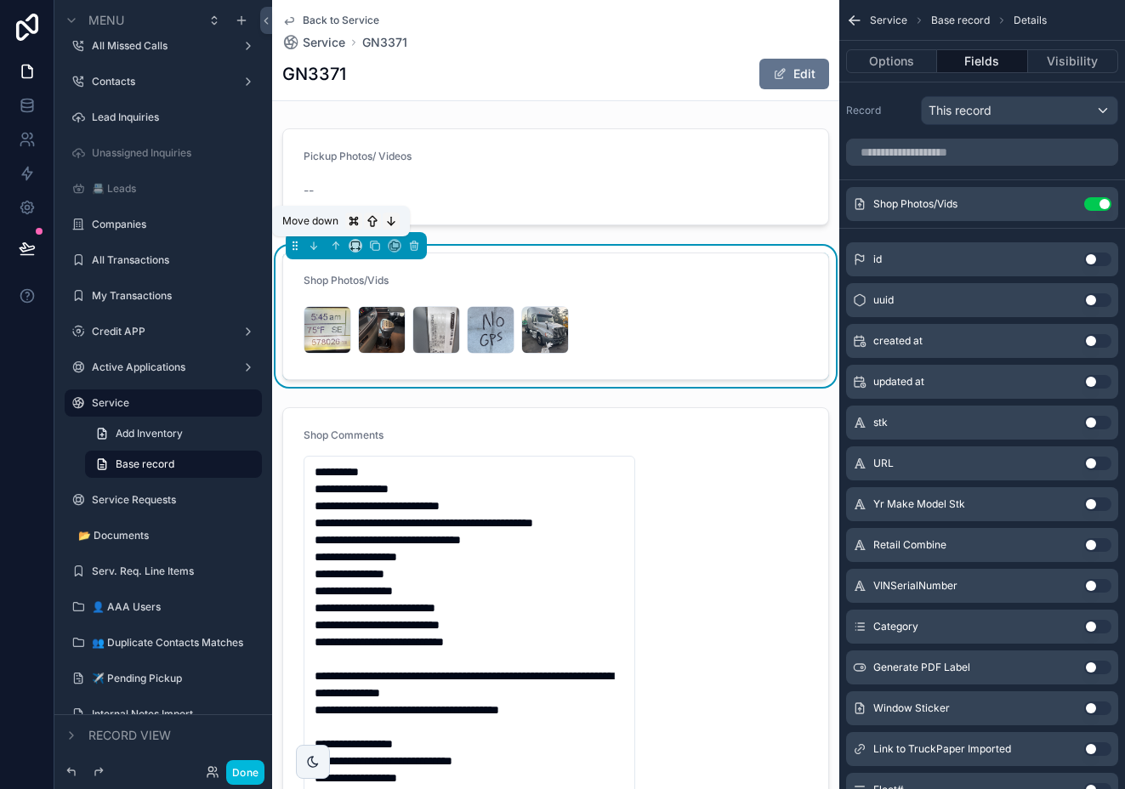
click at [315, 243] on icon "scrollable content" at bounding box center [314, 246] width 12 height 12
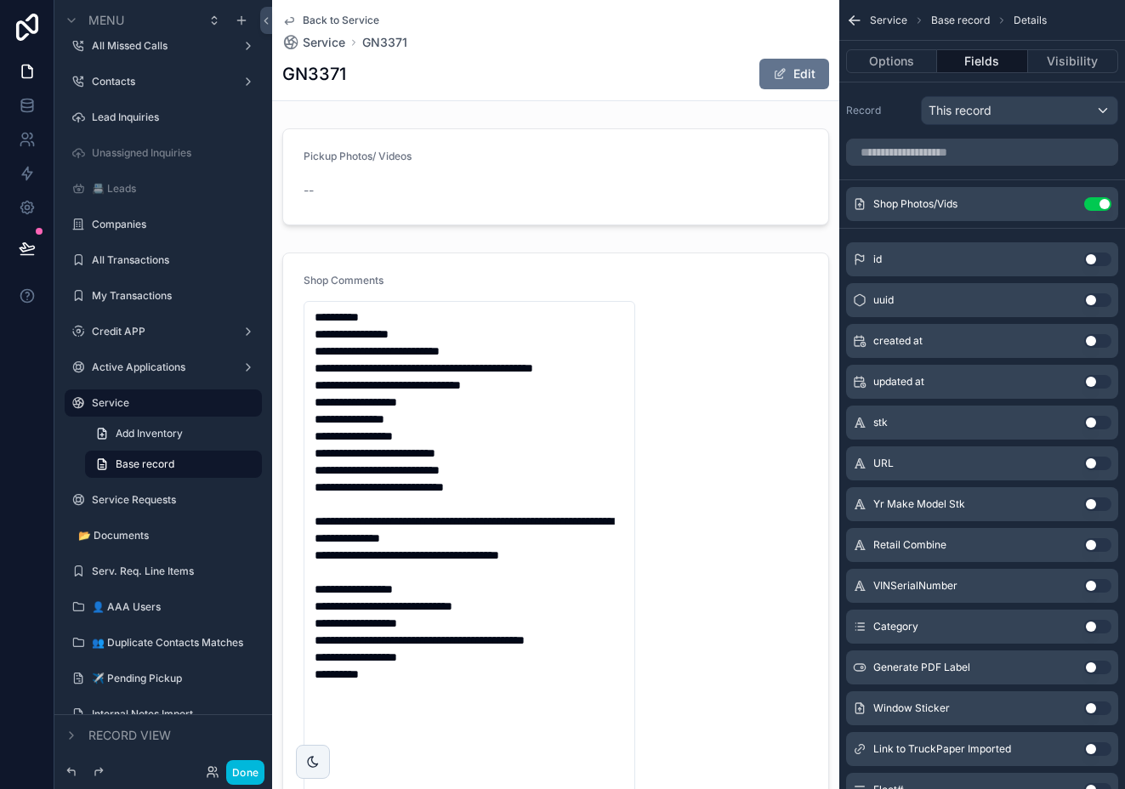
click at [424, 190] on div "scrollable content" at bounding box center [555, 177] width 567 height 111
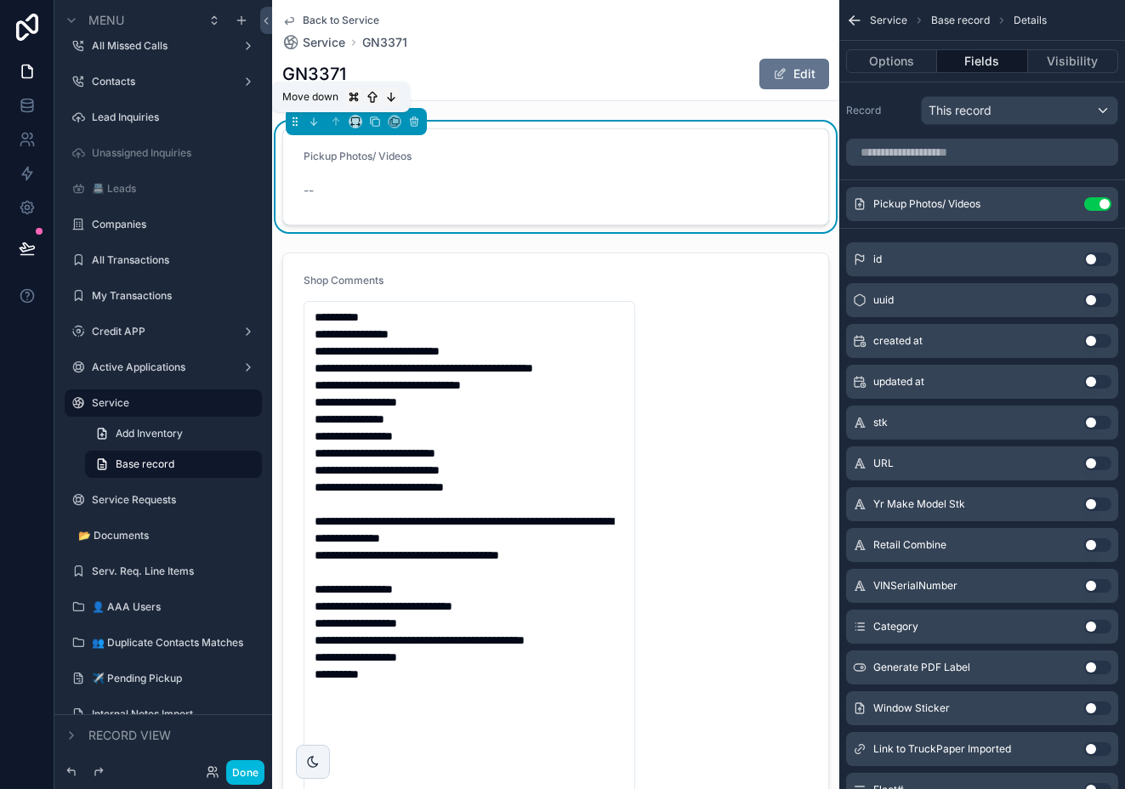
click at [315, 122] on icon "scrollable content" at bounding box center [315, 123] width 3 height 3
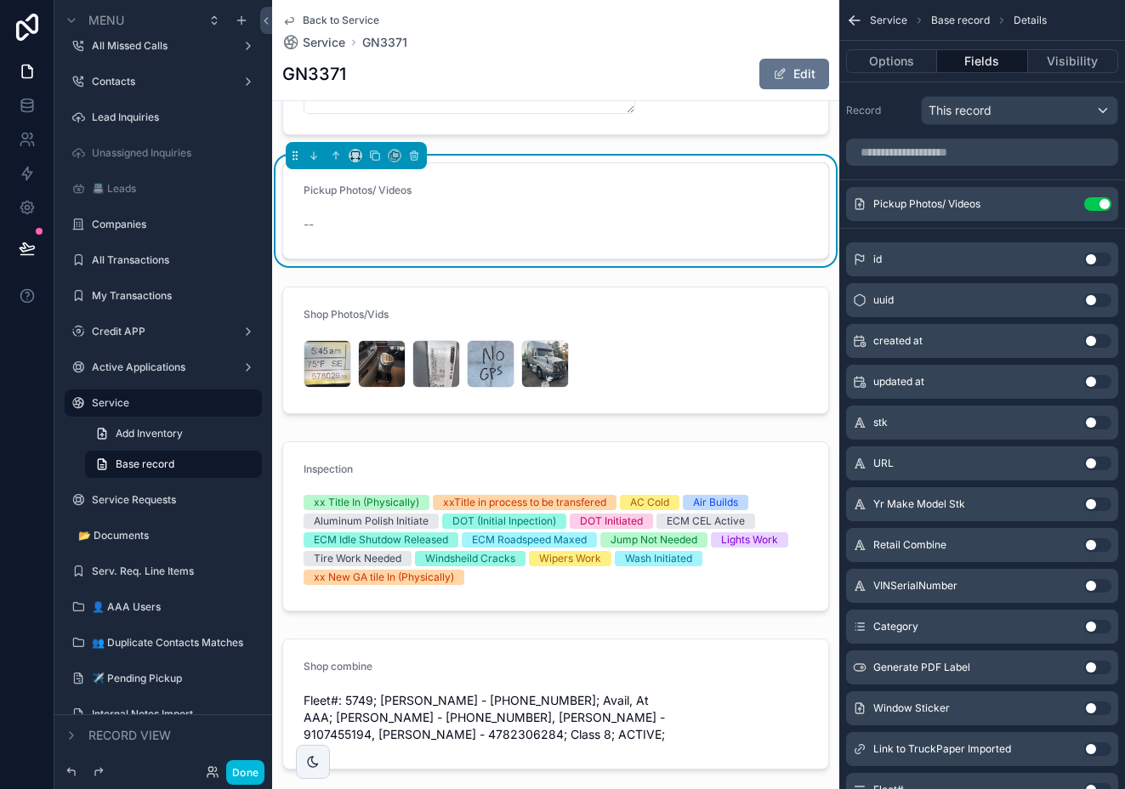
scroll to position [601, 0]
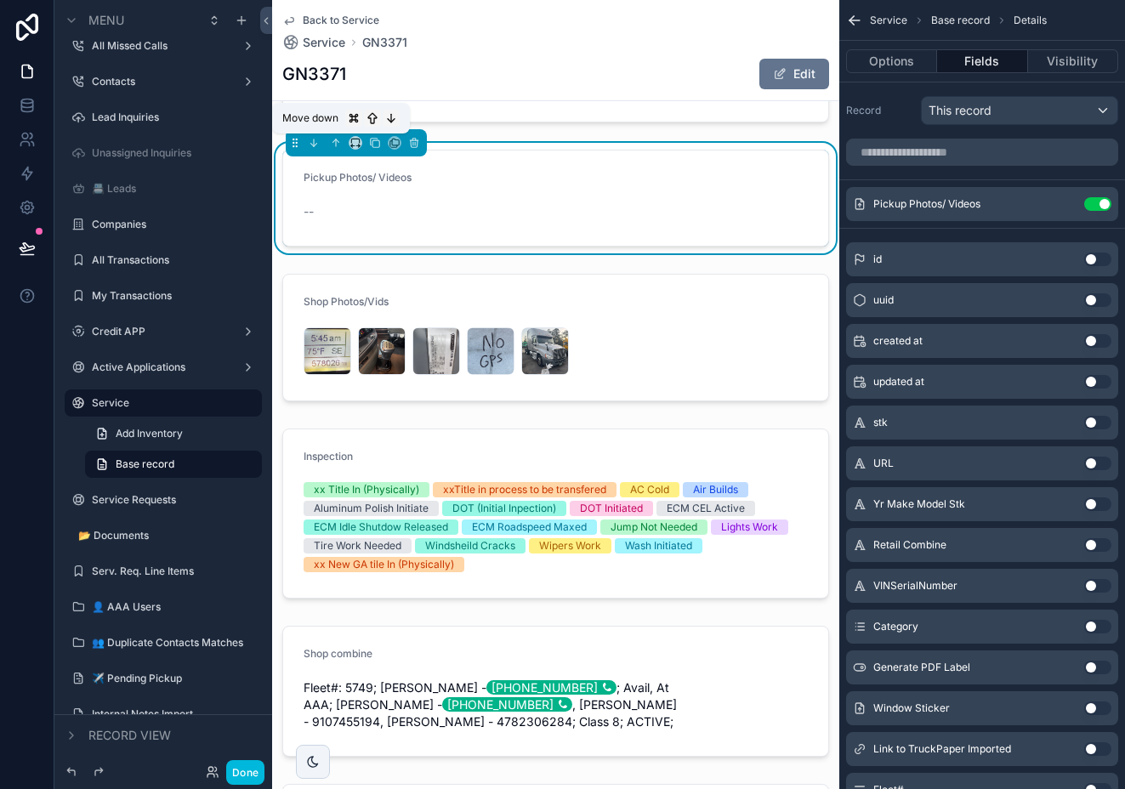
click at [313, 147] on icon "scrollable content" at bounding box center [314, 143] width 12 height 12
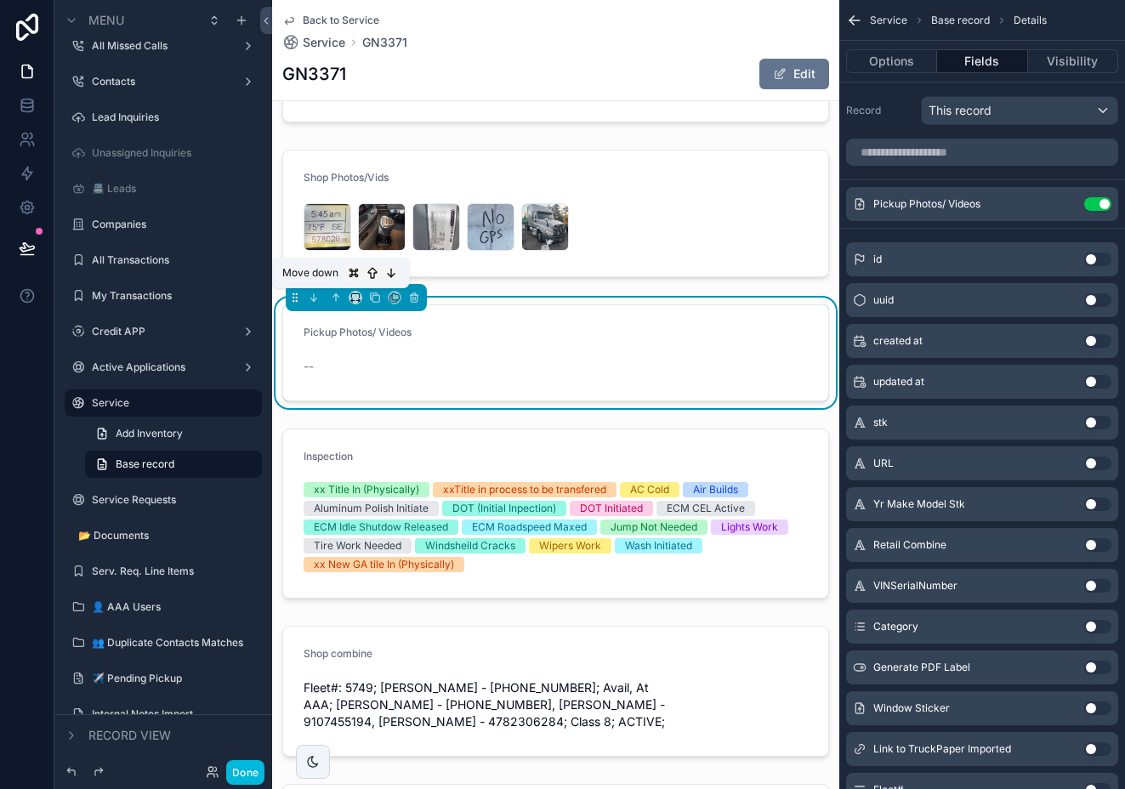
click at [314, 299] on icon "scrollable content" at bounding box center [315, 299] width 3 height 3
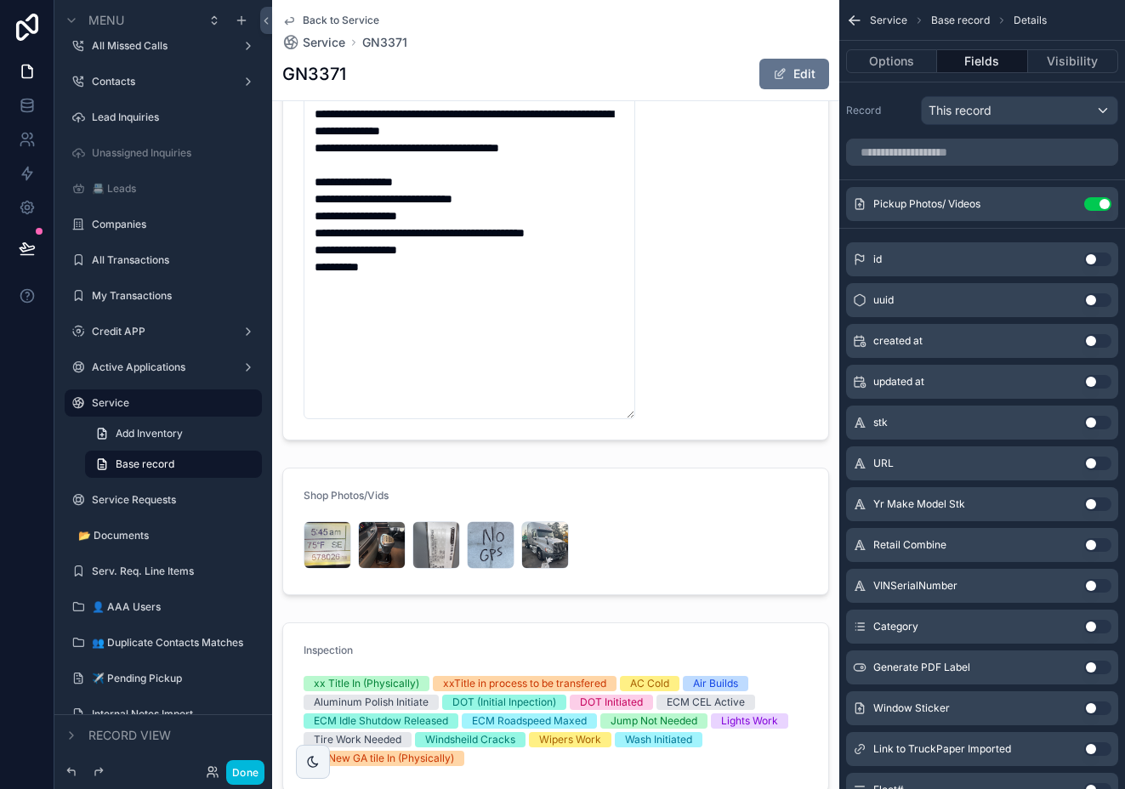
scroll to position [0, 0]
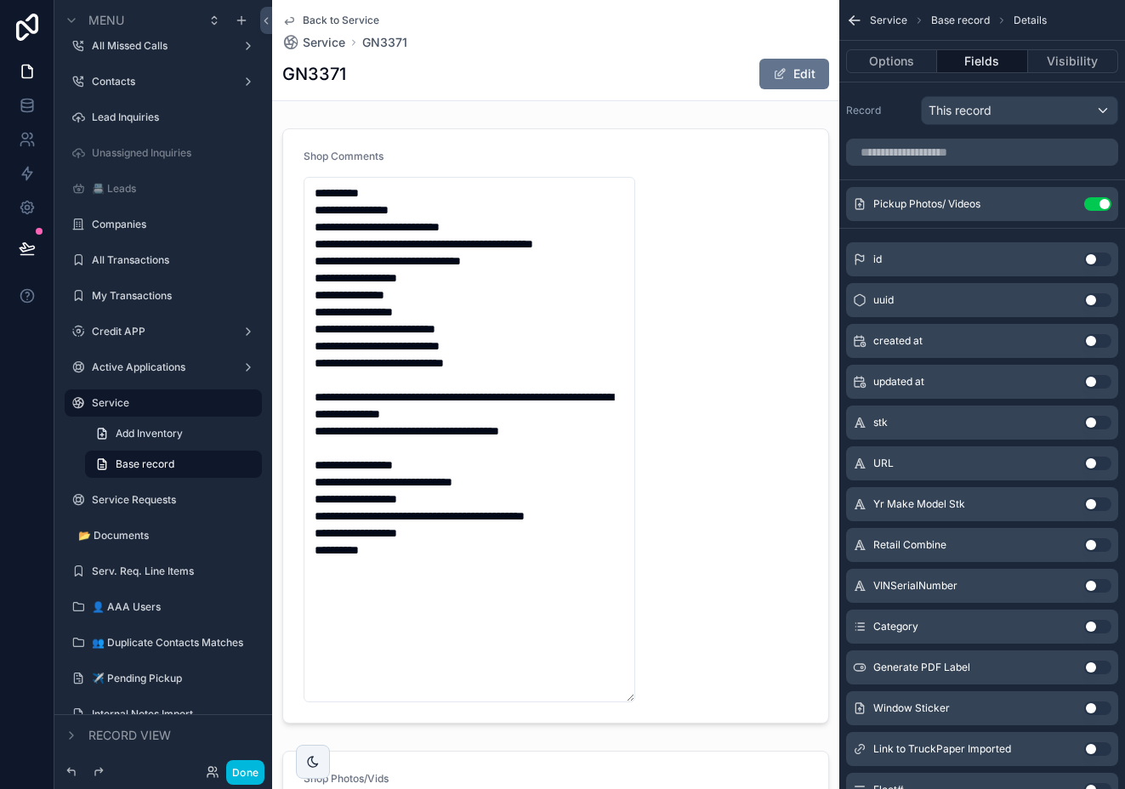
click at [314, 71] on h1 "GN3371" at bounding box center [314, 74] width 64 height 24
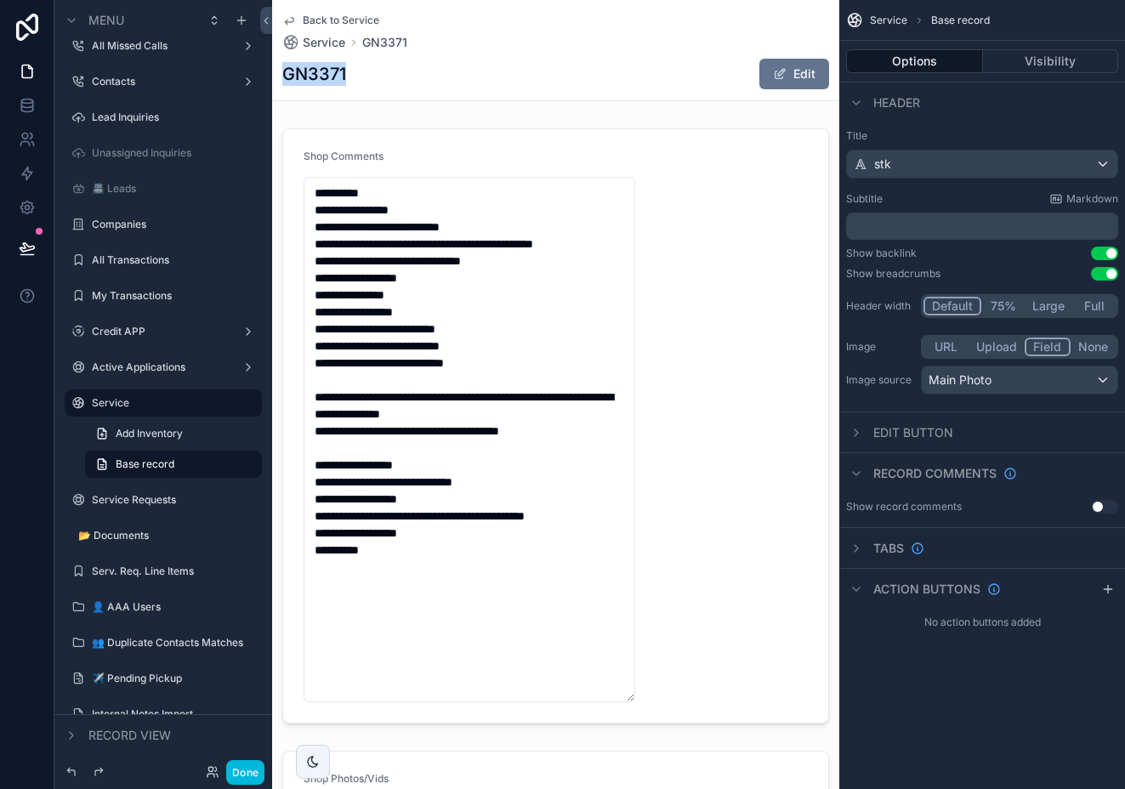
copy h1 "GN3371"
click at [240, 776] on button "Done" at bounding box center [245, 772] width 38 height 25
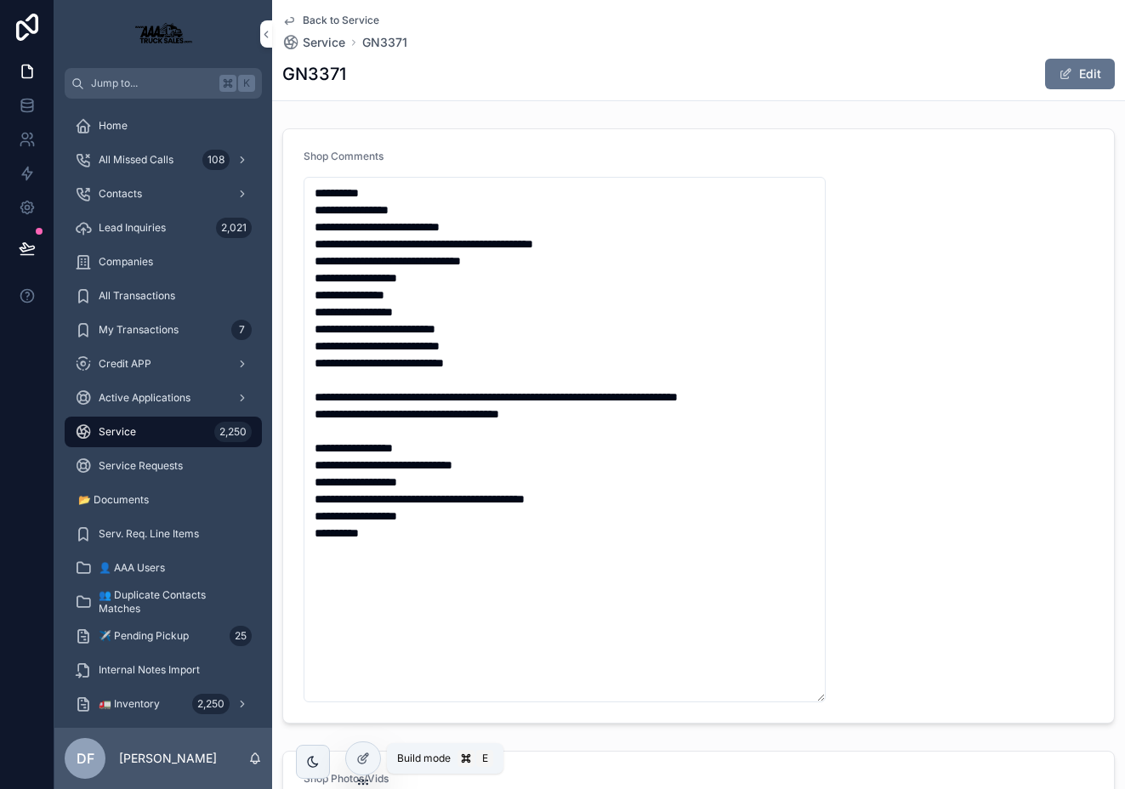
click at [361, 759] on icon at bounding box center [364, 756] width 7 height 7
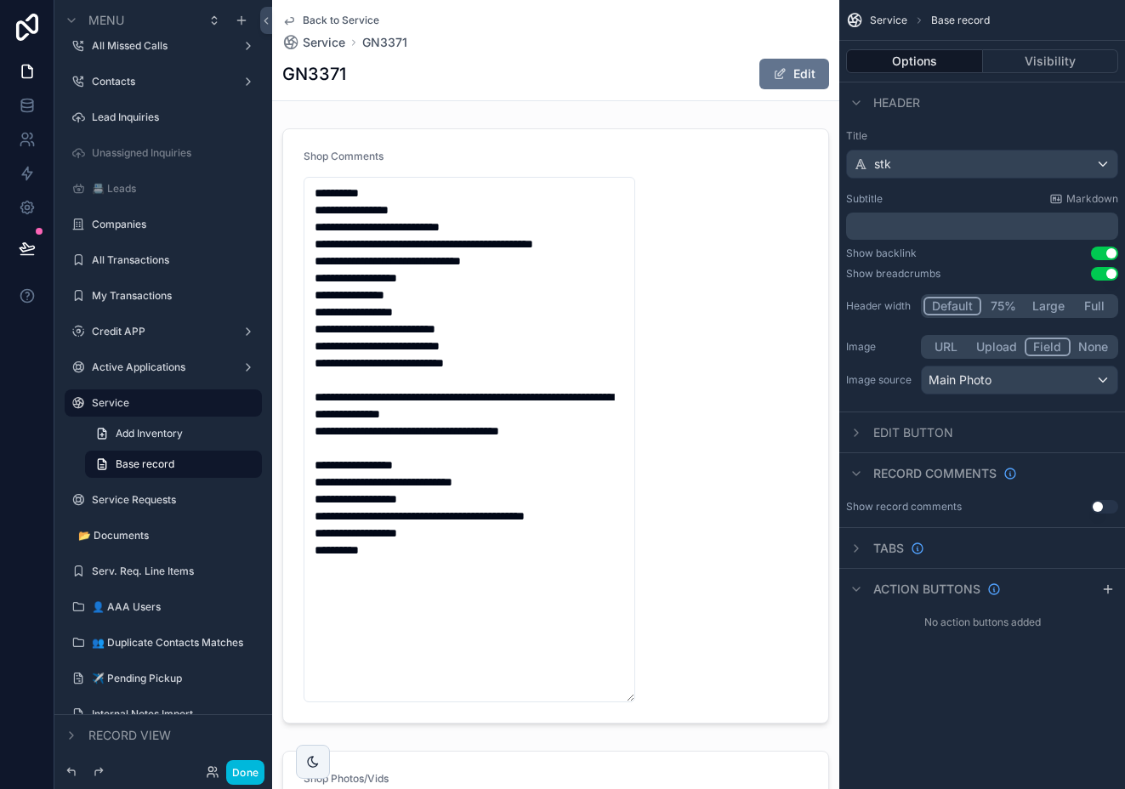
click at [561, 356] on div "scrollable content" at bounding box center [555, 426] width 567 height 609
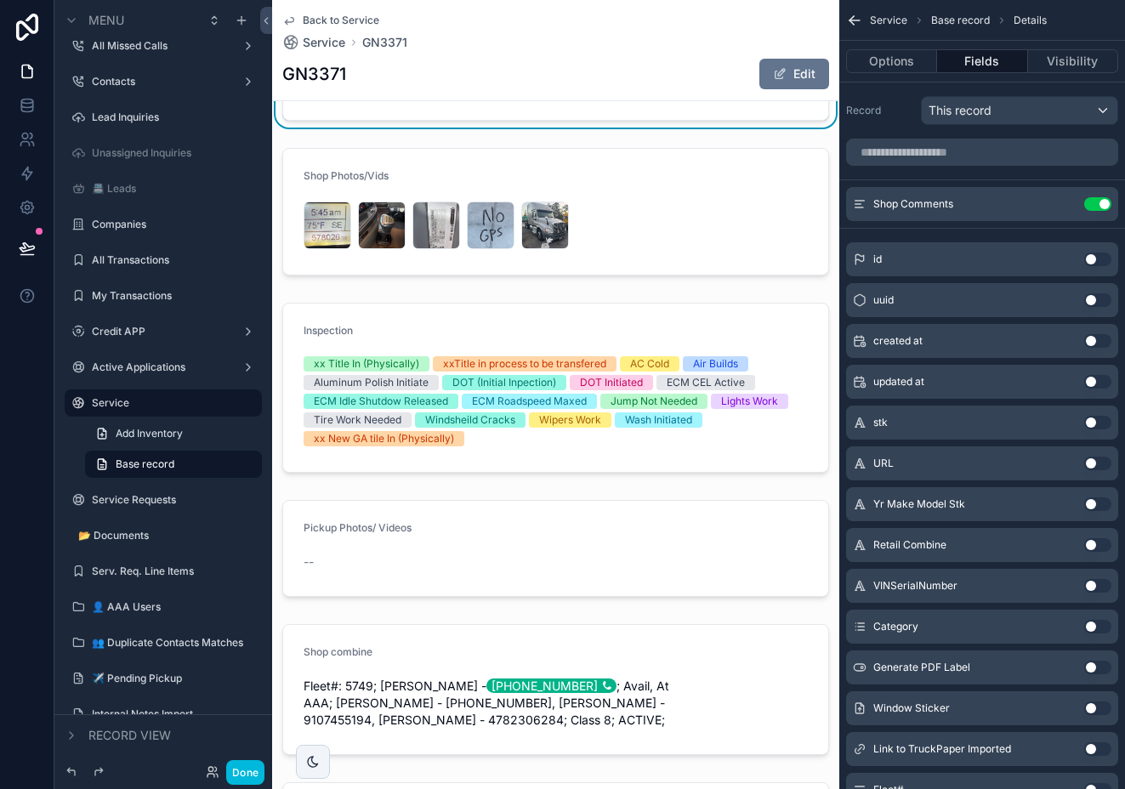
scroll to position [604, 0]
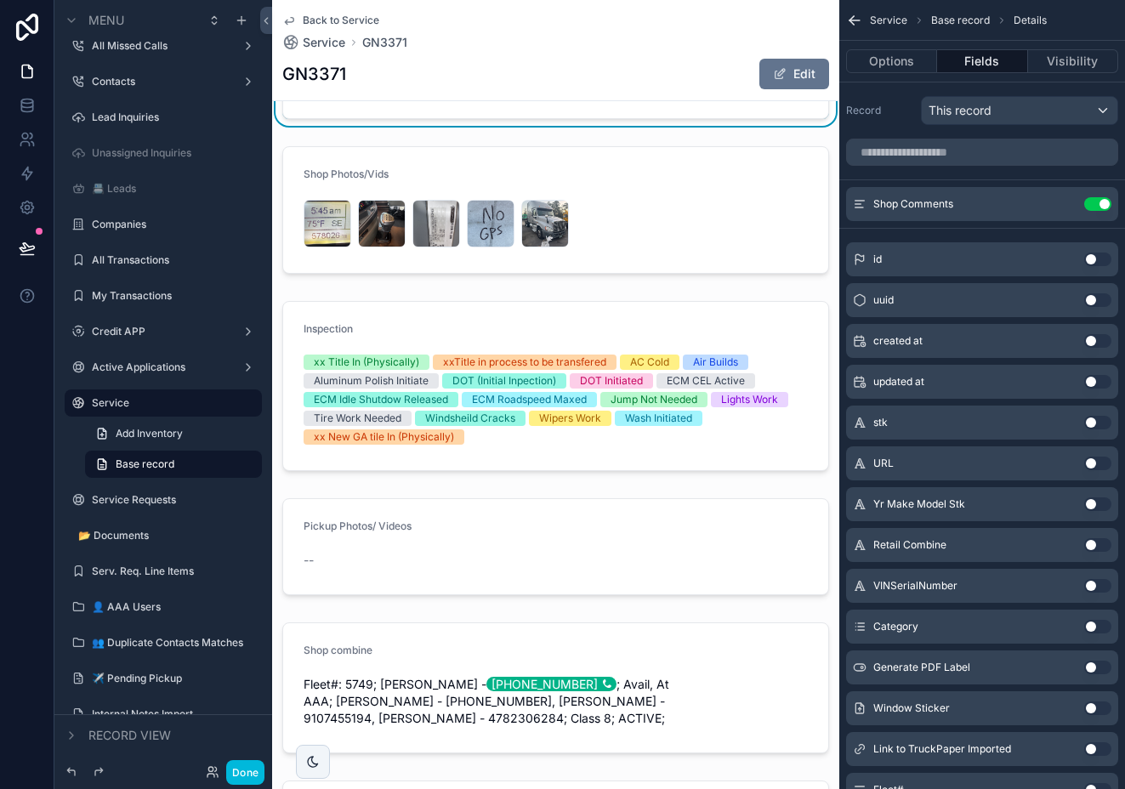
click at [674, 193] on div "scrollable content" at bounding box center [555, 209] width 567 height 141
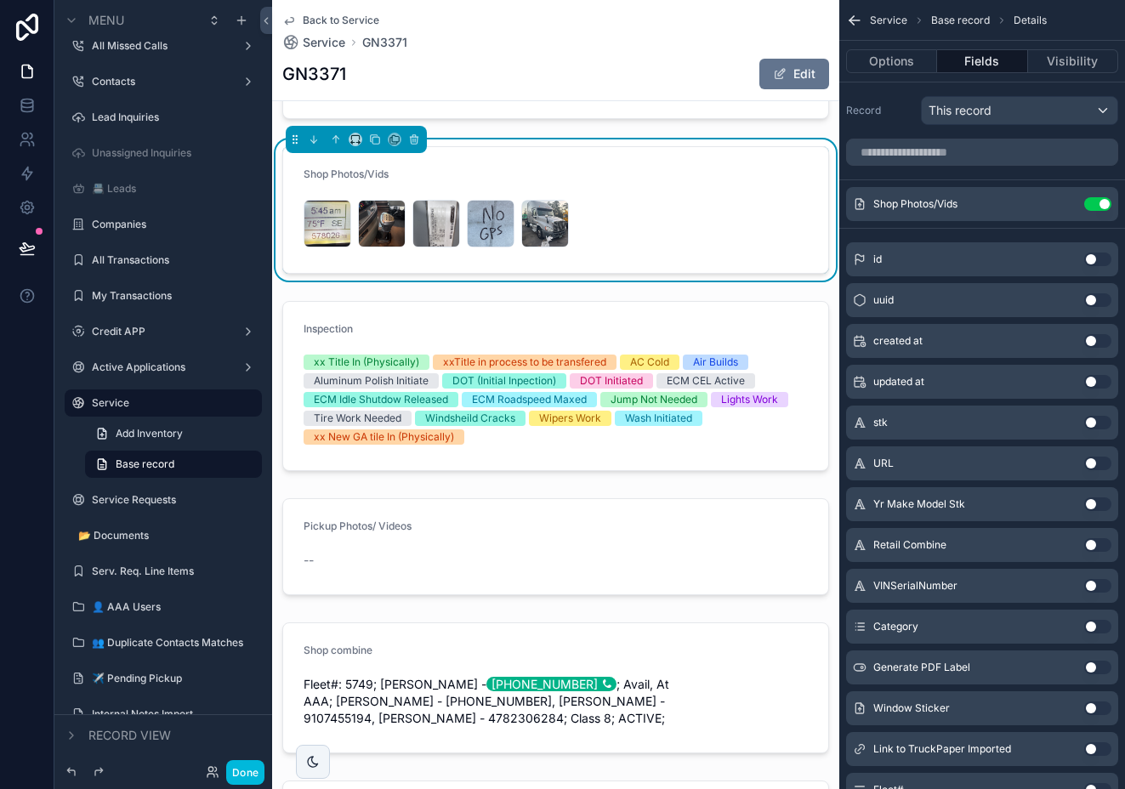
click at [0, 0] on icon "scrollable content" at bounding box center [0, 0] width 0 height 0
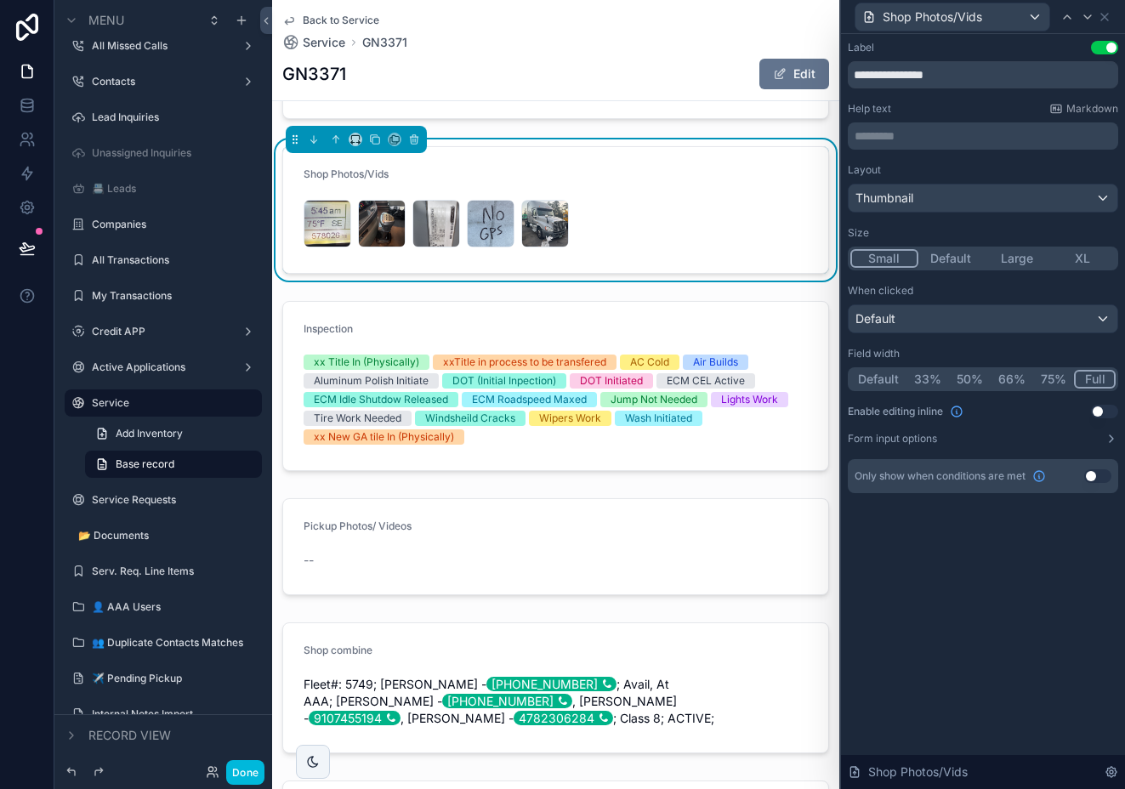
click at [1102, 411] on button "Use setting" at bounding box center [1104, 412] width 27 height 14
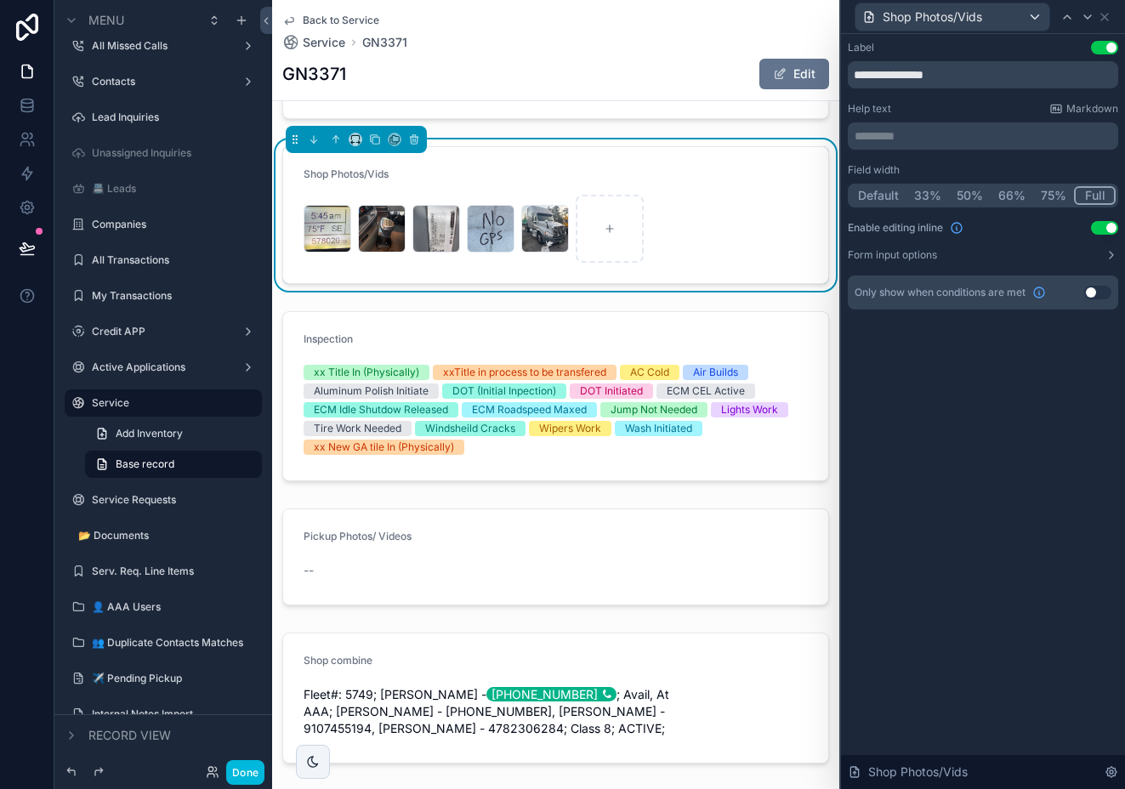
click at [793, 349] on div "scrollable content" at bounding box center [555, 396] width 567 height 184
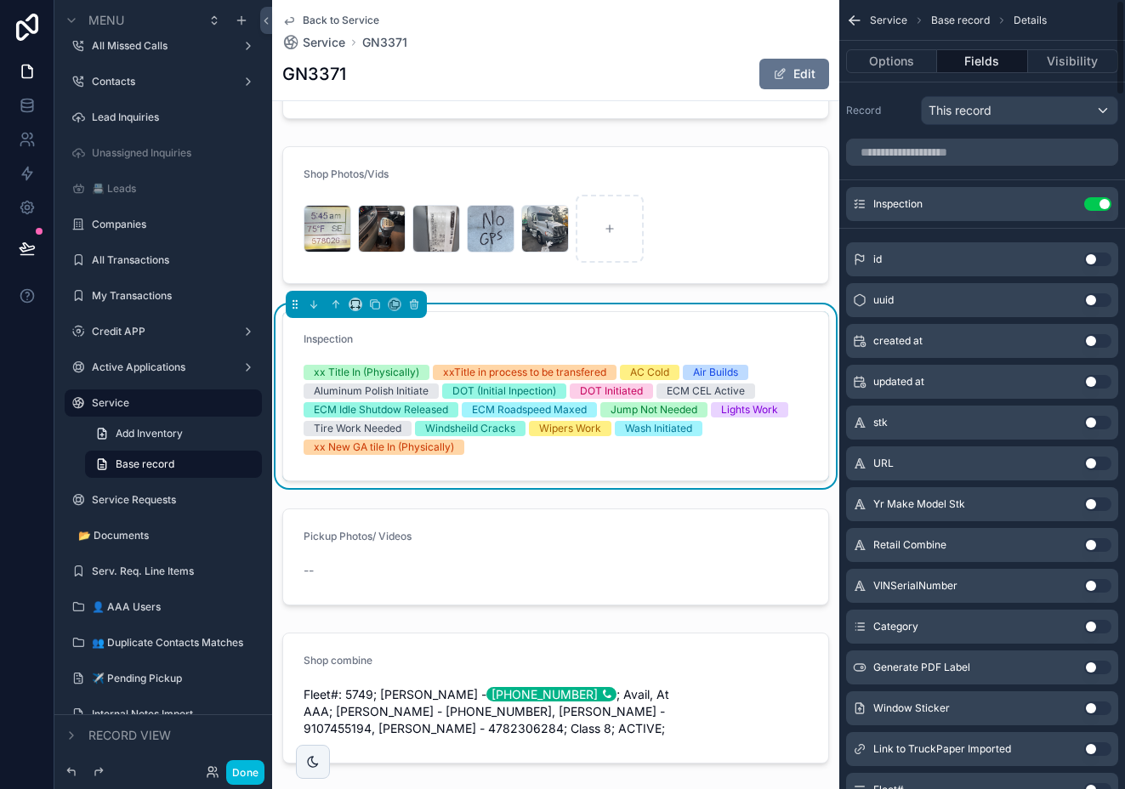
click at [0, 0] on icon "scrollable content" at bounding box center [0, 0] width 0 height 0
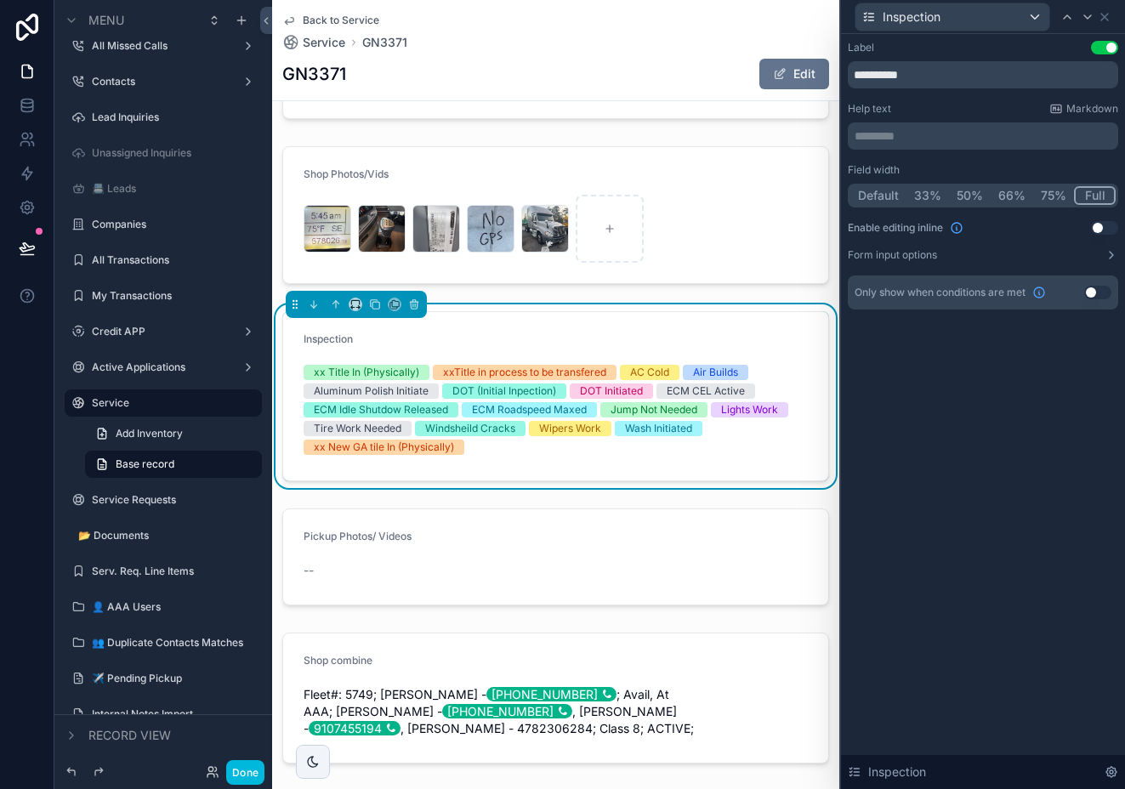
click at [1102, 227] on button "Use setting" at bounding box center [1104, 228] width 27 height 14
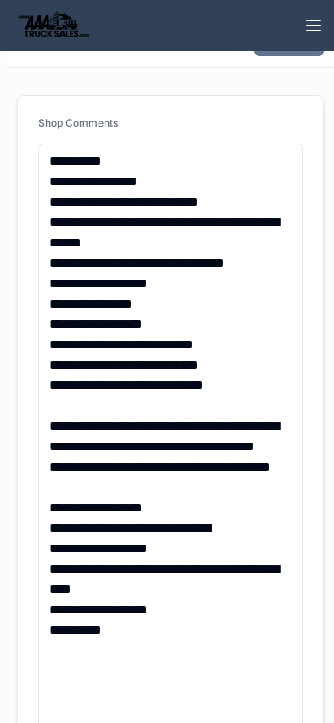
scroll to position [78, 0]
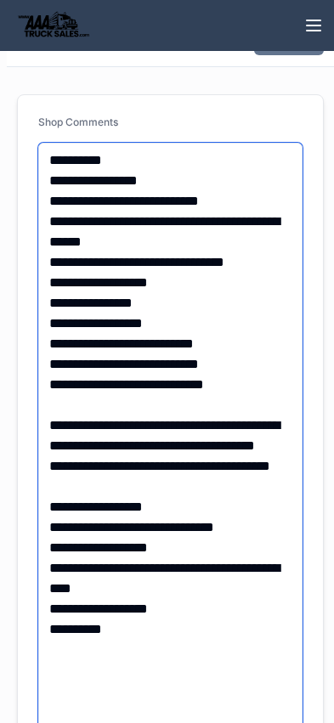
click at [271, 363] on textarea "**********" at bounding box center [170, 456] width 264 height 627
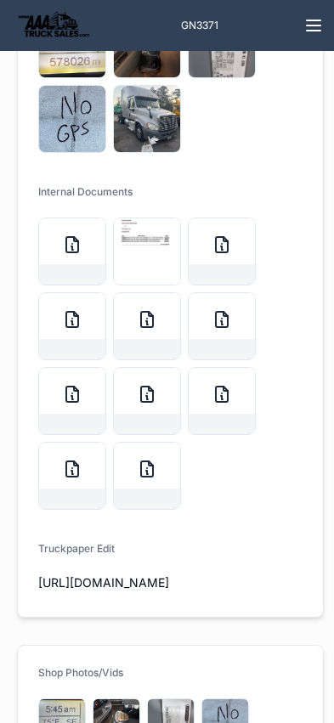
scroll to position [2401, 0]
